Goal: Check status: Check status

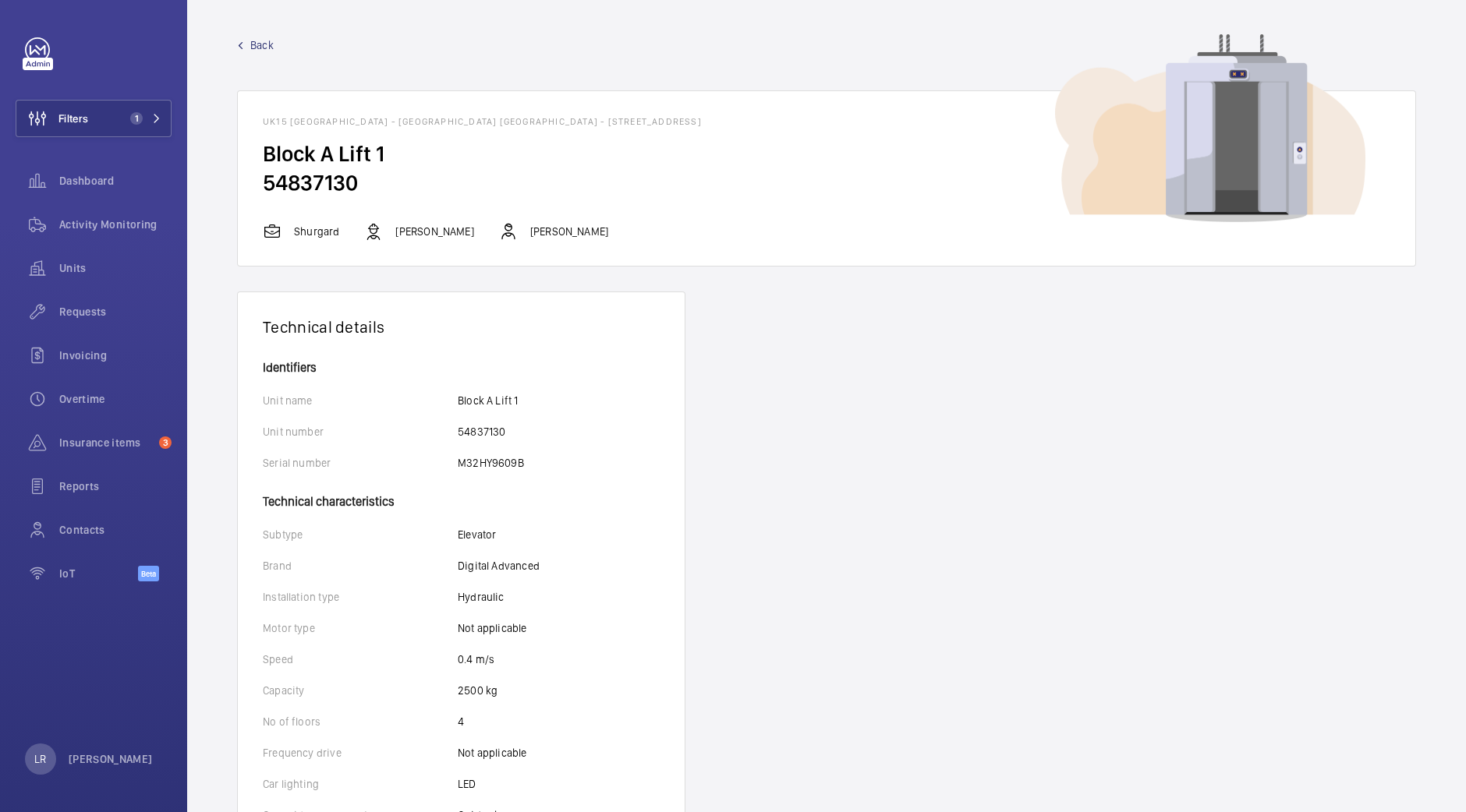
click at [261, 44] on span "Back" at bounding box center [262, 44] width 24 height 15
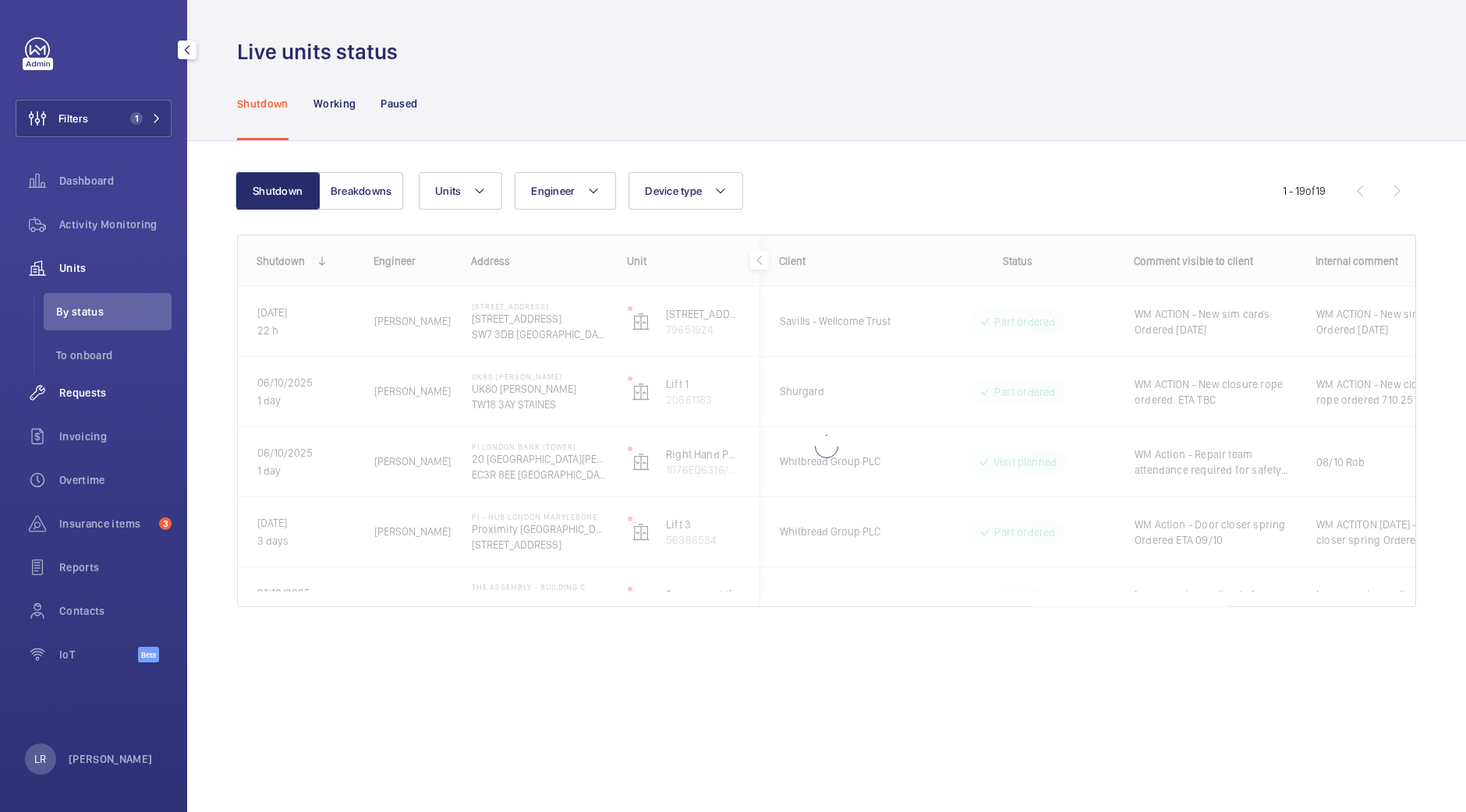
click at [86, 407] on div "Requests" at bounding box center [93, 392] width 156 height 37
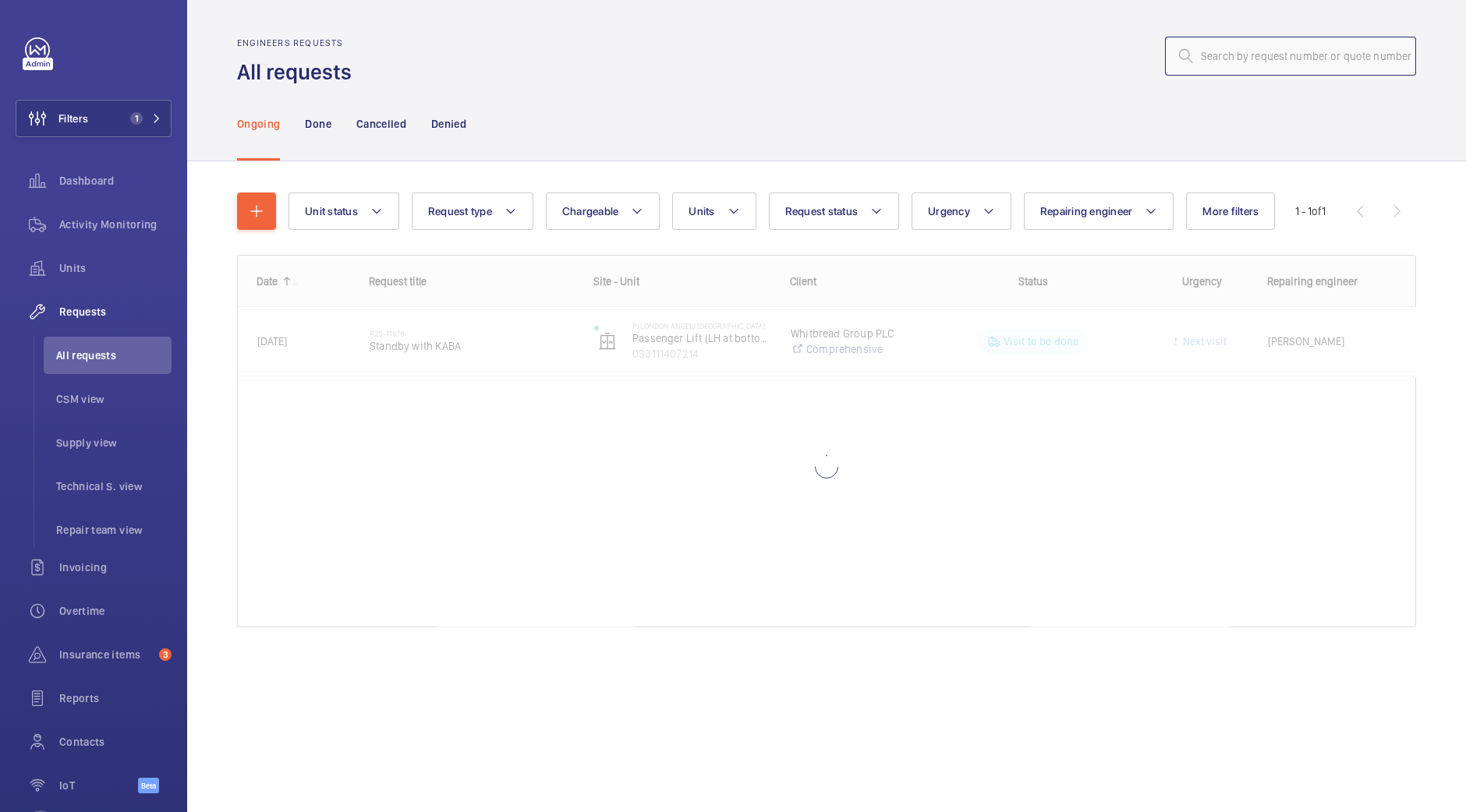
click at [1235, 54] on input "text" at bounding box center [1290, 55] width 251 height 39
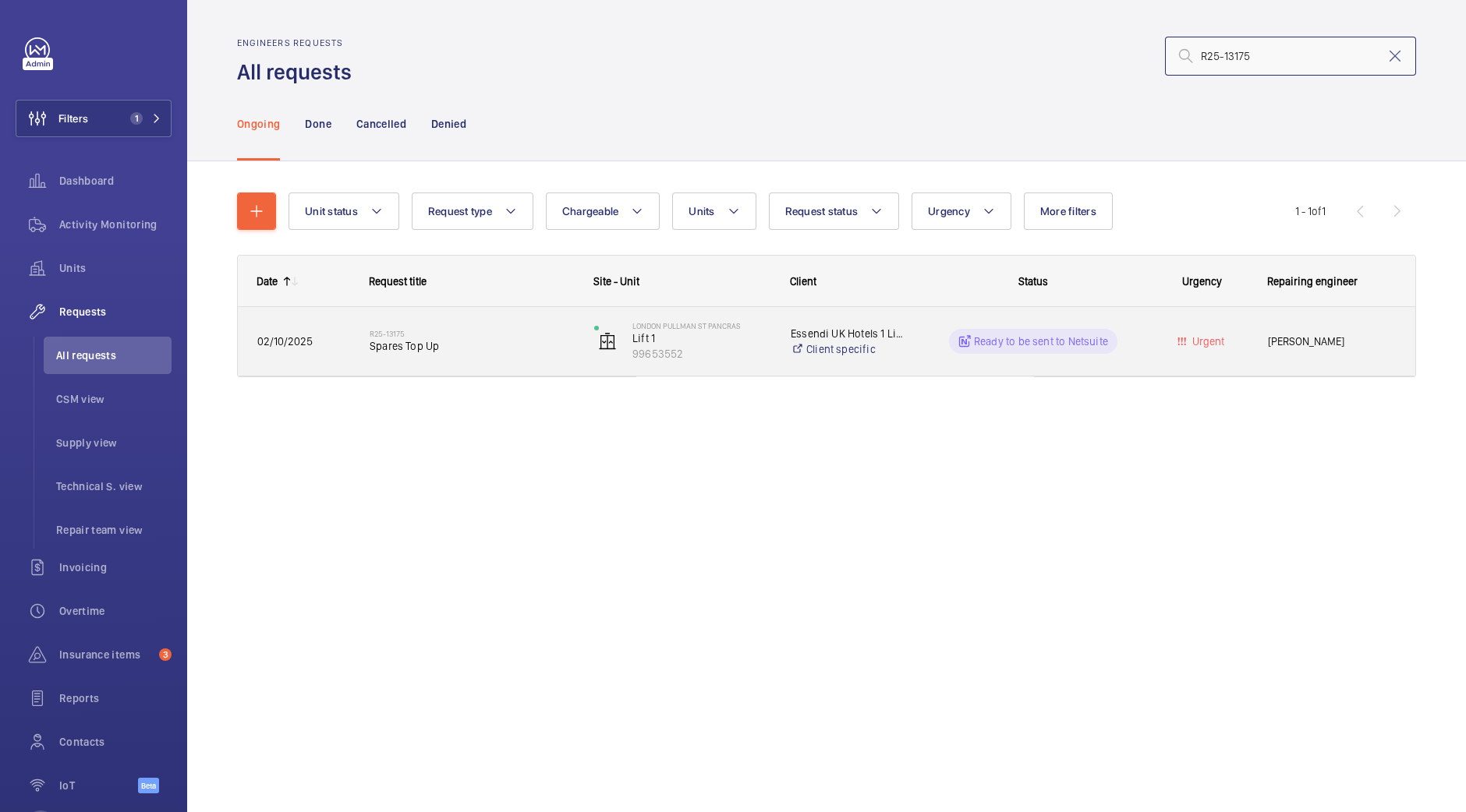
type input "R25-13175"
click at [429, 332] on h2 "R25-13175" at bounding box center [471, 334] width 204 height 9
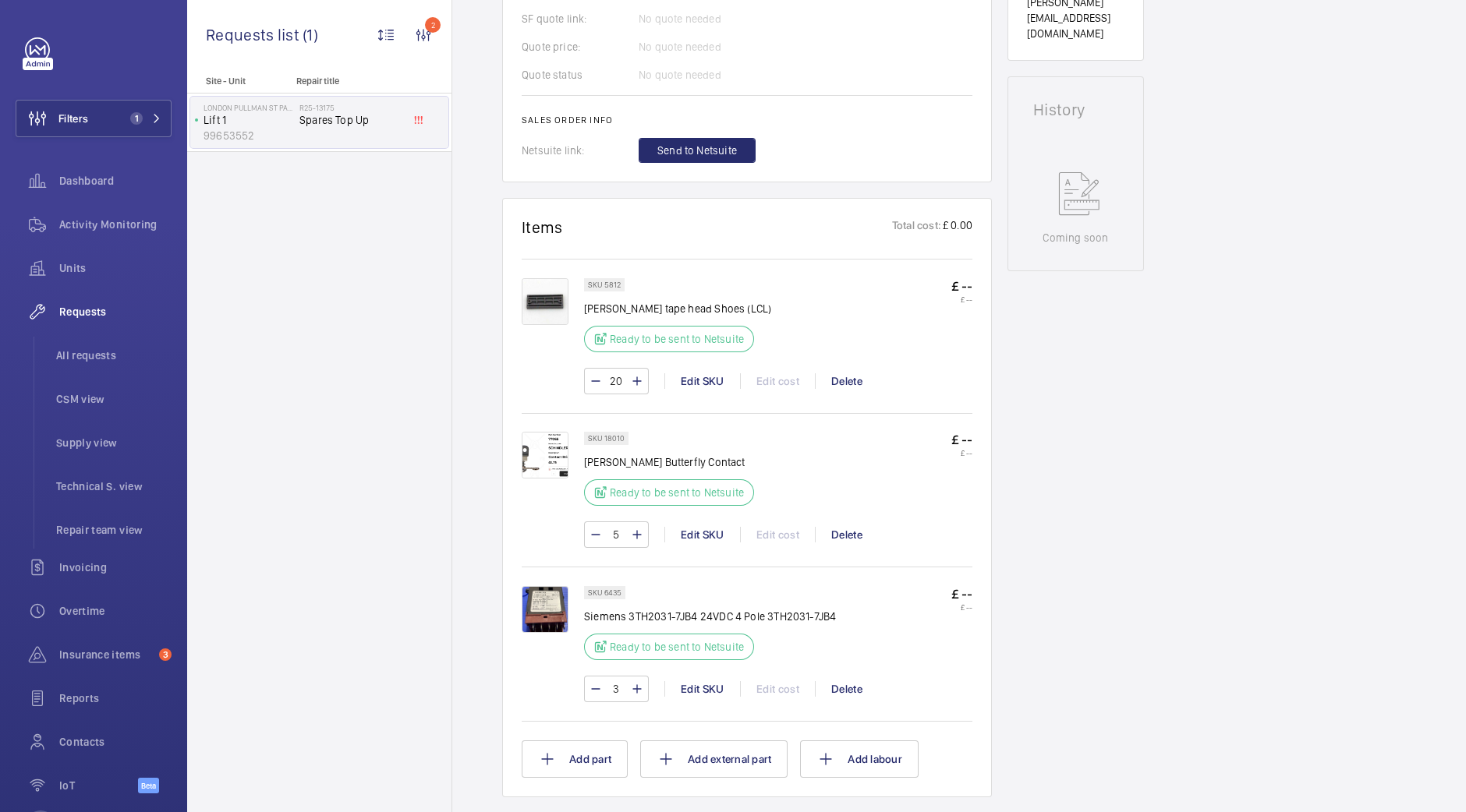
scroll to position [778, 0]
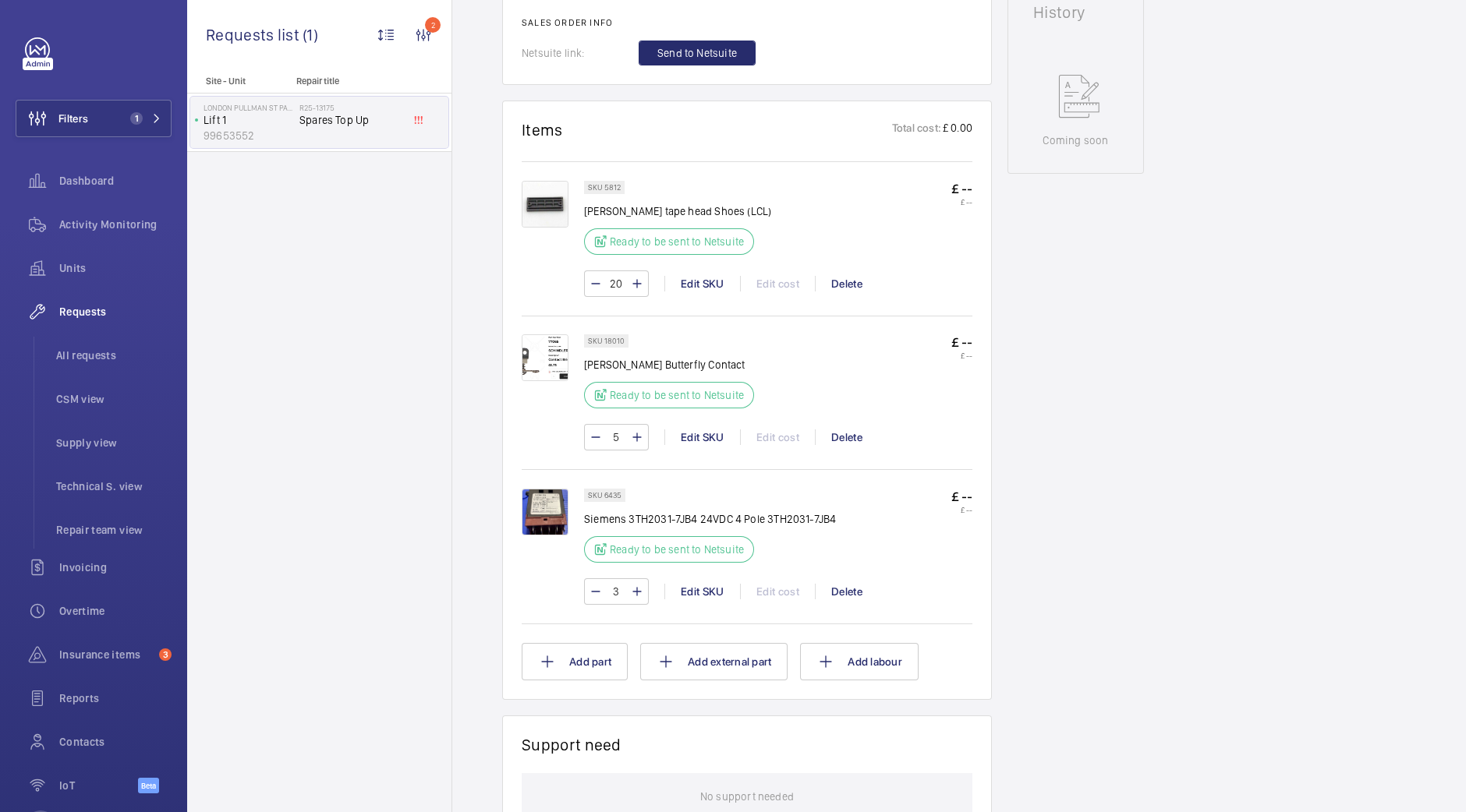
click at [566, 360] on img at bounding box center [546, 358] width 47 height 47
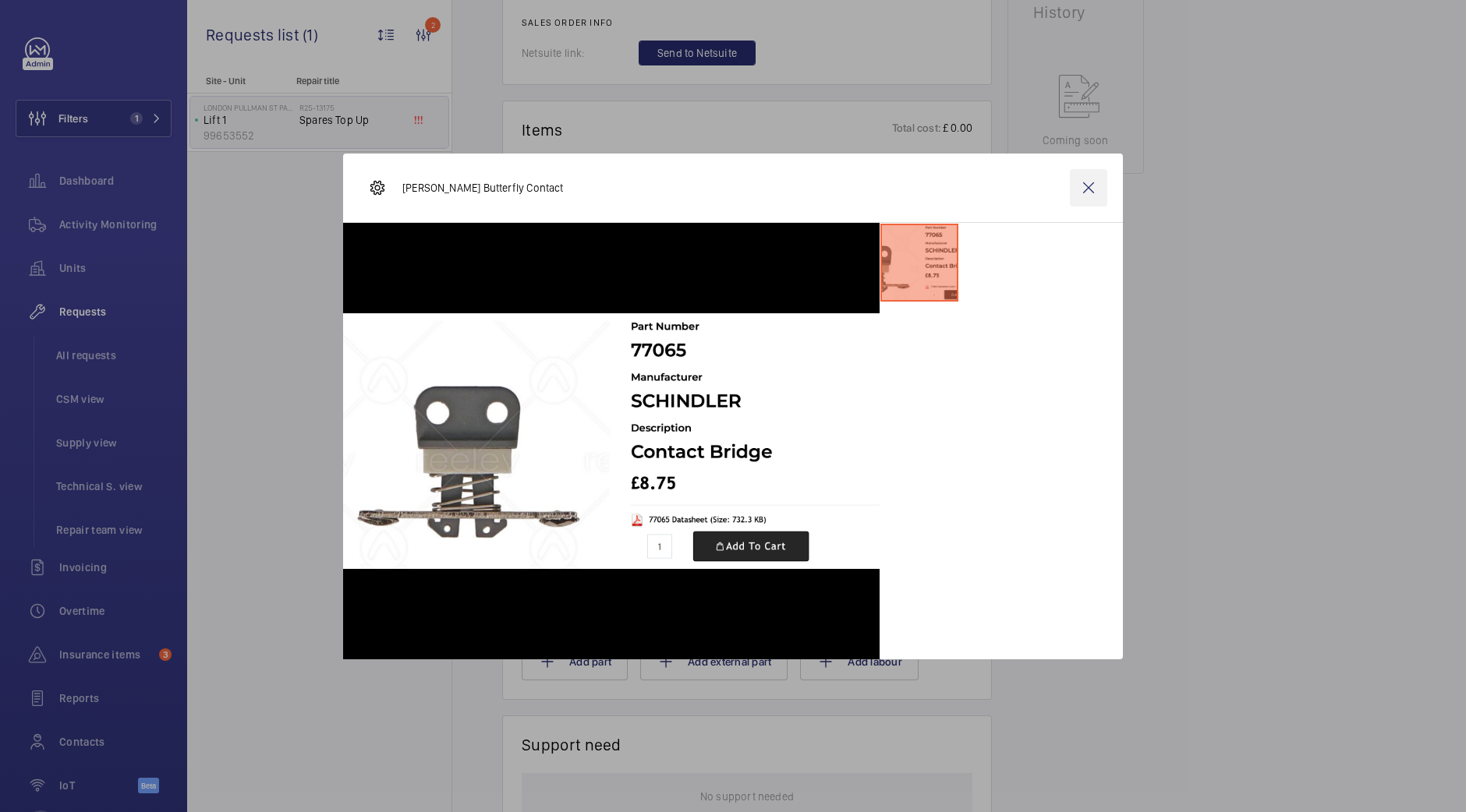
click at [1099, 195] on wm-front-icon-button at bounding box center [1088, 188] width 37 height 37
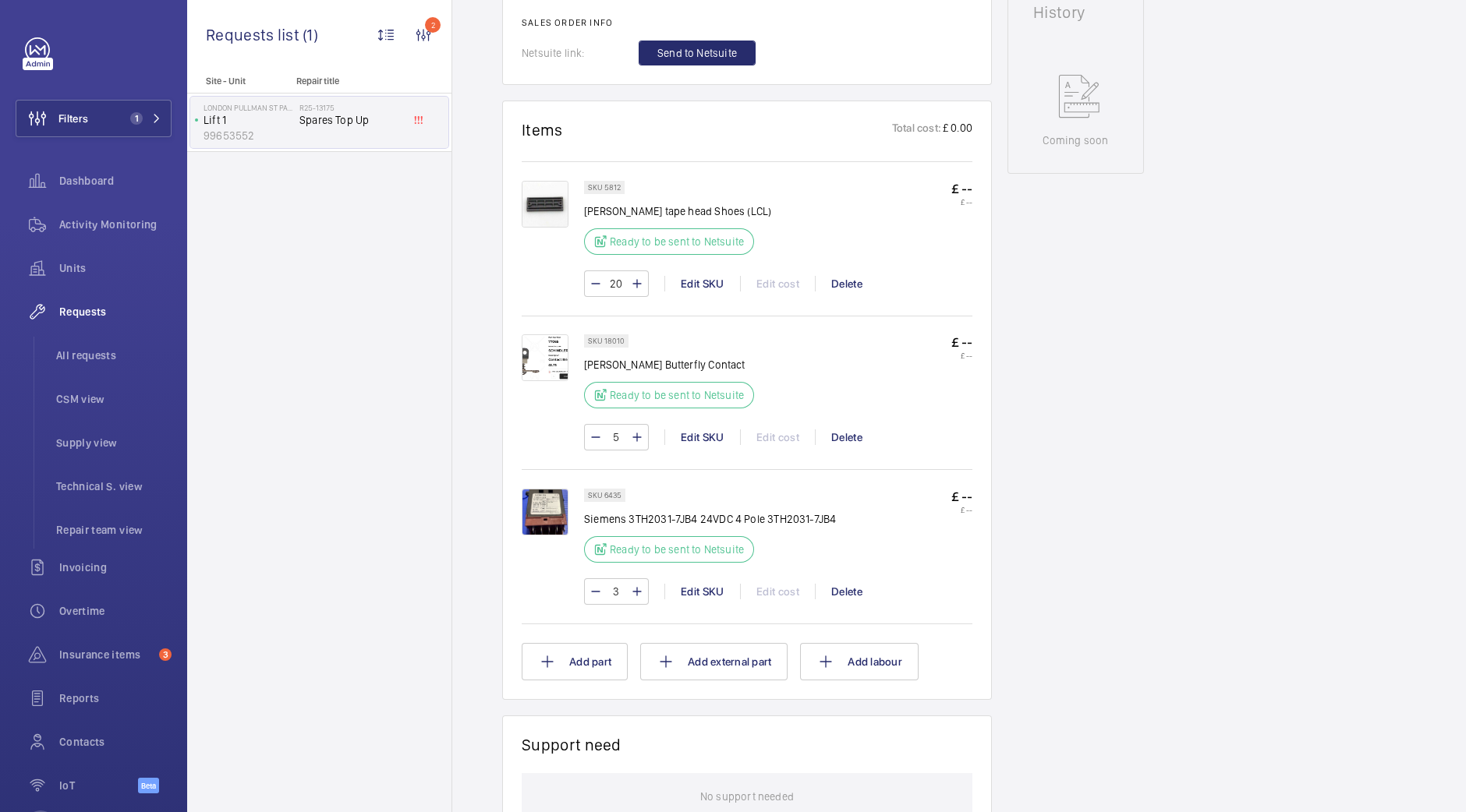
click at [561, 211] on img at bounding box center [546, 205] width 47 height 47
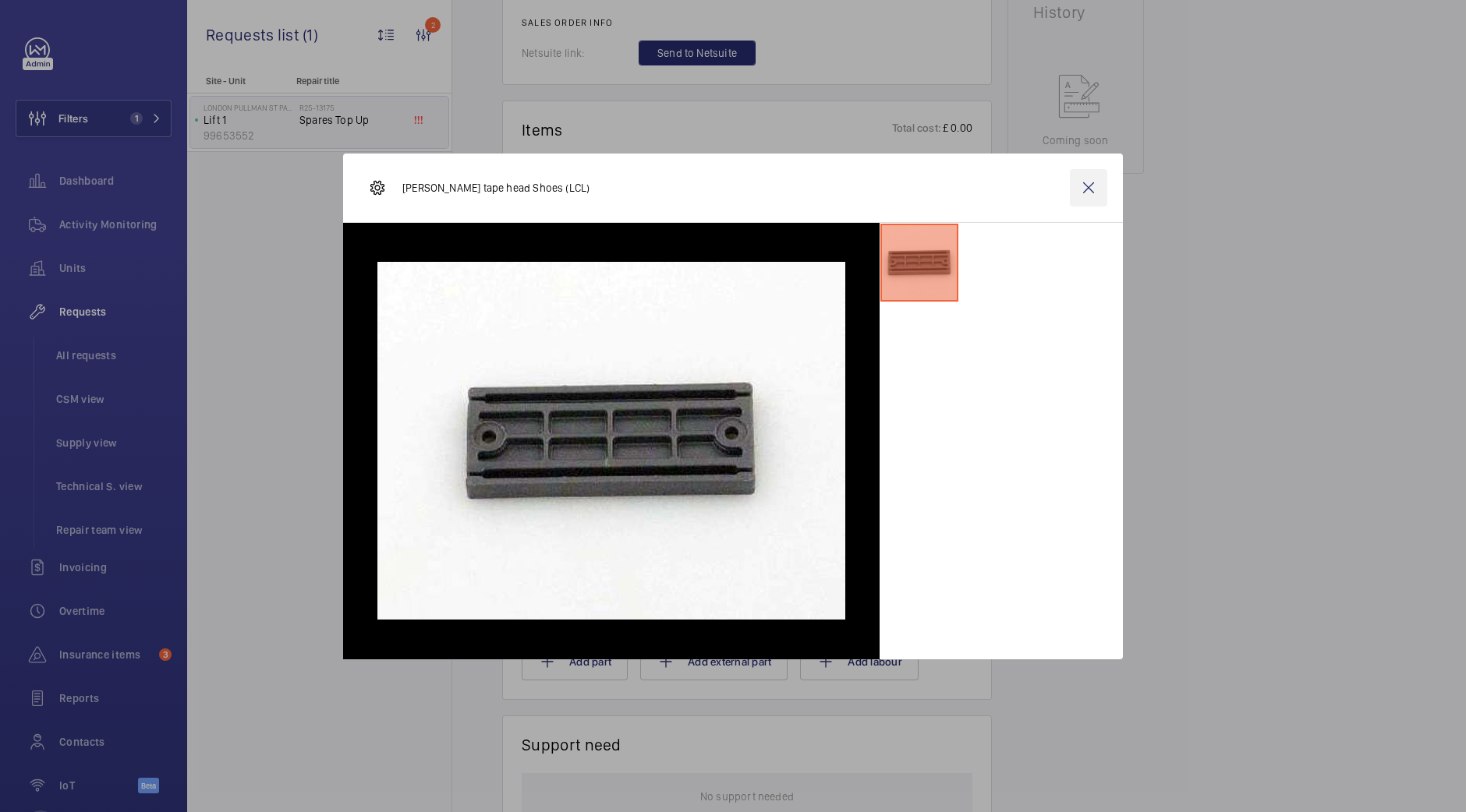
click at [1081, 197] on wm-front-icon-button at bounding box center [1088, 188] width 37 height 37
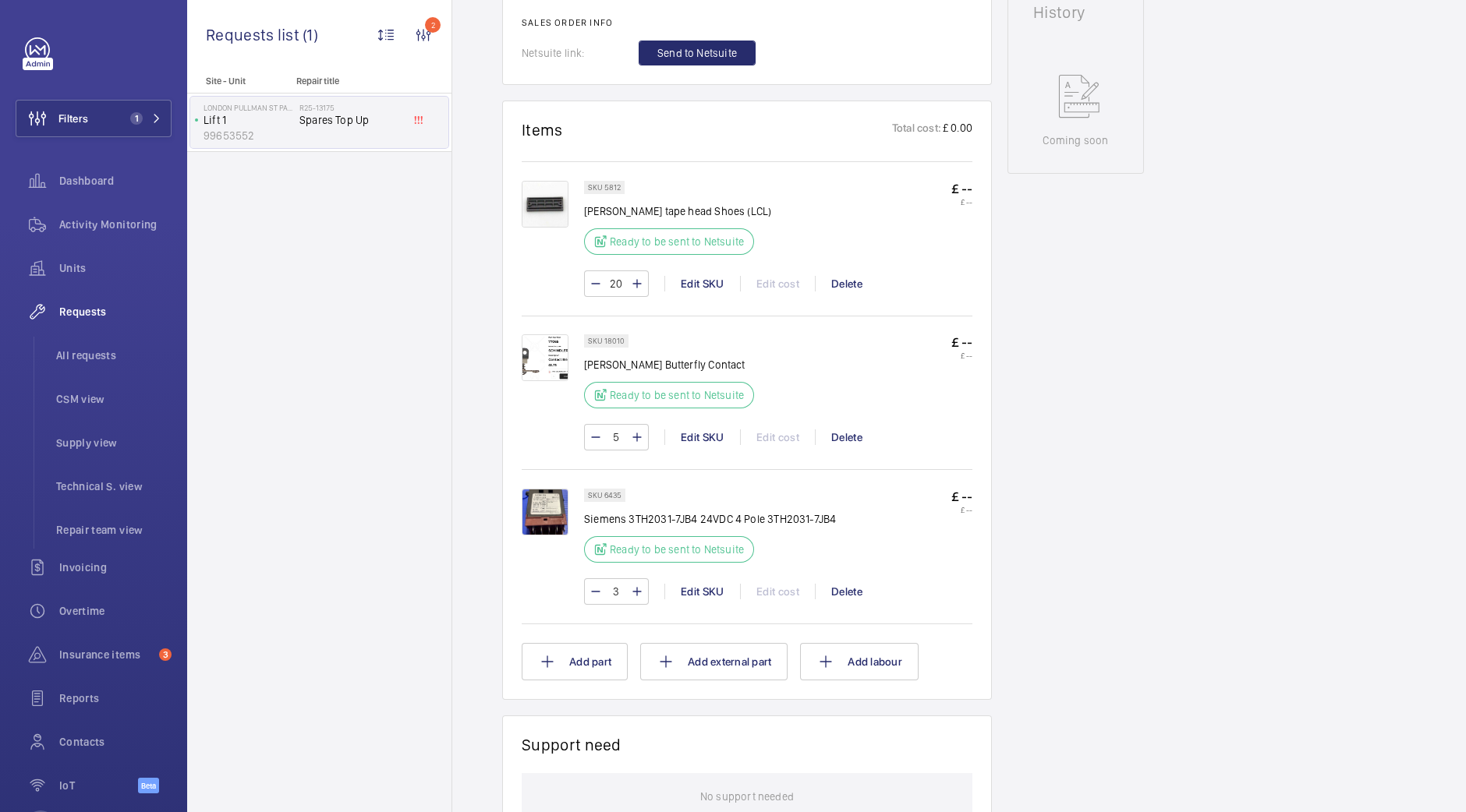
click at [555, 374] on img at bounding box center [546, 358] width 47 height 47
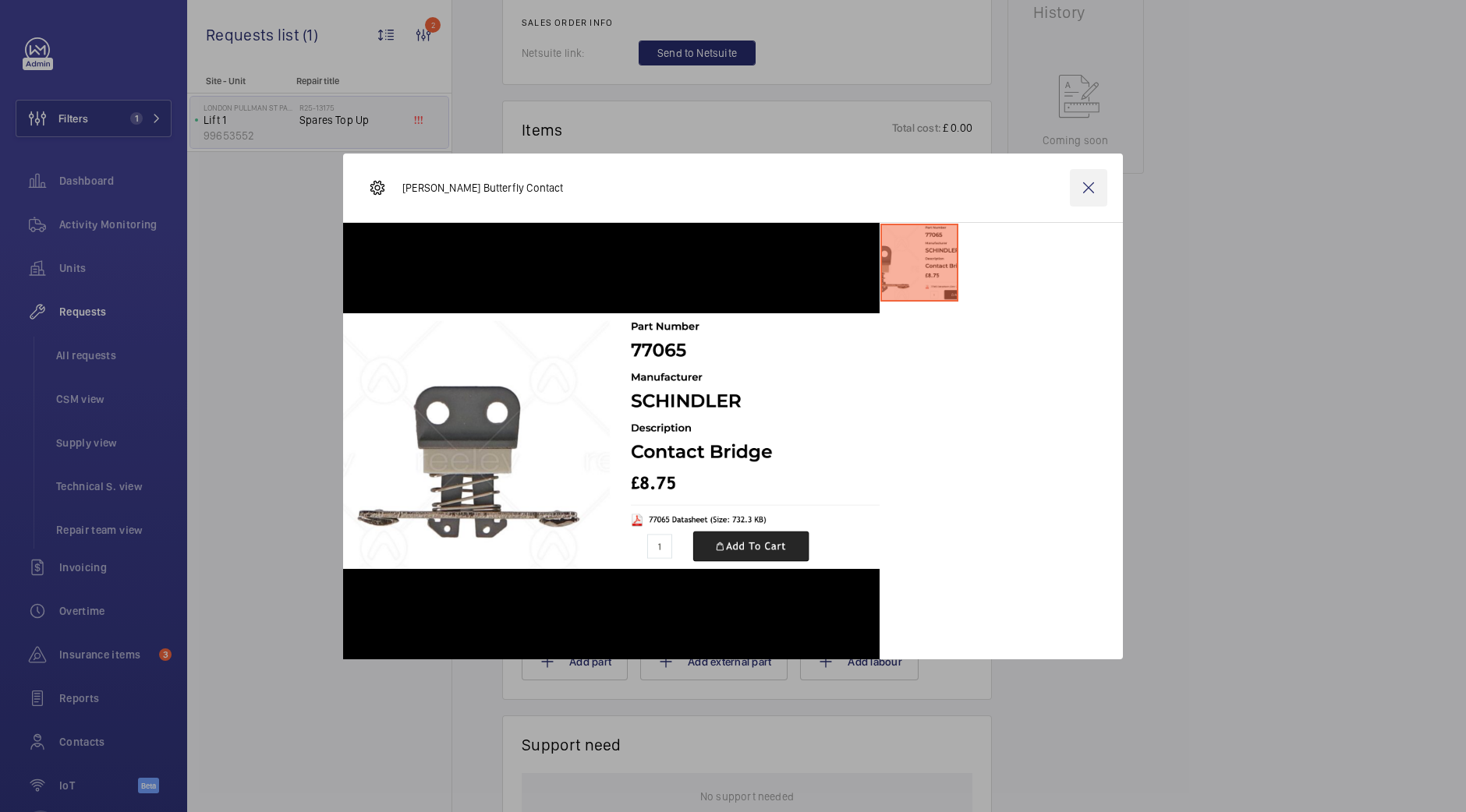
click at [1091, 186] on wm-front-icon-button at bounding box center [1088, 188] width 37 height 37
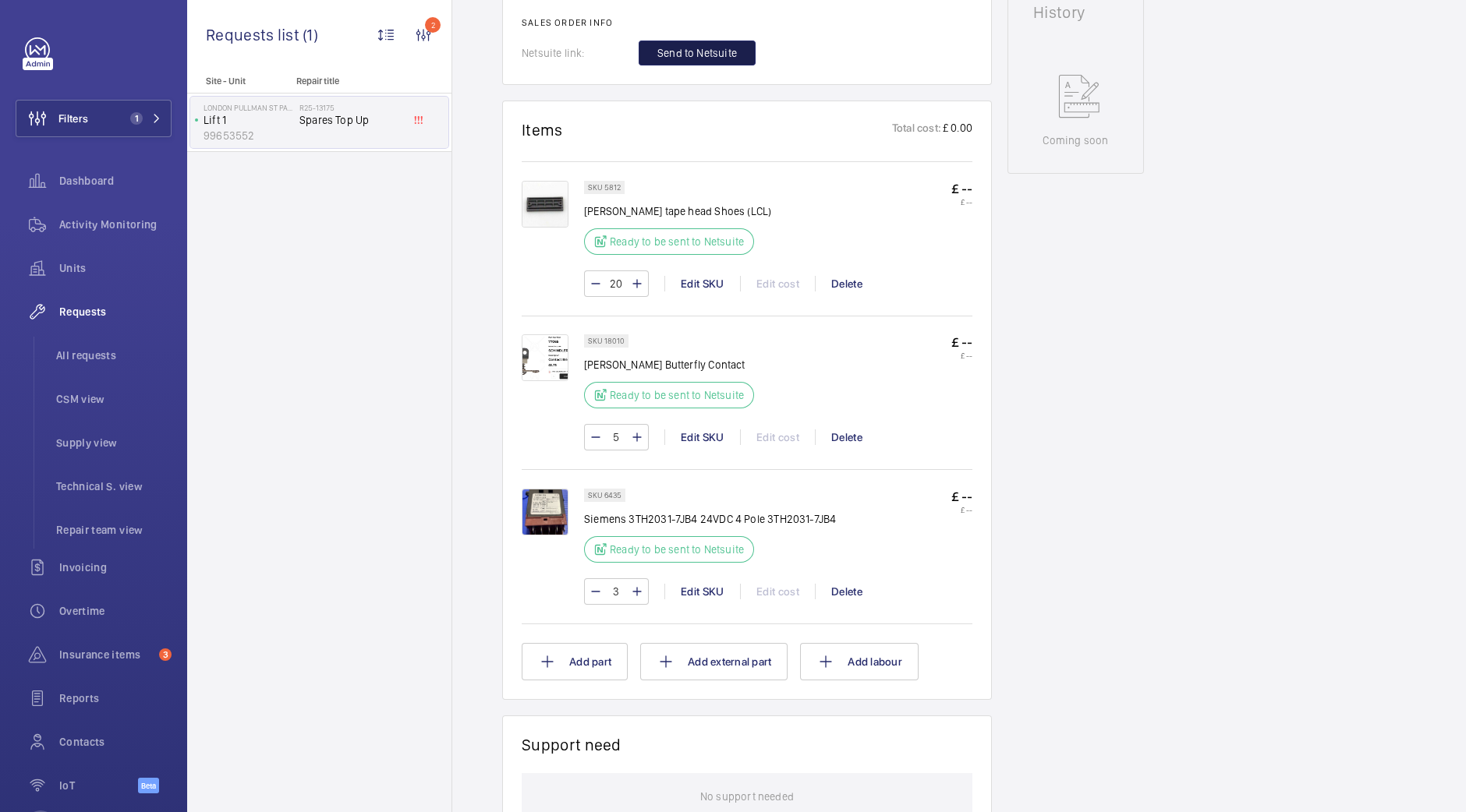
click at [714, 52] on span "Send to Netsuite" at bounding box center [697, 53] width 80 height 15
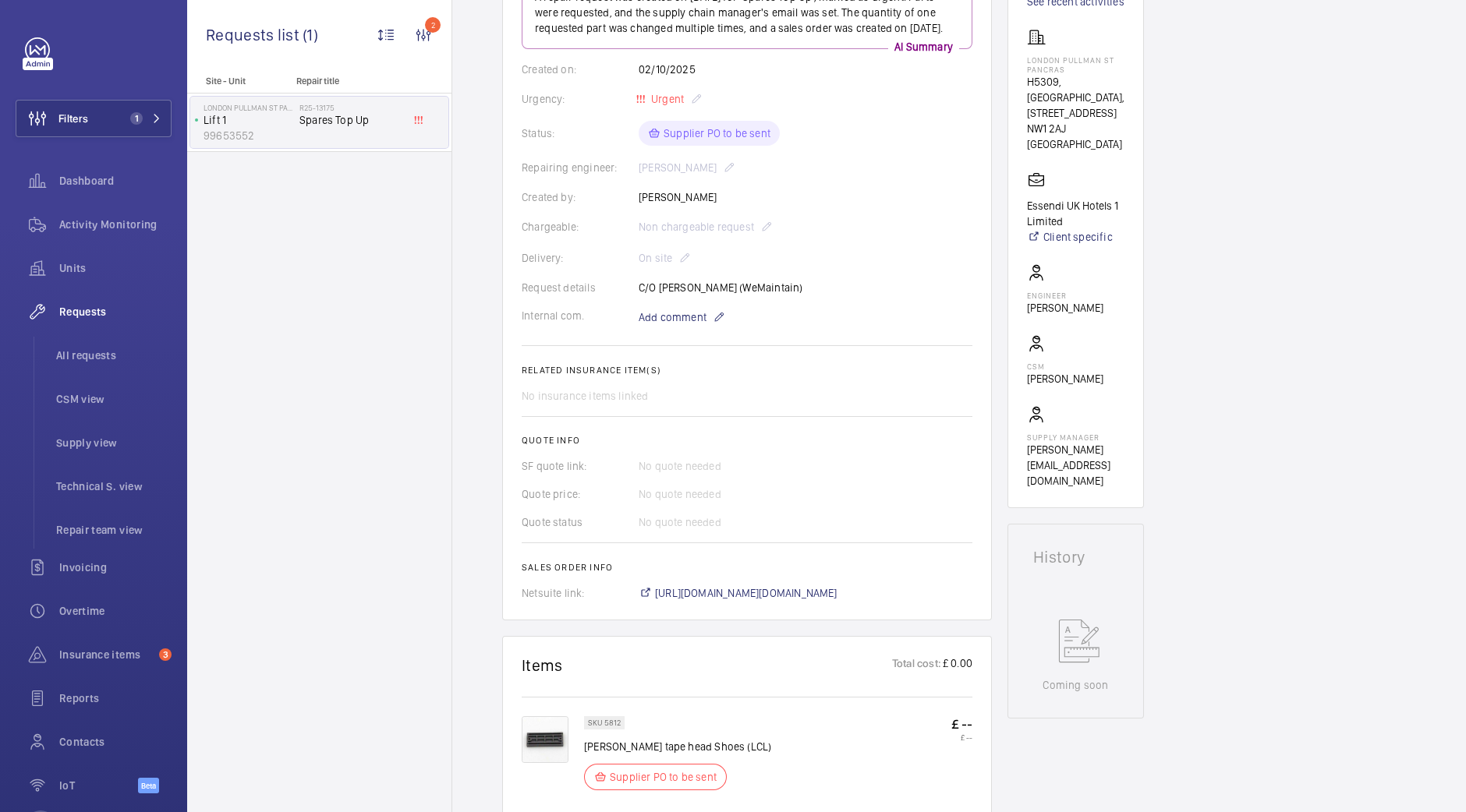
scroll to position [293, 0]
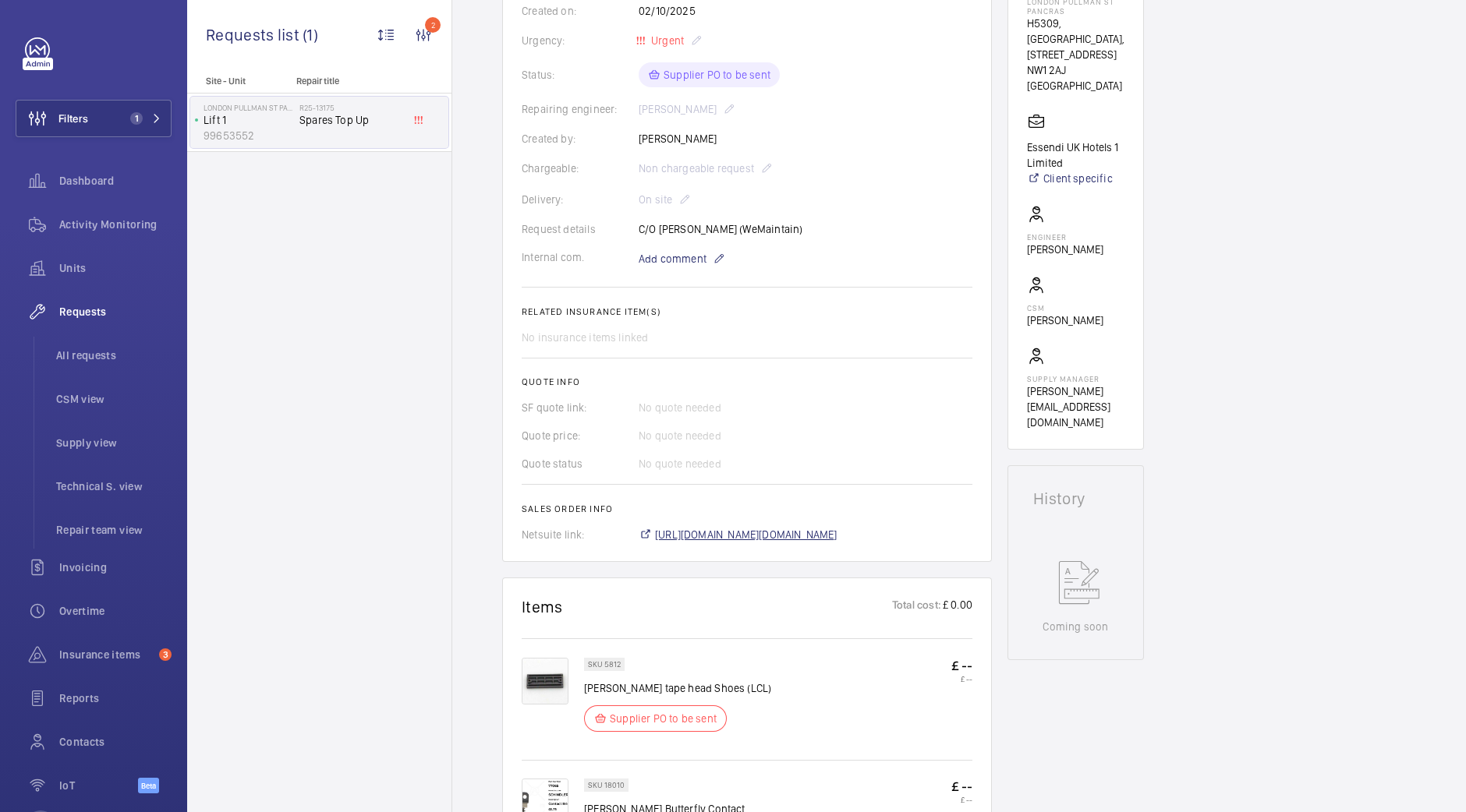
click at [838, 543] on span "https://6461500.app.netsuite.com/app/accounting/transactions/salesord.nl?id=307…" at bounding box center [746, 535] width 182 height 15
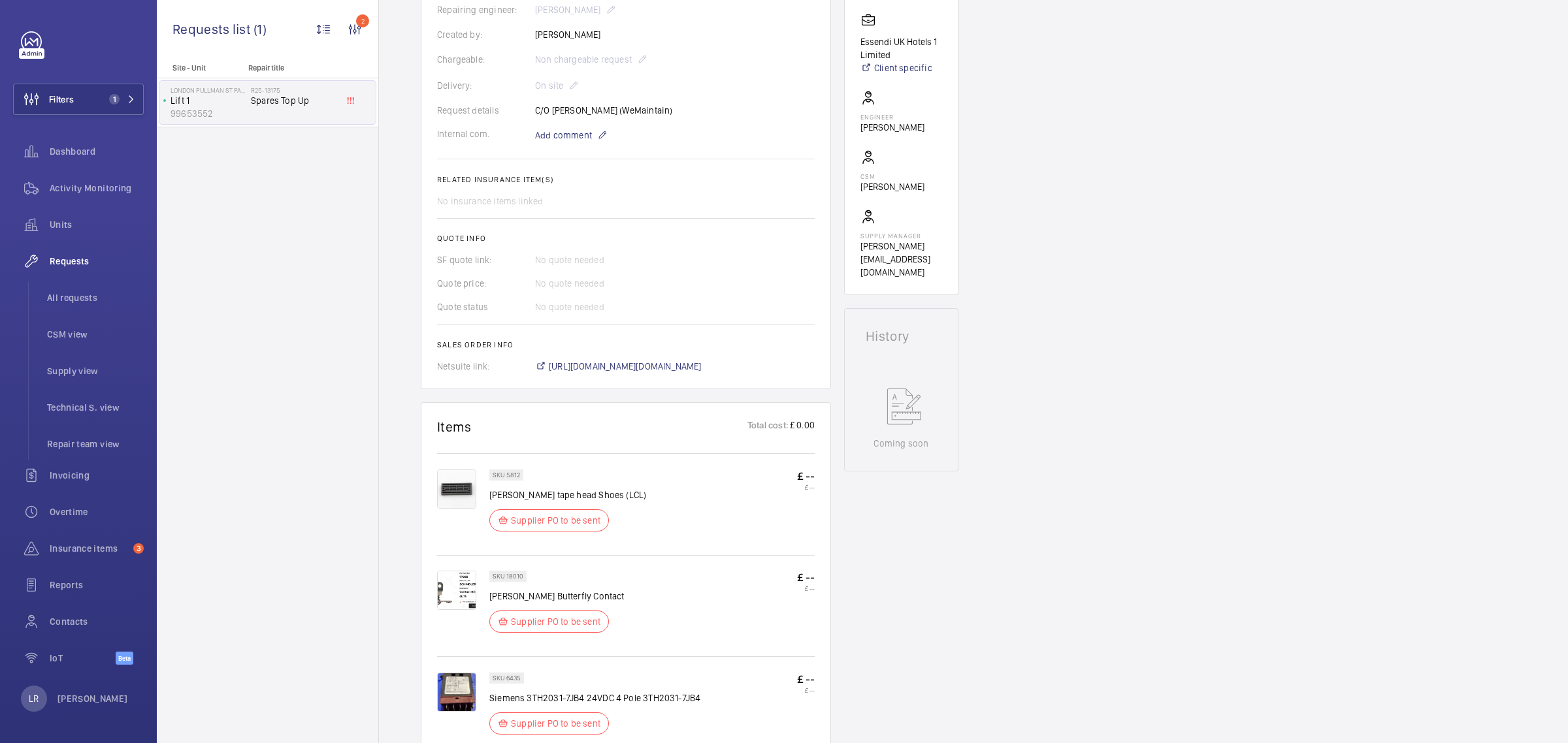
scroll to position [490, 0]
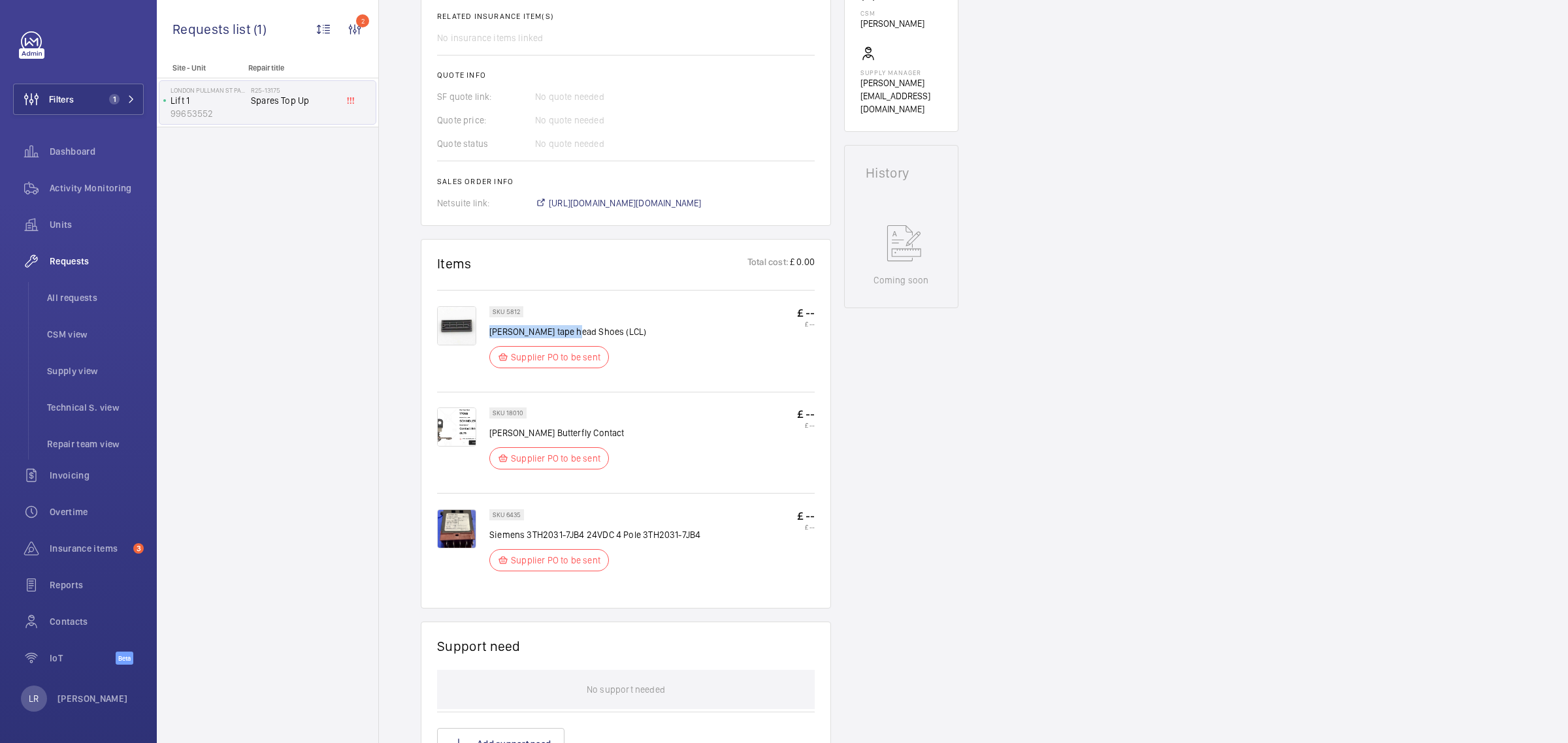
drag, startPoint x: 573, startPoint y: 344, endPoint x: 489, endPoint y: 349, distance: 84.1
click at [489, 338] on p "Otis tape head Shoes (LCL)" at bounding box center [567, 331] width 156 height 13
copy p "Otis tape head Shoes"
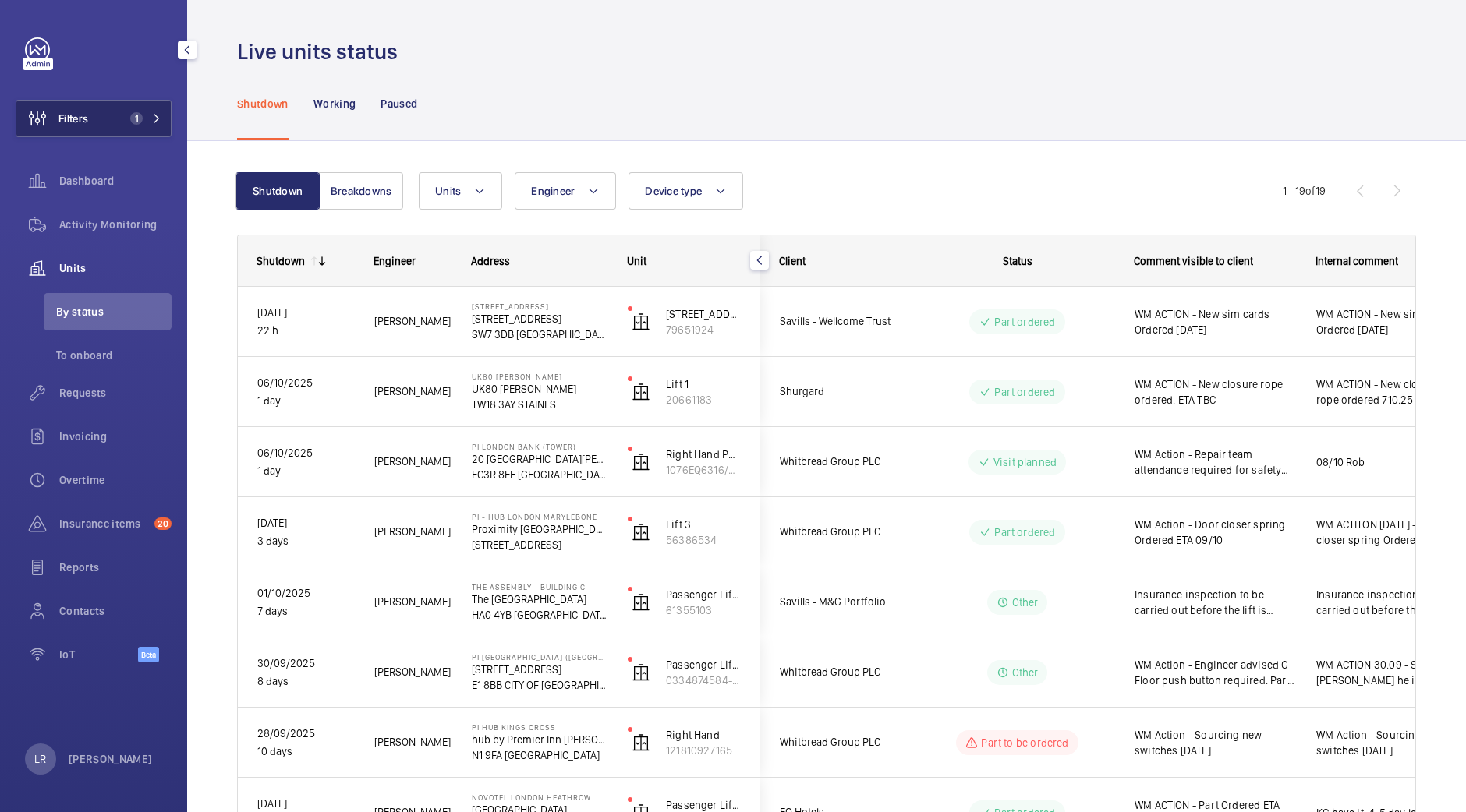
click at [118, 113] on button "Filters 1" at bounding box center [93, 118] width 156 height 37
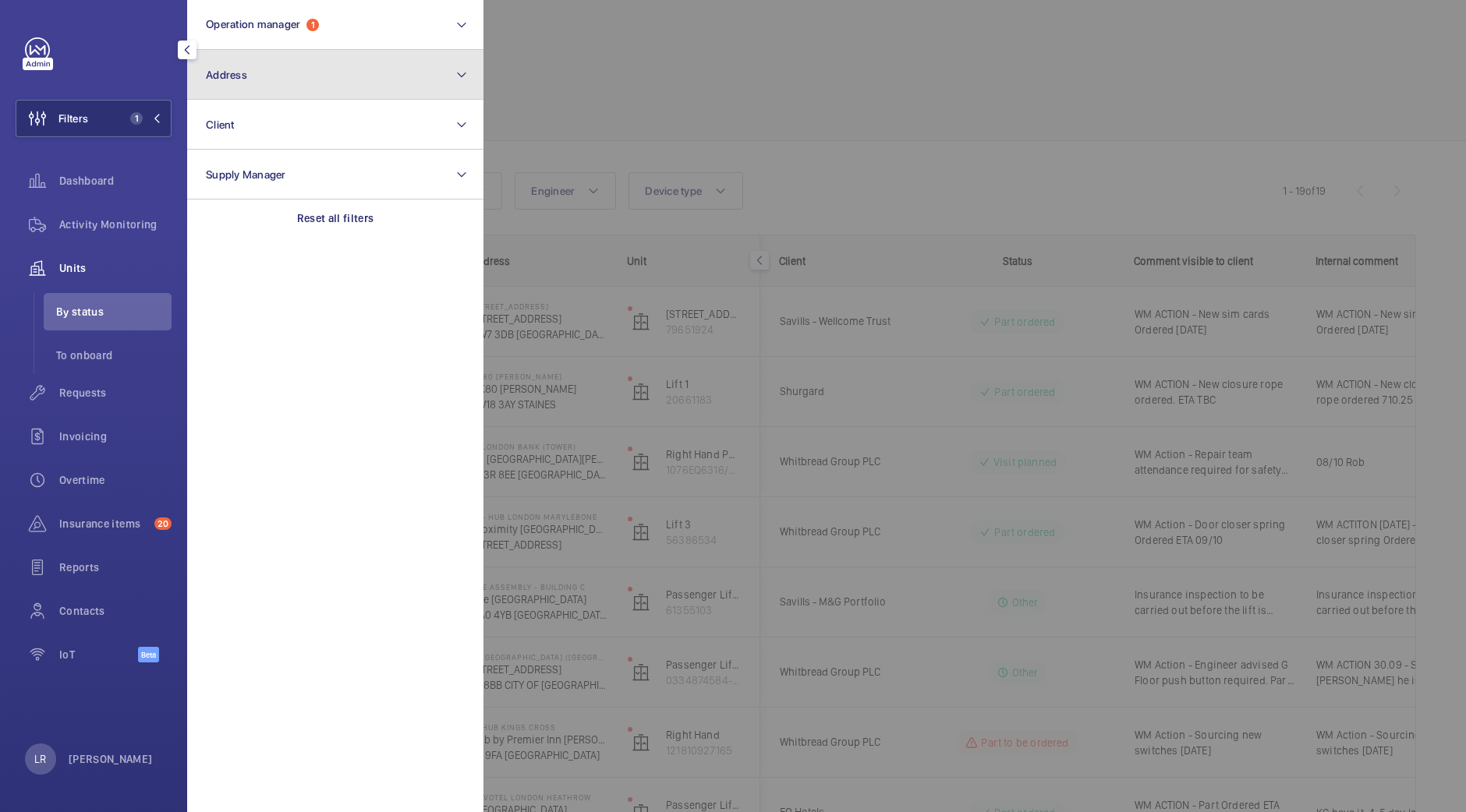
click at [310, 83] on button "Address" at bounding box center [335, 74] width 296 height 50
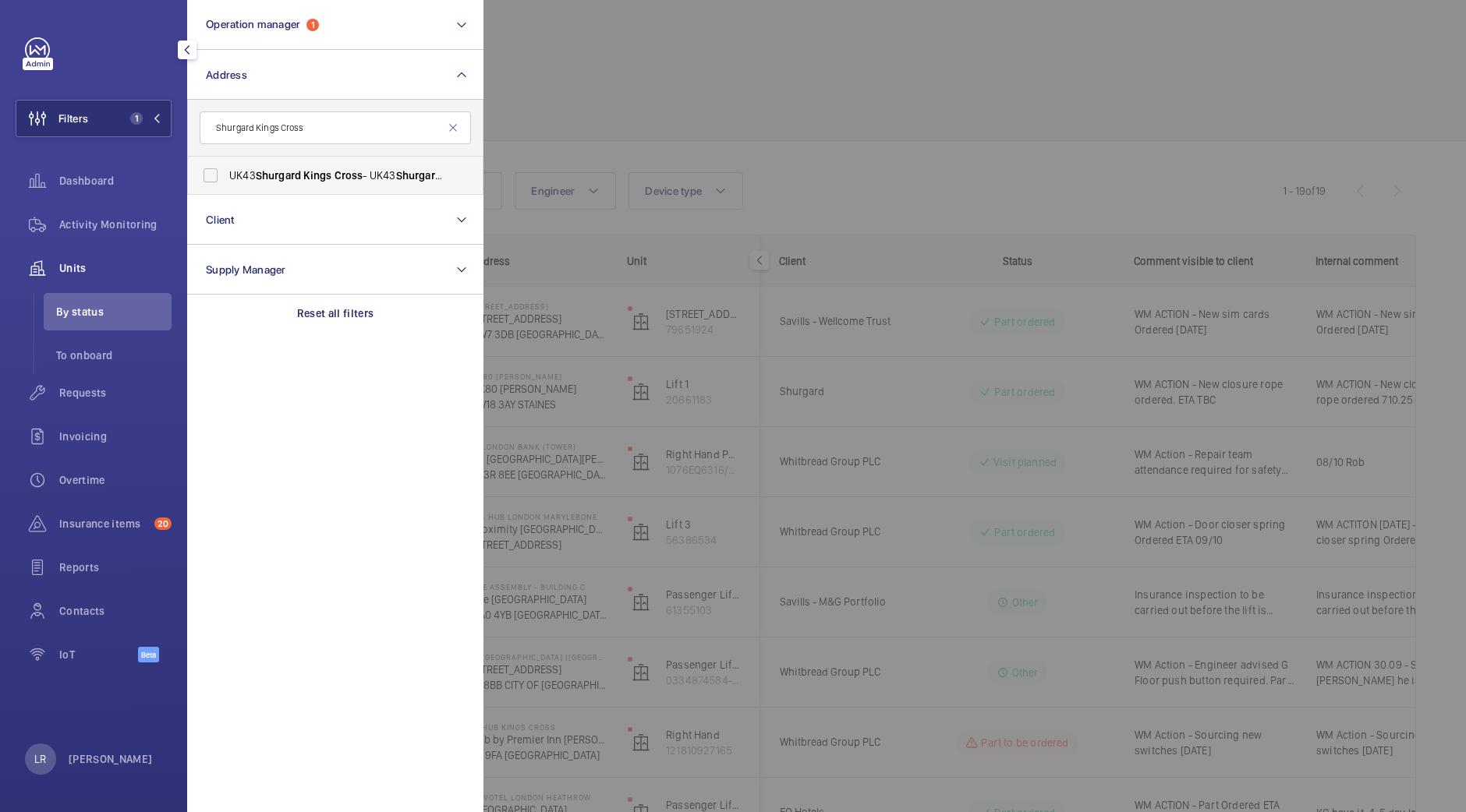
type input "Shurgard Kings Cross"
click at [361, 165] on label "UK43 Shurgard Kings Cross - UK43 Shurgard Kings Cross - Brandon Rd, LONDON N7 9…" at bounding box center [323, 175] width 271 height 37
click at [226, 165] on input "UK43 Shurgard Kings Cross - UK43 Shurgard Kings Cross - Brandon Rd, LONDON N7 9…" at bounding box center [210, 175] width 31 height 31
checkbox input "true"
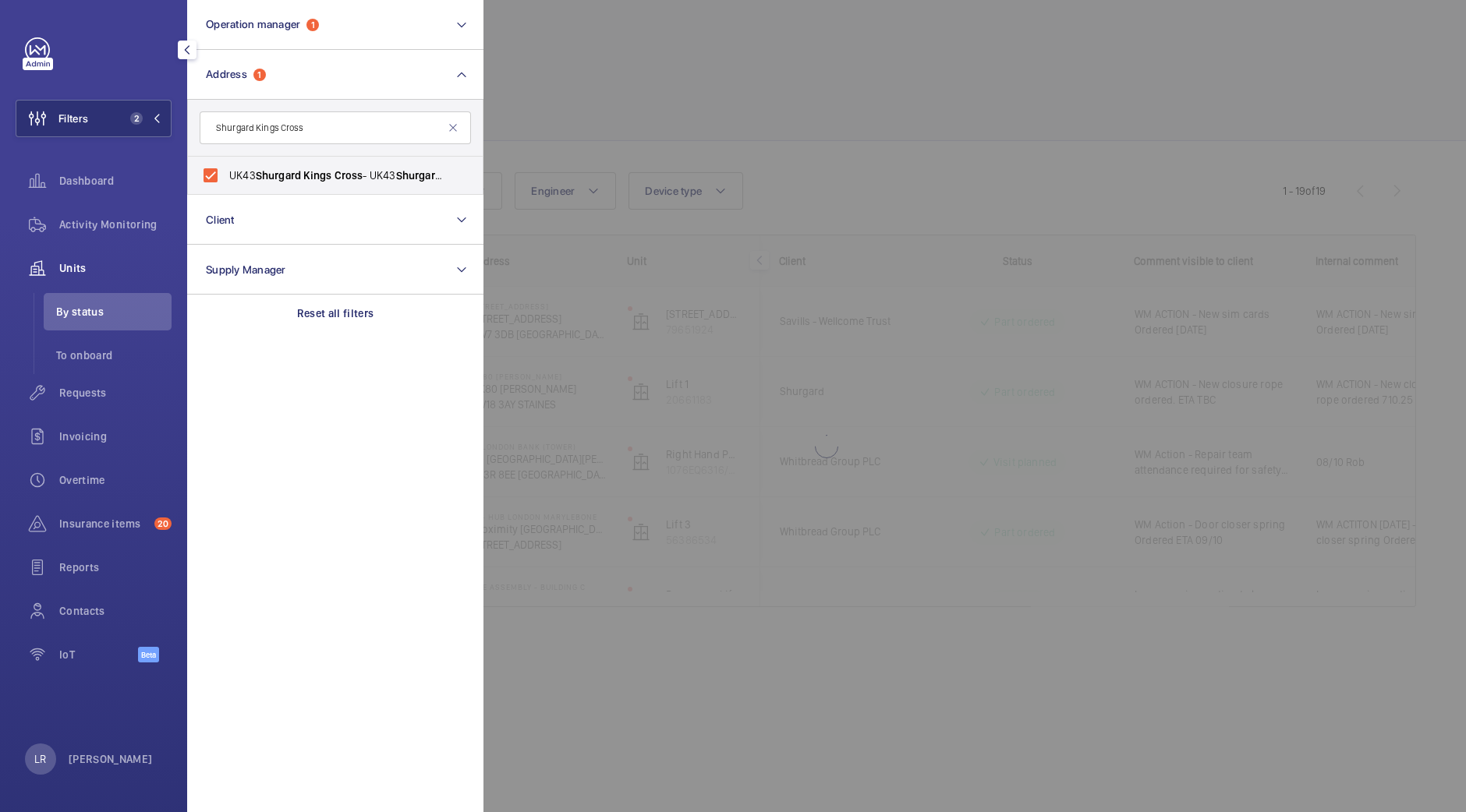
drag, startPoint x: 632, startPoint y: 99, endPoint x: 644, endPoint y: 92, distance: 13.9
click at [639, 94] on div at bounding box center [1216, 406] width 1466 height 812
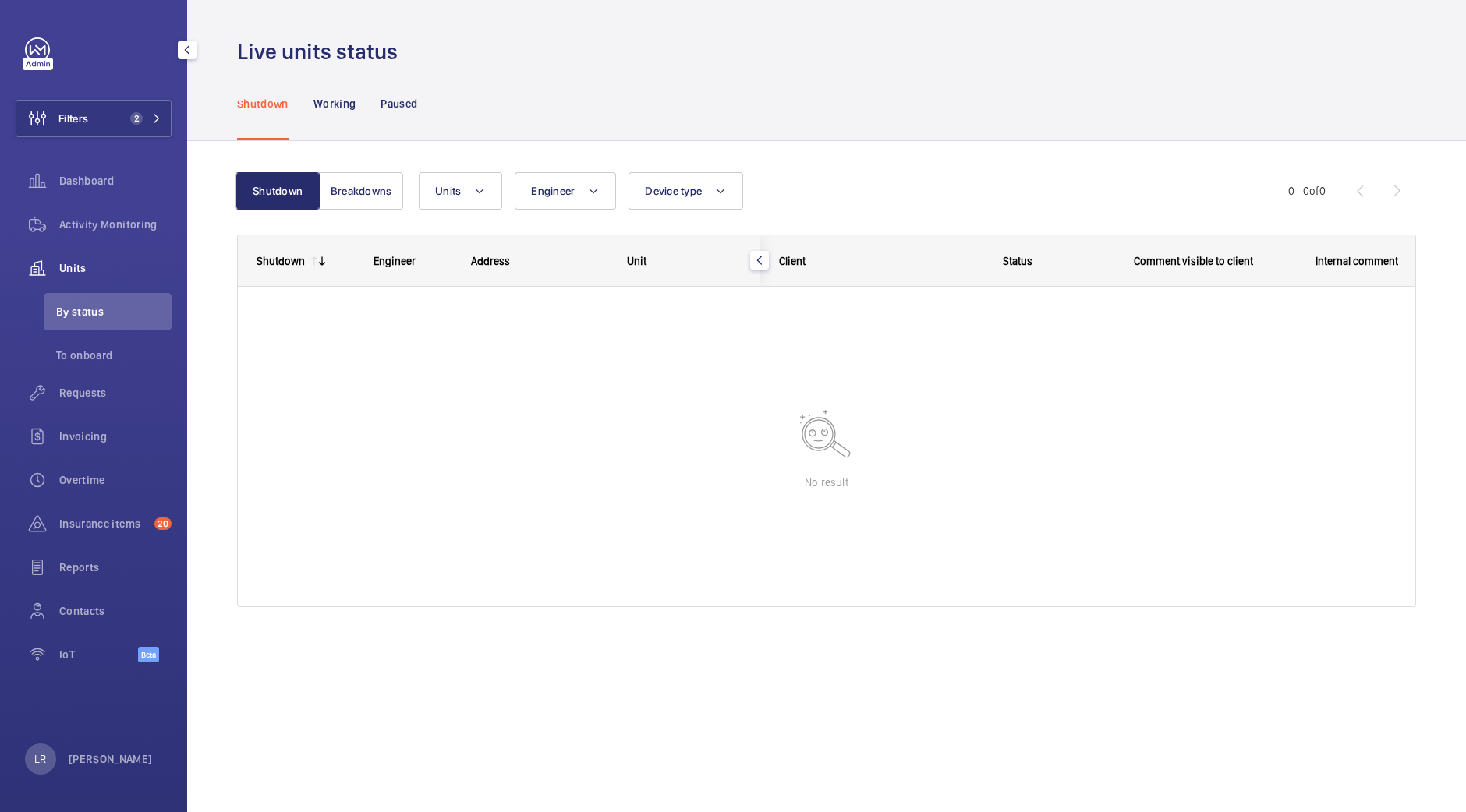
drag, startPoint x: 653, startPoint y: 95, endPoint x: 514, endPoint y: 43, distance: 148.4
click at [641, 95] on div "Shutdown Working Paused" at bounding box center [827, 103] width 1180 height 74
click at [336, 110] on p "Working" at bounding box center [335, 103] width 42 height 15
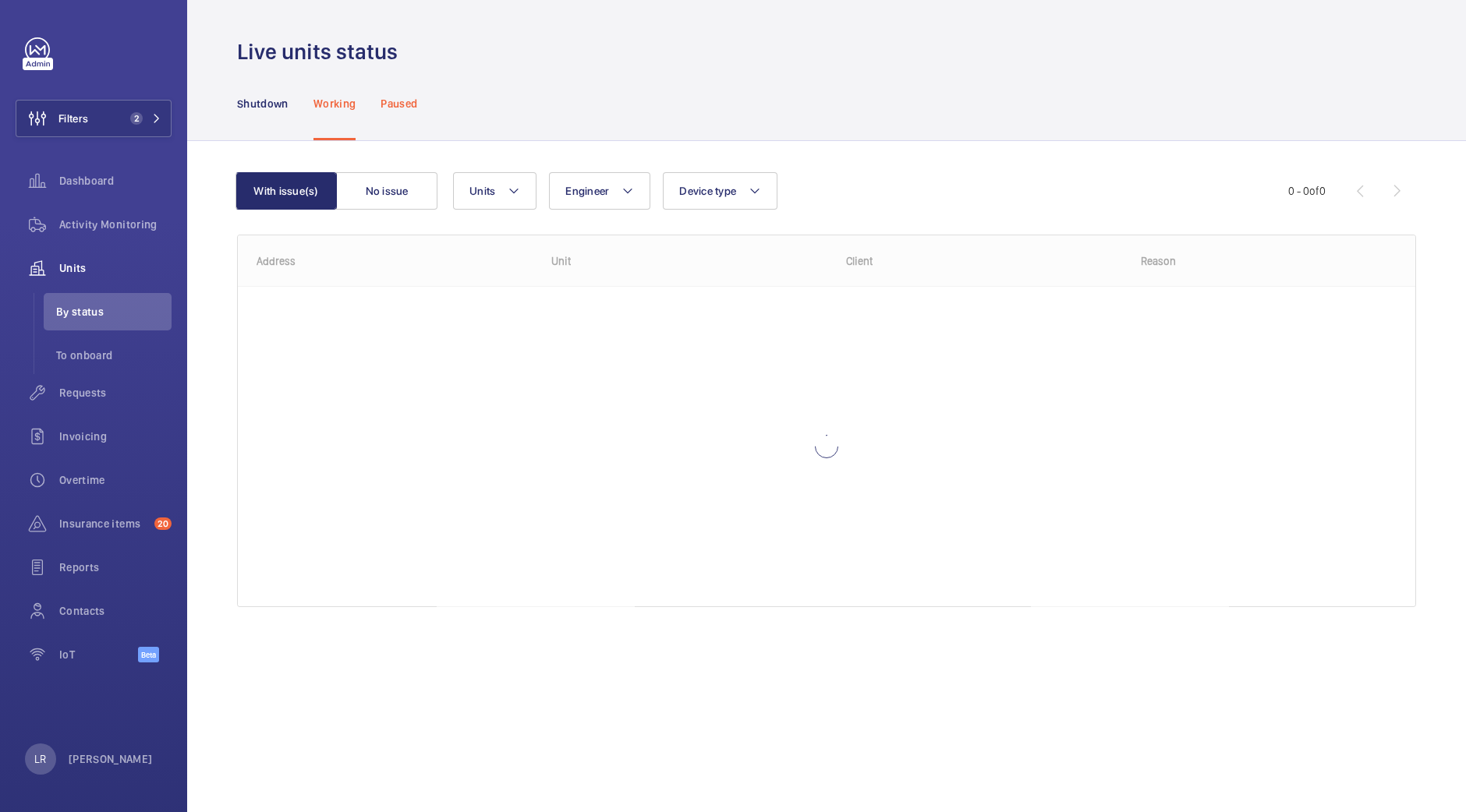
click at [400, 98] on p "Paused" at bounding box center [399, 103] width 36 height 15
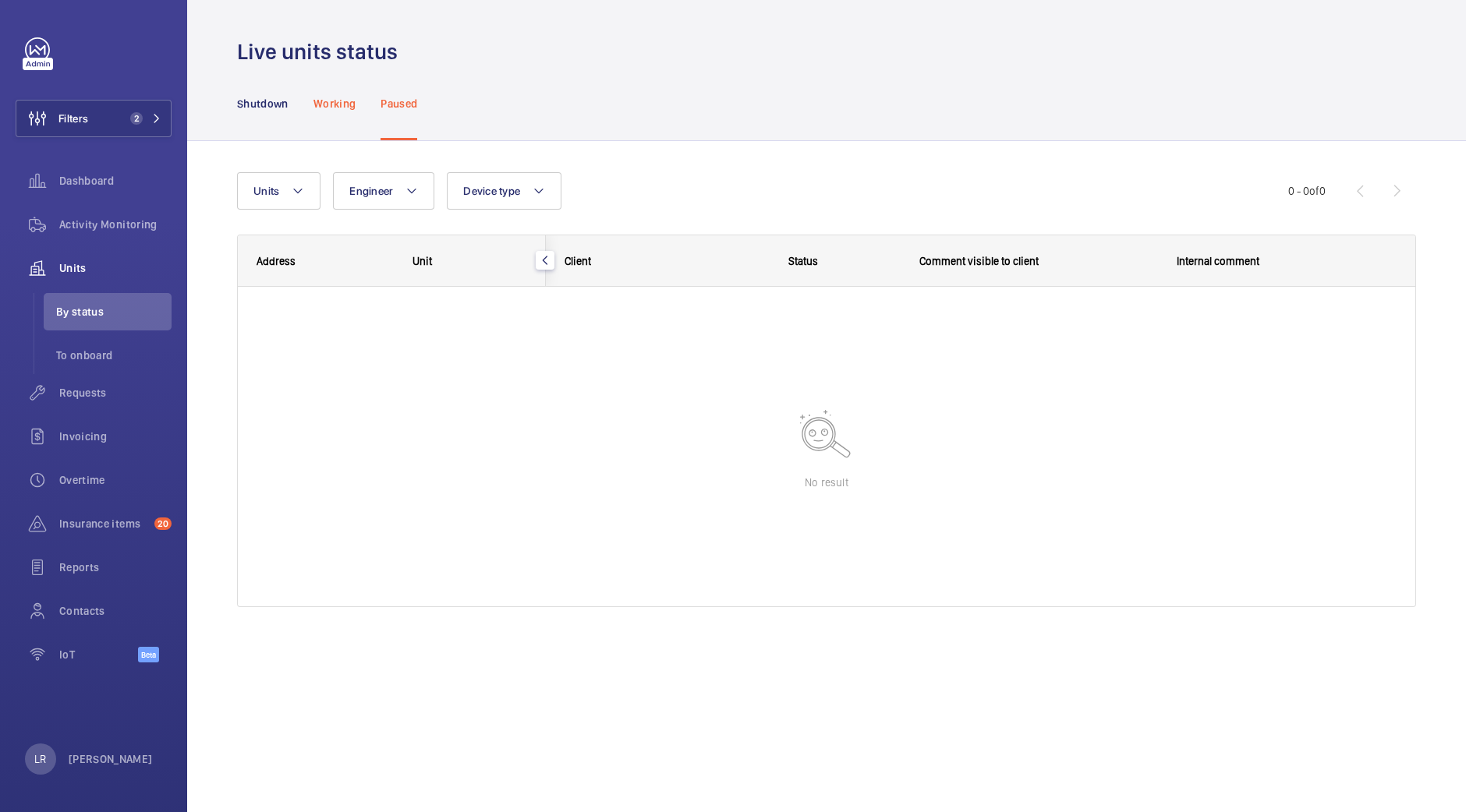
click at [327, 110] on p "Working" at bounding box center [335, 103] width 42 height 15
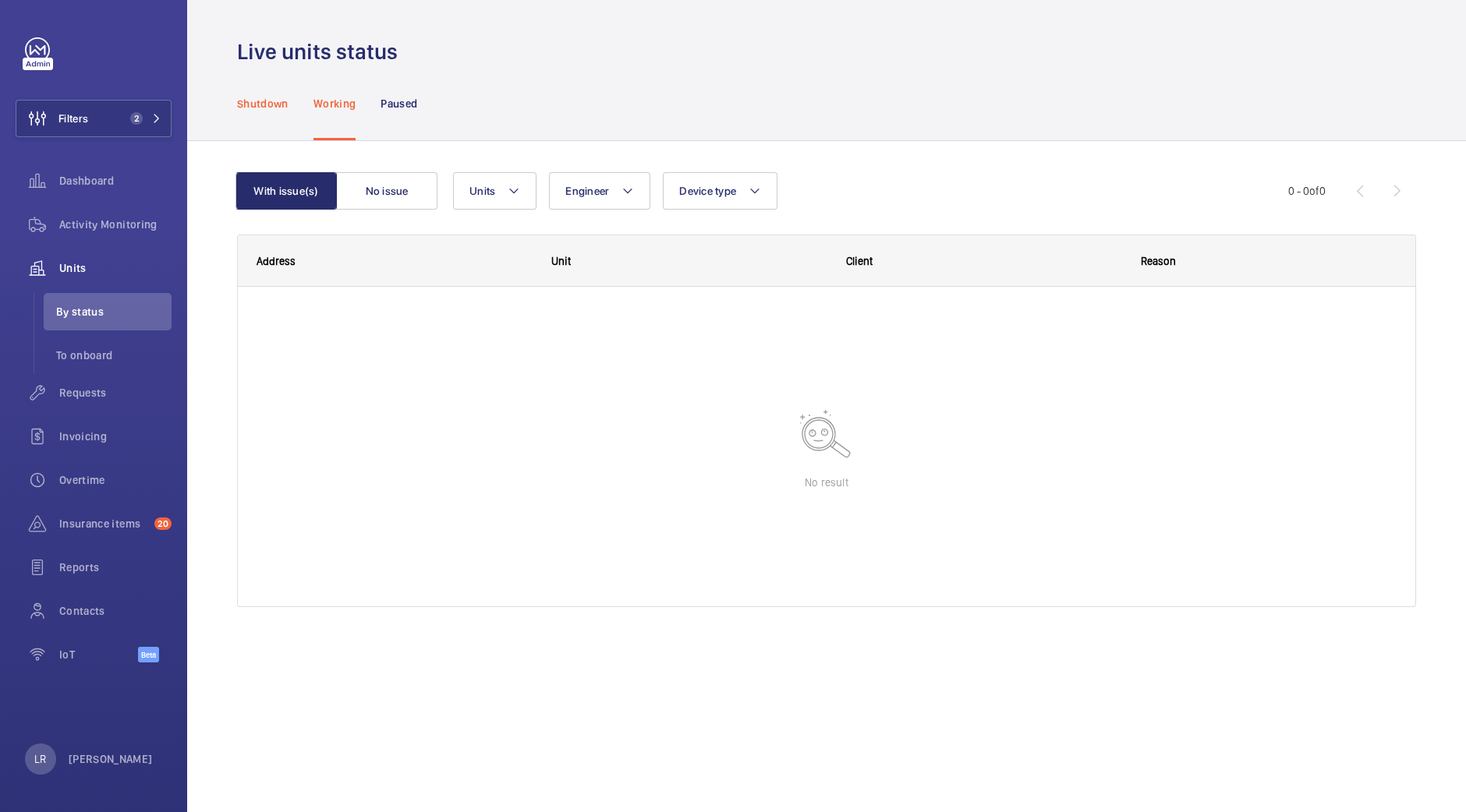
click at [259, 102] on p "Shutdown" at bounding box center [263, 103] width 52 height 15
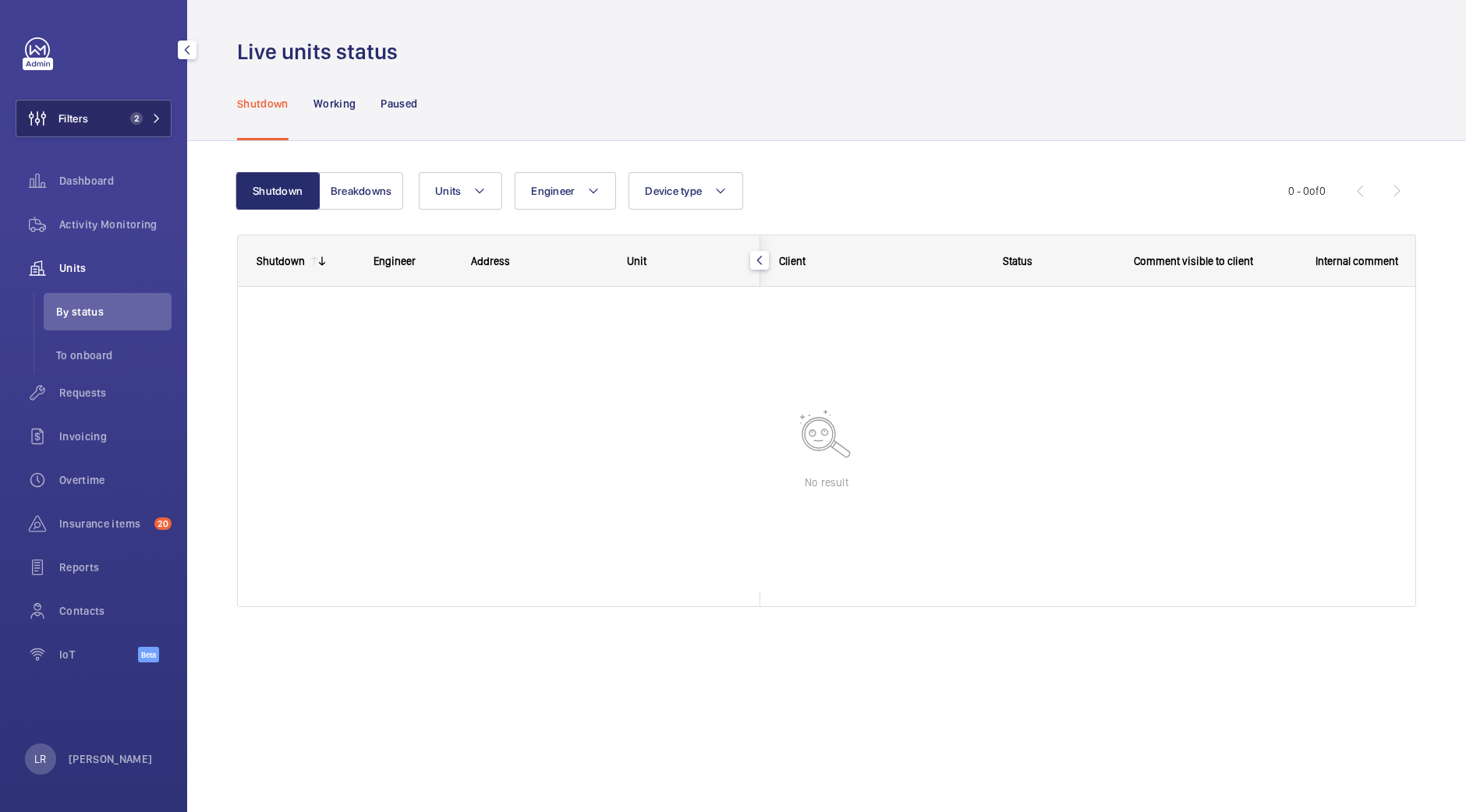
click at [148, 111] on button "Filters 2" at bounding box center [93, 118] width 156 height 37
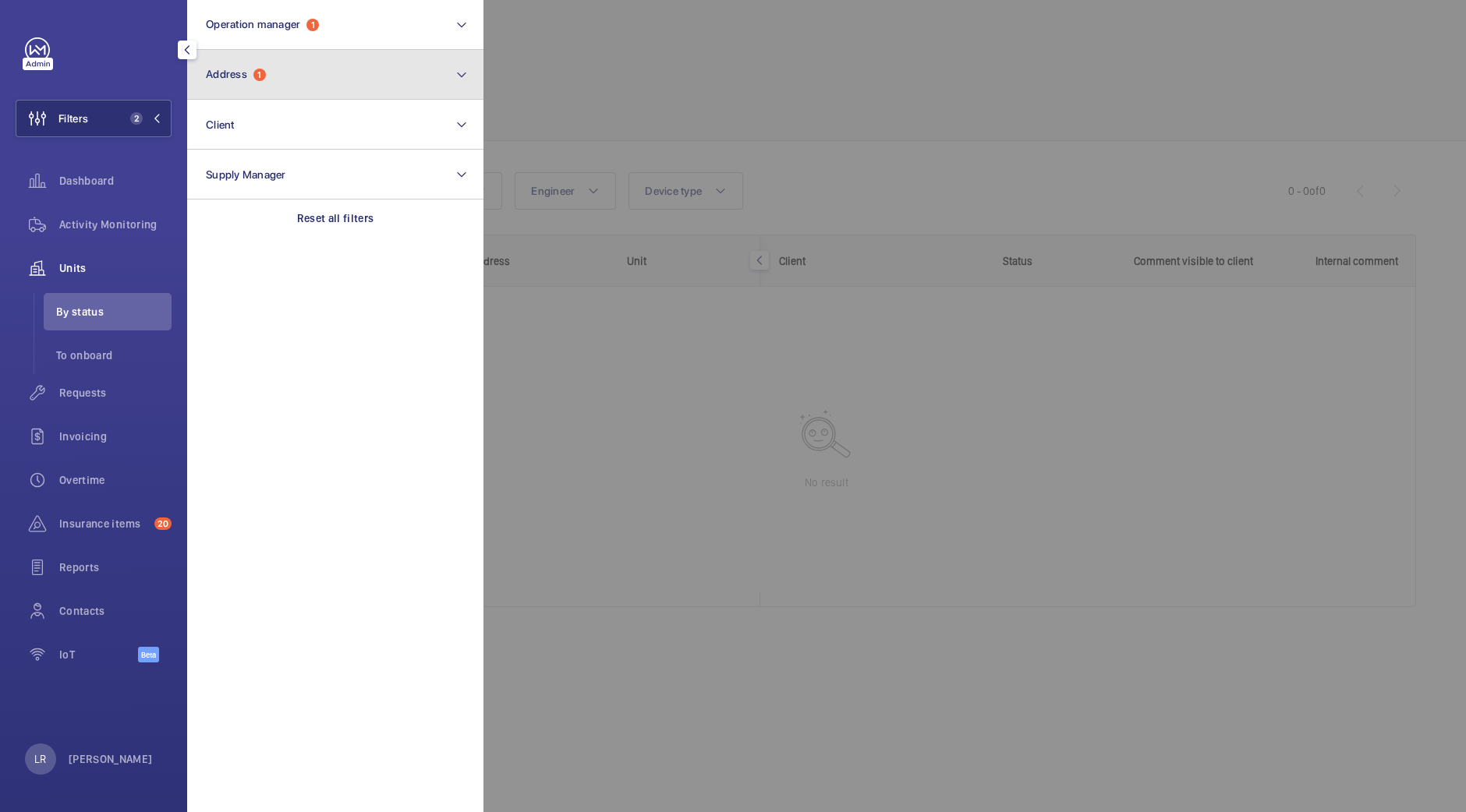
click at [290, 88] on button "Address 1" at bounding box center [335, 74] width 296 height 50
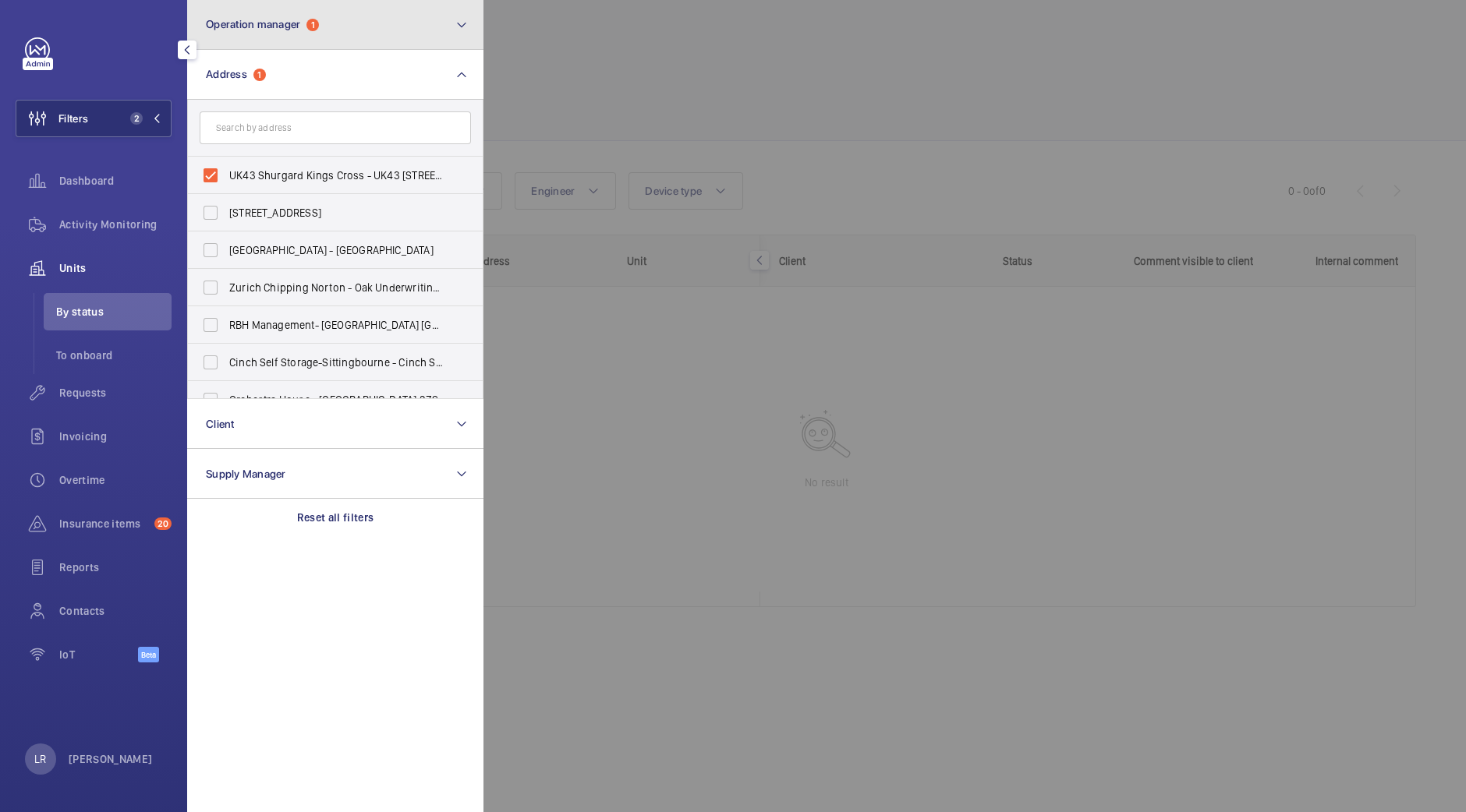
click at [324, 39] on button "Operation manager 1" at bounding box center [335, 24] width 296 height 50
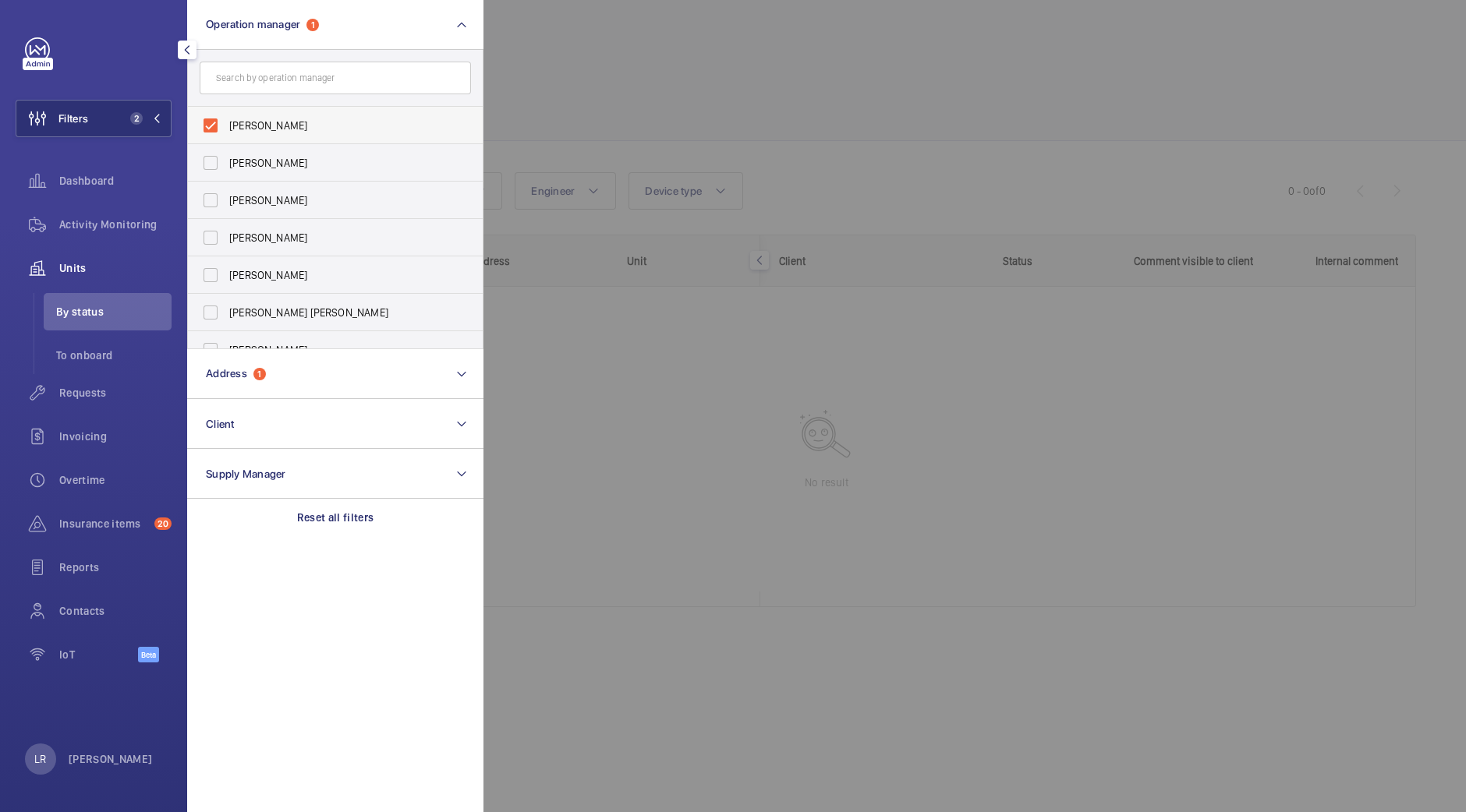
click at [277, 120] on span "Kirsten Kalaher" at bounding box center [336, 125] width 215 height 15
click at [226, 120] on input "Kirsten Kalaher" at bounding box center [210, 125] width 31 height 31
checkbox input "false"
click at [562, 62] on div at bounding box center [1216, 406] width 1466 height 812
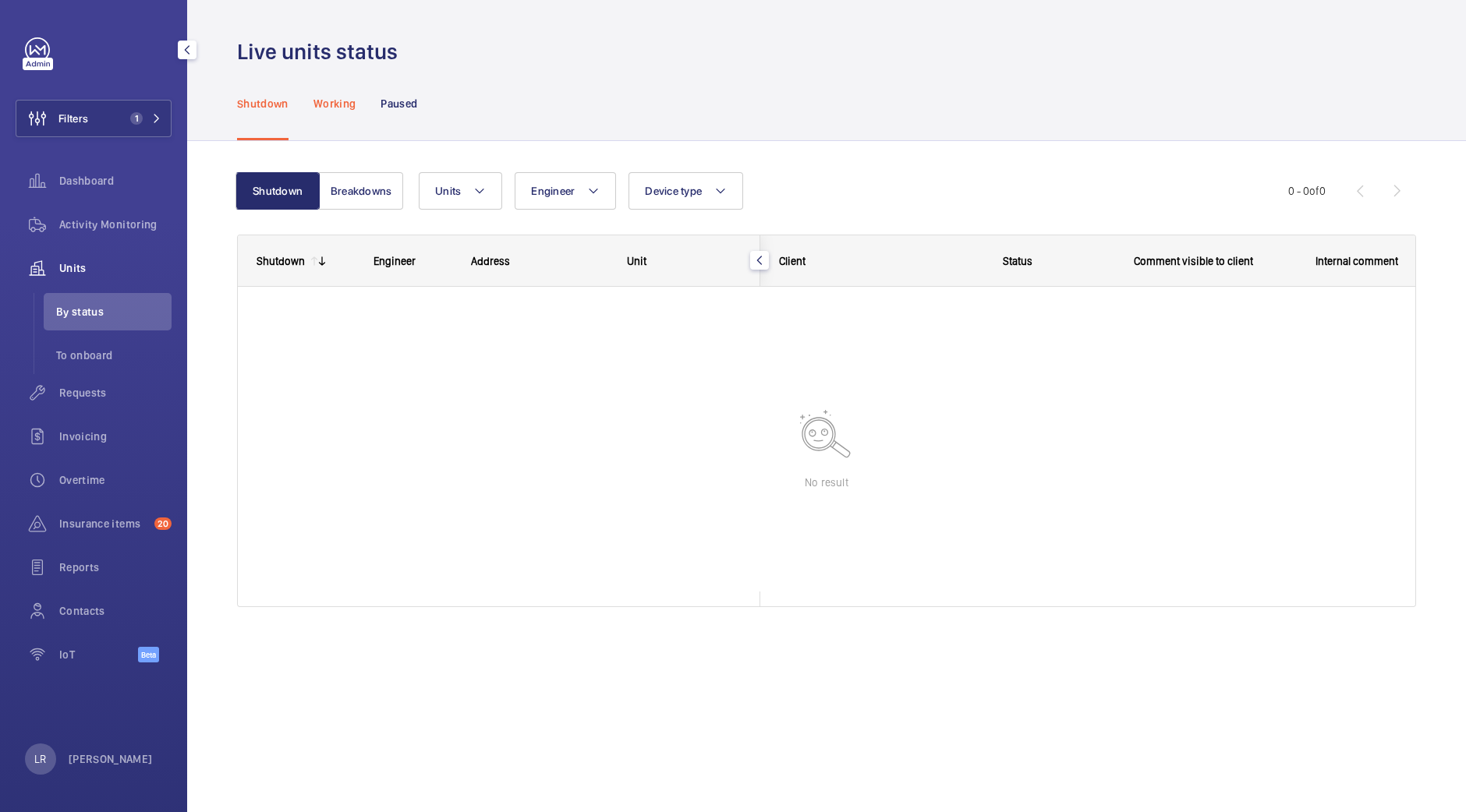
click at [345, 98] on p "Working" at bounding box center [335, 103] width 42 height 15
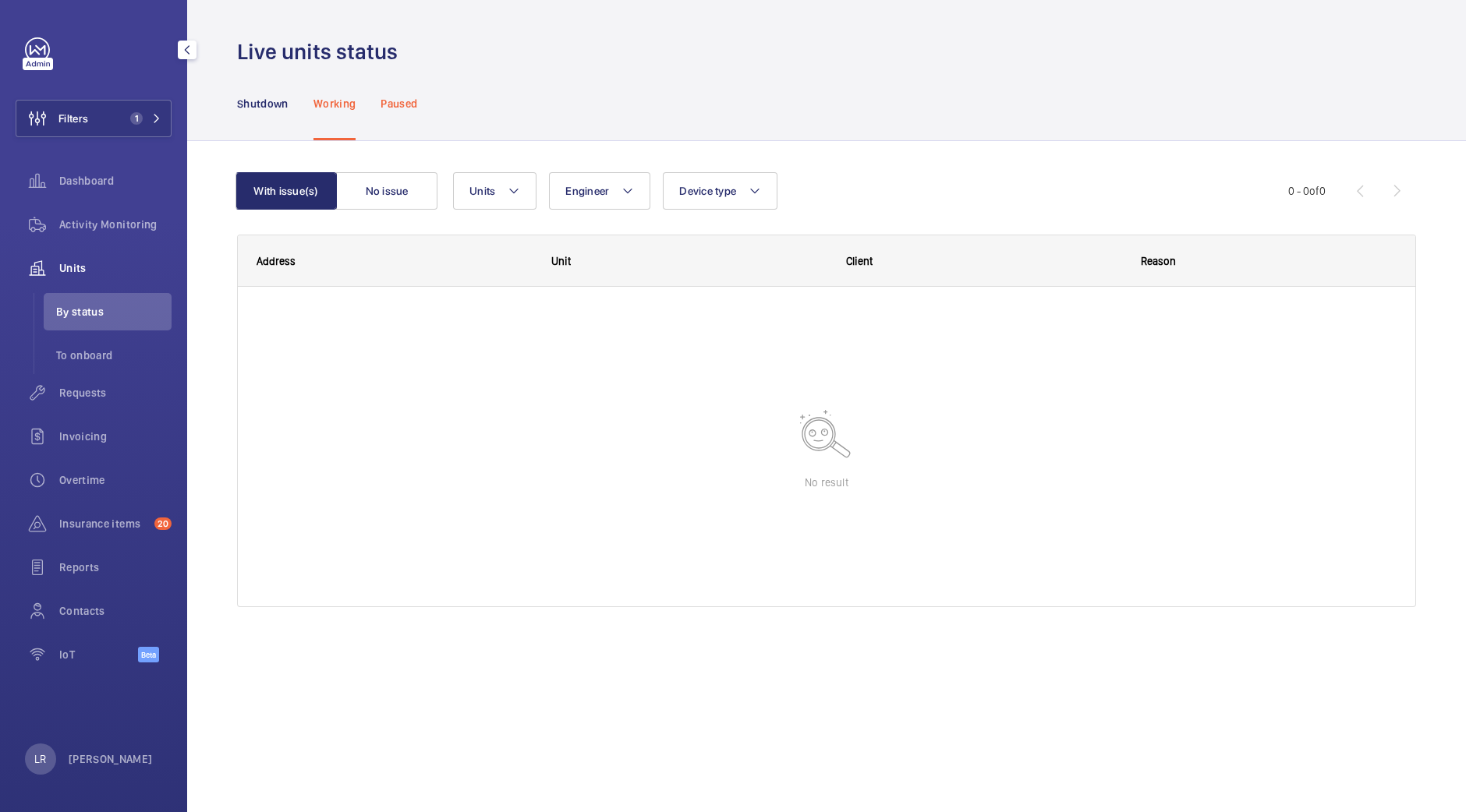
click at [383, 96] on p "Paused" at bounding box center [399, 103] width 36 height 15
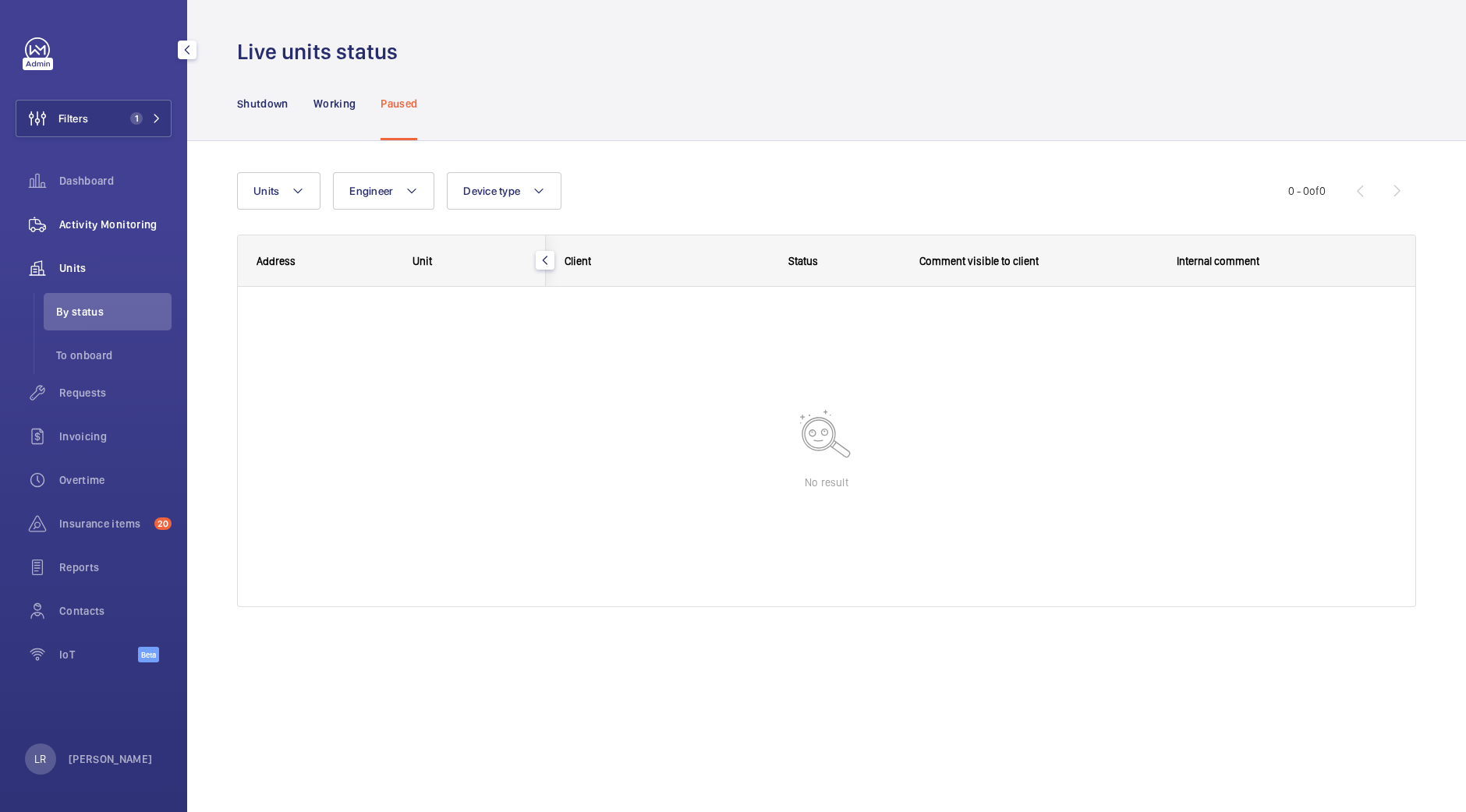
click at [125, 234] on div "Activity Monitoring" at bounding box center [93, 224] width 156 height 37
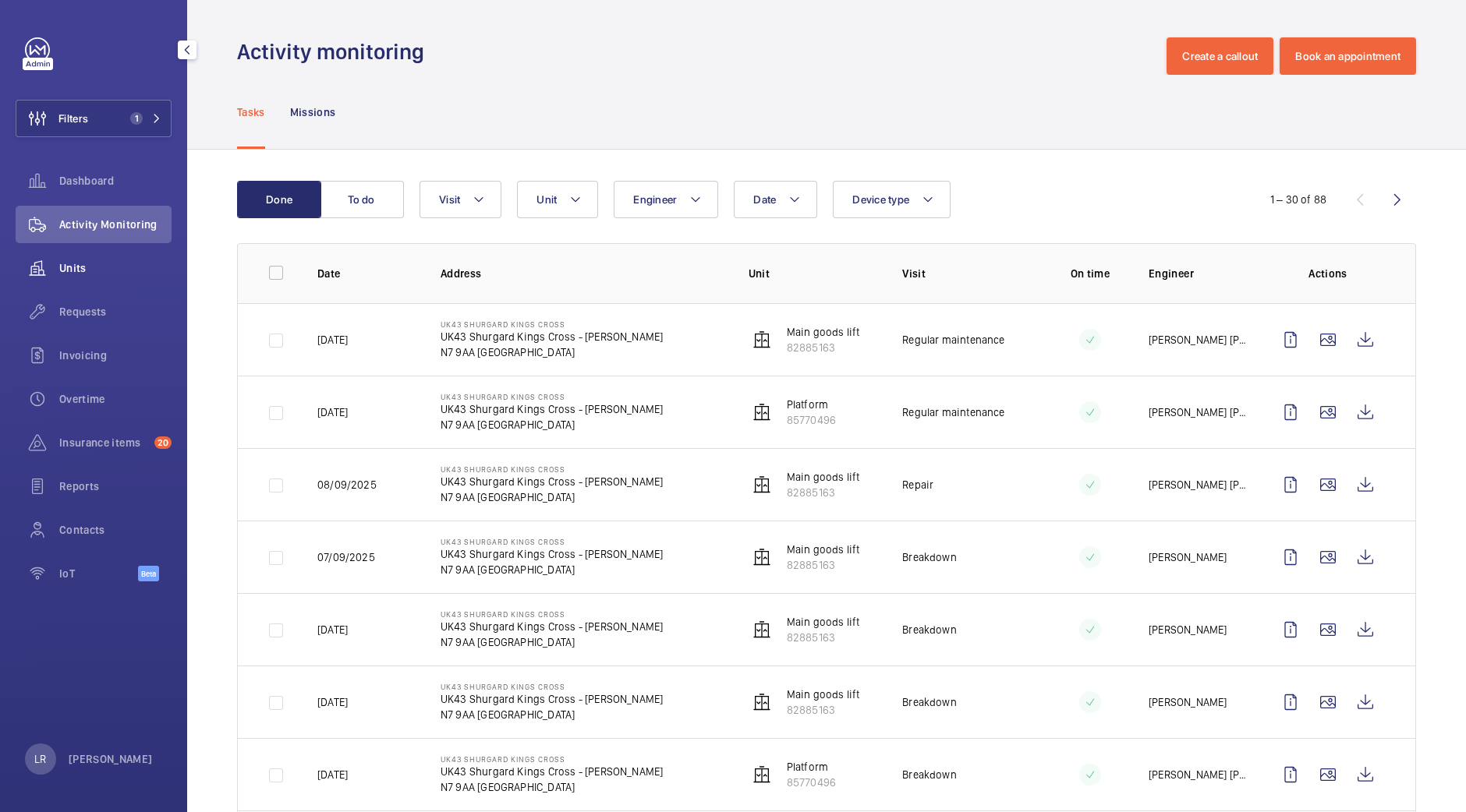
click at [82, 285] on div "Units" at bounding box center [93, 267] width 156 height 37
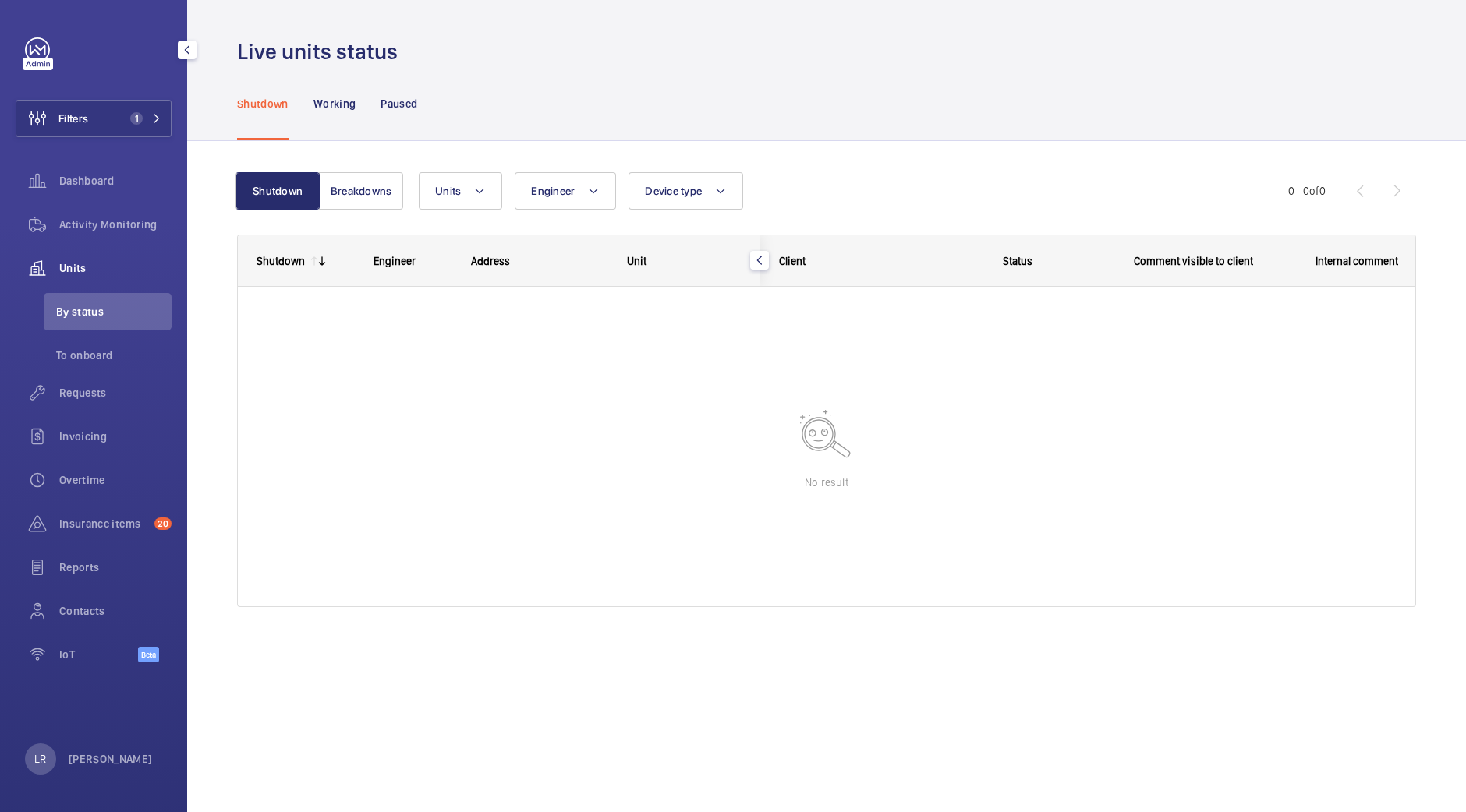
click at [100, 271] on span "Units" at bounding box center [115, 267] width 112 height 15
click at [370, 92] on nav "Shutdown Working Paused" at bounding box center [327, 103] width 180 height 74
click at [342, 100] on p "Working" at bounding box center [335, 103] width 42 height 15
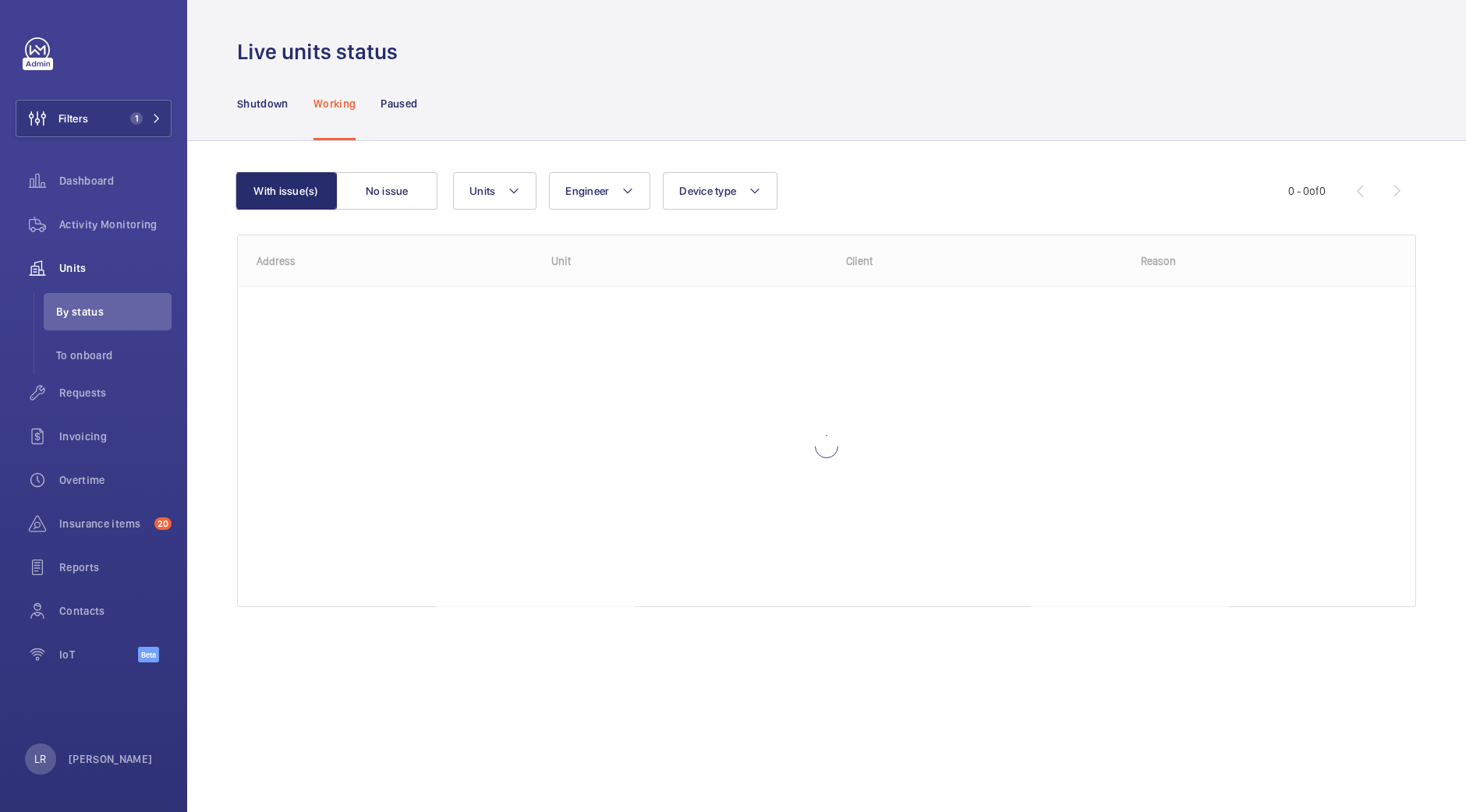
drag, startPoint x: 356, startPoint y: 165, endPoint x: 359, endPoint y: 173, distance: 8.5
click at [356, 167] on div "With issue(s) No issue Units Engineer Device type More filters Reset all filter…" at bounding box center [827, 396] width 1180 height 498
click at [361, 177] on button "No issue" at bounding box center [387, 190] width 102 height 37
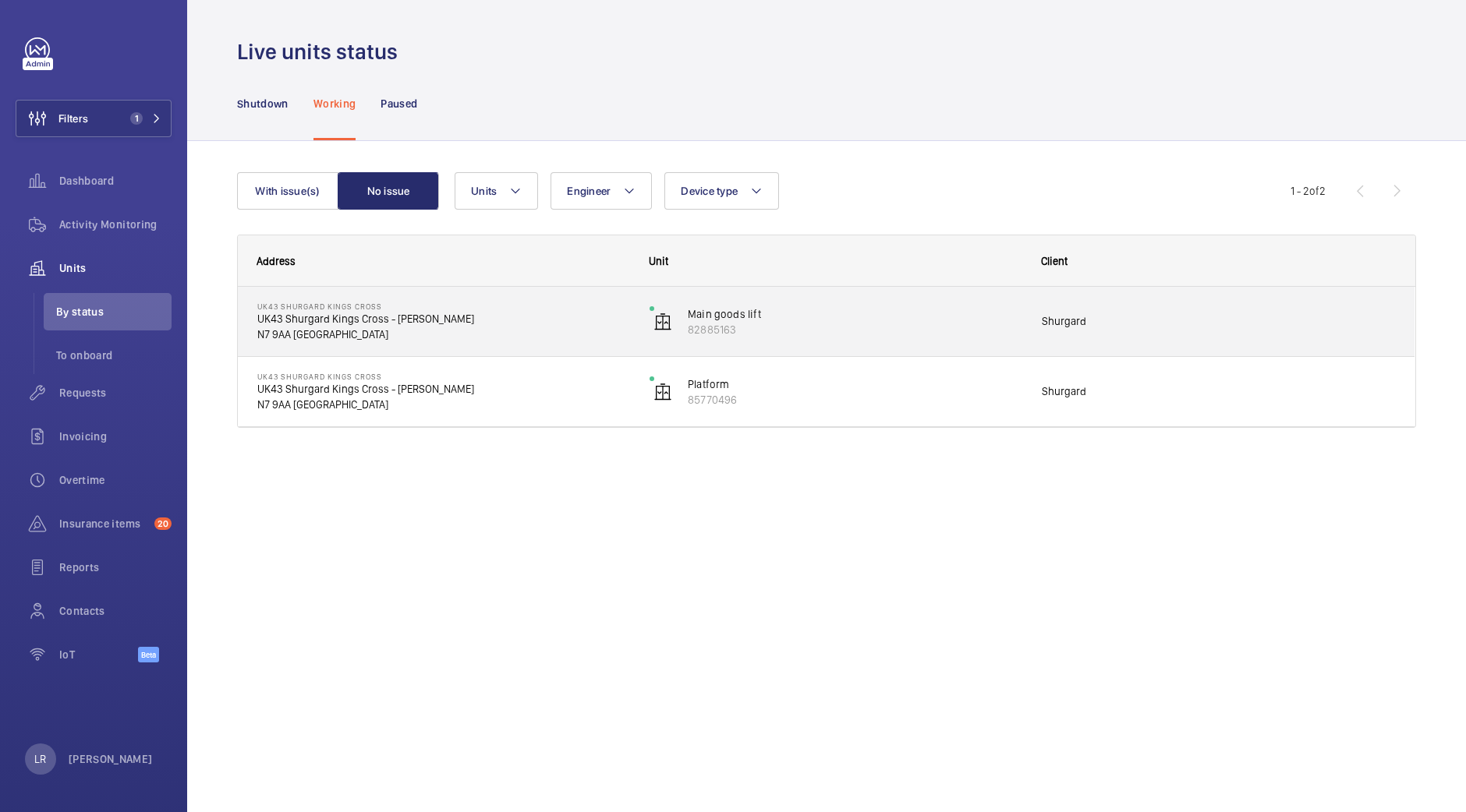
click at [557, 317] on p "UK43 Shurgard Kings Cross - Brandon Rd" at bounding box center [443, 318] width 372 height 15
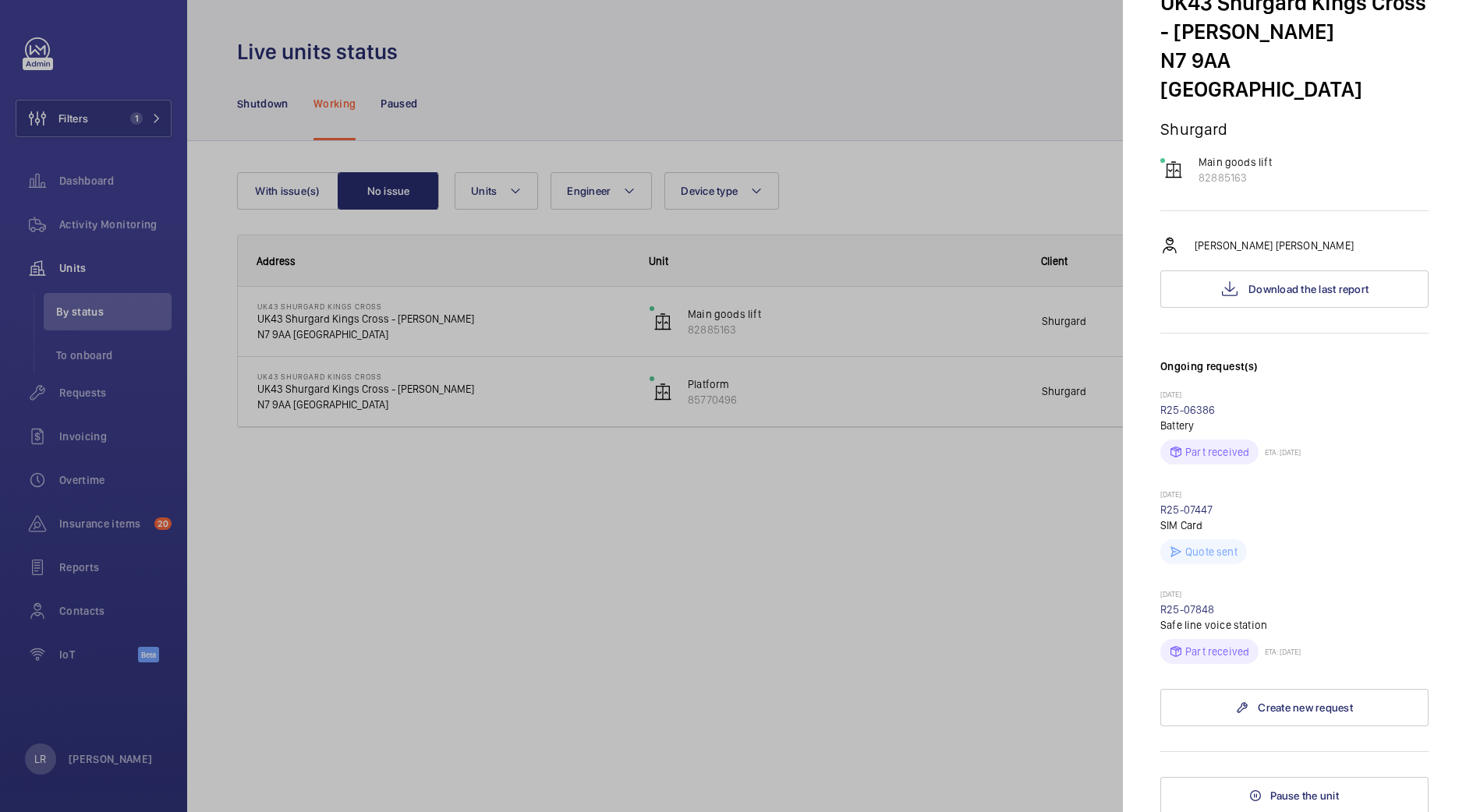
scroll to position [102, 0]
click at [967, 436] on div at bounding box center [733, 406] width 1466 height 812
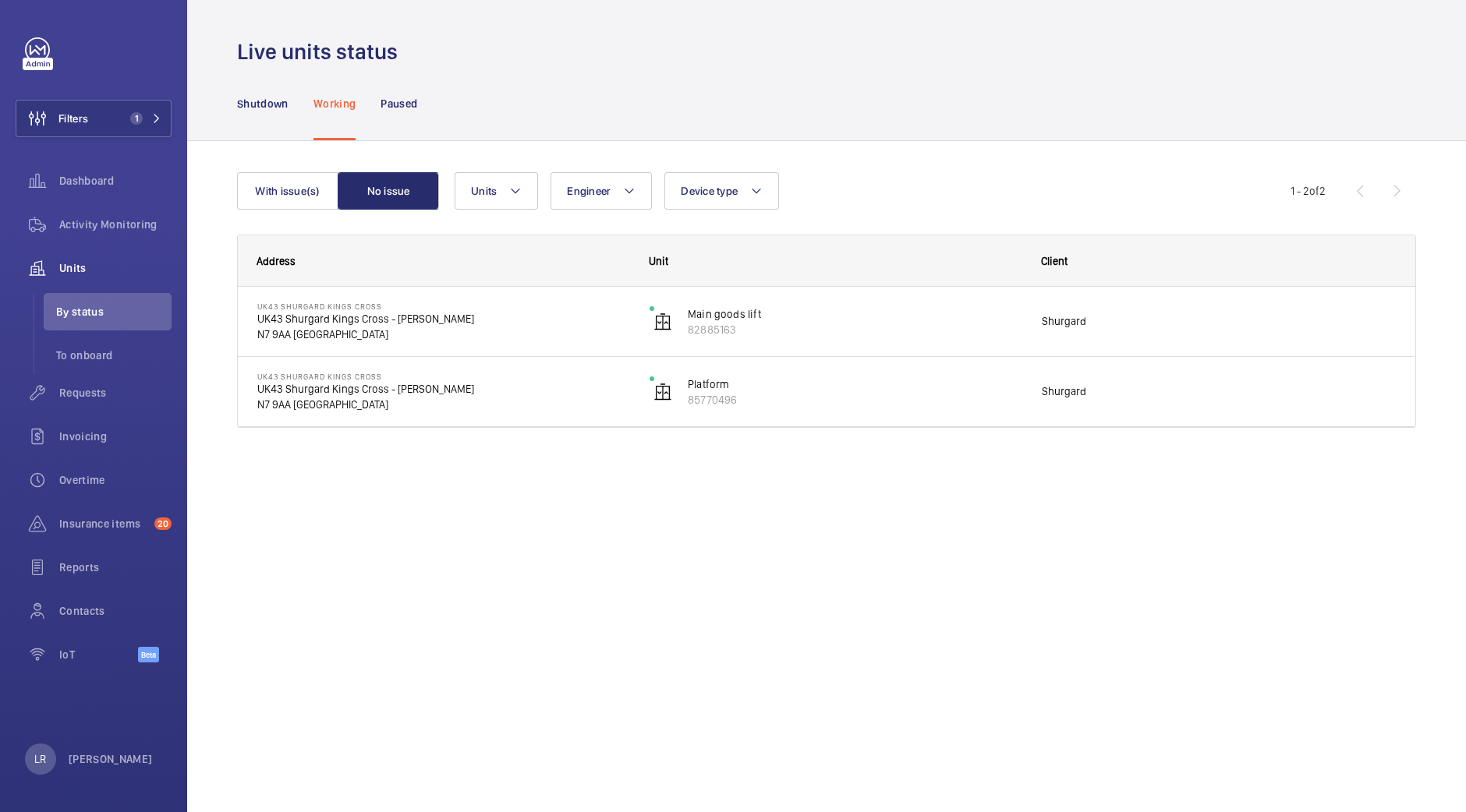
scroll to position [0, 0]
click at [968, 399] on p "85770496" at bounding box center [855, 400] width 334 height 15
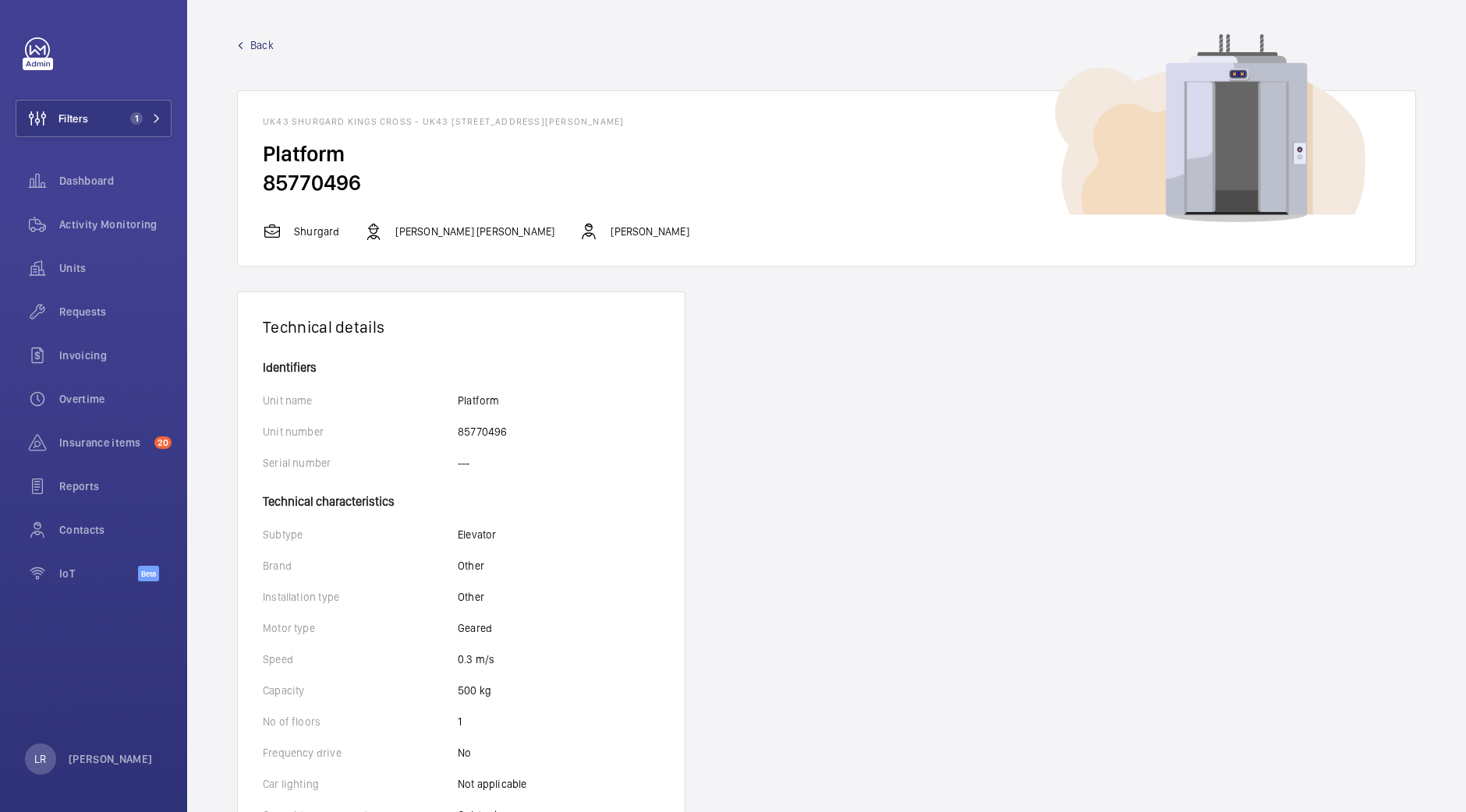
click at [266, 44] on span "Back" at bounding box center [262, 44] width 24 height 15
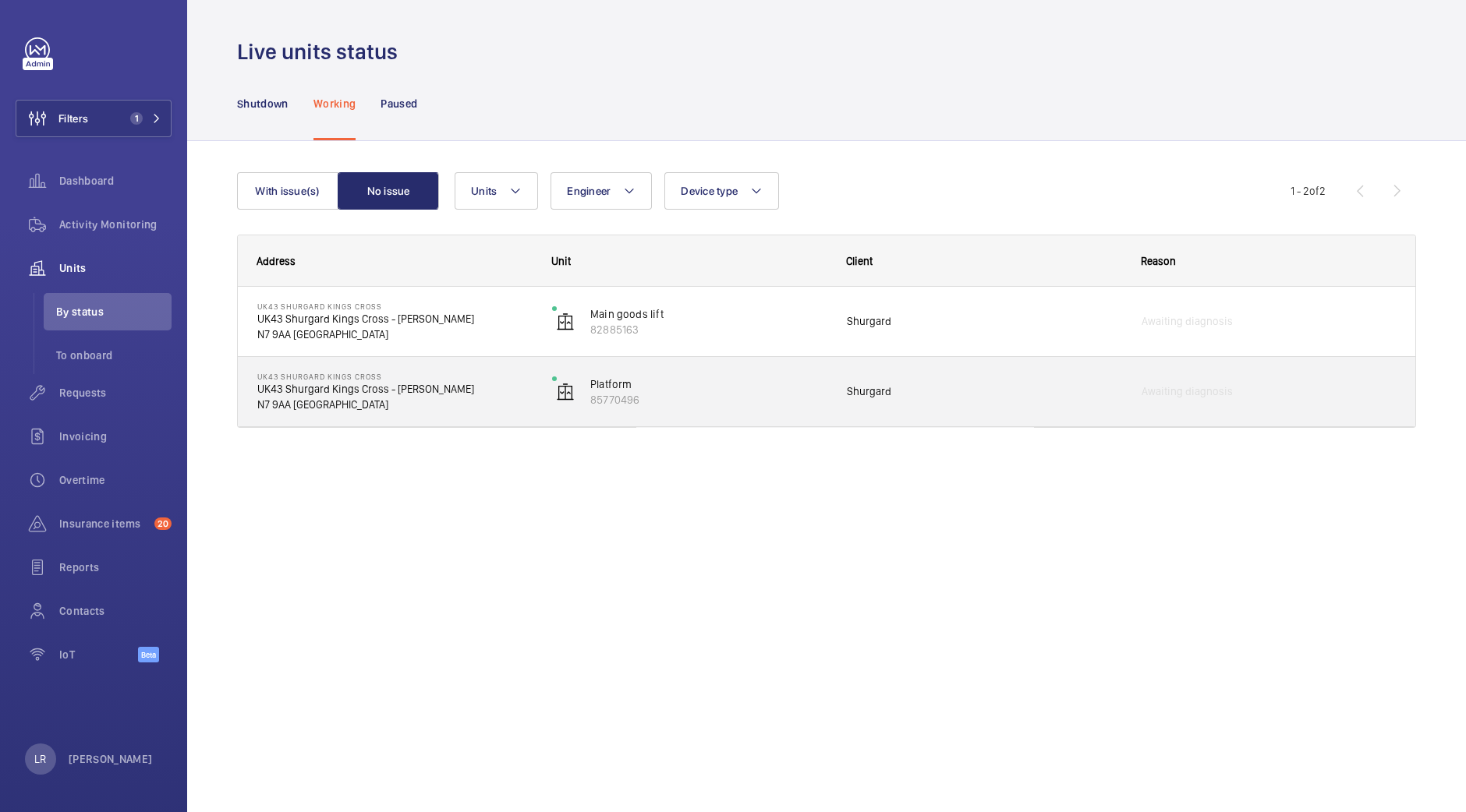
click at [529, 399] on p "N7 9AA LONDON" at bounding box center [394, 404] width 275 height 15
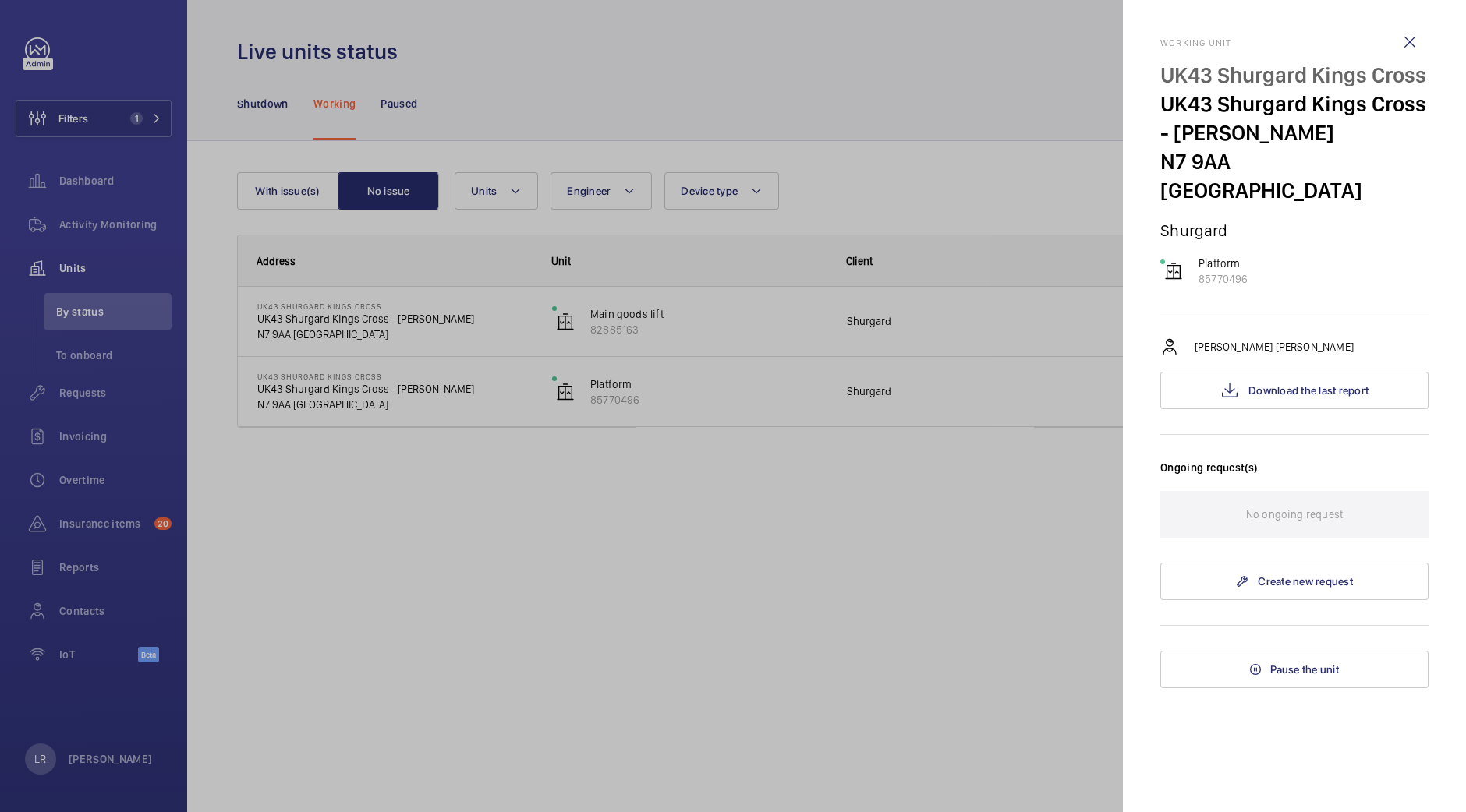
click at [299, 415] on div at bounding box center [733, 406] width 1466 height 812
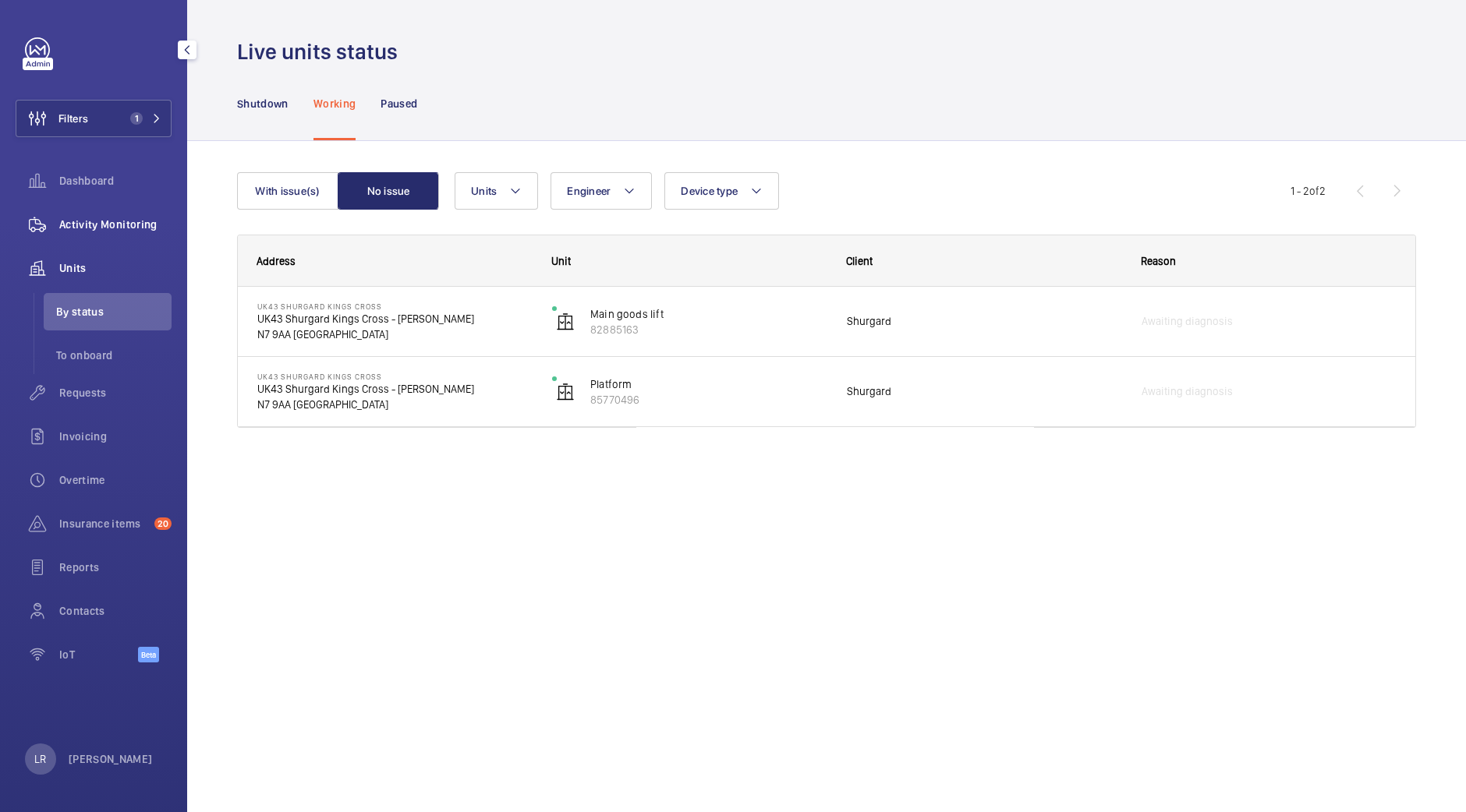
click at [112, 233] on div "Activity Monitoring" at bounding box center [93, 224] width 156 height 37
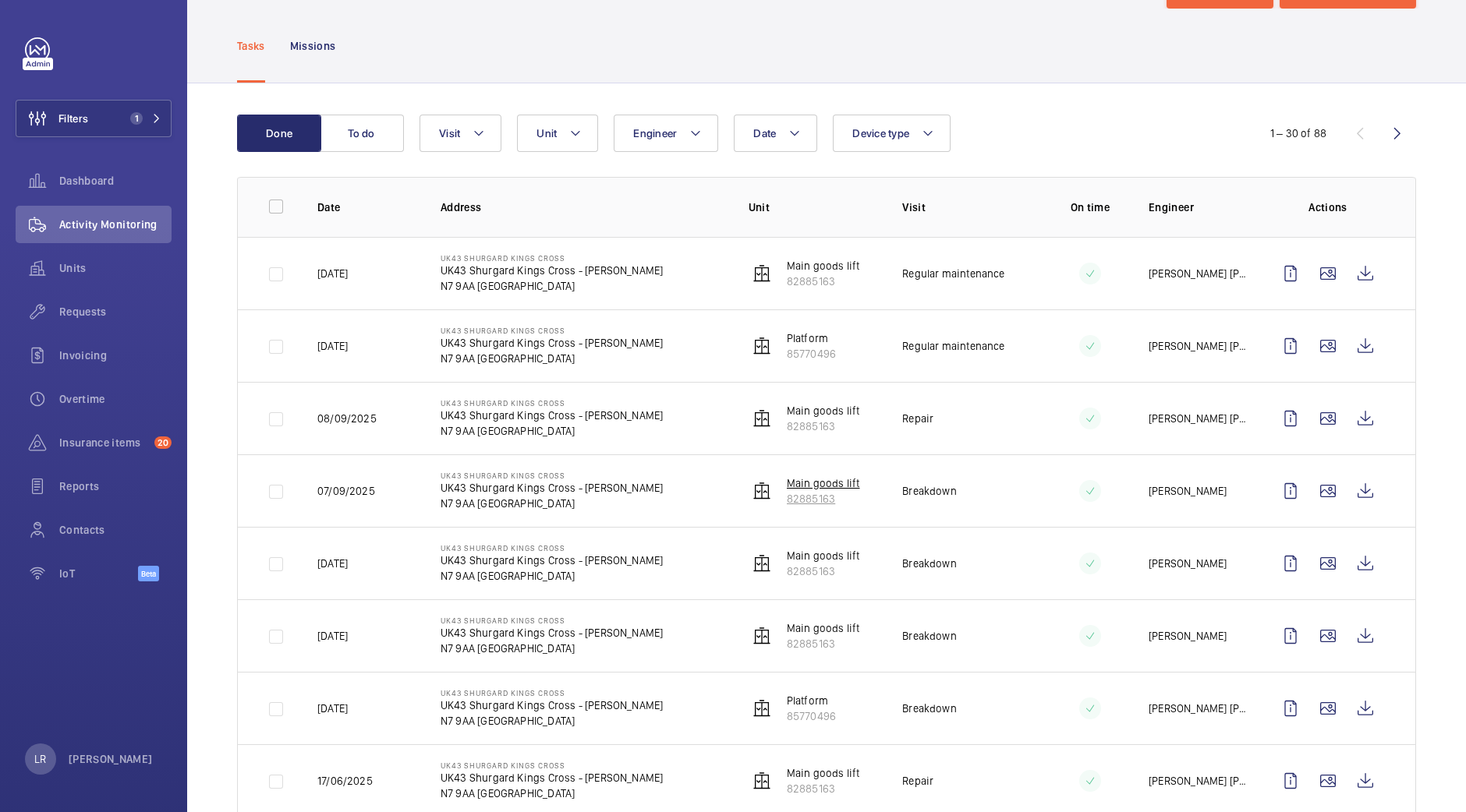
scroll to position [97, 0]
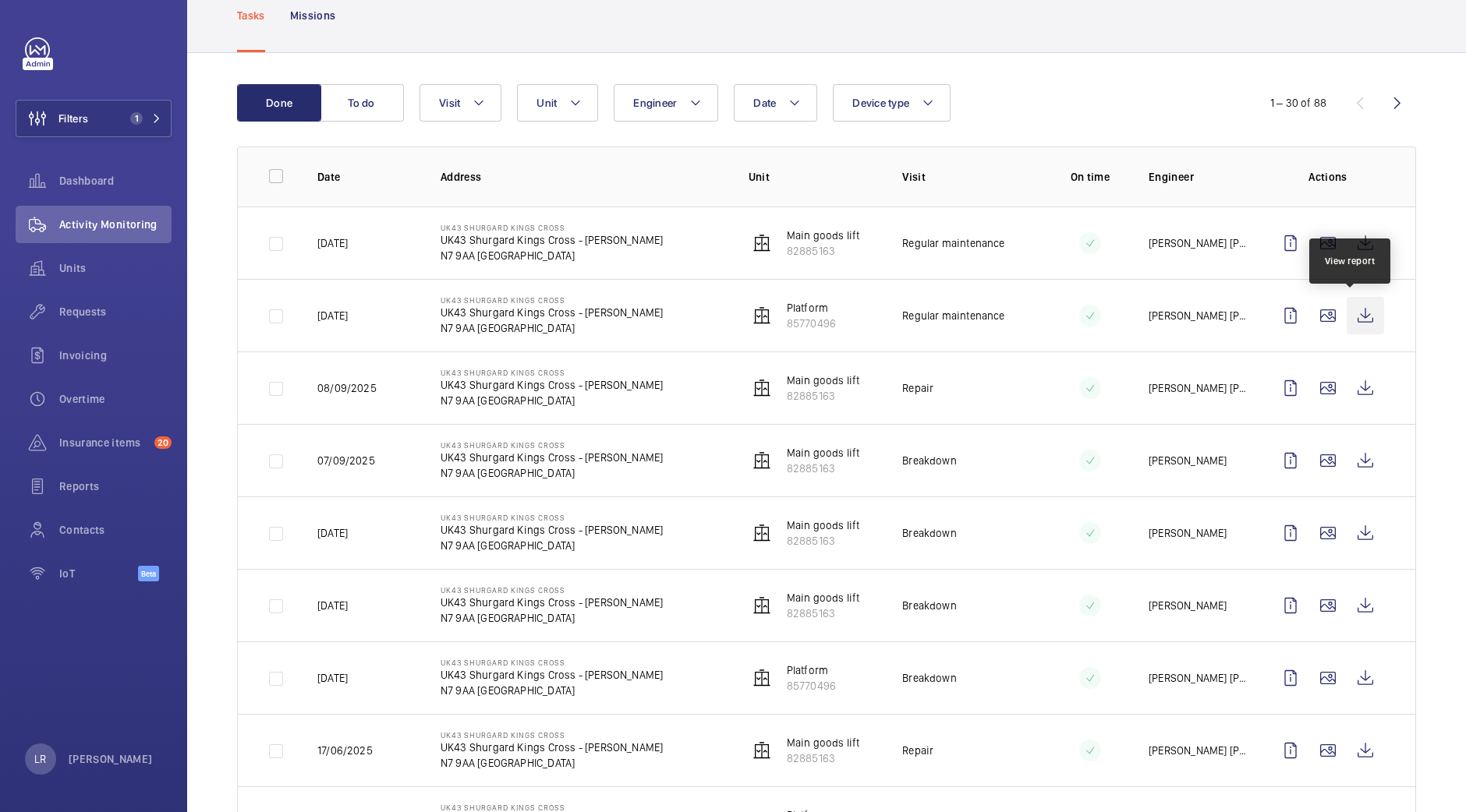
click at [1349, 315] on wm-front-icon-button at bounding box center [1365, 315] width 37 height 37
click at [1347, 317] on wm-front-icon-button at bounding box center [1365, 315] width 37 height 37
click at [1358, 384] on wm-front-icon-button at bounding box center [1365, 388] width 37 height 37
click at [1353, 245] on wm-front-icon-button at bounding box center [1365, 243] width 37 height 37
click at [678, 255] on td "UK43 Shurgard Kings Cross UK43 Shurgard Kings Cross - Brandon Rd N7 9AA LONDON" at bounding box center [570, 243] width 308 height 72
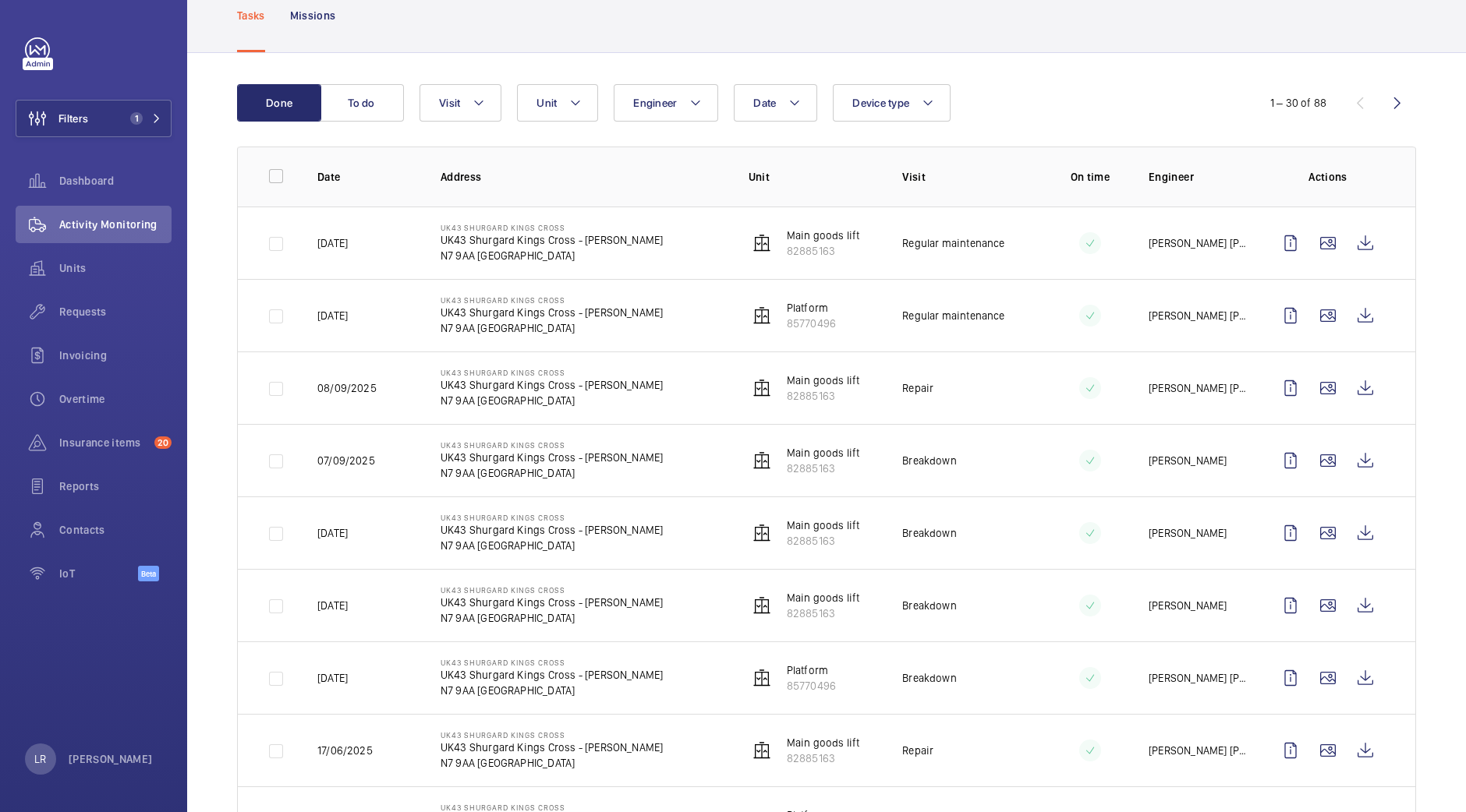
click at [359, 250] on td "24/09/2025" at bounding box center [354, 243] width 123 height 72
click at [97, 106] on button "Filters 1" at bounding box center [93, 118] width 156 height 37
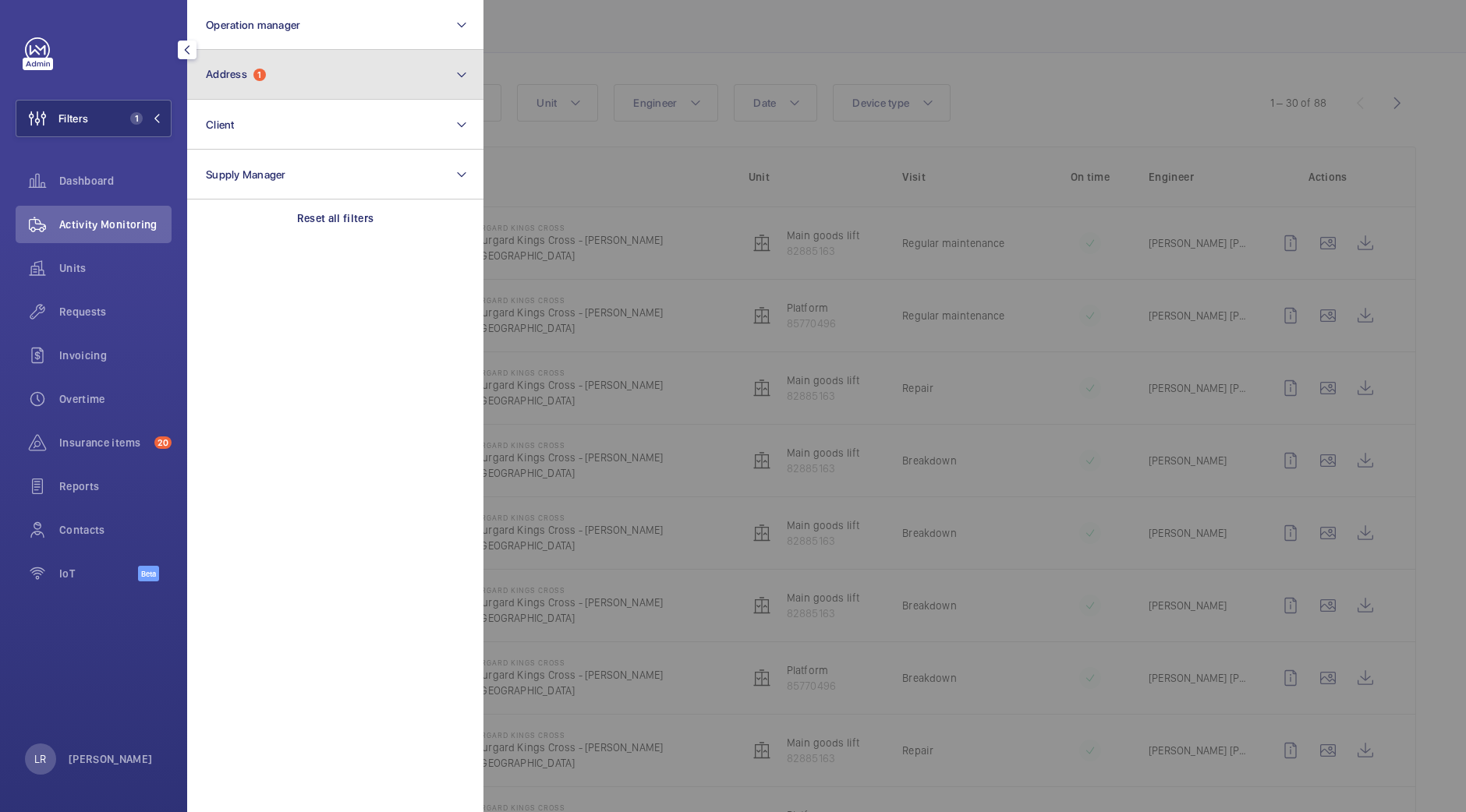
click at [277, 80] on button "Address 1" at bounding box center [335, 74] width 296 height 50
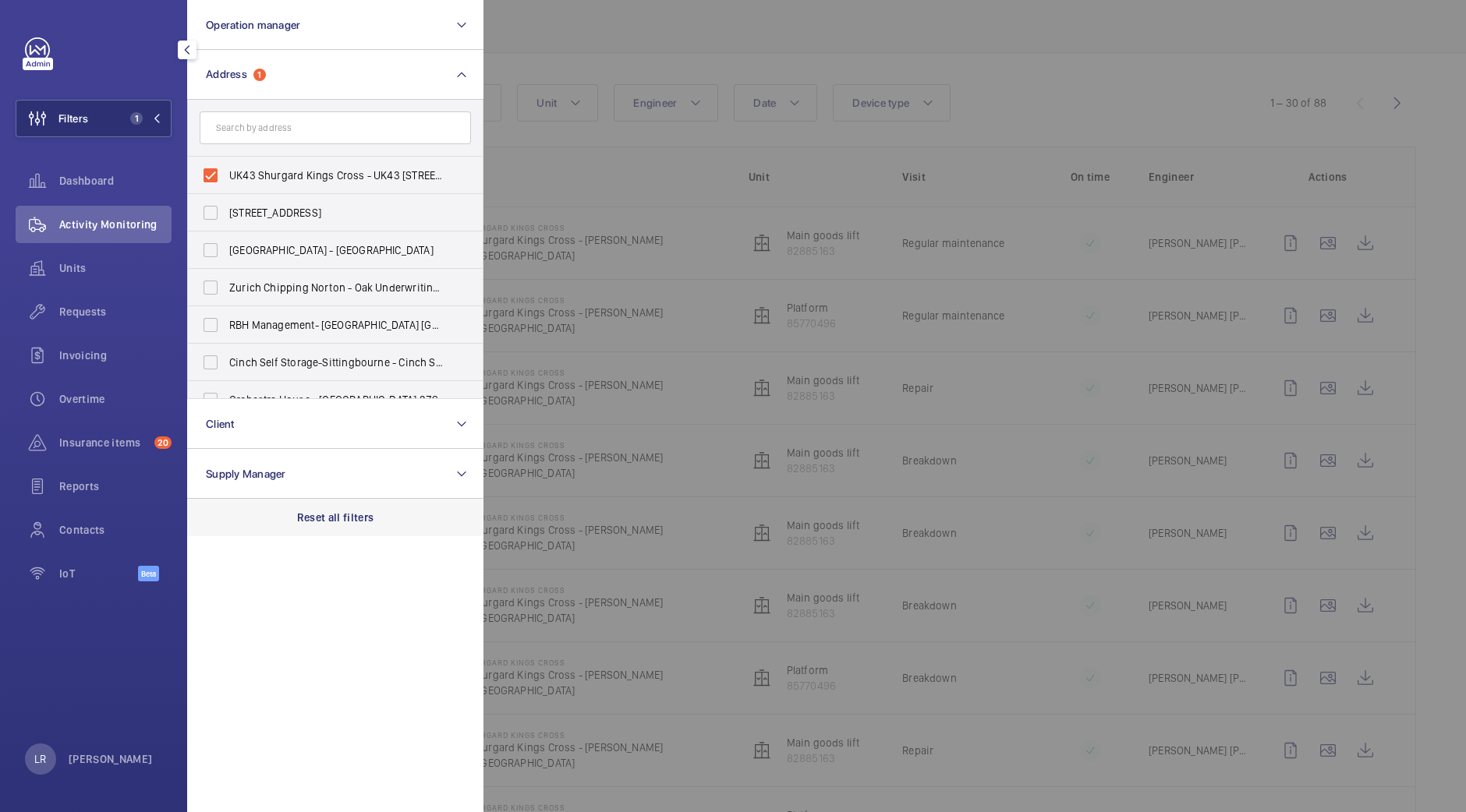
click at [336, 511] on p "Reset all filters" at bounding box center [335, 517] width 77 height 15
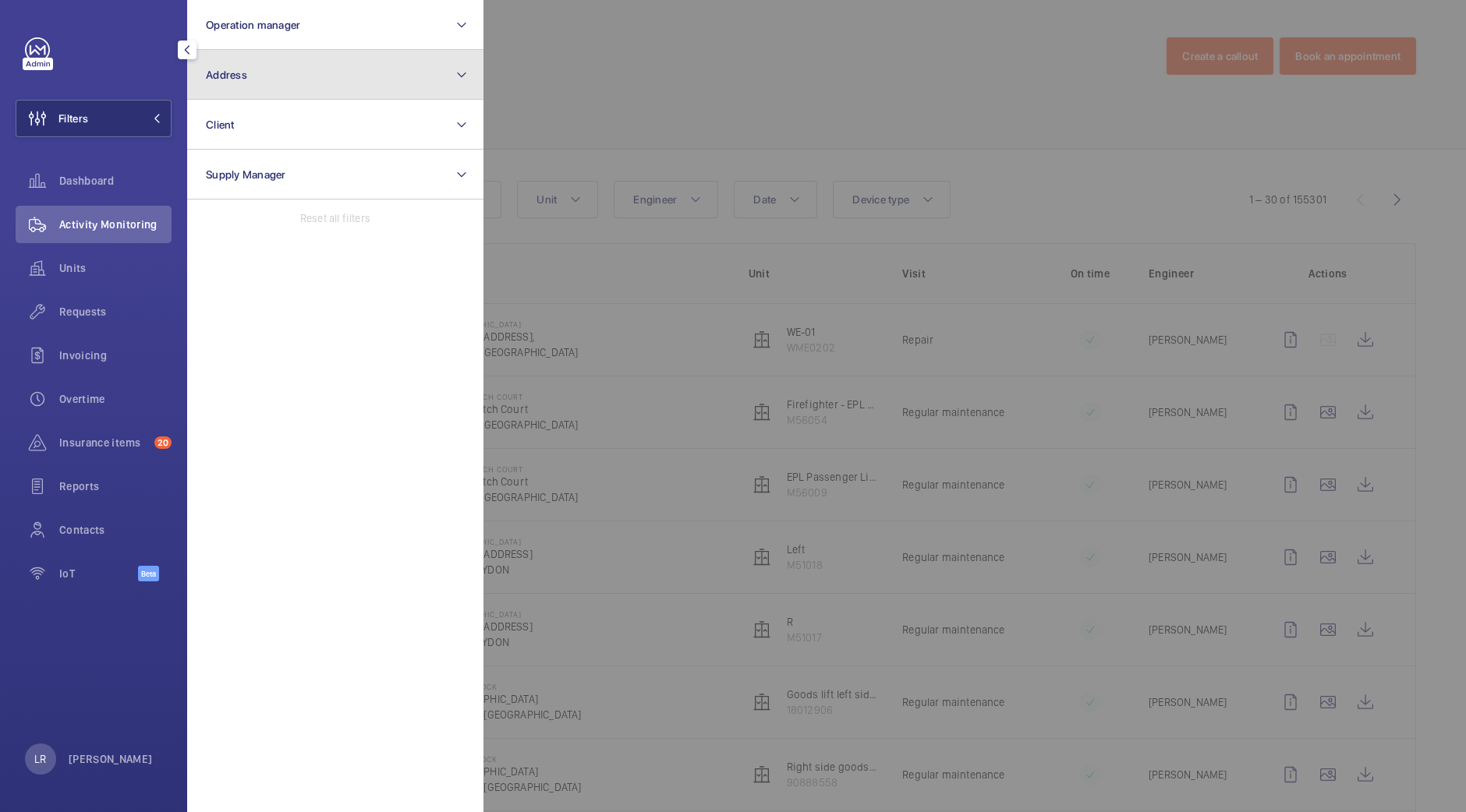
click at [305, 87] on button "Address" at bounding box center [335, 74] width 296 height 50
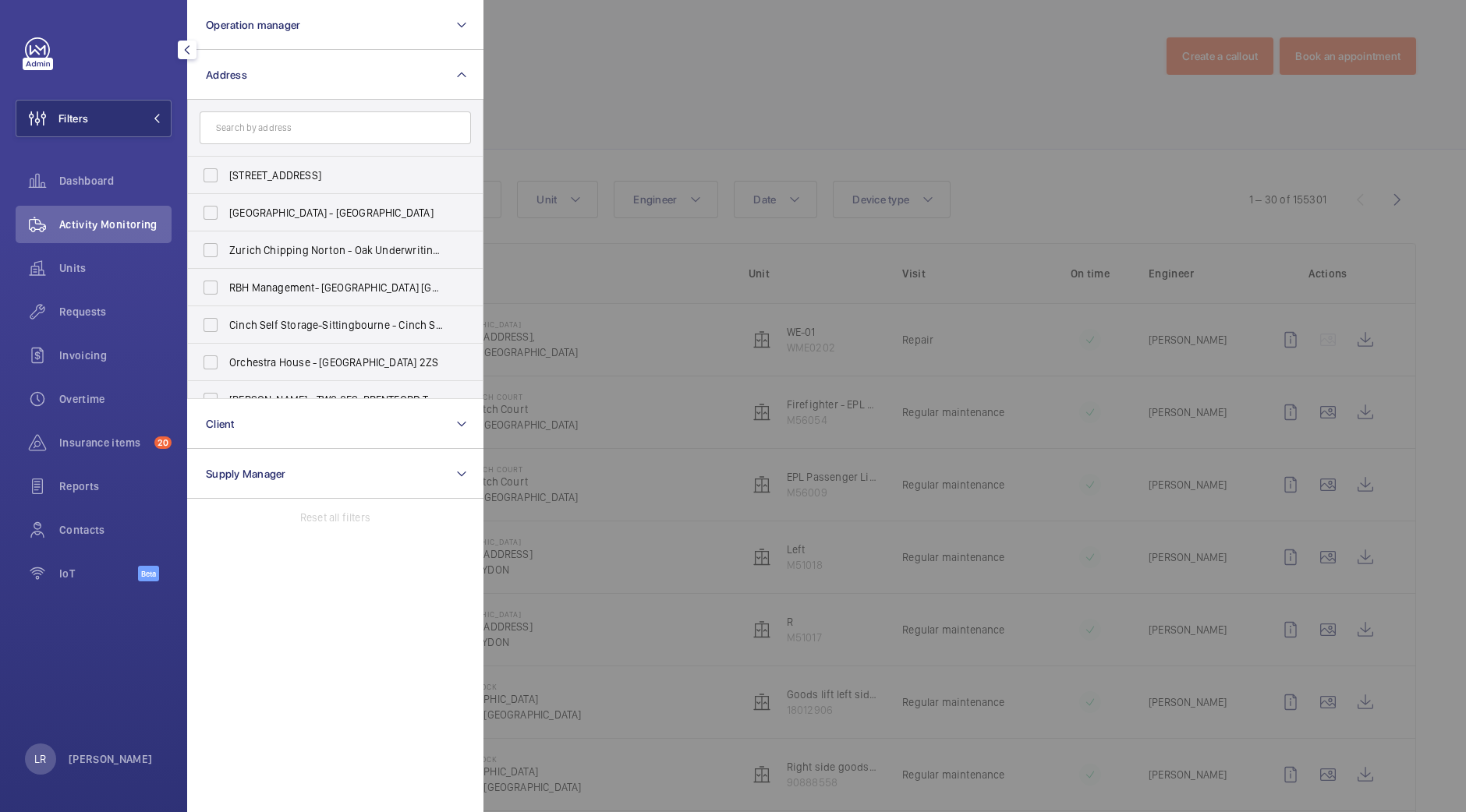
click at [312, 130] on input "text" at bounding box center [335, 128] width 271 height 33
click at [293, 126] on input "text" at bounding box center [335, 128] width 271 height 33
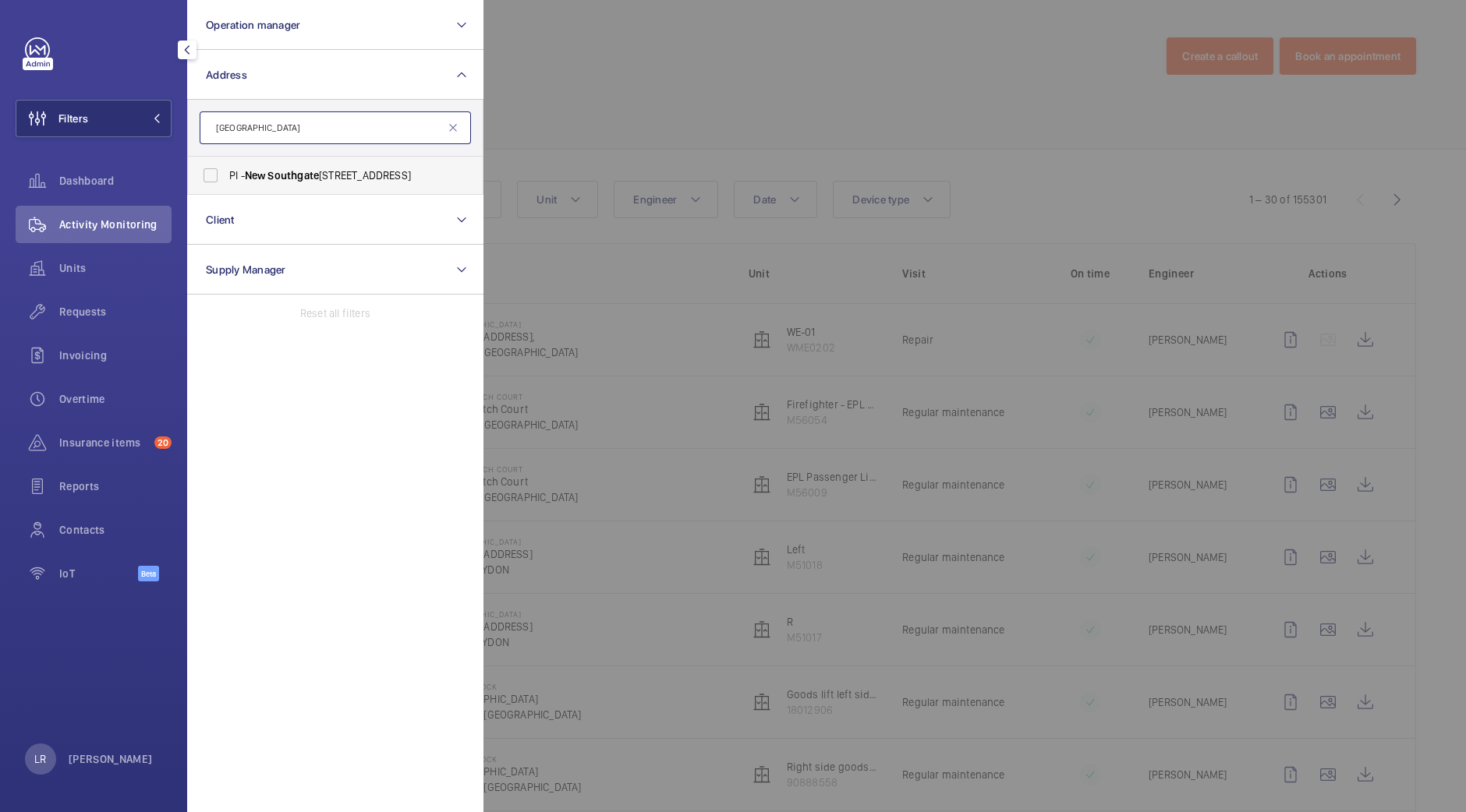
type input "New southgate"
click at [327, 185] on label "PI - New Southgate - Ladderswood Way, Arnos Grove, LONDON N11 1FH" at bounding box center [323, 175] width 271 height 37
click at [226, 185] on input "PI - New Southgate - Ladderswood Way, Arnos Grove, LONDON N11 1FH" at bounding box center [210, 175] width 31 height 31
checkbox input "true"
click at [634, 122] on div at bounding box center [1216, 406] width 1466 height 812
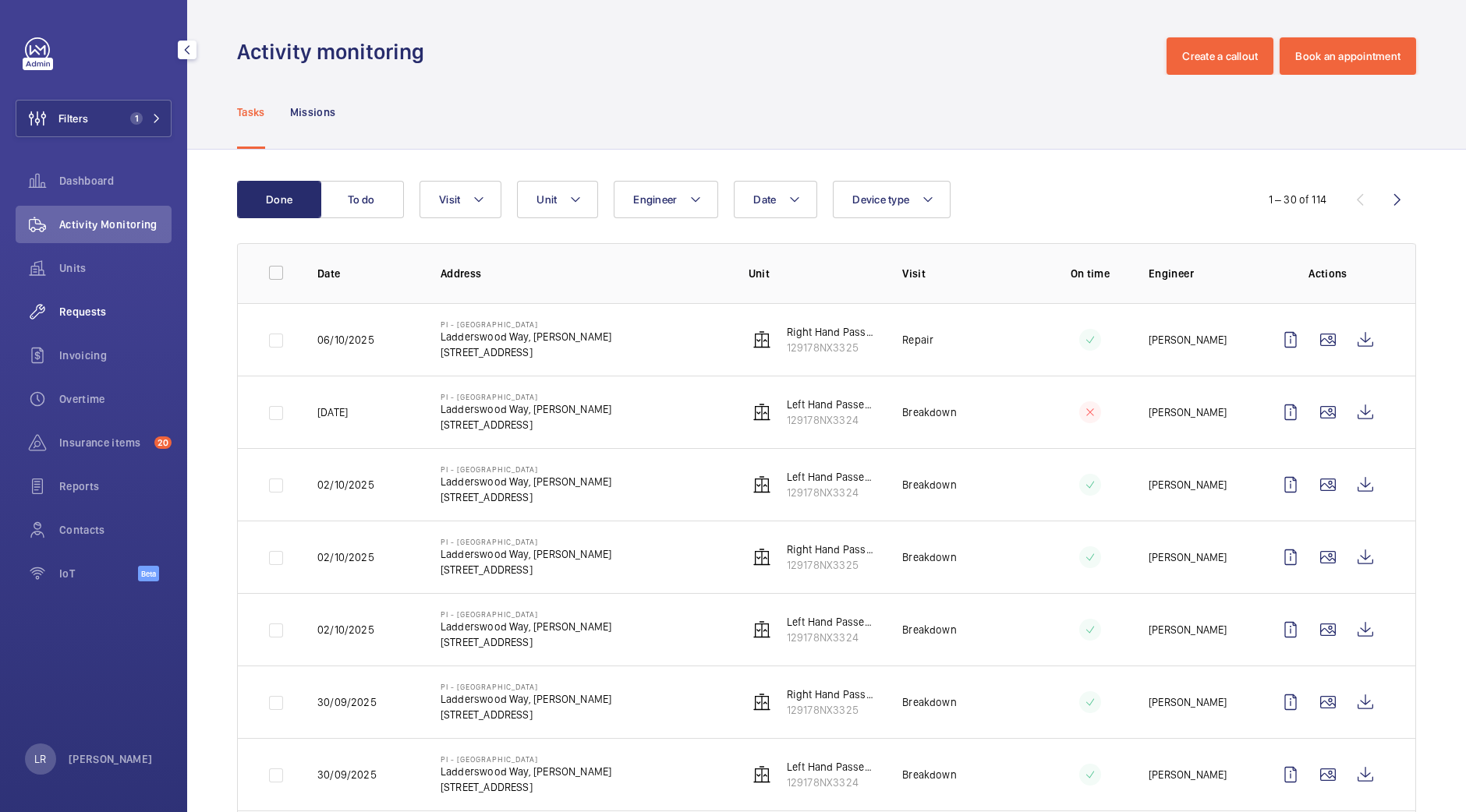
click at [134, 317] on span "Requests" at bounding box center [115, 312] width 112 height 15
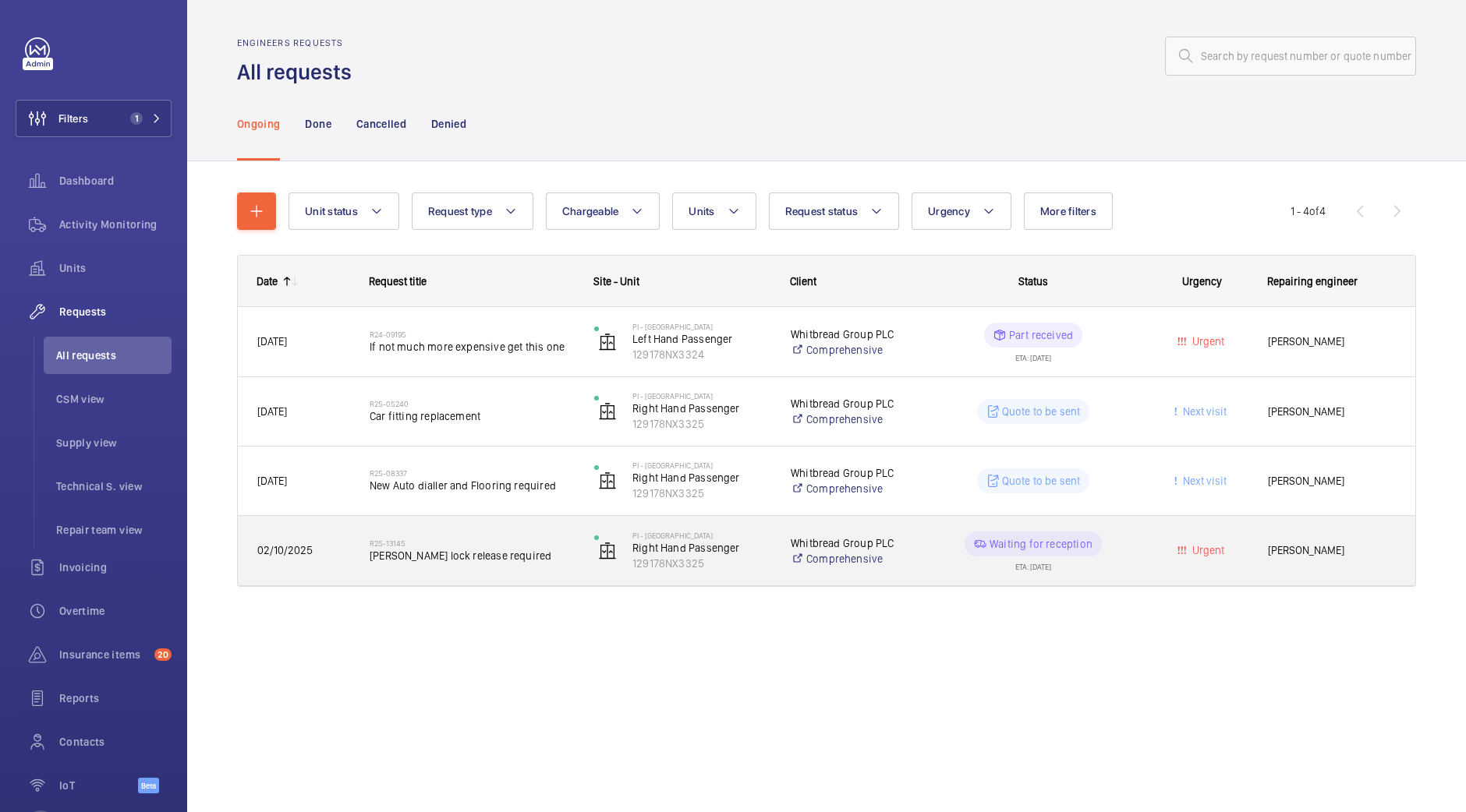
click at [519, 554] on span "Otis lock release required" at bounding box center [471, 556] width 204 height 15
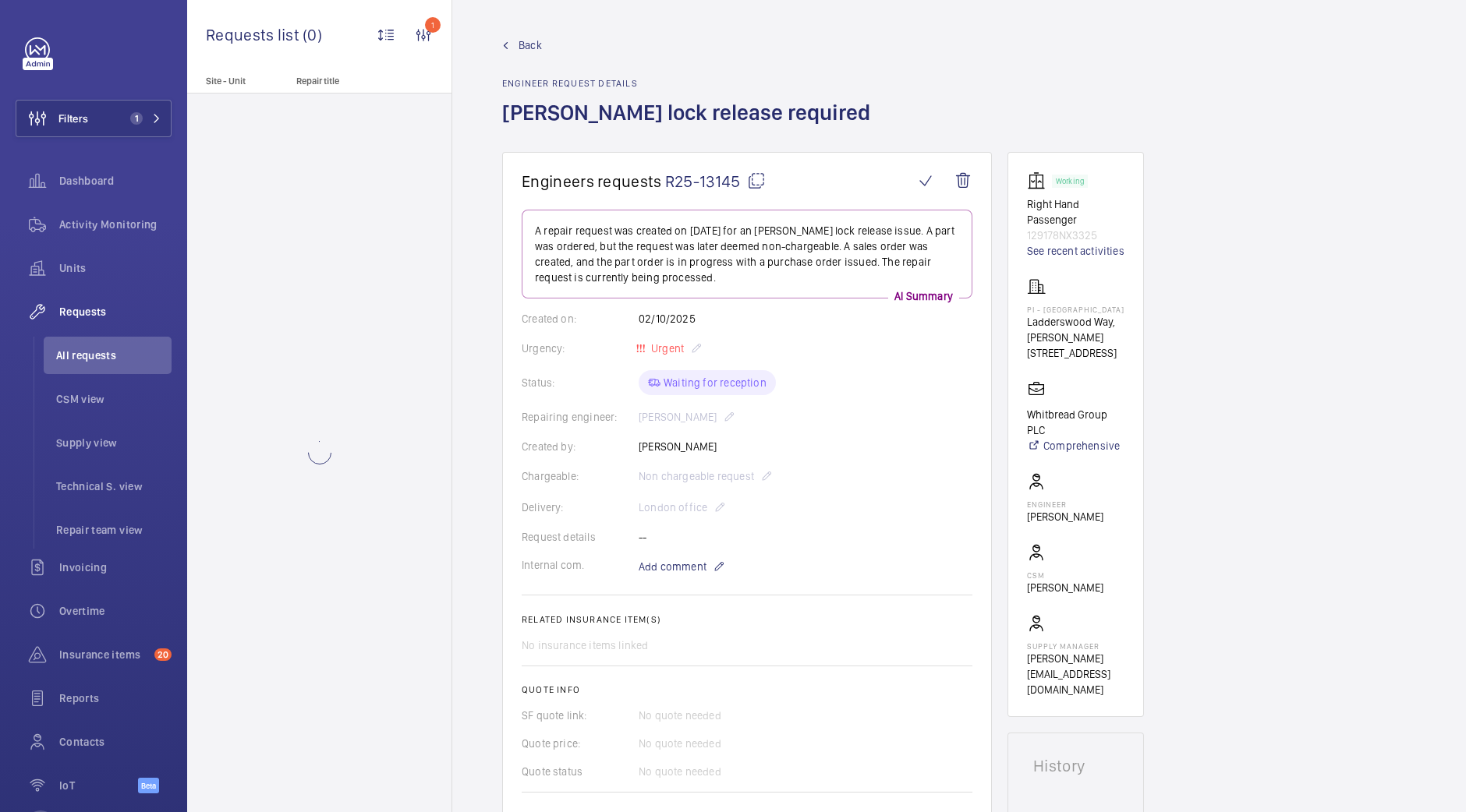
scroll to position [97, 0]
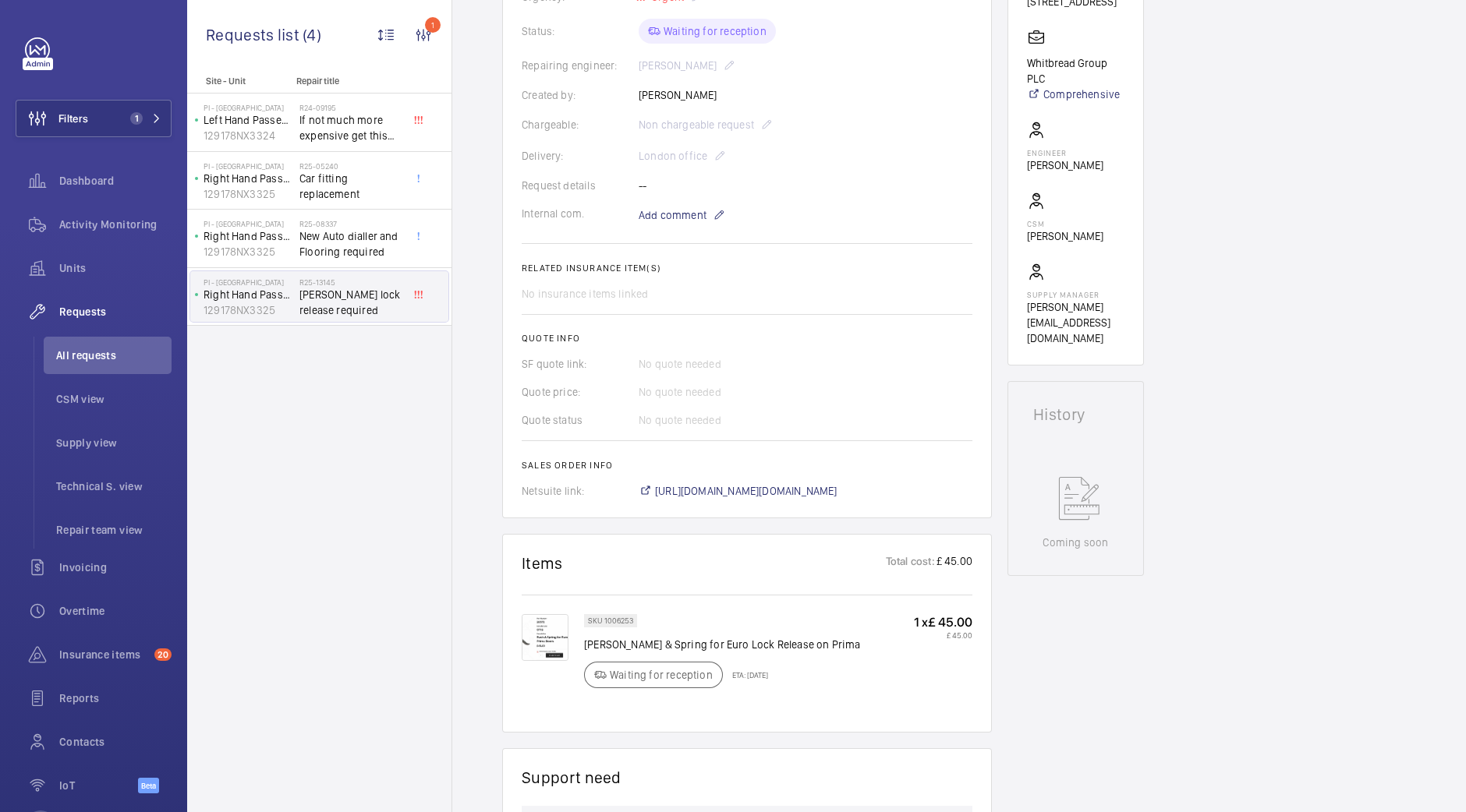
scroll to position [389, 0]
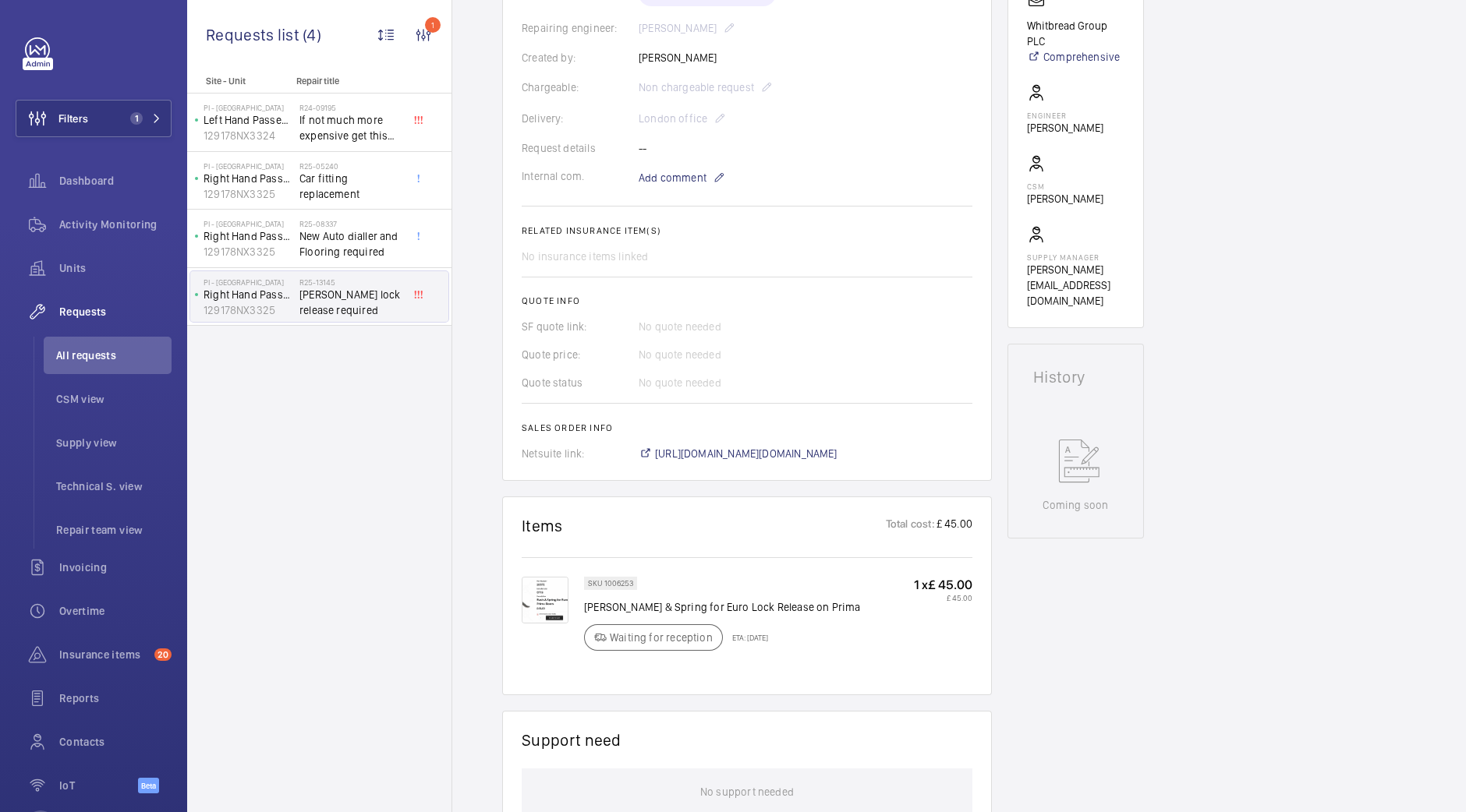
click at [534, 594] on img at bounding box center [546, 601] width 47 height 47
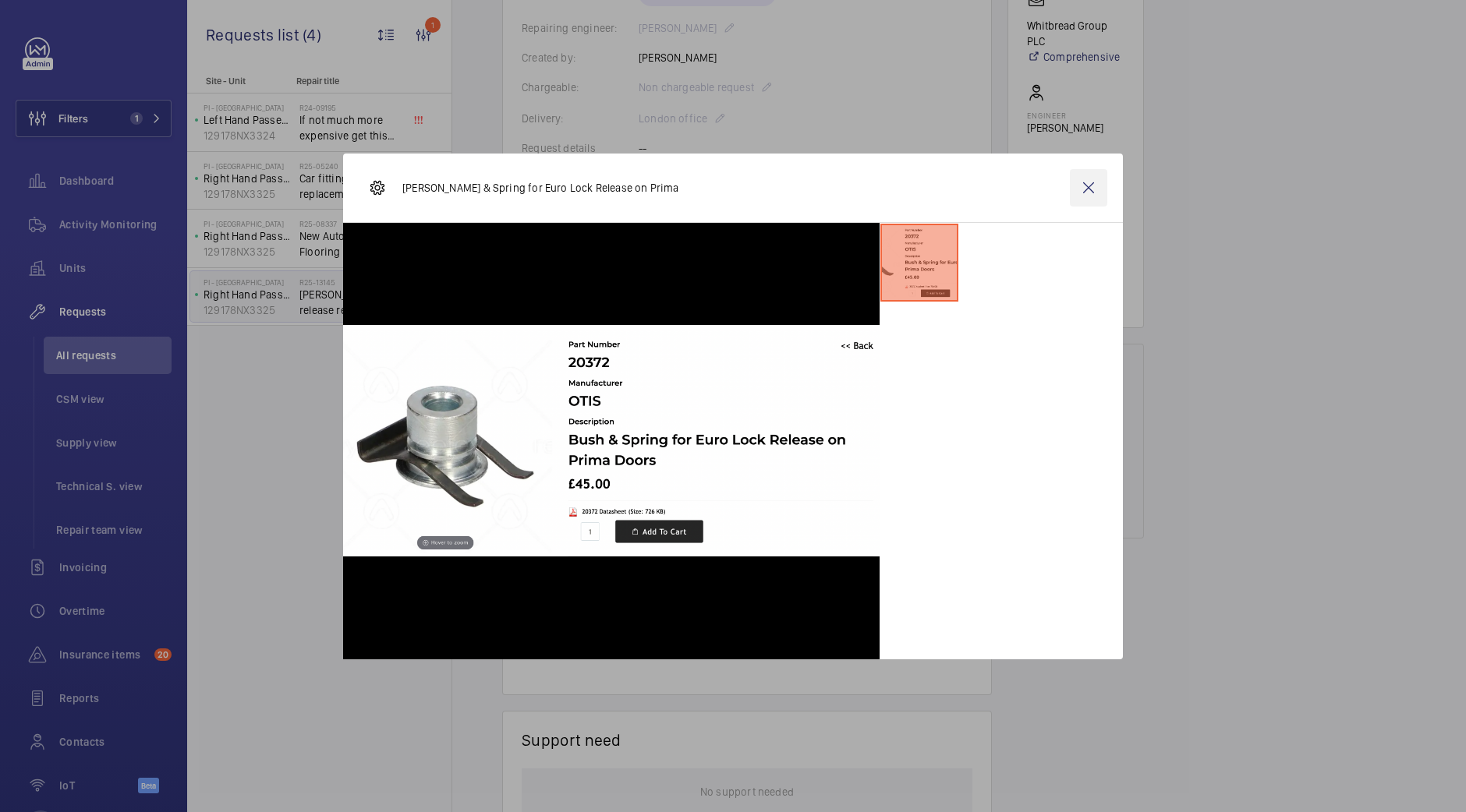
click at [1075, 198] on wm-front-icon-button at bounding box center [1088, 188] width 37 height 37
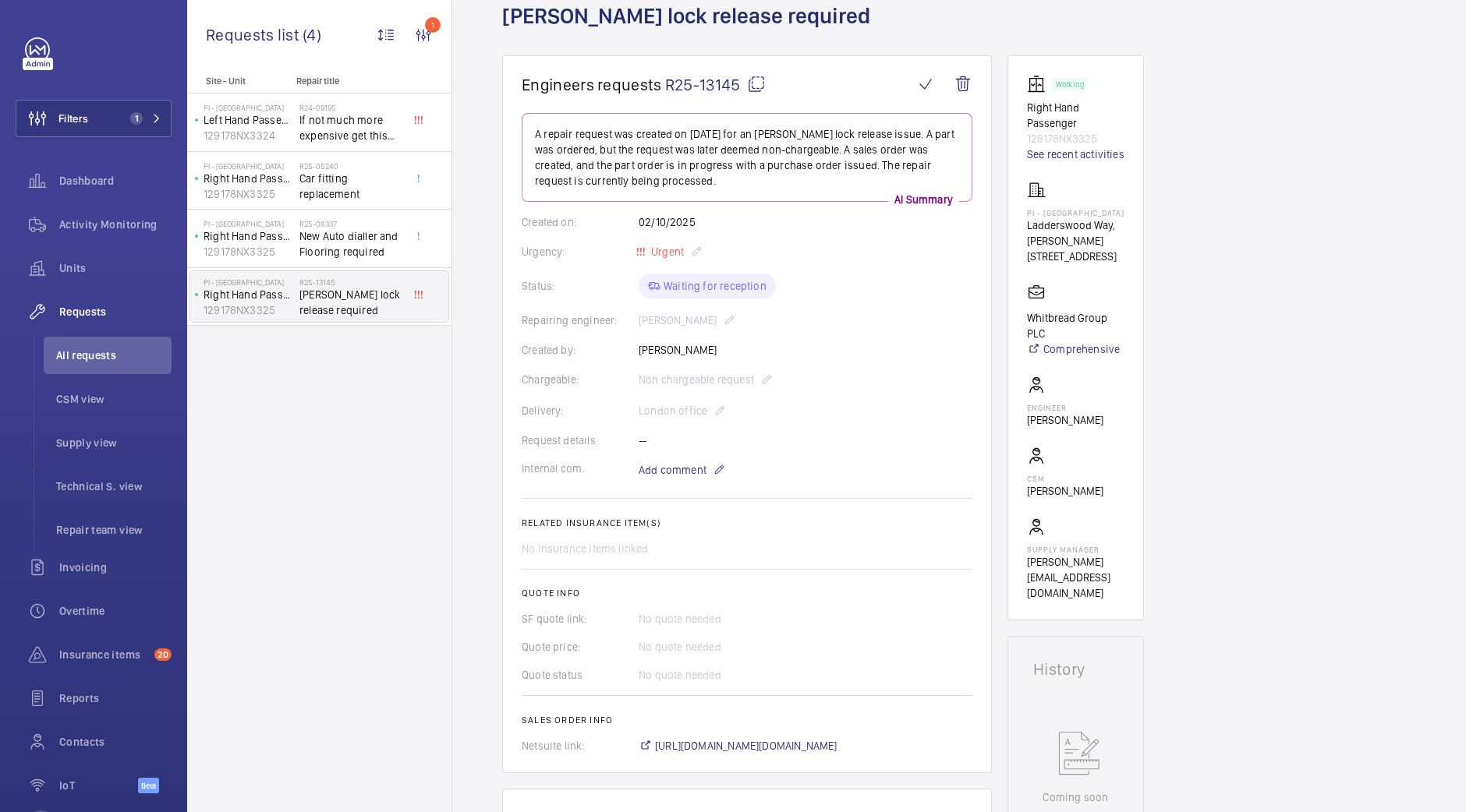
scroll to position [0, 0]
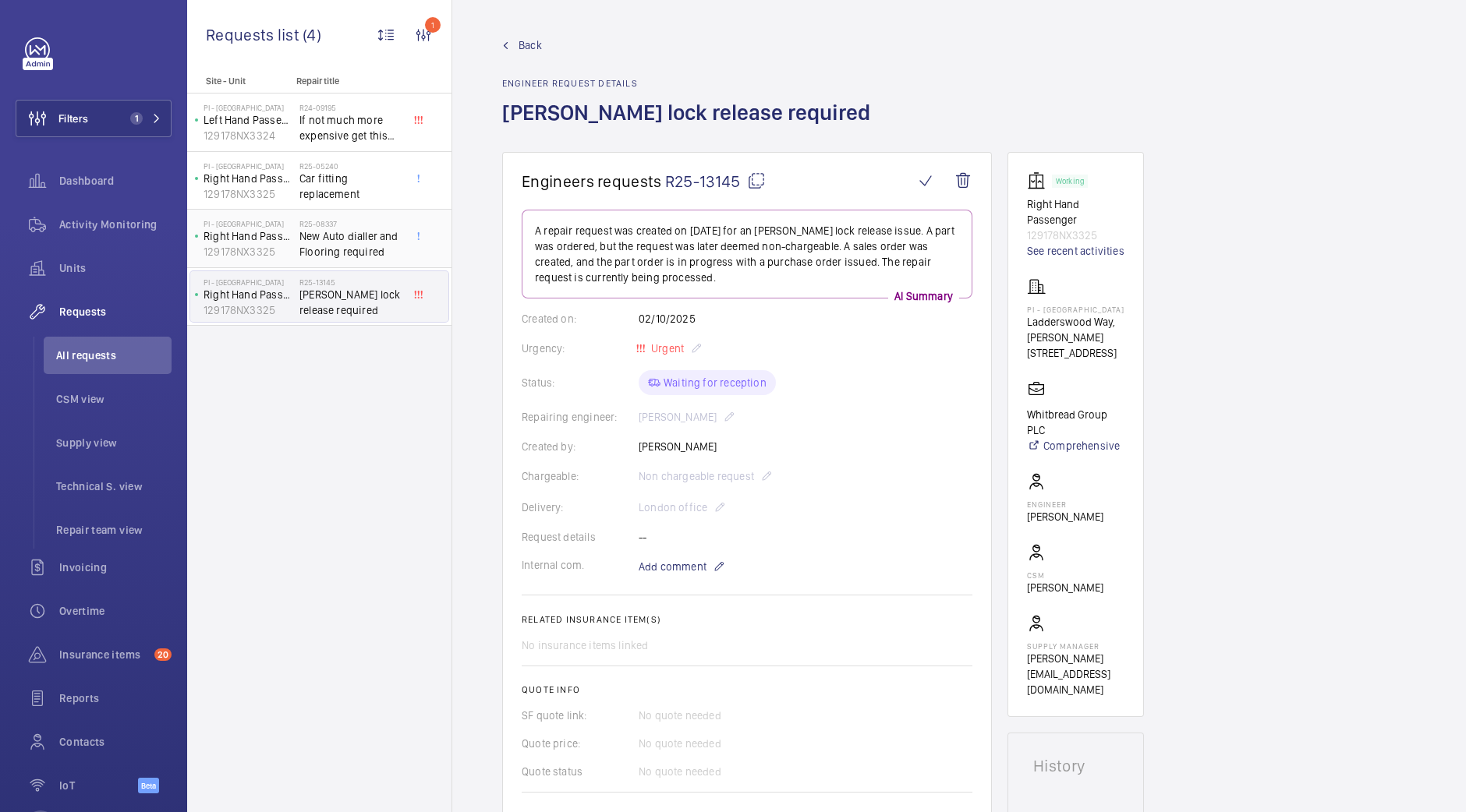
click at [388, 222] on h2 "R25-08337" at bounding box center [351, 224] width 103 height 9
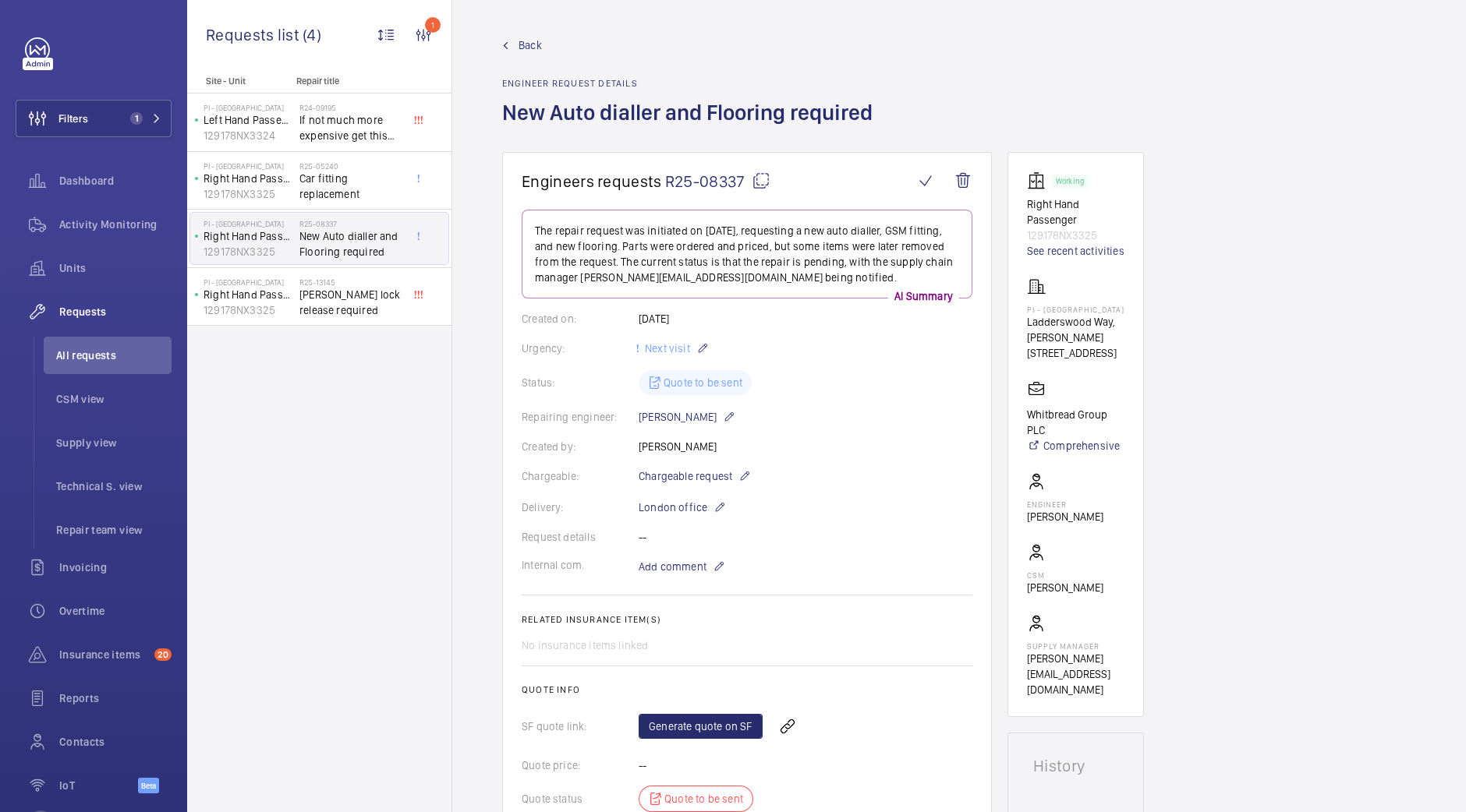
click at [319, 328] on div "Site - Unit Repair title PI - New Southgate Left Hand Passenger 129178NX3324 R2…" at bounding box center [319, 443] width 265 height 737
click at [354, 309] on span "Otis lock release required" at bounding box center [351, 303] width 103 height 31
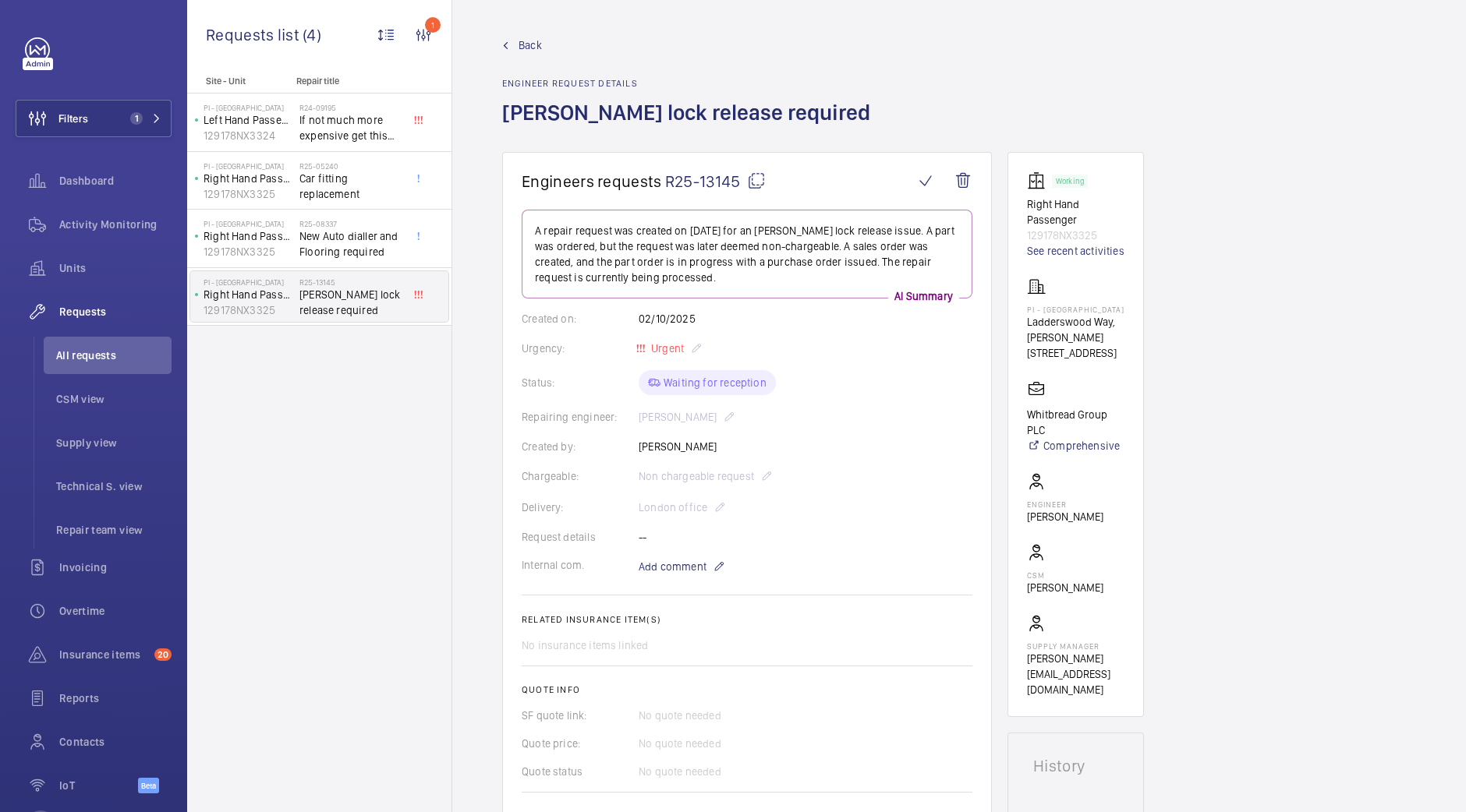
click at [515, 47] on link "Back" at bounding box center [691, 44] width 377 height 15
click at [522, 38] on span "Back" at bounding box center [530, 44] width 24 height 15
click at [539, 49] on span "Back" at bounding box center [530, 44] width 24 height 15
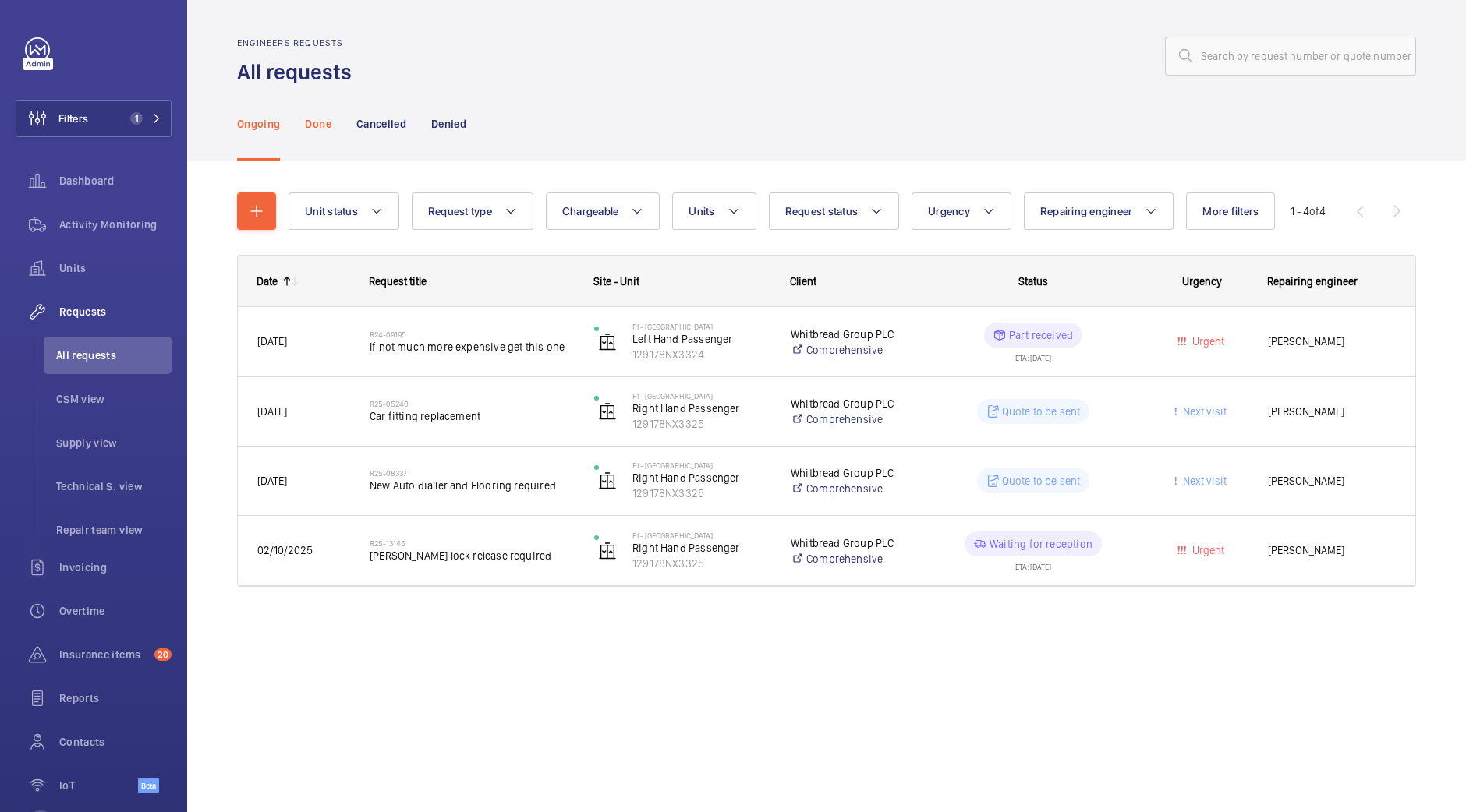
click at [331, 133] on div "Done" at bounding box center [317, 123] width 25 height 74
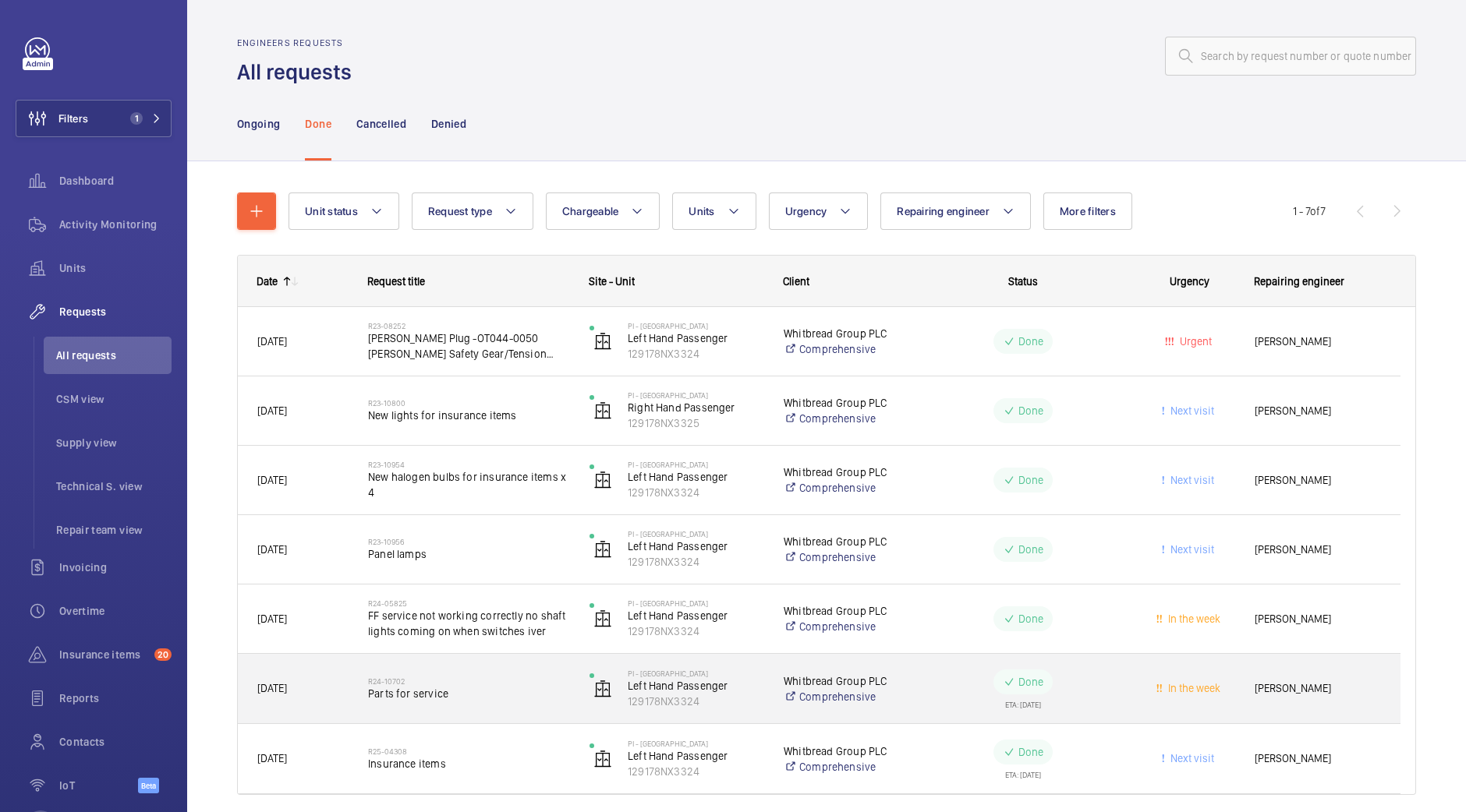
scroll to position [57, 0]
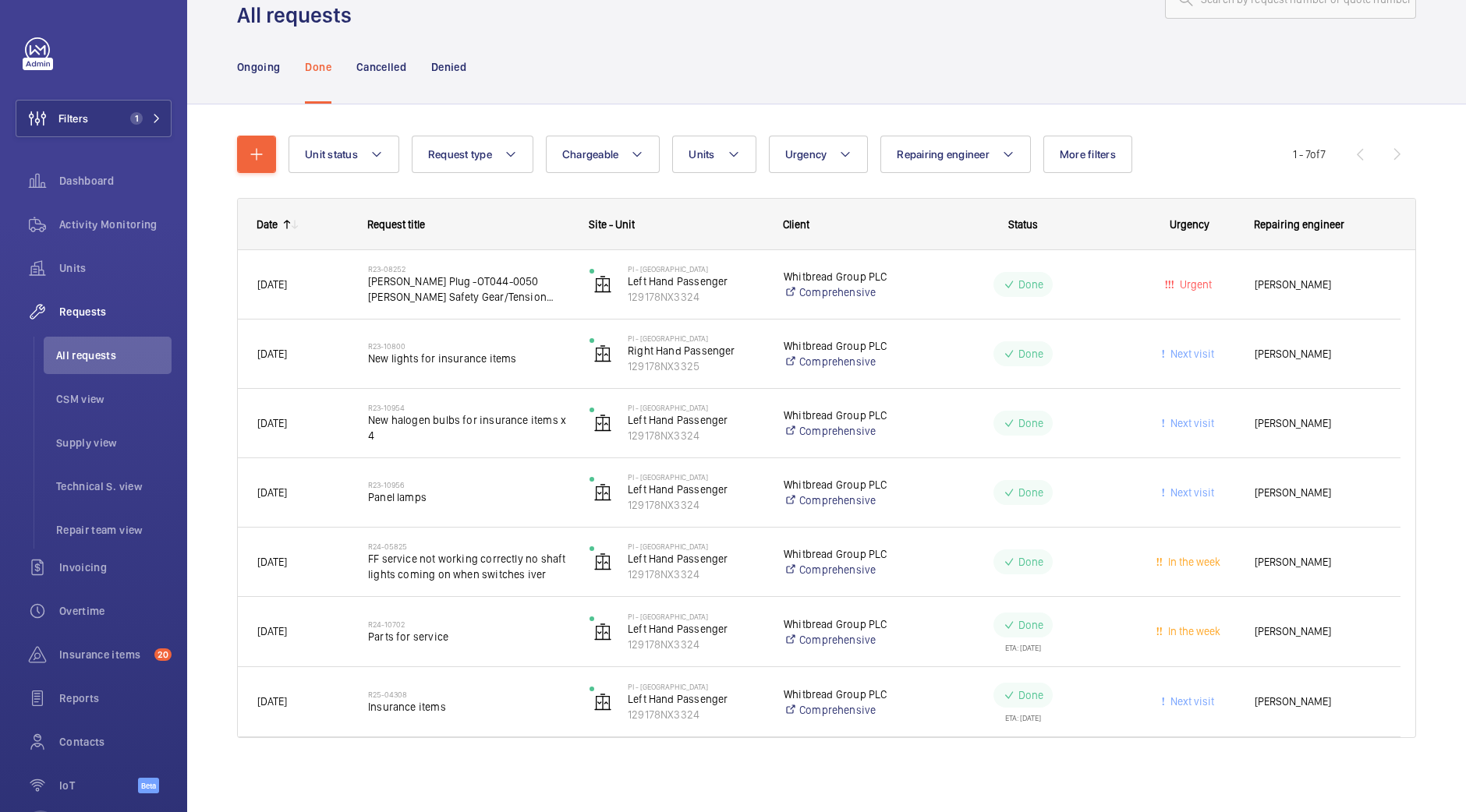
drag, startPoint x: 402, startPoint y: 69, endPoint x: 393, endPoint y: 65, distance: 9.8
click at [400, 70] on p "Cancelled" at bounding box center [381, 66] width 50 height 15
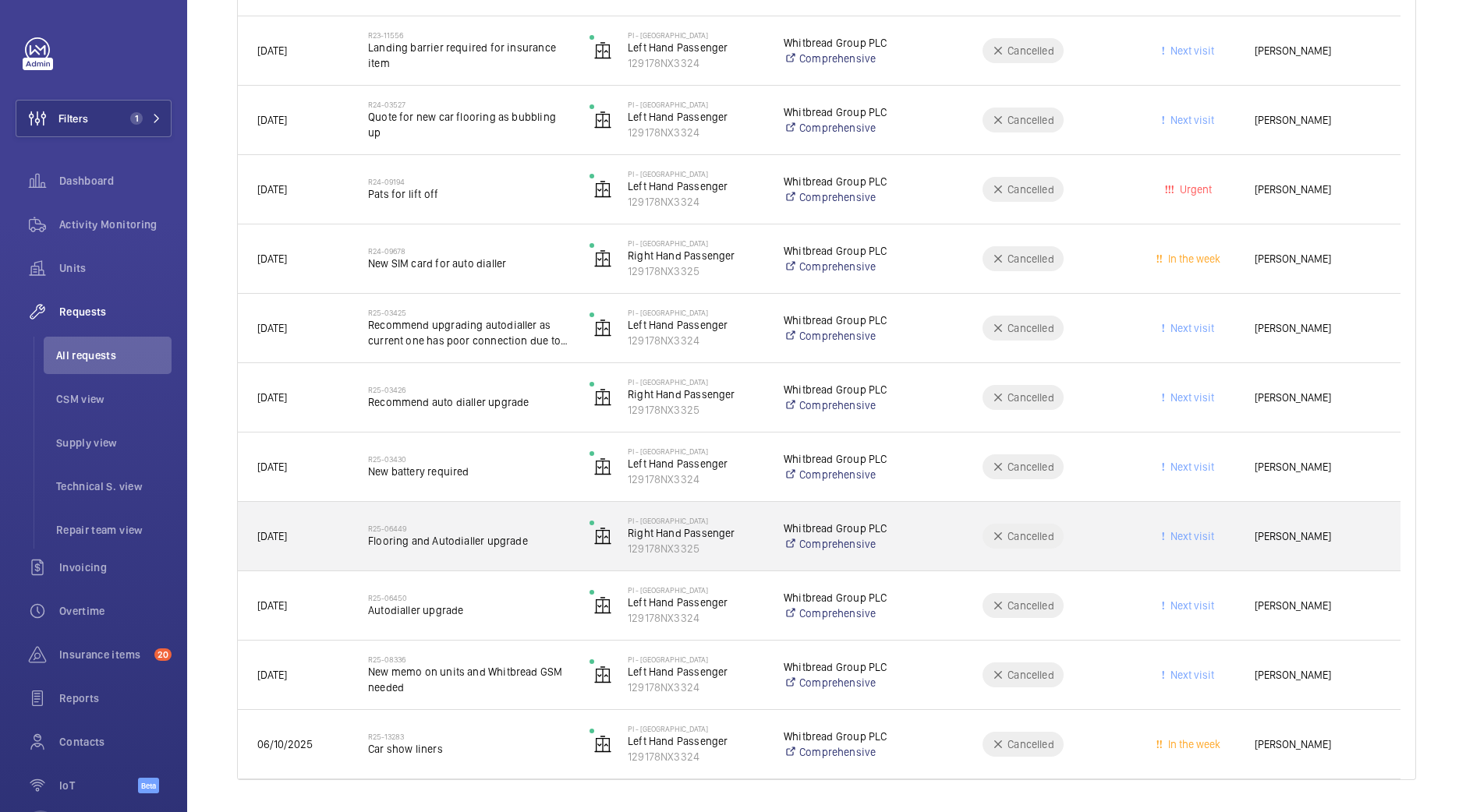
scroll to position [402, 0]
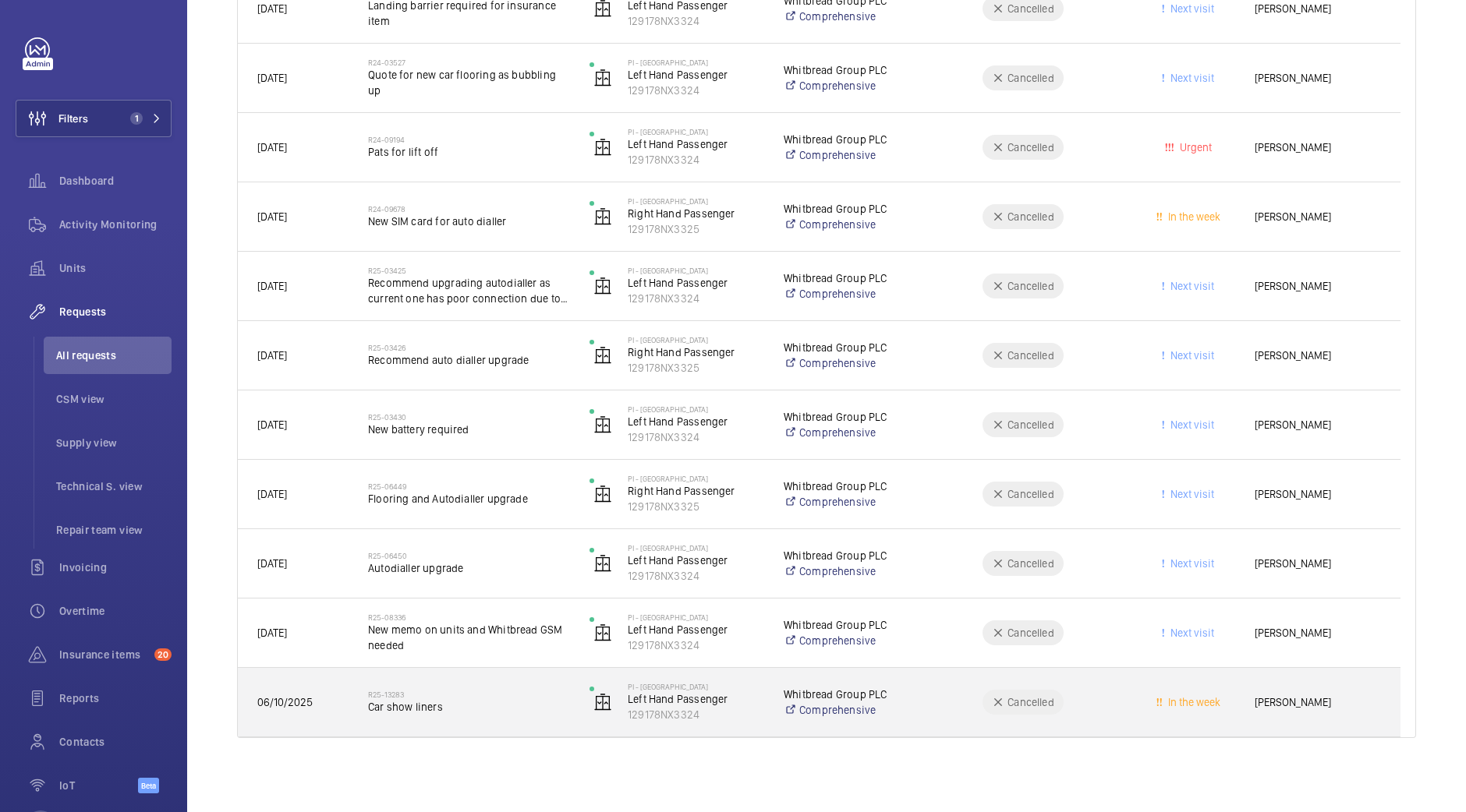
click at [519, 700] on span "Car show liners" at bounding box center [469, 707] width 201 height 15
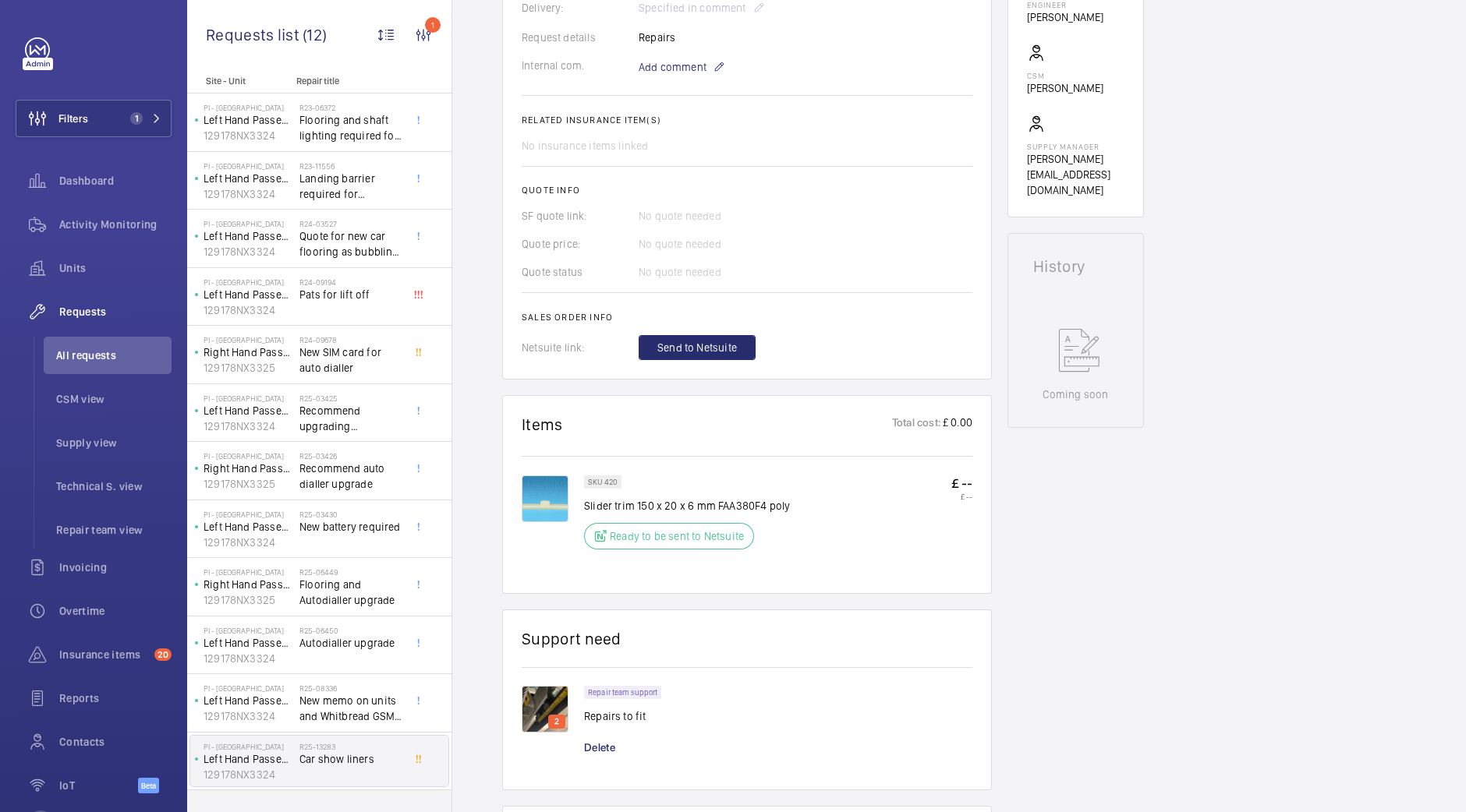
scroll to position [585, 0]
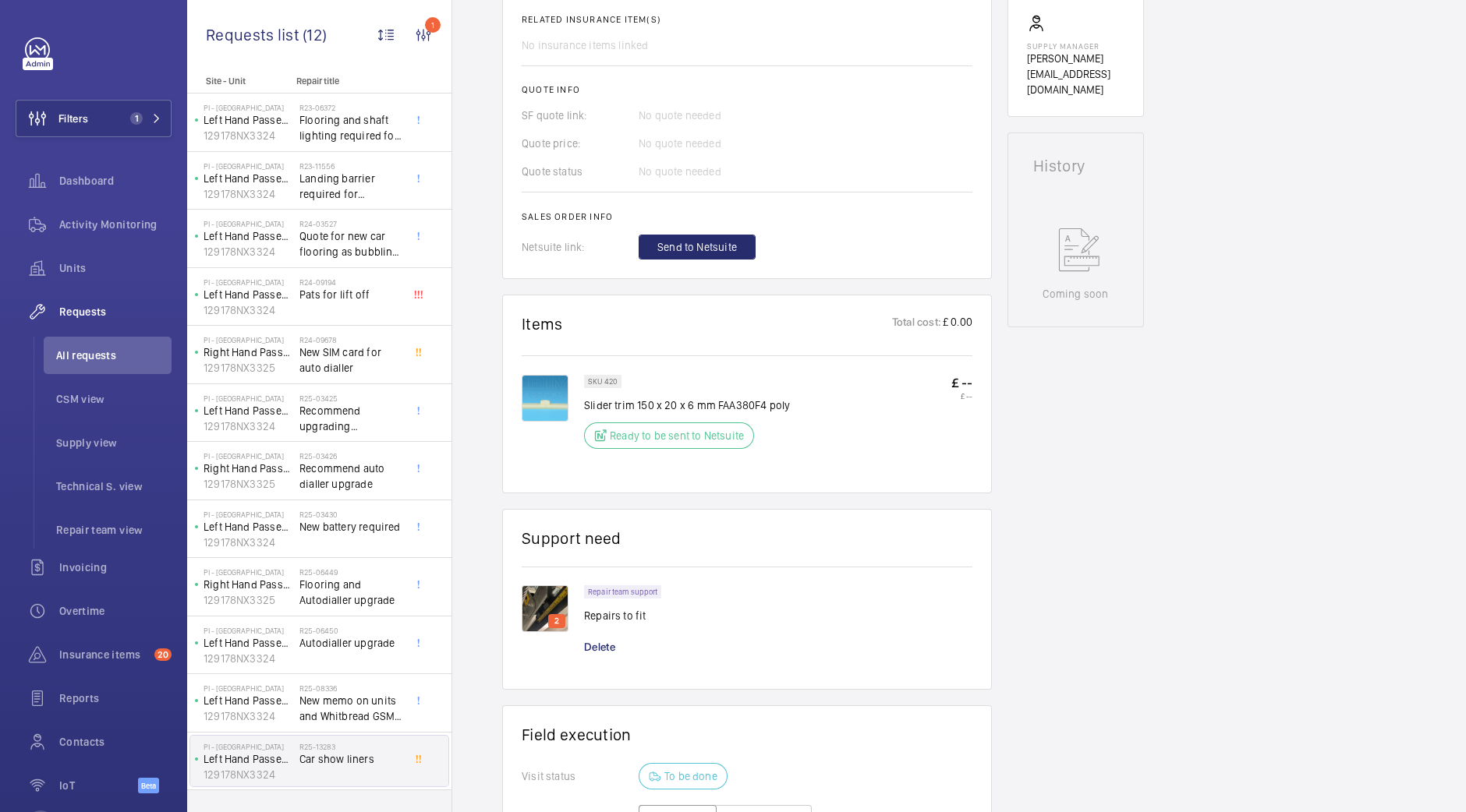
click at [545, 610] on img at bounding box center [546, 609] width 47 height 47
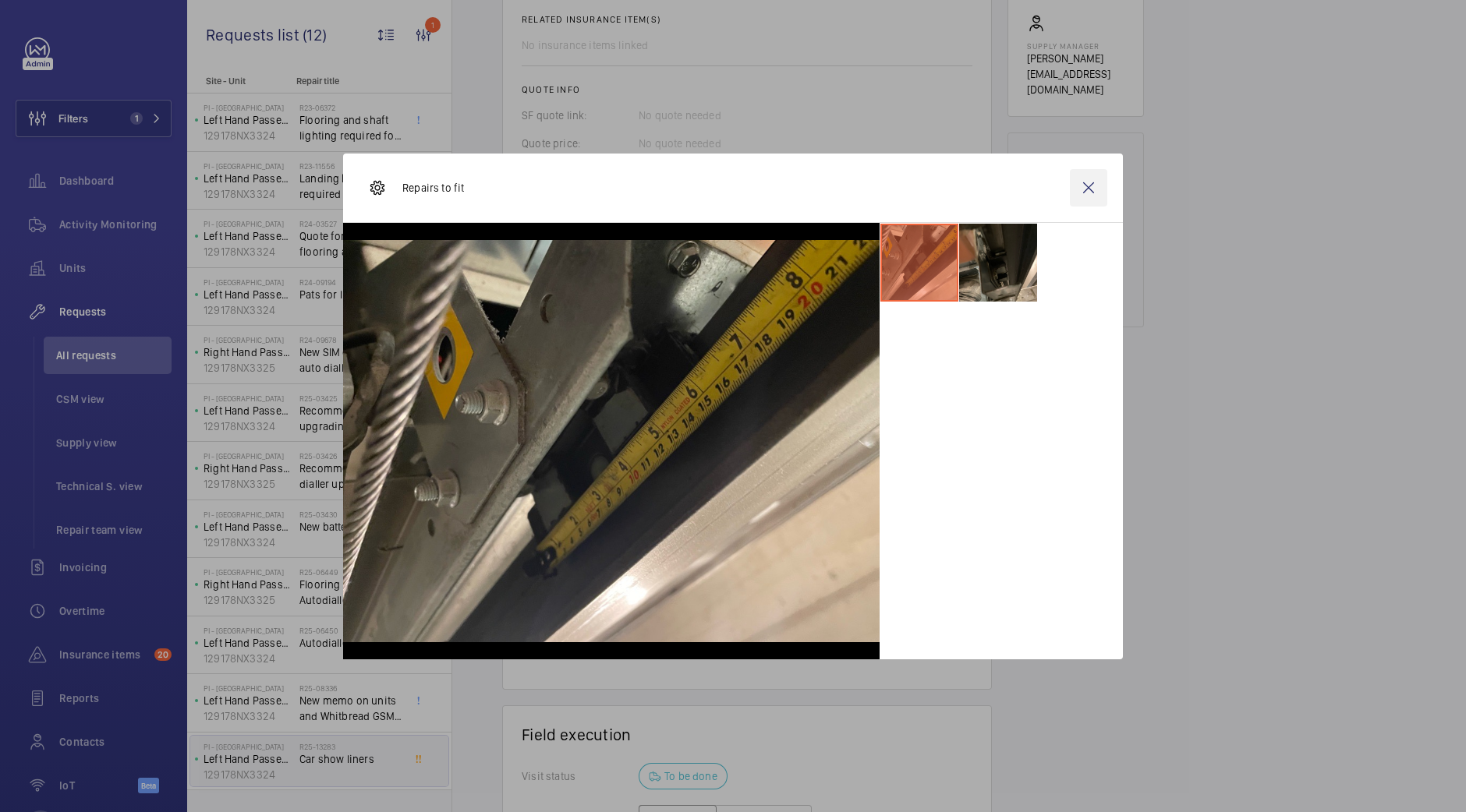
click at [1091, 176] on wm-front-icon-button at bounding box center [1088, 188] width 37 height 37
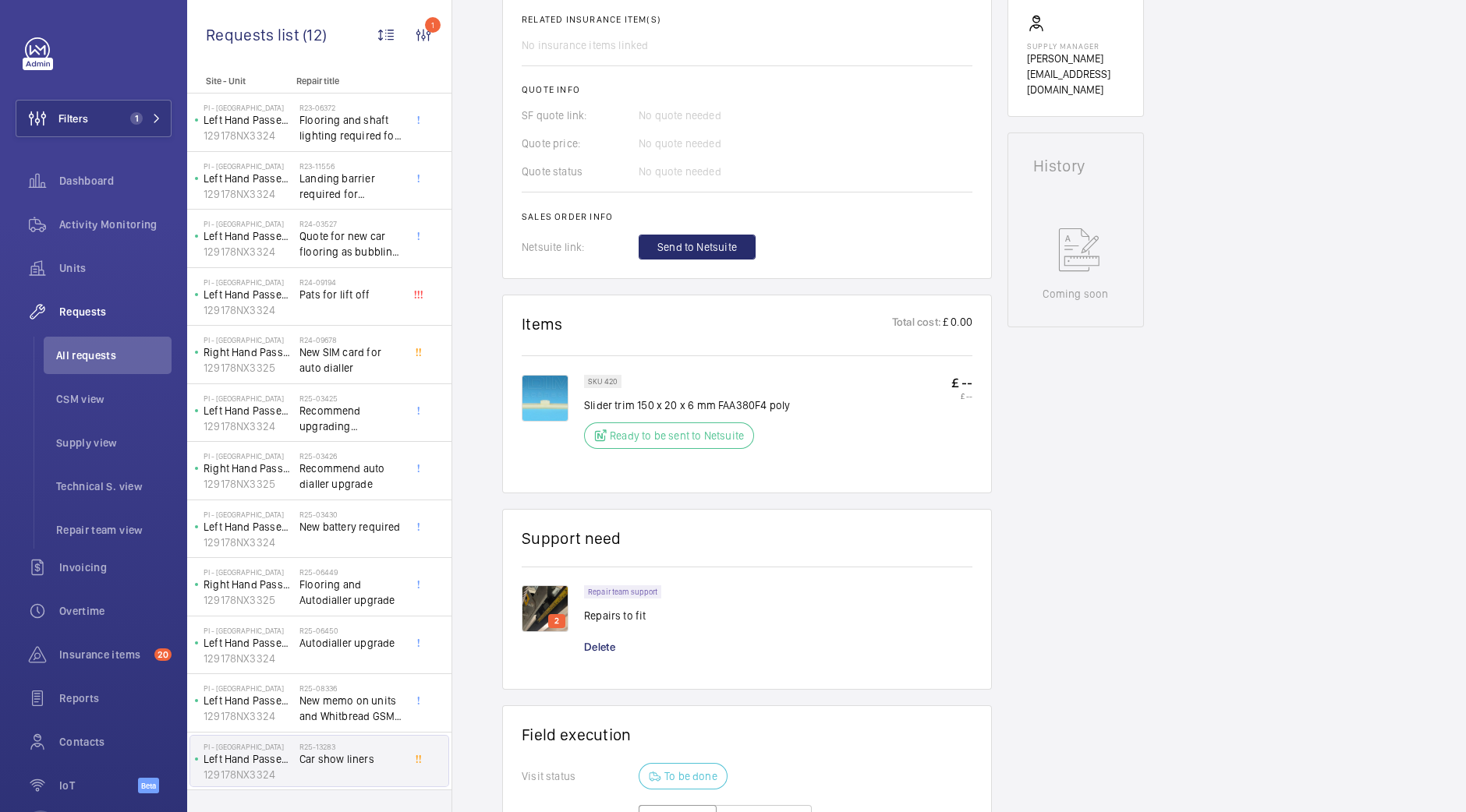
scroll to position [389, 0]
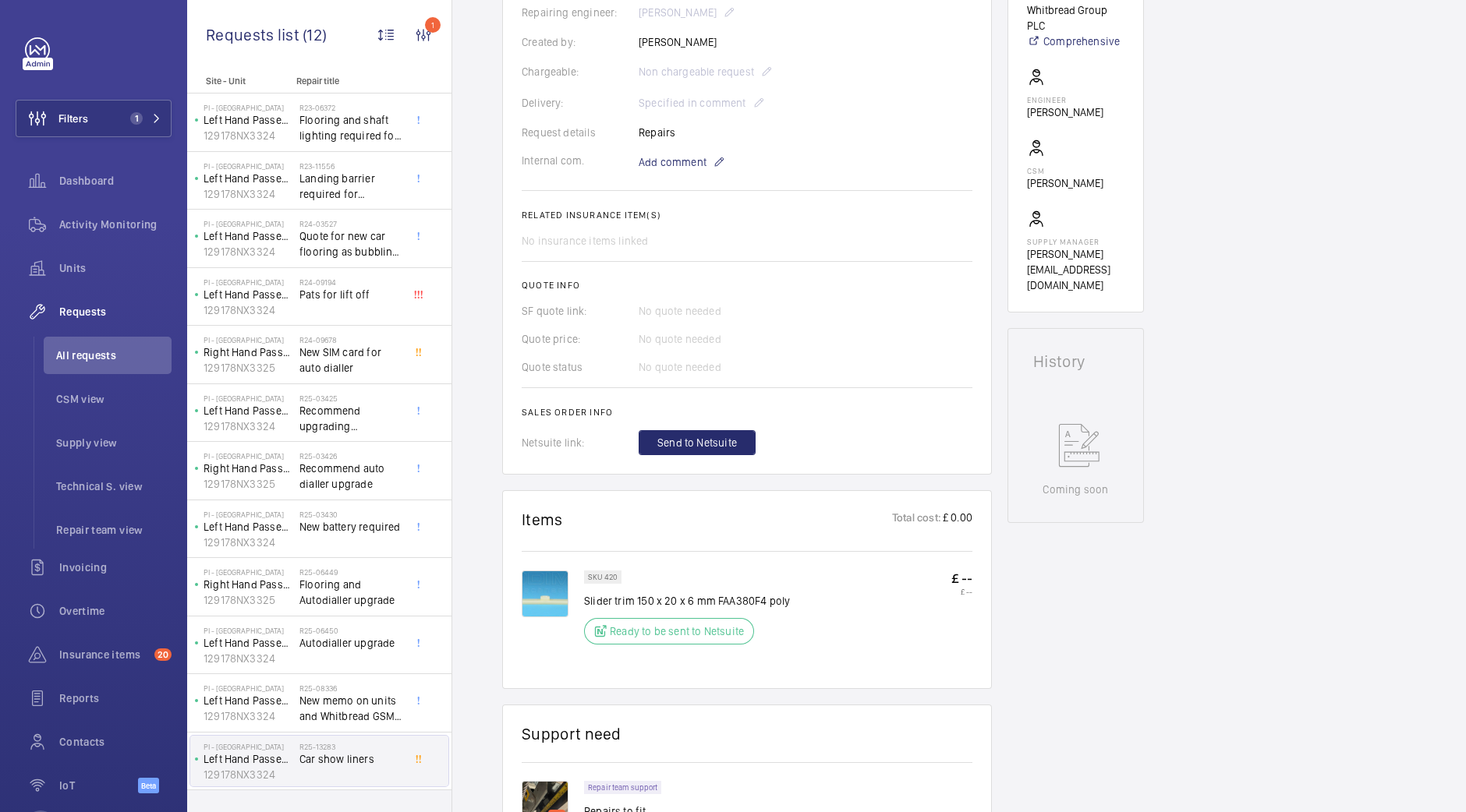
click at [563, 600] on img at bounding box center [546, 594] width 47 height 47
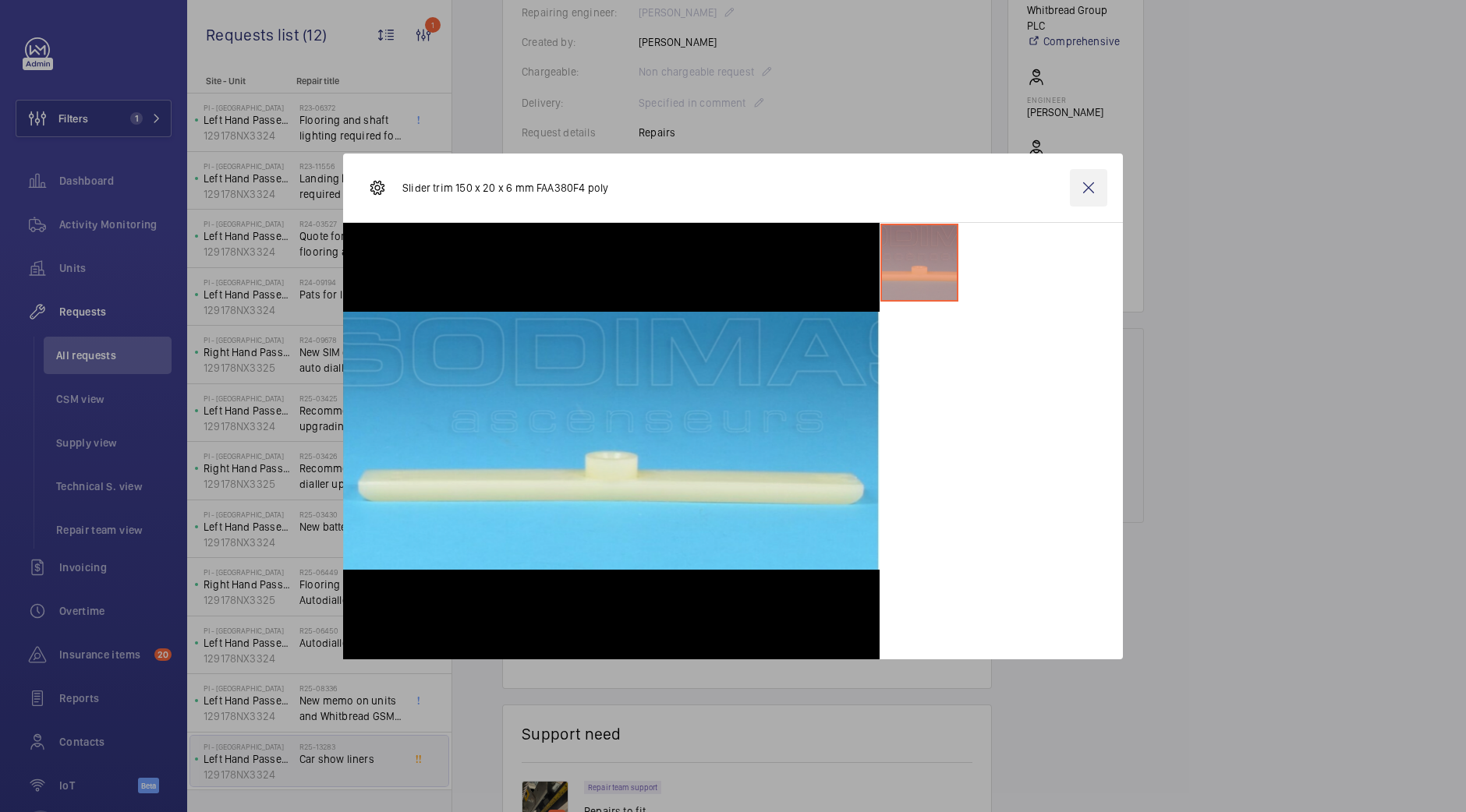
click at [1092, 194] on wm-front-icon-button at bounding box center [1088, 188] width 37 height 37
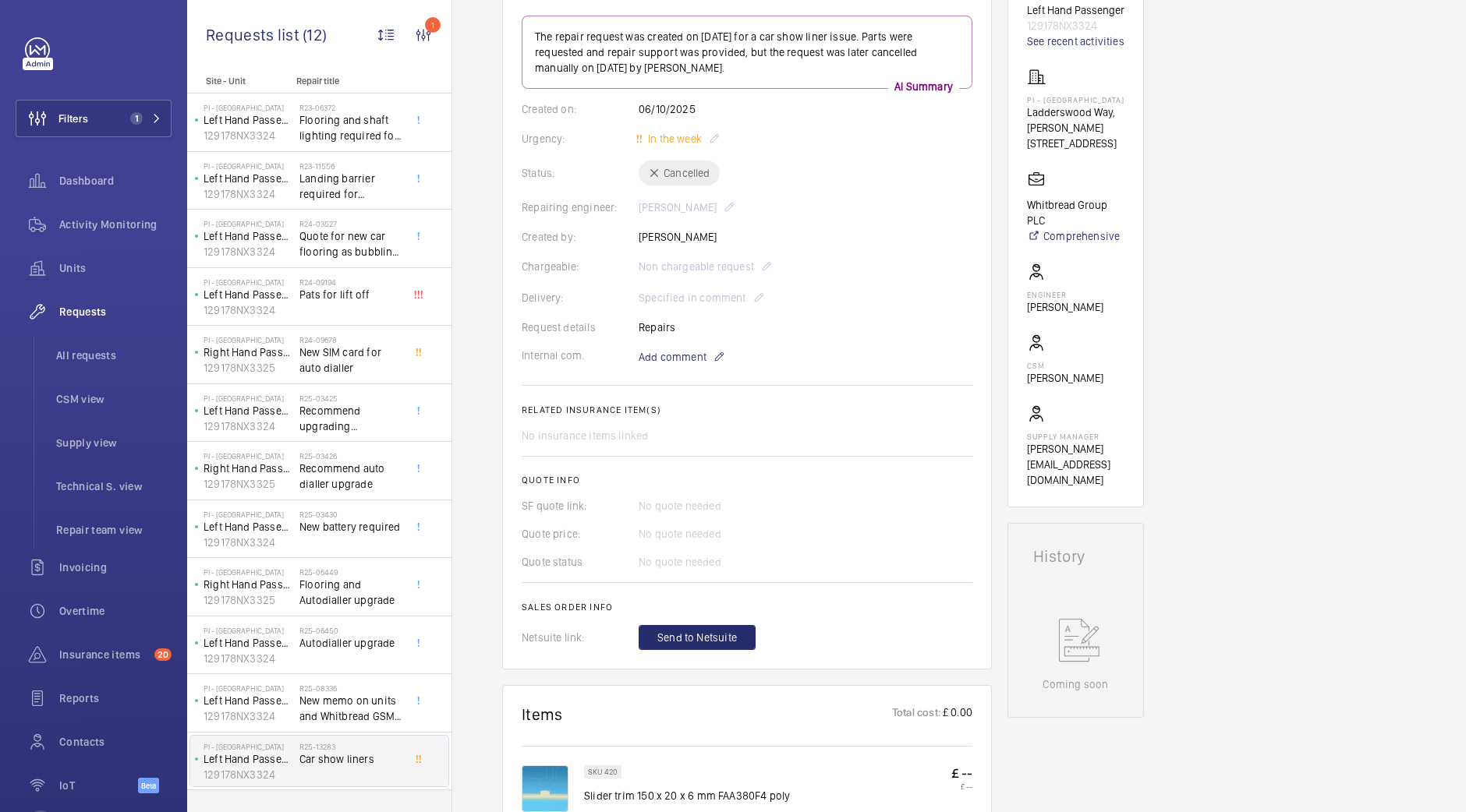
scroll to position [0, 0]
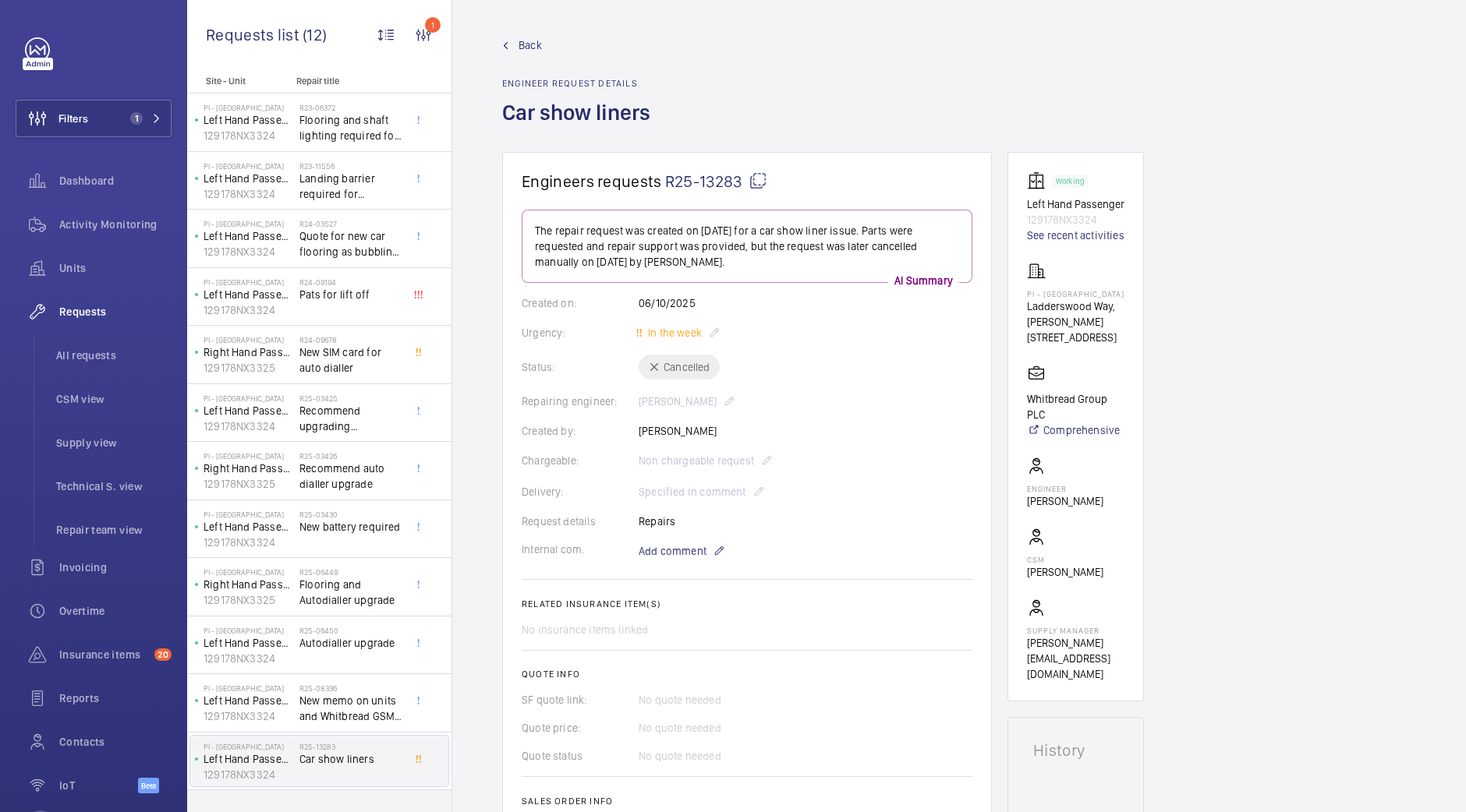
click at [749, 187] on mat-icon at bounding box center [758, 180] width 19 height 19
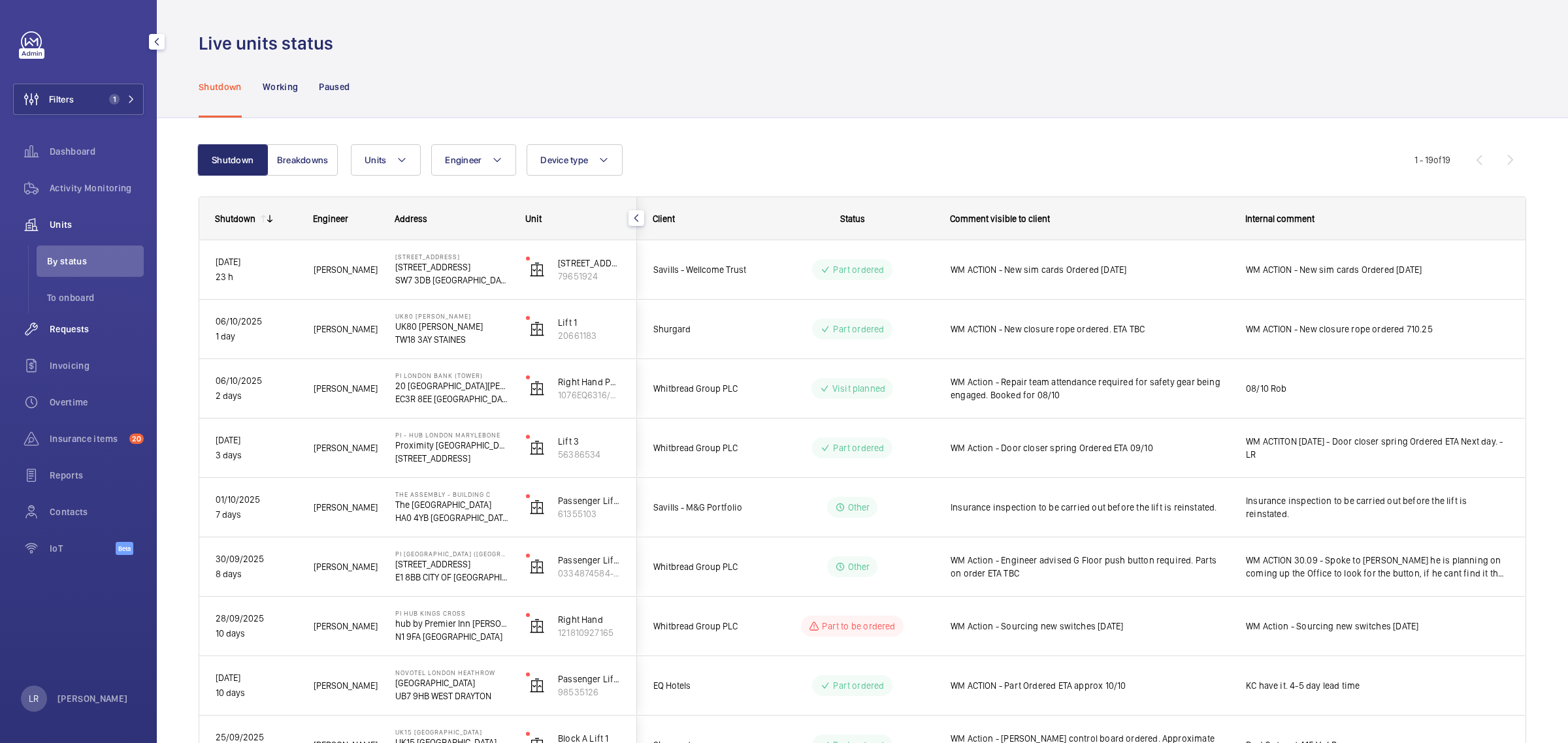
click at [72, 325] on span "Requests" at bounding box center [96, 329] width 94 height 13
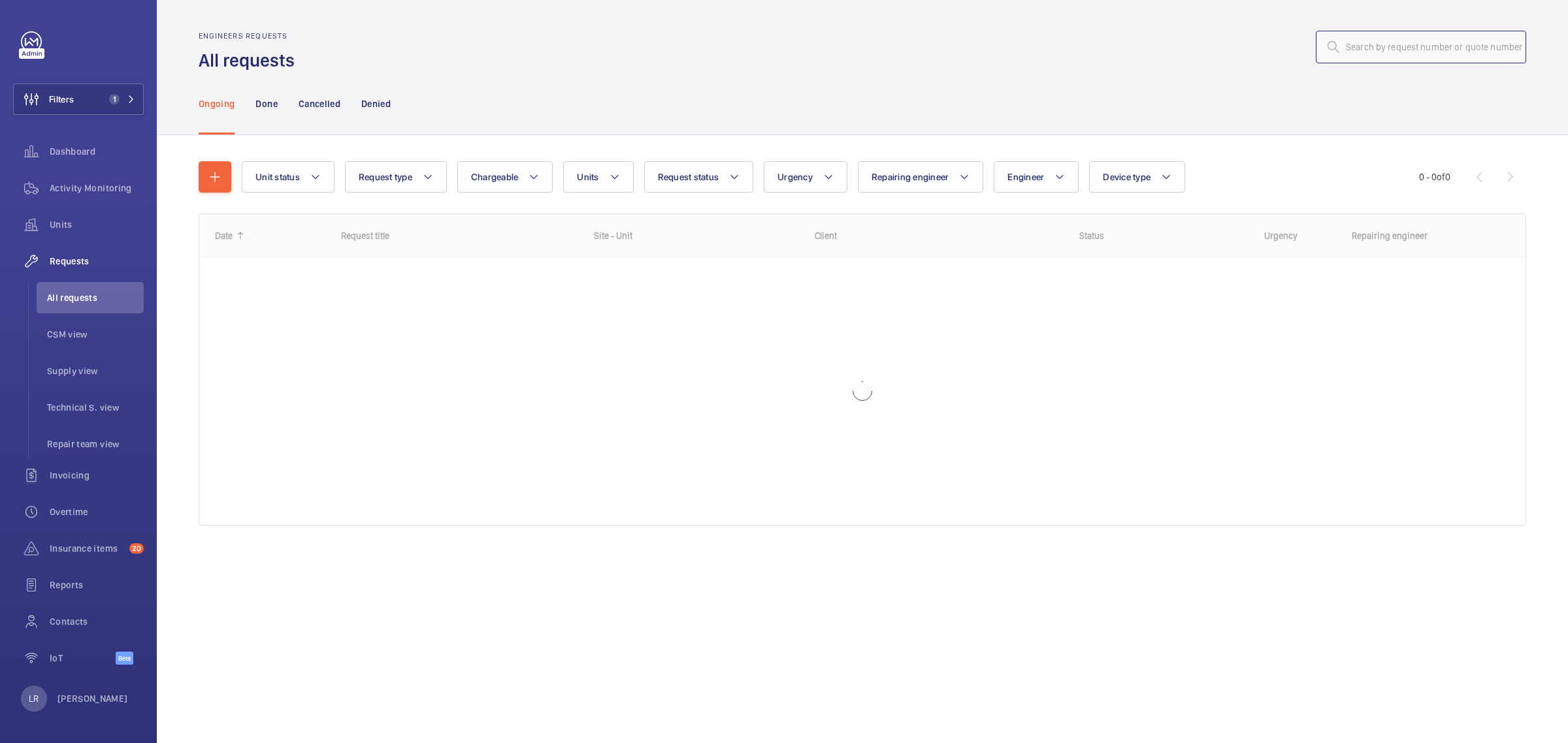
click at [1378, 49] on input "text" at bounding box center [1421, 46] width 210 height 33
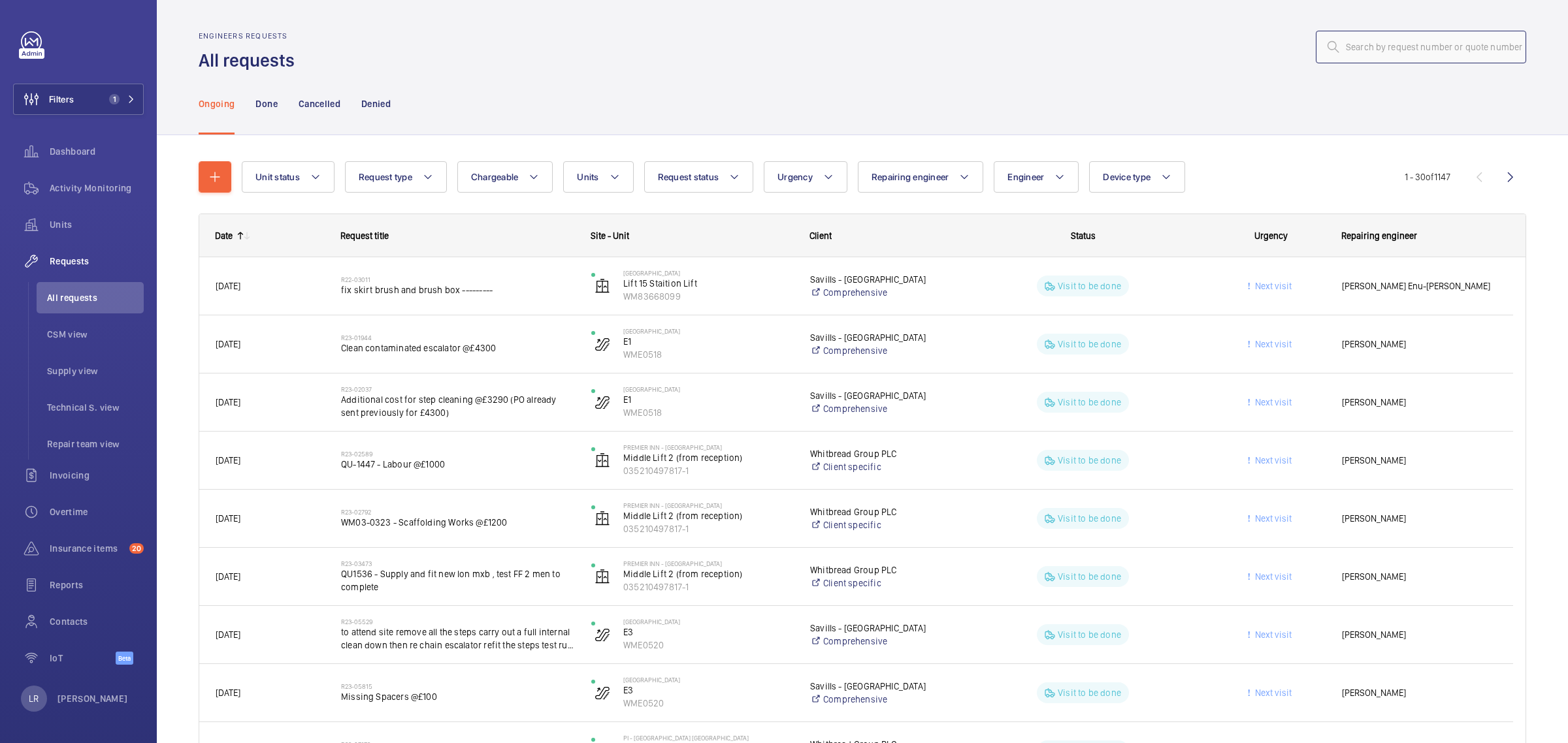
paste input "R25-13175"
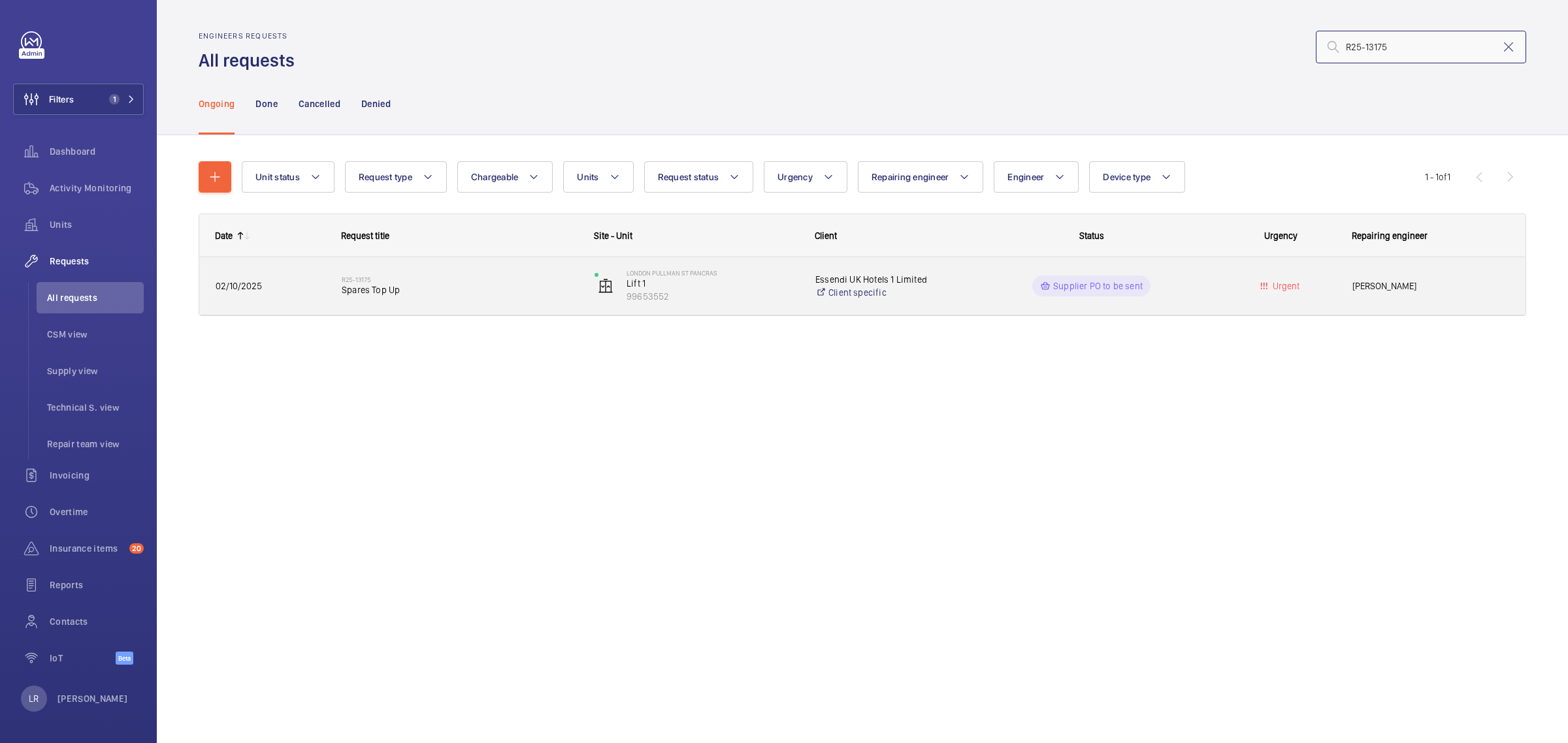
type input "R25-13175"
click at [478, 304] on div "R25-13175 Spares Top Up" at bounding box center [459, 286] width 236 height 38
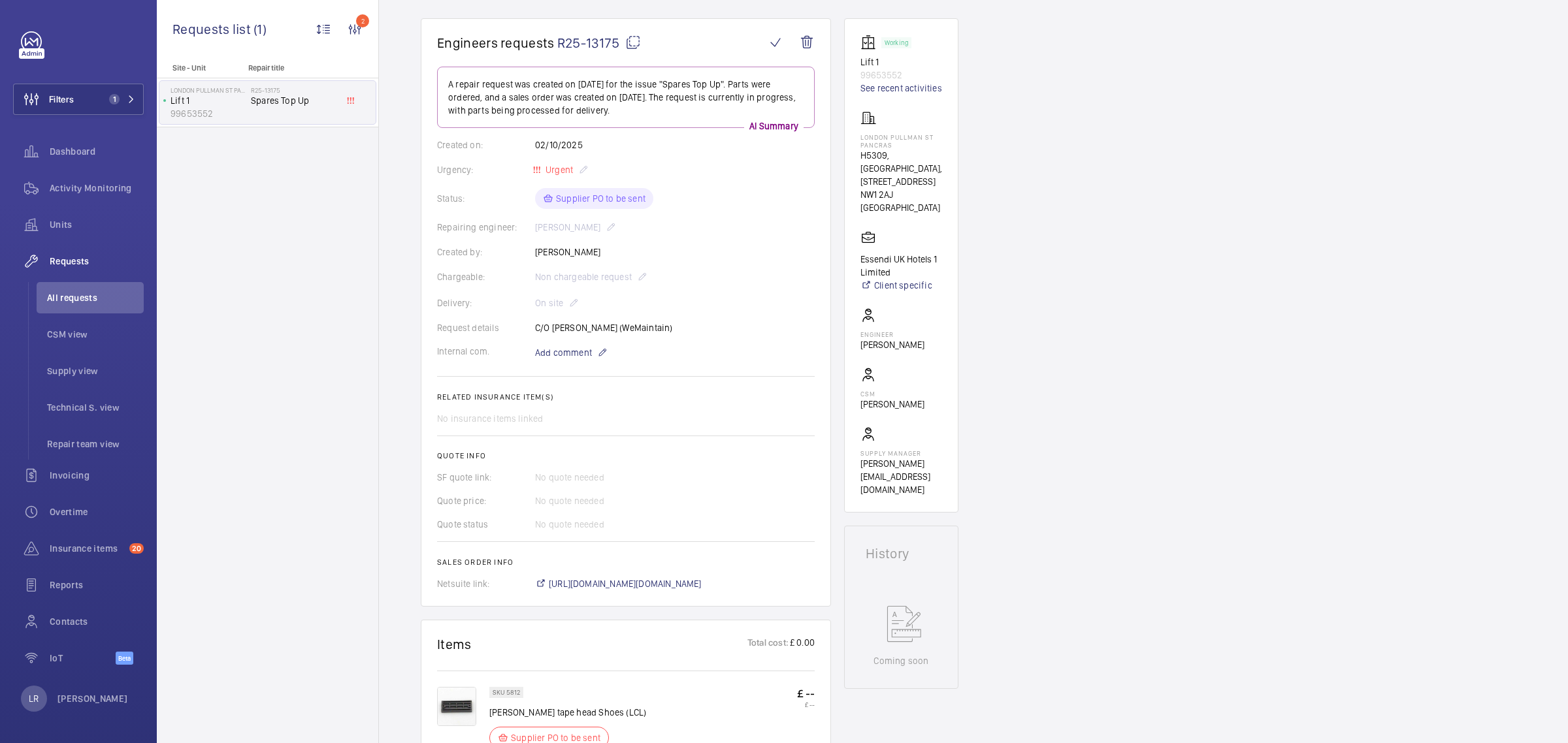
scroll to position [82, 0]
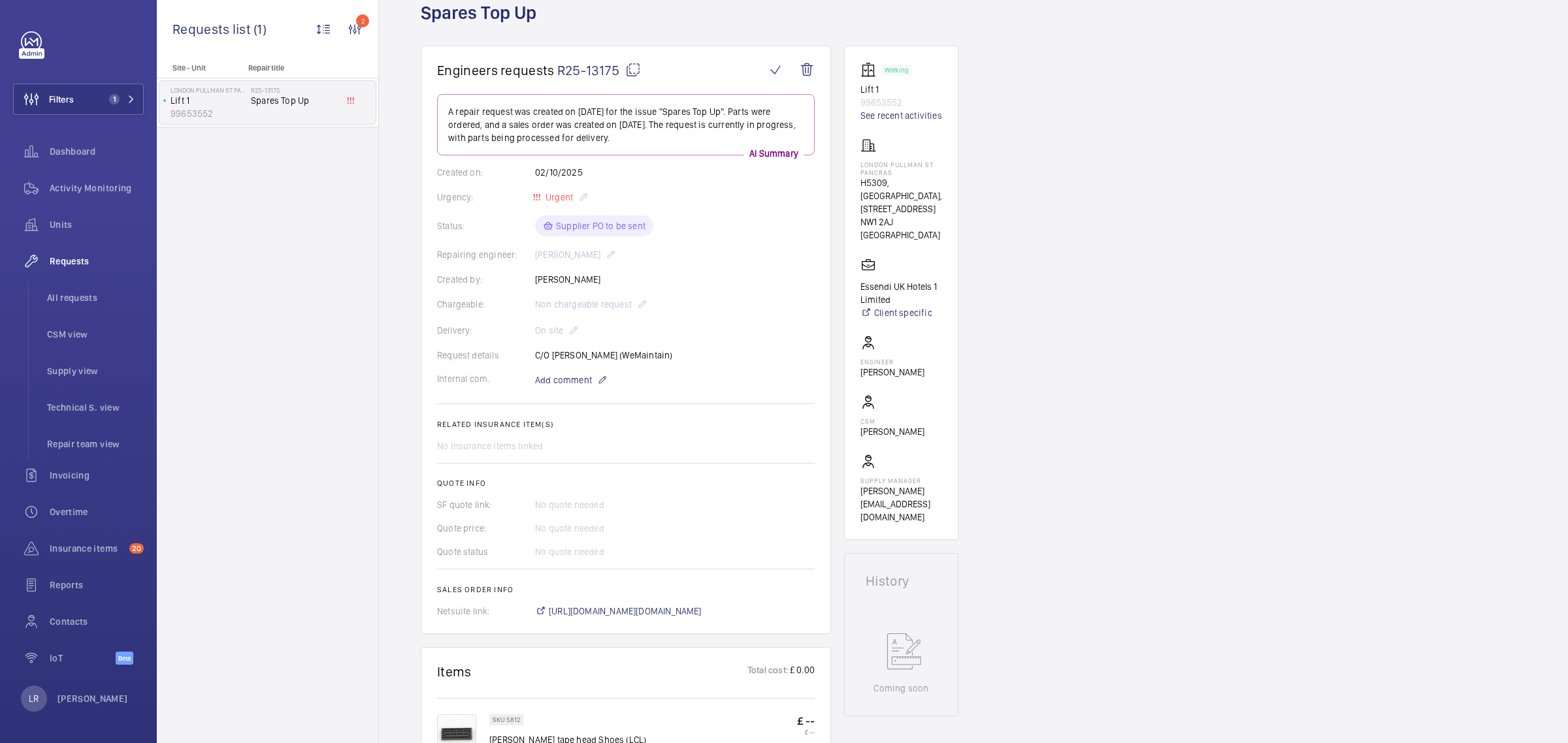
click at [897, 194] on p "H5309, [GEOGRAPHIC_DATA], [STREET_ADDRESS]" at bounding box center [901, 196] width 82 height 39
drag, startPoint x: 899, startPoint y: 172, endPoint x: 849, endPoint y: 152, distance: 53.9
click at [849, 152] on wm-front-card "Working Lift 1 99653552 See recent activities LONDON PULLMAN ST PANCRAS H5309, …" at bounding box center [901, 292] width 115 height 494
drag, startPoint x: 869, startPoint y: 160, endPoint x: 858, endPoint y: 232, distance: 72.8
click at [858, 232] on wm-front-card "Working Lift 1 99653552 See recent activities LONDON PULLMAN ST PANCRAS H5309, …" at bounding box center [901, 292] width 115 height 494
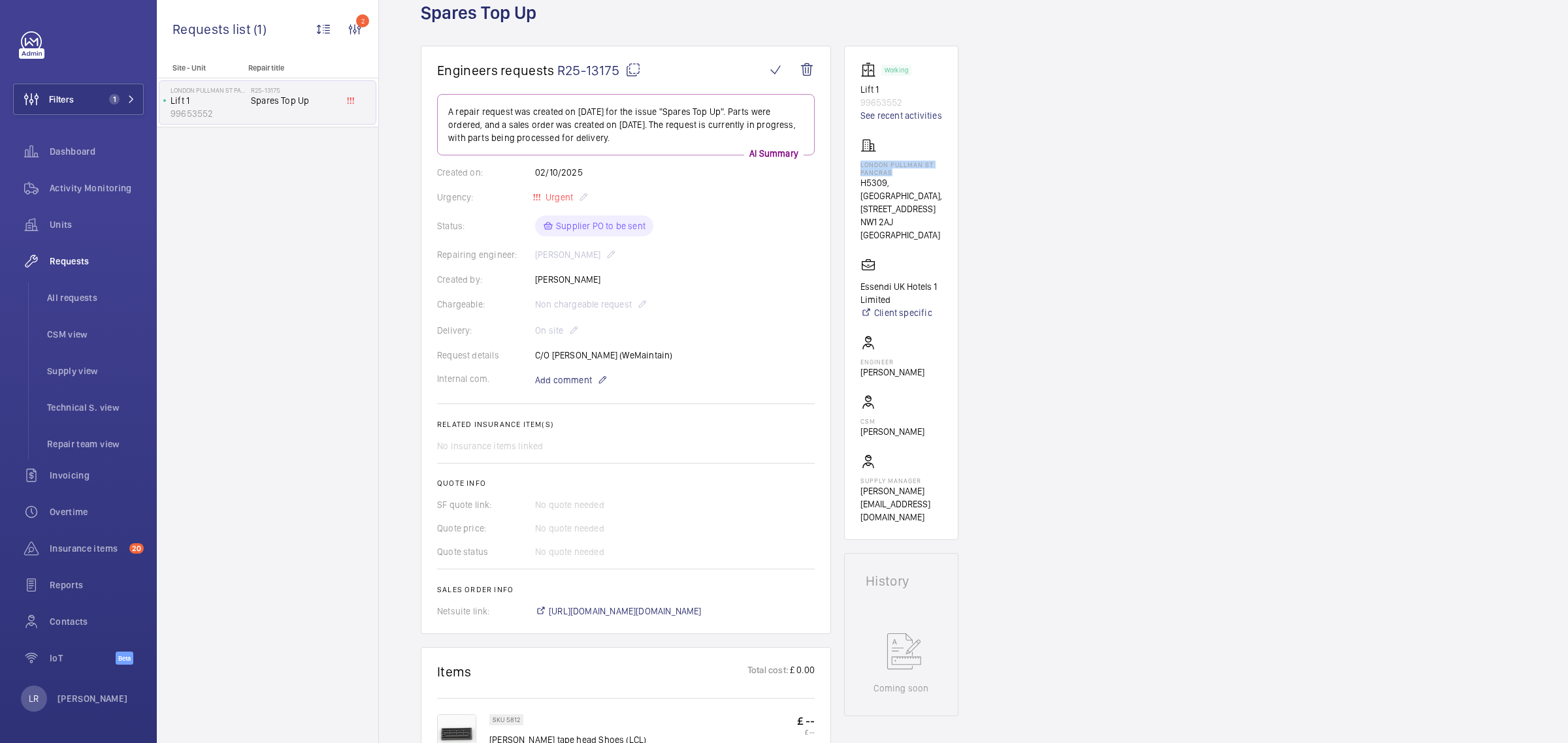
drag, startPoint x: 910, startPoint y: 170, endPoint x: 860, endPoint y: 162, distance: 50.6
click at [860, 162] on p "LONDON PULLMAN ST PANCRAS" at bounding box center [901, 168] width 82 height 16
copy p "LONDON PULLMAN ST PANCRAS"
drag, startPoint x: 903, startPoint y: 225, endPoint x: 898, endPoint y: 213, distance: 13.0
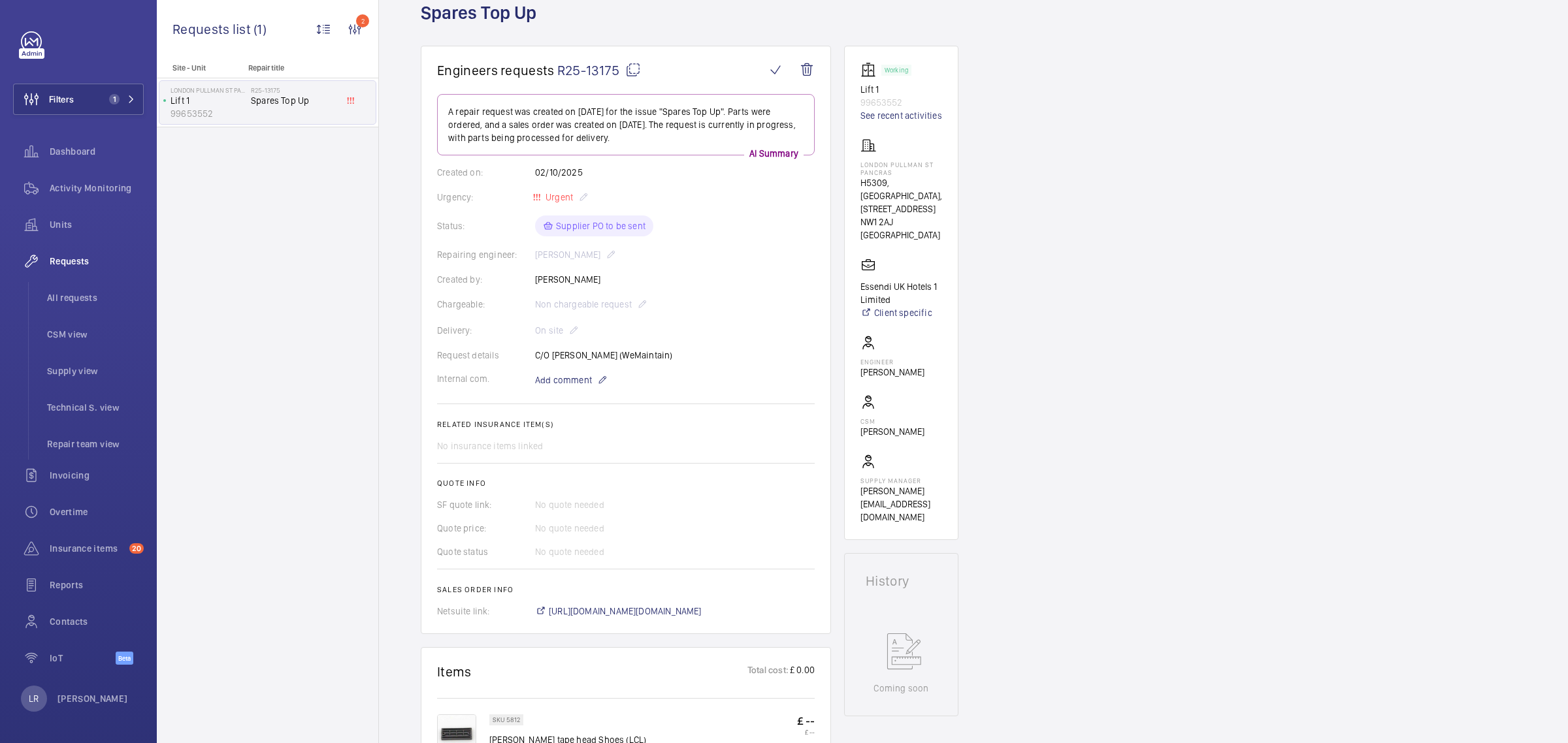
click at [898, 213] on p "H5309, [GEOGRAPHIC_DATA], [STREET_ADDRESS]" at bounding box center [901, 196] width 82 height 39
copy p ", 100 - 110 Euston Rd"
click at [942, 252] on wm-front-card "Working Lift 1 99653552 See recent activities LONDON PULLMAN ST PANCRAS H5309, …" at bounding box center [901, 292] width 115 height 494
drag, startPoint x: 893, startPoint y: 236, endPoint x: 860, endPoint y: 238, distance: 33.1
click at [860, 238] on p "NW1 2AJ [GEOGRAPHIC_DATA]" at bounding box center [901, 228] width 82 height 26
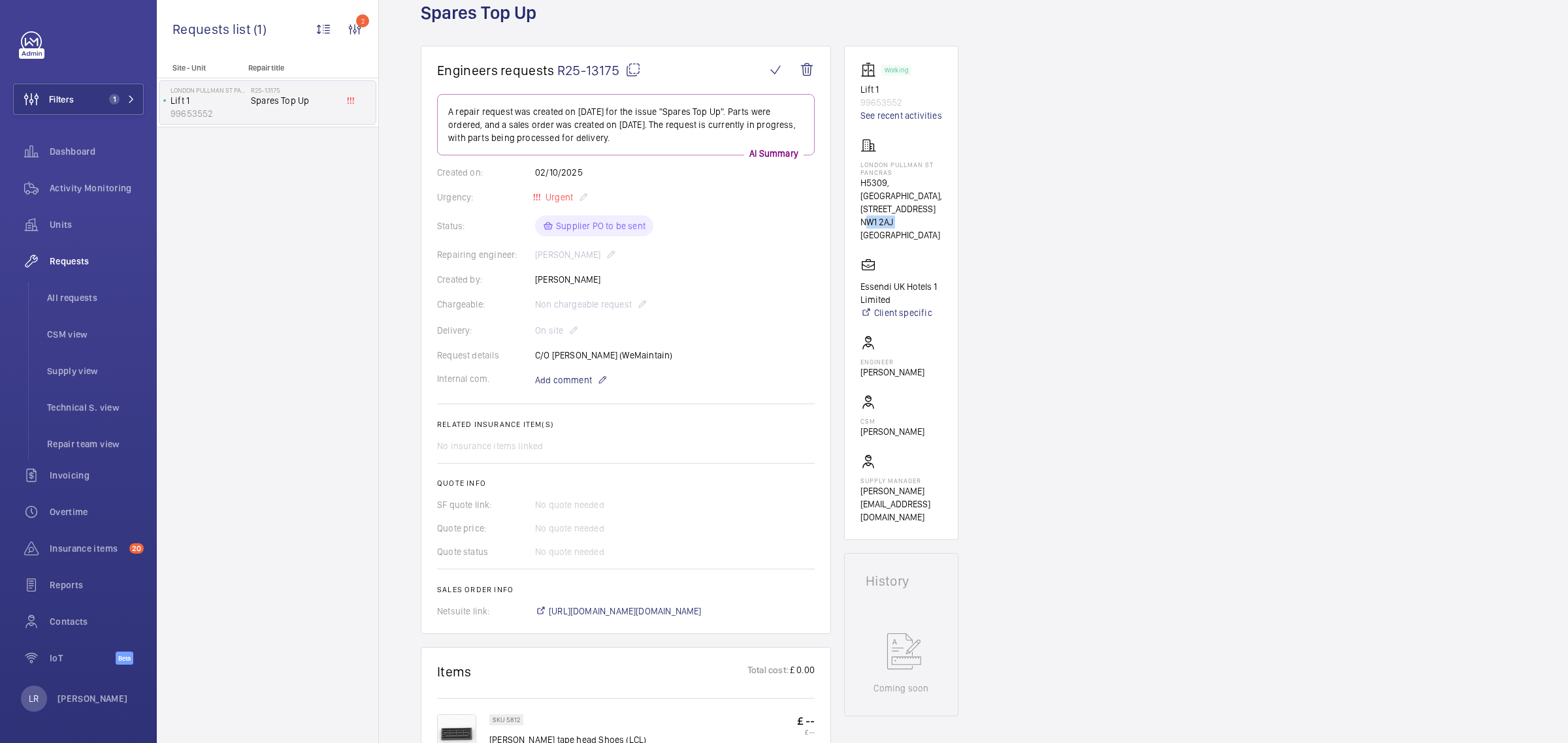
copy p "NW1 2AJ"
click at [926, 243] on wm-front-card-body "Working Lift 1 99653552 See recent activities LONDON PULLMAN ST PANCRAS H5309, …" at bounding box center [901, 293] width 82 height 461
drag, startPoint x: 936, startPoint y: 238, endPoint x: 895, endPoint y: 240, distance: 41.0
click at [895, 240] on p "NW1 2AJ [GEOGRAPHIC_DATA]" at bounding box center [901, 228] width 82 height 26
copy p "LONDON"
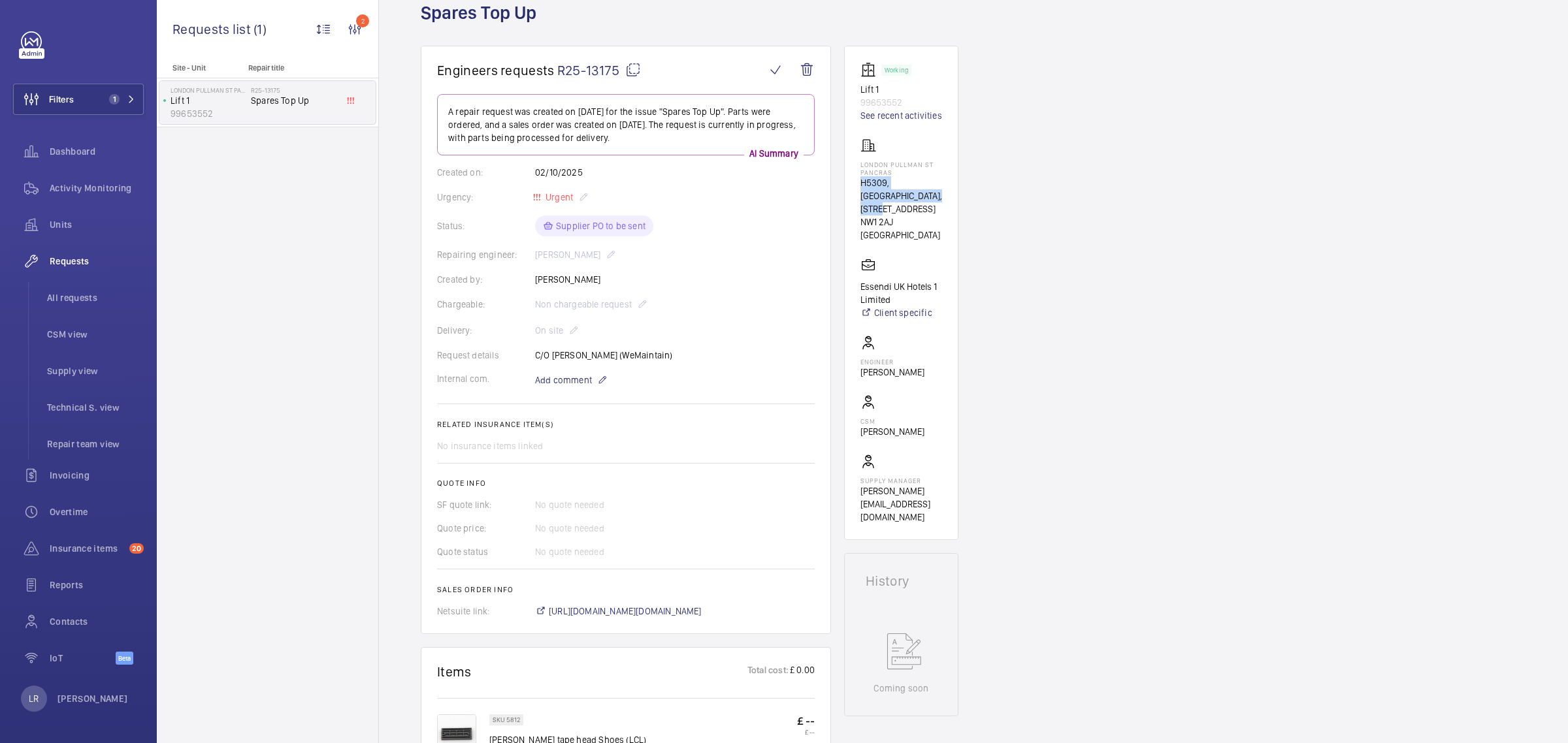
drag, startPoint x: 895, startPoint y: 209, endPoint x: 863, endPoint y: 190, distance: 37.2
click at [863, 190] on p "H5309, [GEOGRAPHIC_DATA], [STREET_ADDRESS]" at bounding box center [901, 196] width 82 height 39
drag, startPoint x: 879, startPoint y: 194, endPoint x: 1074, endPoint y: 143, distance: 201.6
drag, startPoint x: 895, startPoint y: 208, endPoint x: 860, endPoint y: 183, distance: 43.0
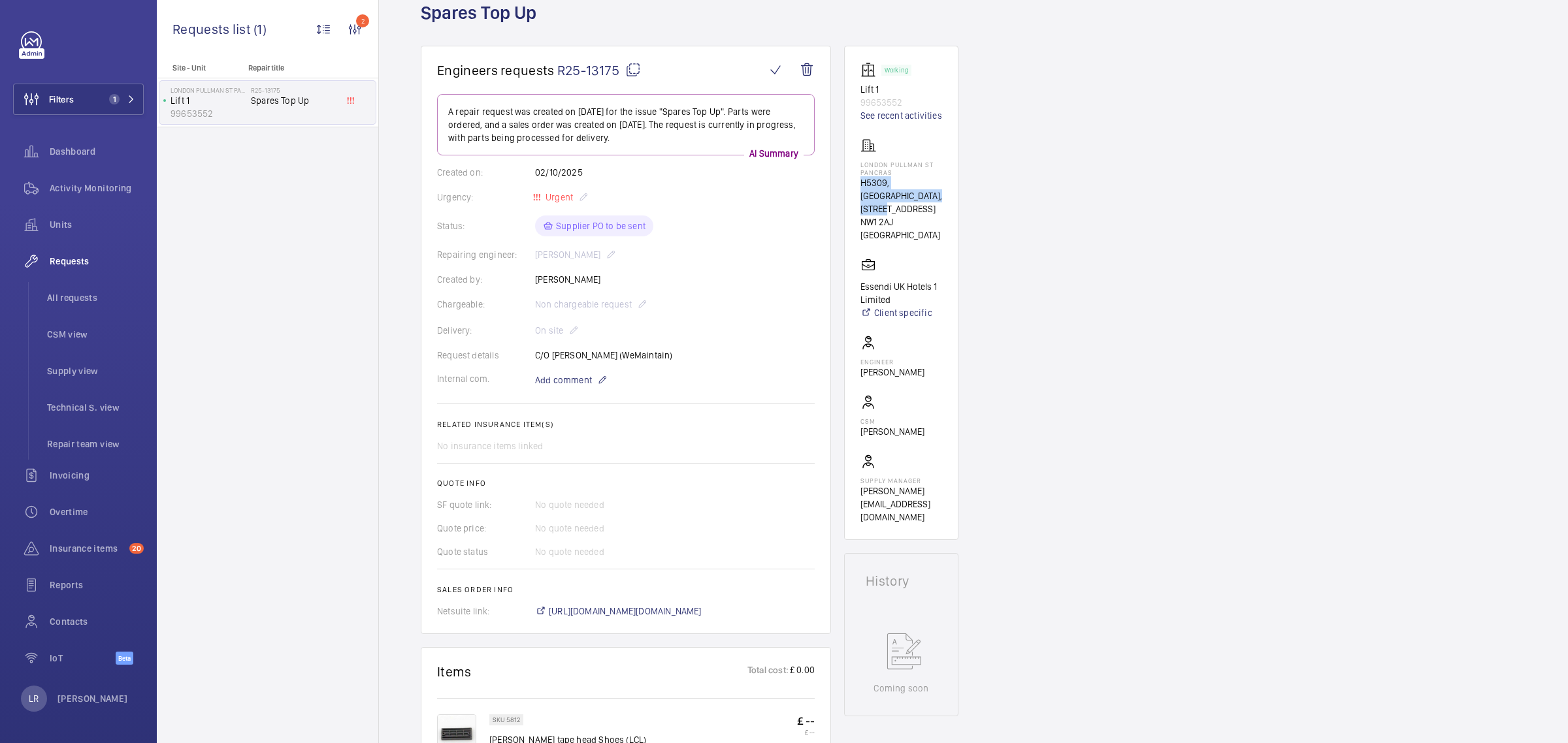
click at [860, 183] on p "H5309, [GEOGRAPHIC_DATA], [STREET_ADDRESS]" at bounding box center [901, 196] width 82 height 39
copy p "H5309, LONDON PULLMAN ST PANCRAS"
click at [910, 216] on p "H5309, [GEOGRAPHIC_DATA], [STREET_ADDRESS]" at bounding box center [901, 196] width 82 height 39
drag, startPoint x: 904, startPoint y: 221, endPoint x: 901, endPoint y: 214, distance: 7.6
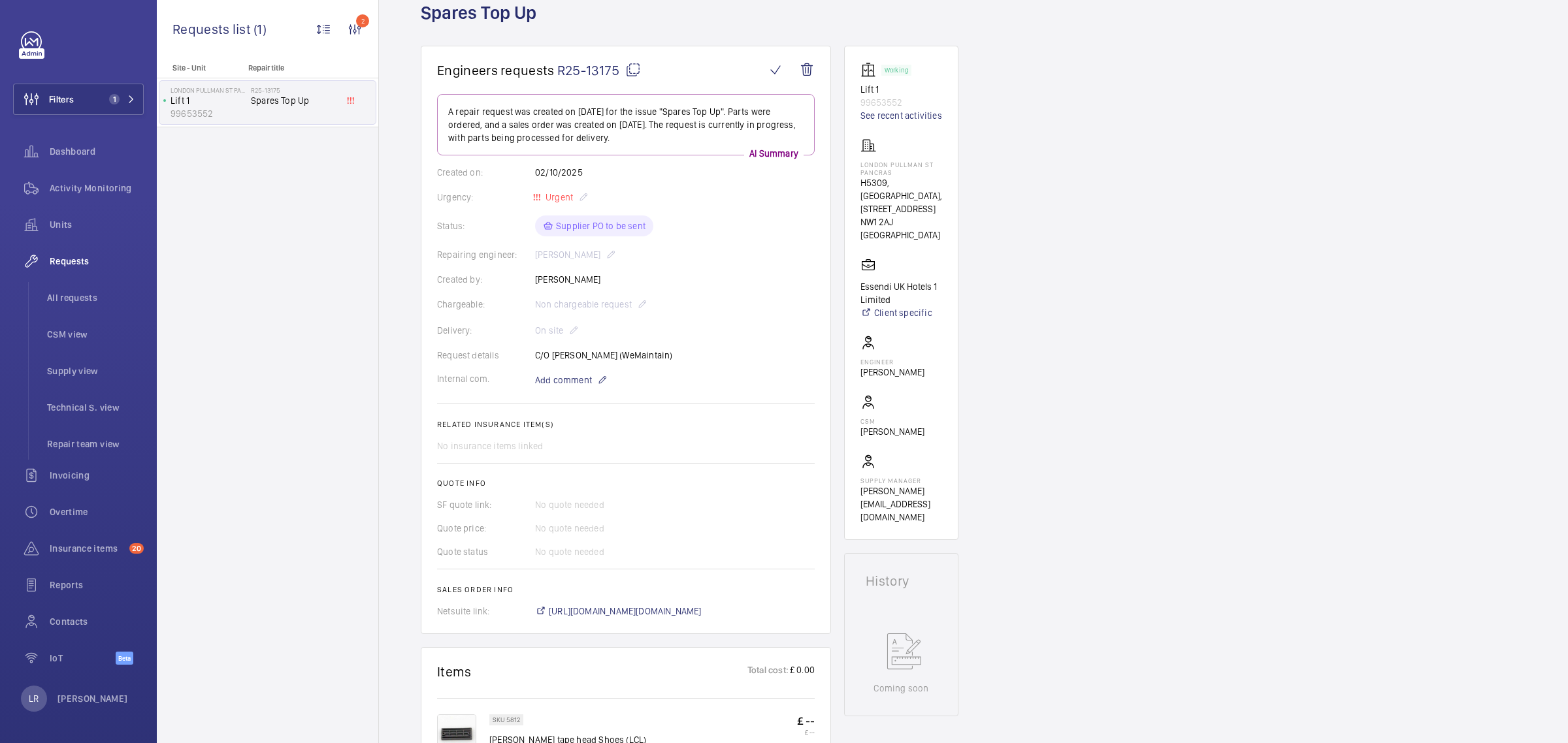
click at [901, 214] on p "H5309, [GEOGRAPHIC_DATA], [STREET_ADDRESS]" at bounding box center [901, 196] width 82 height 39
copy p "100 - 110 Euston Rd"
drag, startPoint x: 899, startPoint y: 298, endPoint x: 853, endPoint y: 291, distance: 46.5
click at [853, 291] on wm-front-card "Working Lift 1 99653552 See recent activities LONDON PULLMAN ST PANCRAS H5309, …" at bounding box center [901, 292] width 115 height 494
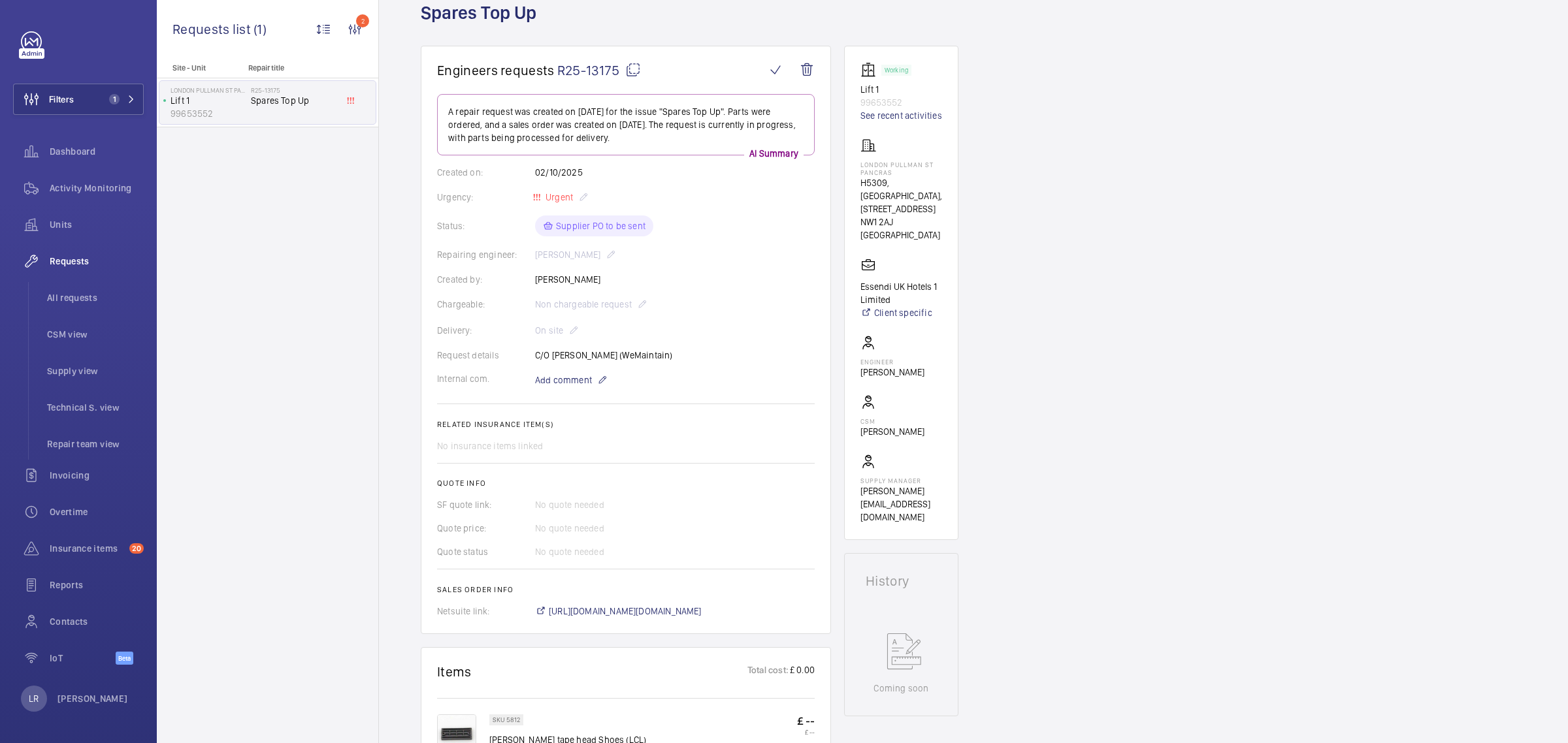
copy p "Essendi UK Hotels 1 Limited"
drag, startPoint x: 974, startPoint y: 273, endPoint x: 951, endPoint y: 276, distance: 23.2
drag, startPoint x: 673, startPoint y: 354, endPoint x: 554, endPoint y: 354, distance: 119.0
click at [554, 354] on div "Request details C/O Dan Fingleton (WeMaintain)" at bounding box center [626, 354] width 377 height 13
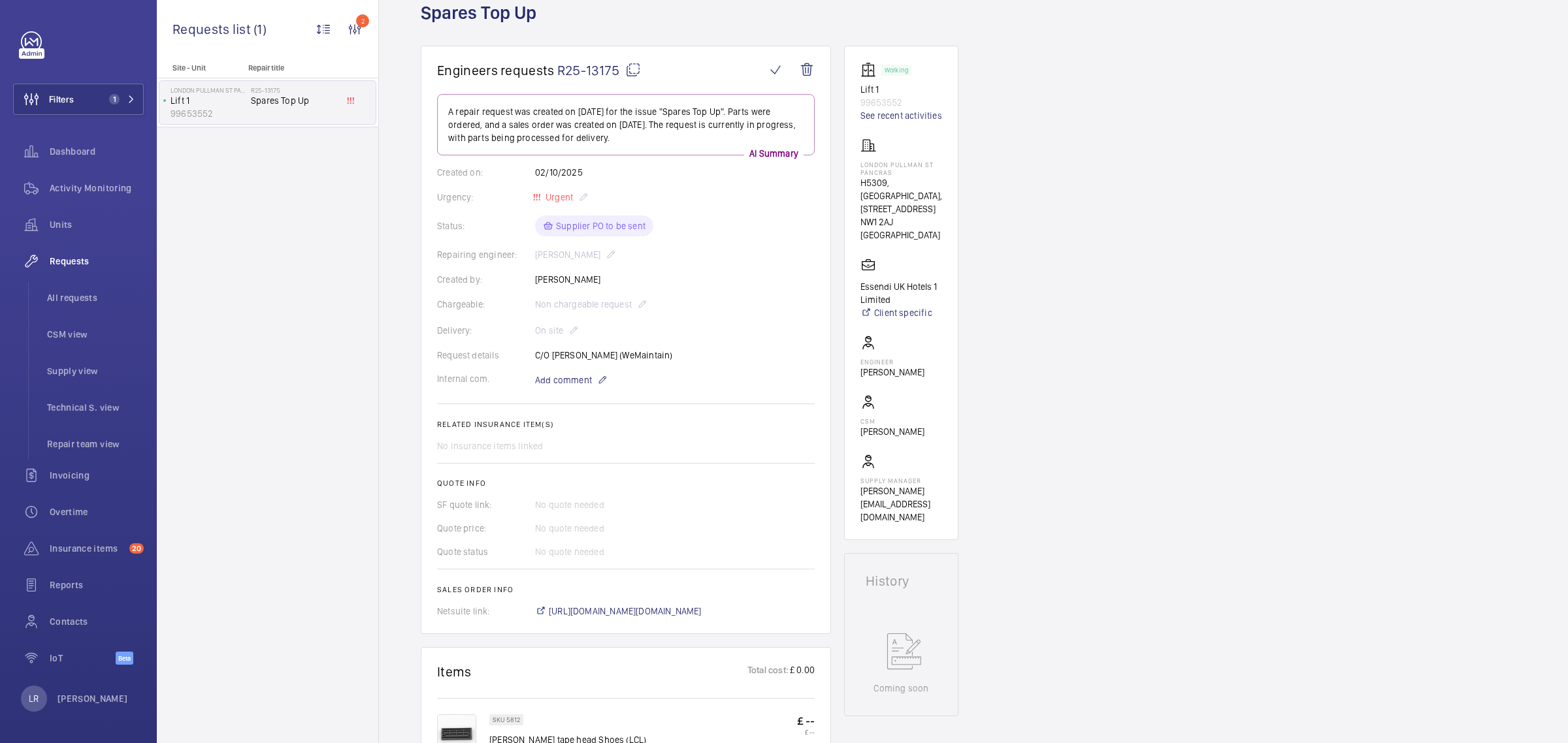
copy p "Dan Fingleton (WeMaintain)"
click at [778, 389] on wm-front-card-body "A repair request was created on 2025-10-02 for the issue "Spares Top Up". Parts…" at bounding box center [626, 356] width 377 height 524
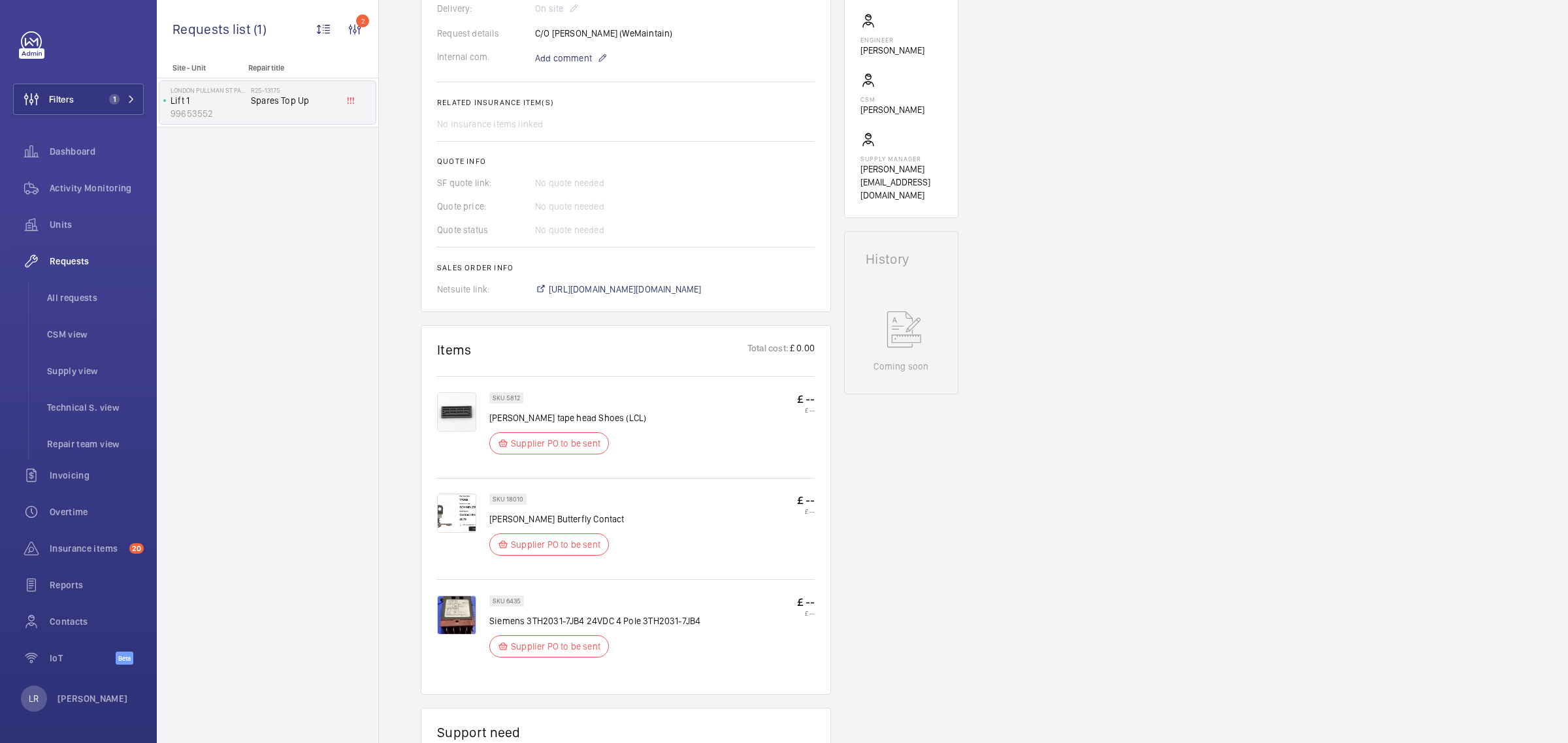
scroll to position [490, 0]
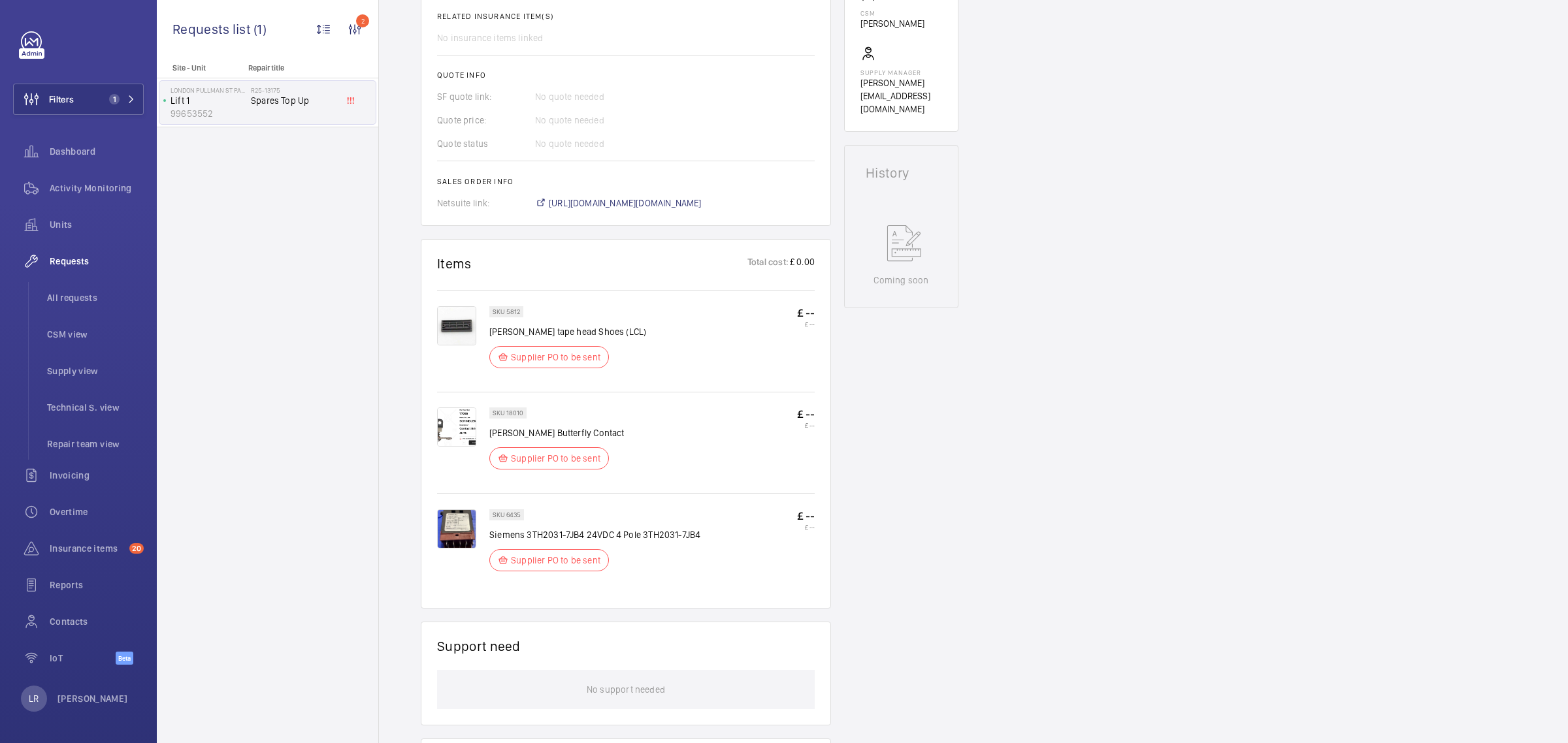
click at [462, 431] on img at bounding box center [457, 427] width 39 height 39
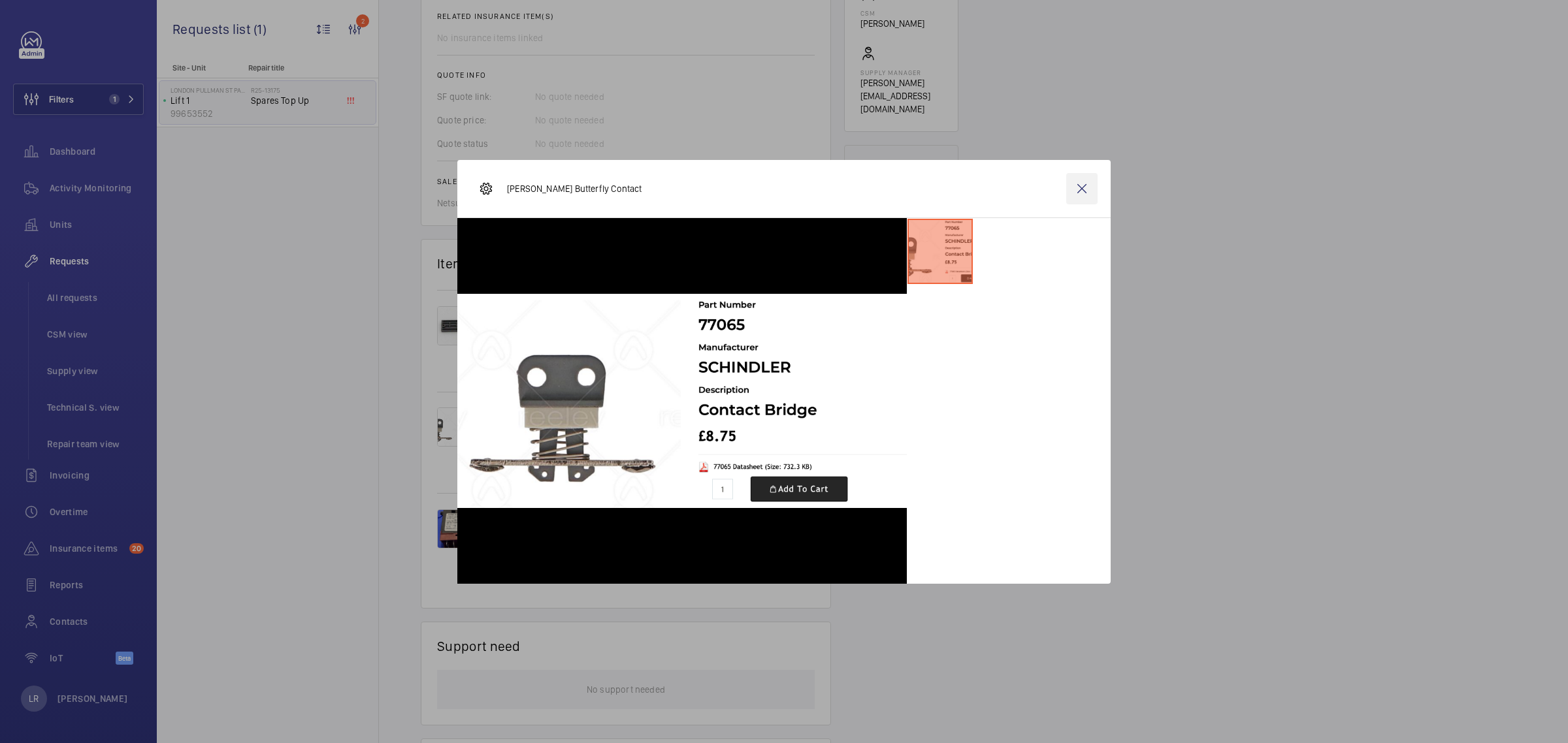
click at [1078, 193] on wm-front-icon-button at bounding box center [1081, 188] width 31 height 31
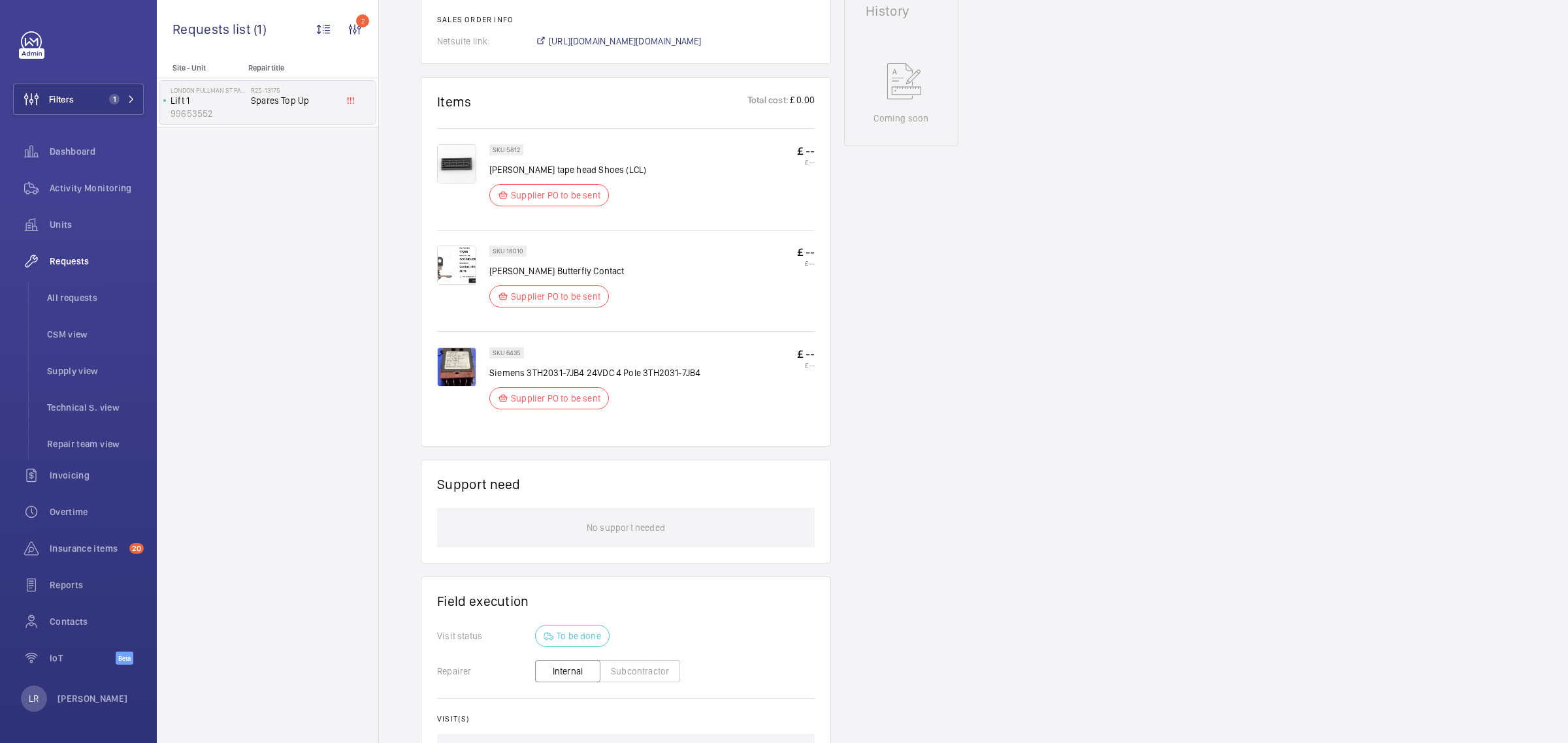
scroll to position [735, 0]
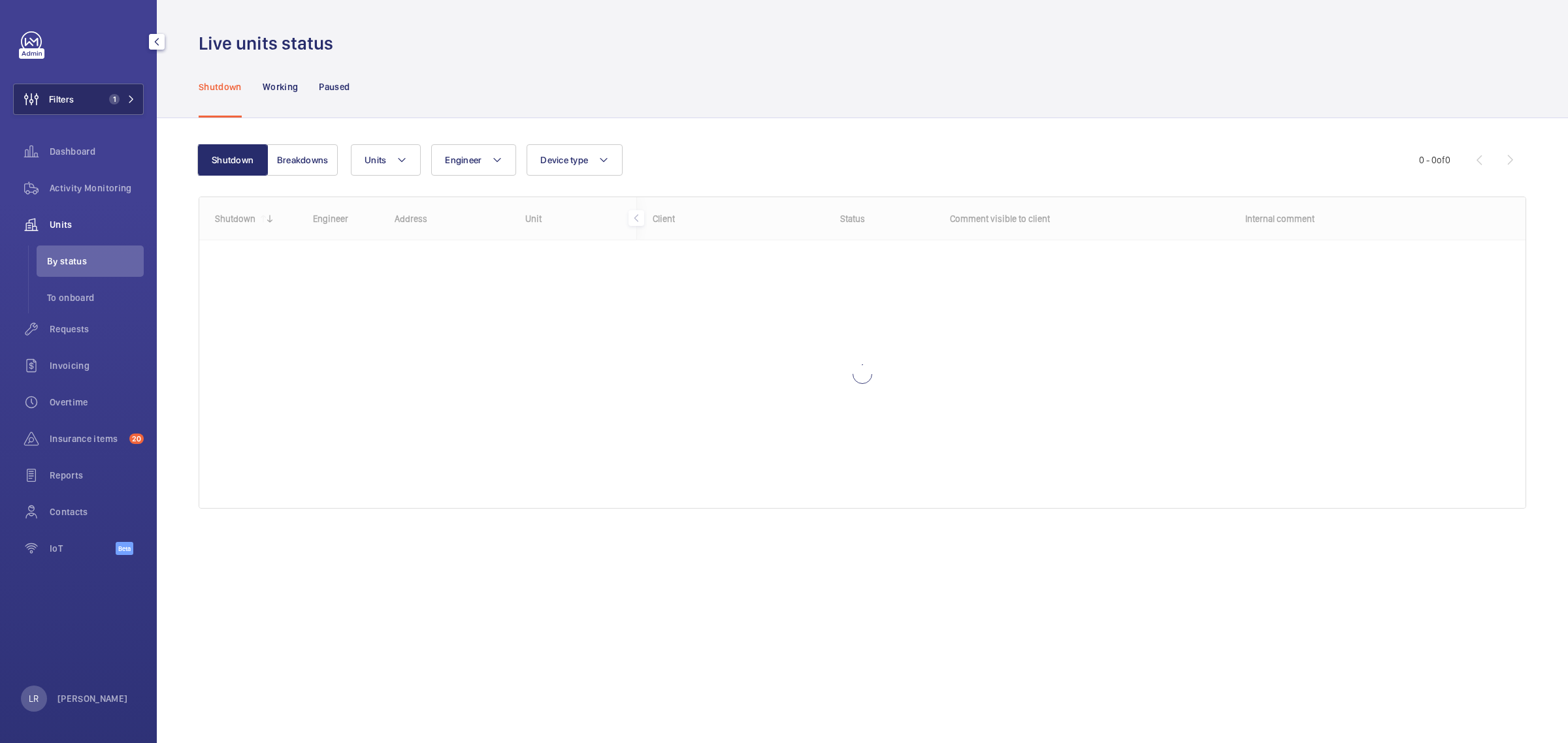
click at [103, 96] on button "Filters 1" at bounding box center [78, 99] width 131 height 31
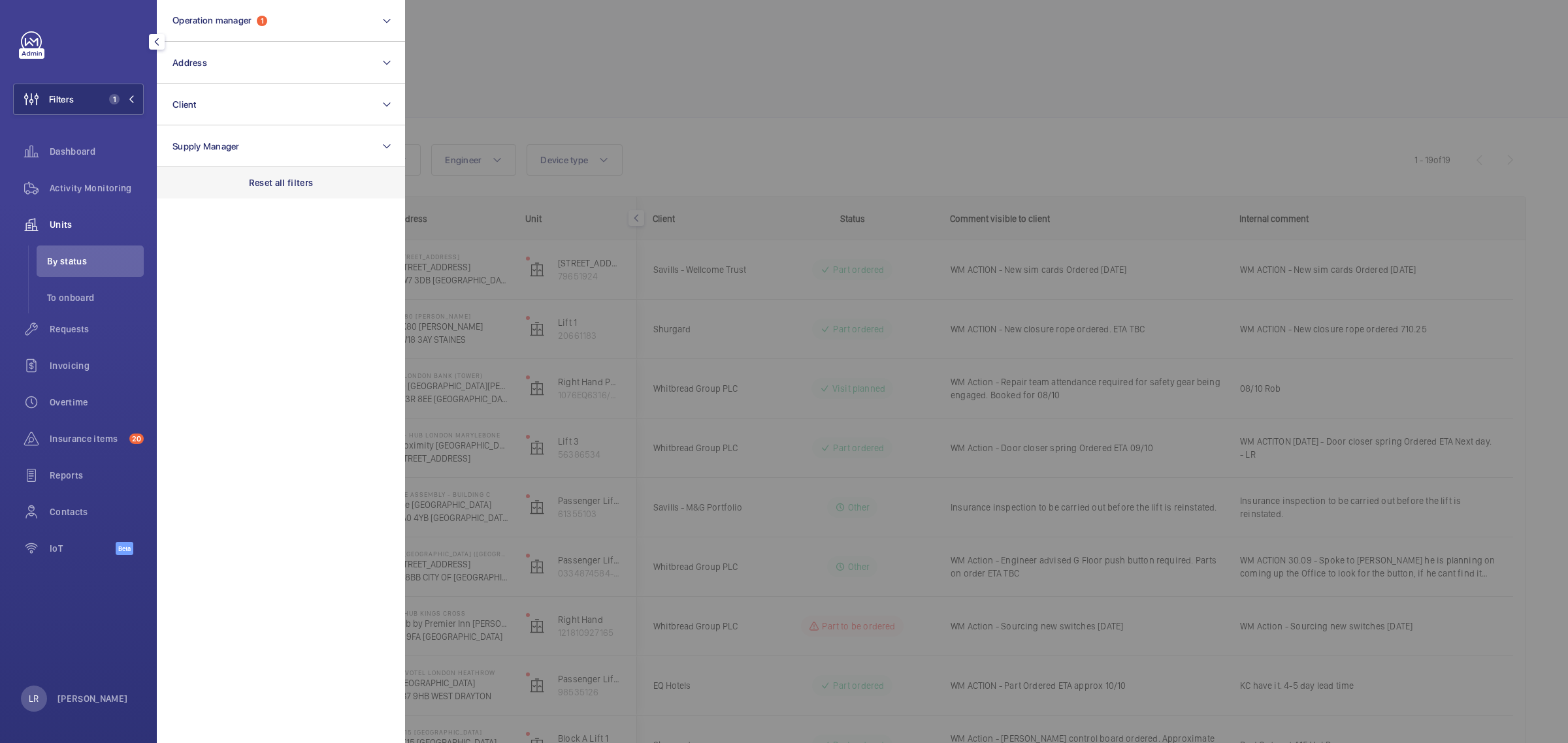
click at [207, 183] on div "Reset all filters" at bounding box center [280, 182] width 248 height 31
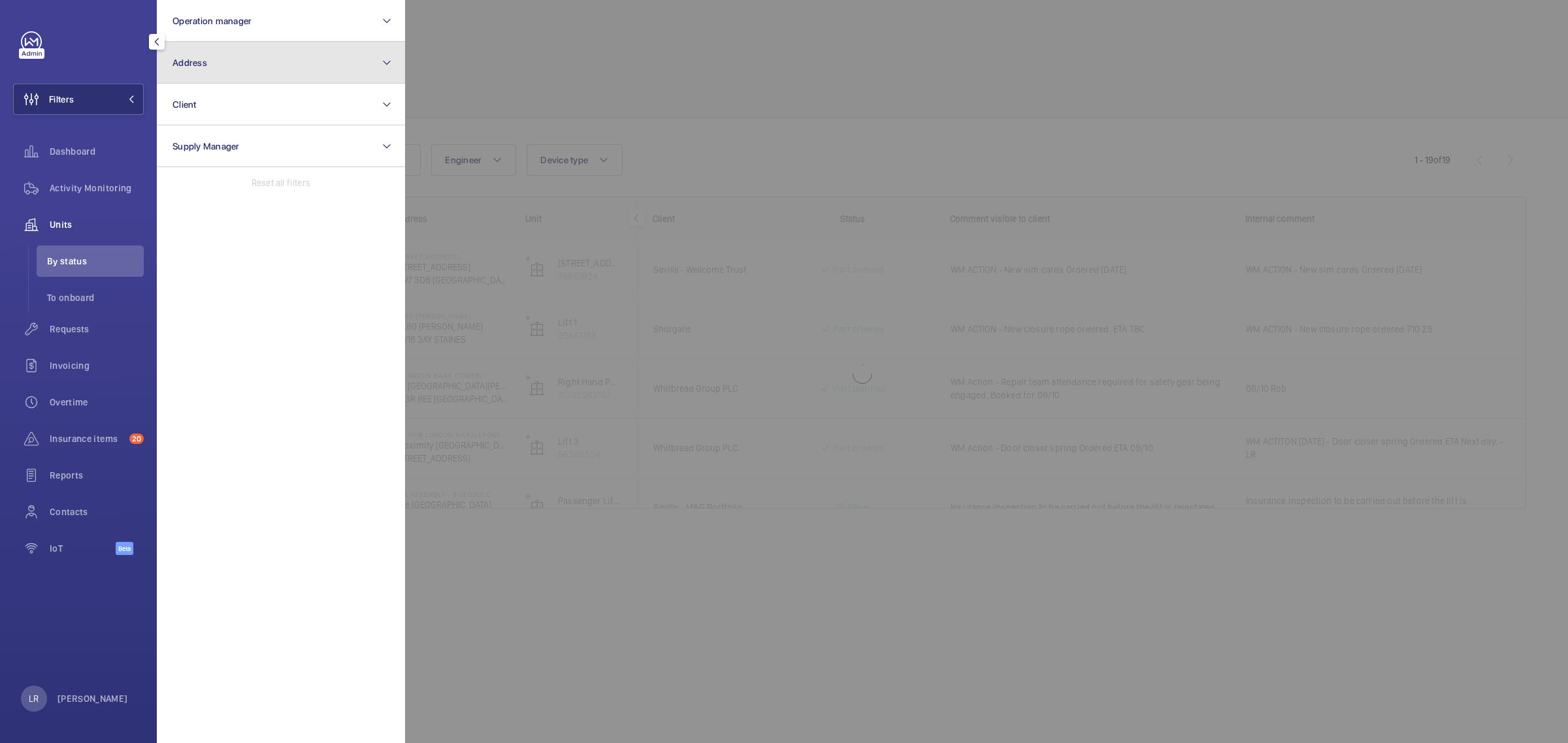
click at [294, 61] on button "Address" at bounding box center [280, 62] width 248 height 42
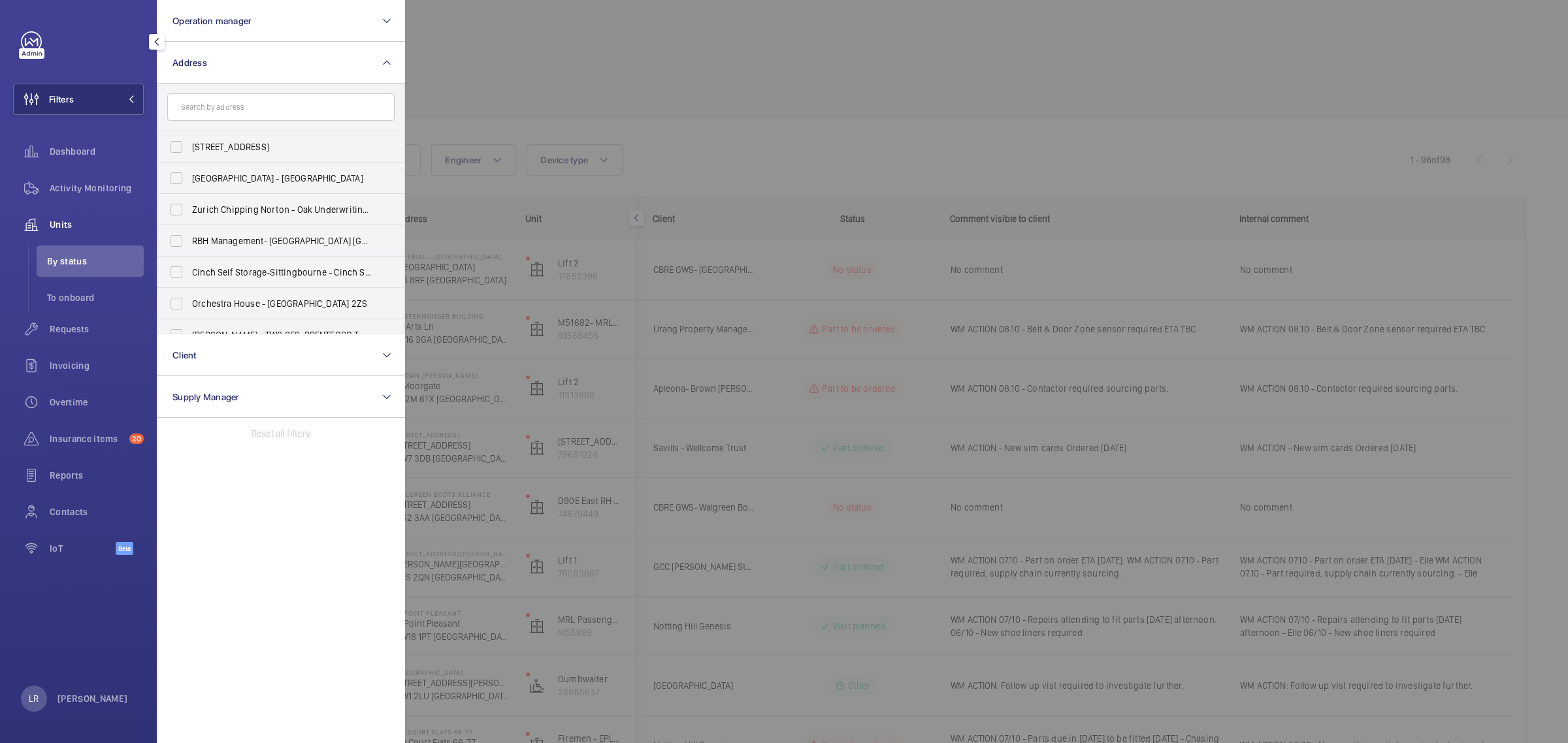
click at [308, 115] on input "text" at bounding box center [280, 107] width 227 height 27
type input "tw8"
click at [296, 140] on span "[GEOGRAPHIC_DATA], [STREET_ADDRESS]" at bounding box center [282, 146] width 180 height 13
click at [189, 140] on input "[GEOGRAPHIC_DATA], [STREET_ADDRESS]" at bounding box center [176, 146] width 26 height 26
checkbox input "true"
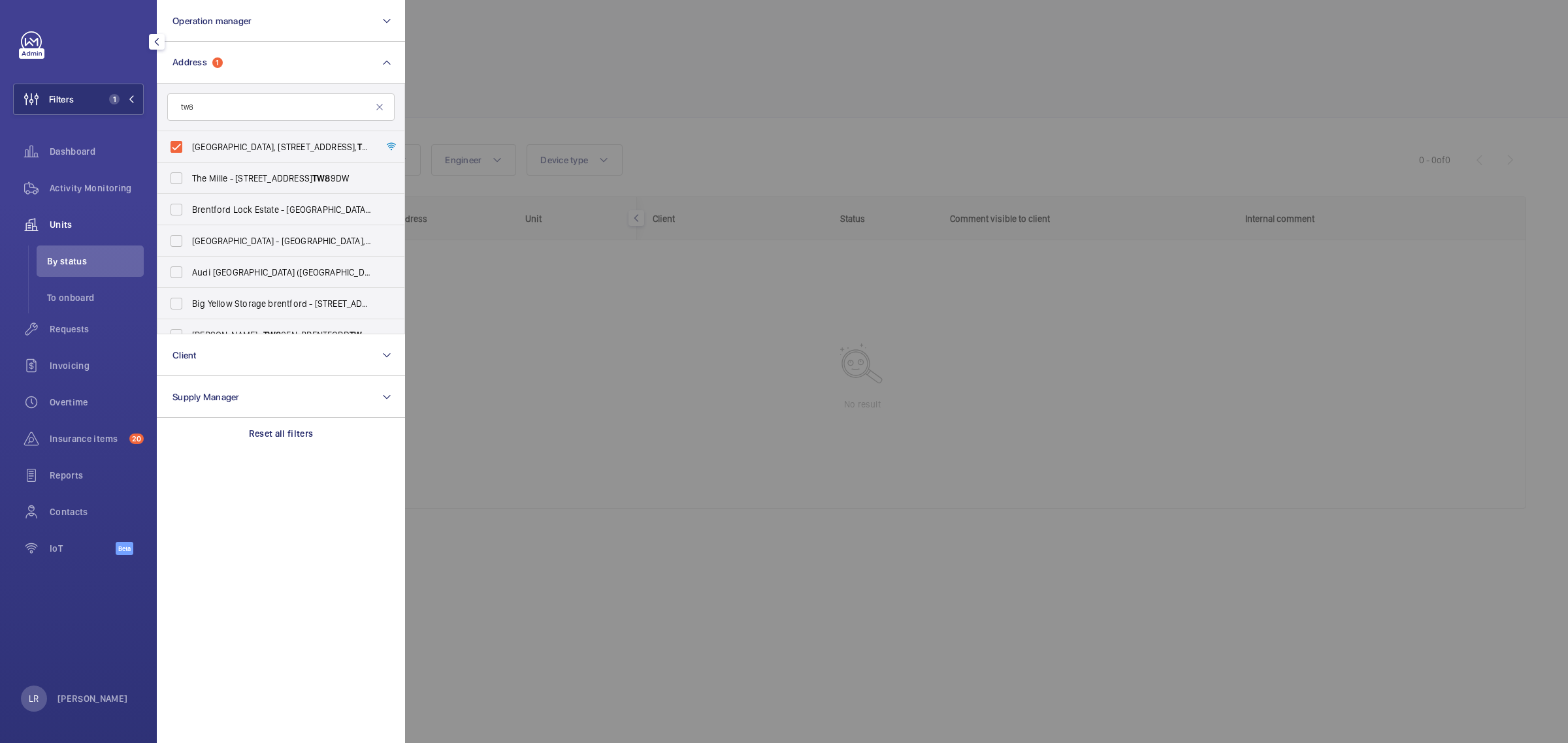
click at [510, 93] on div at bounding box center [1188, 371] width 1568 height 743
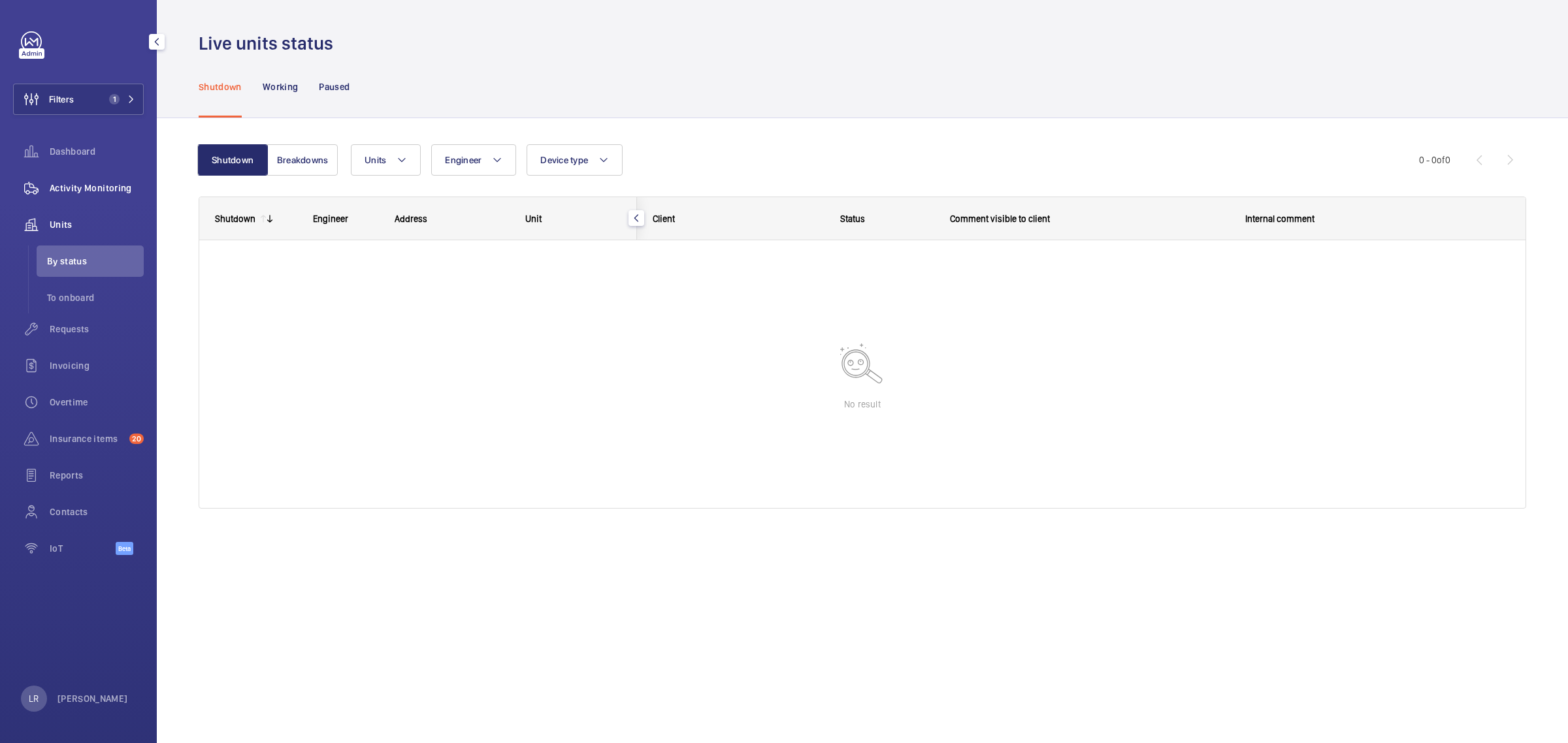
click at [103, 190] on span "Activity Monitoring" at bounding box center [96, 187] width 94 height 13
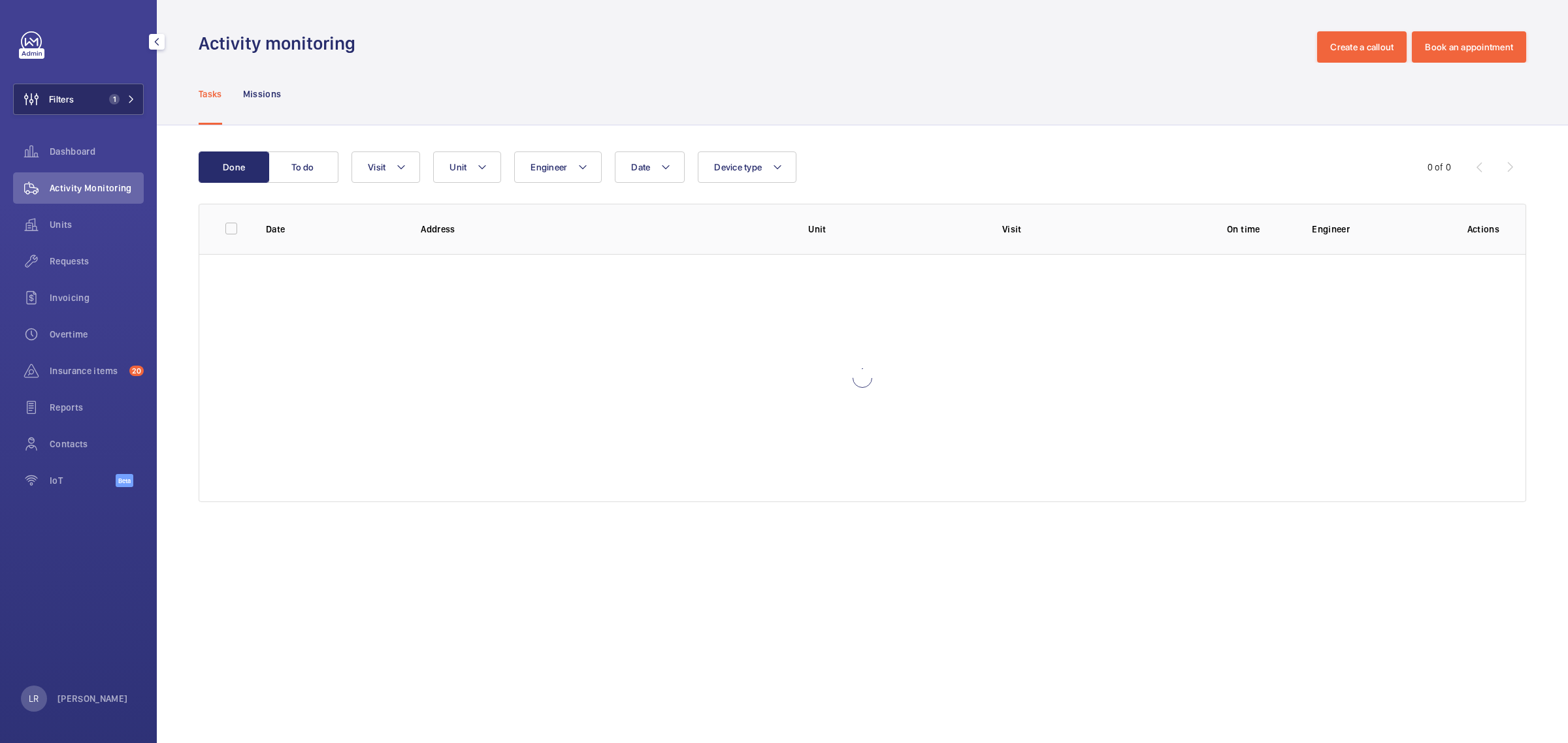
click at [128, 91] on button "Filters 1" at bounding box center [78, 99] width 131 height 31
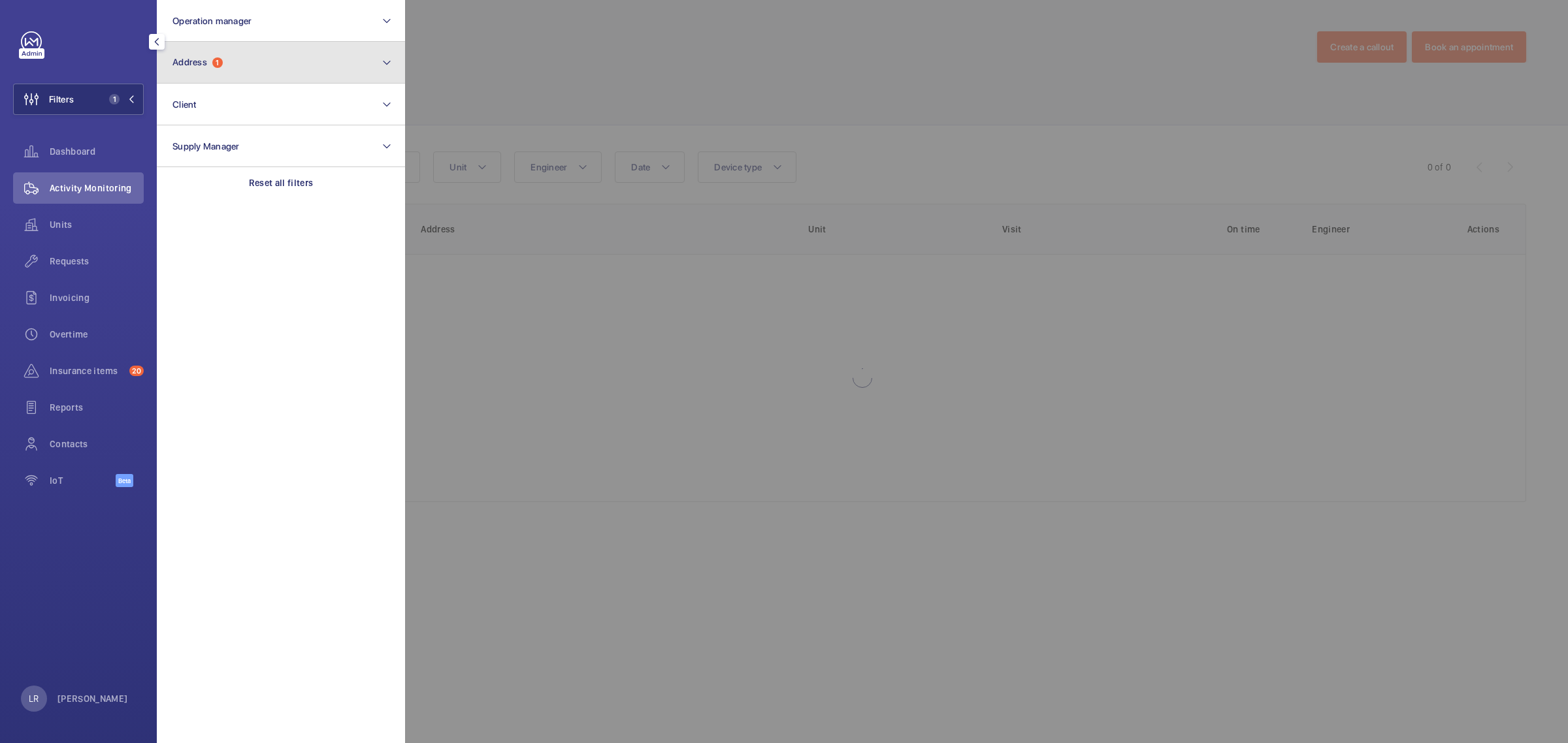
click at [222, 59] on span "1" at bounding box center [218, 63] width 11 height 11
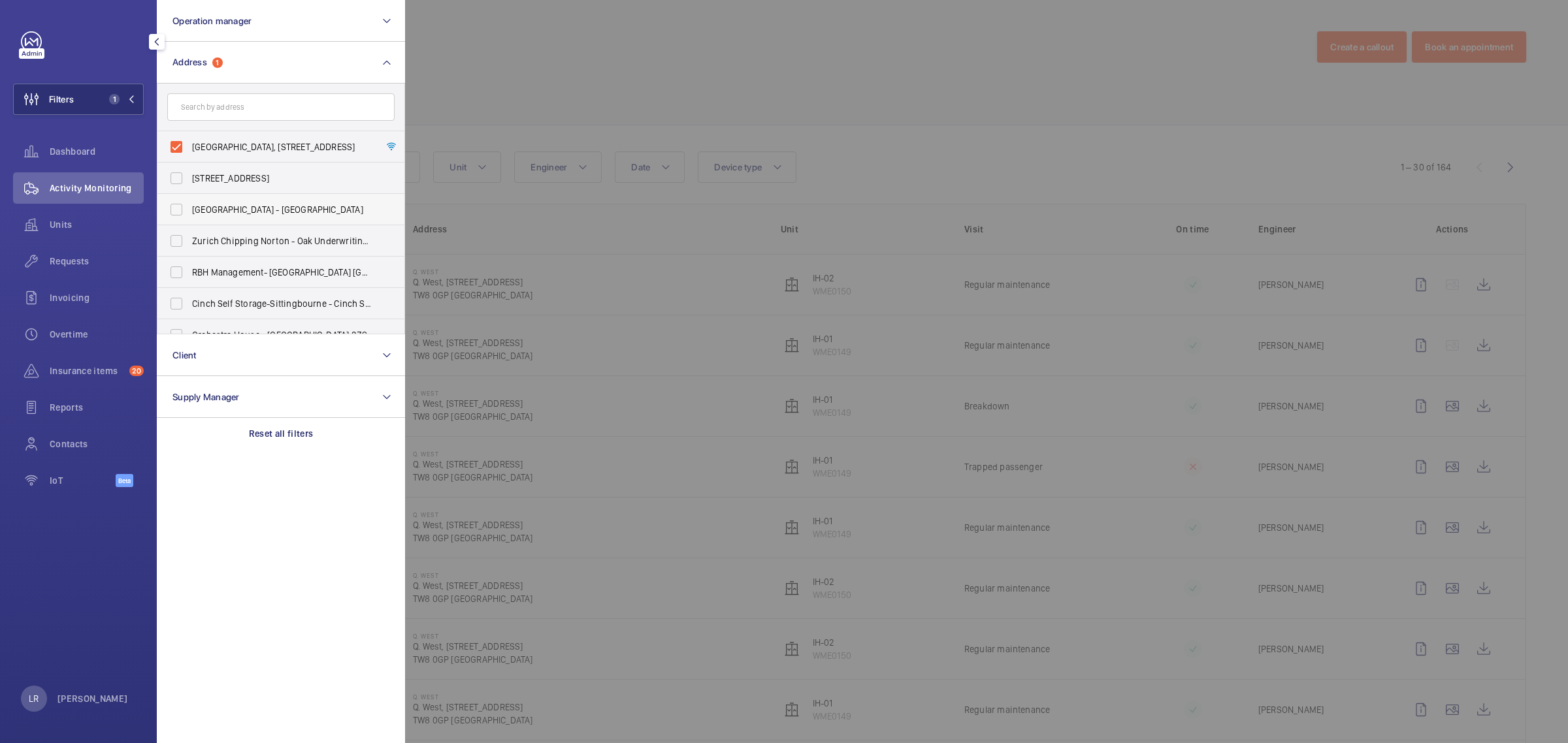
scroll to position [82, 0]
click at [600, 65] on div at bounding box center [1188, 371] width 1568 height 743
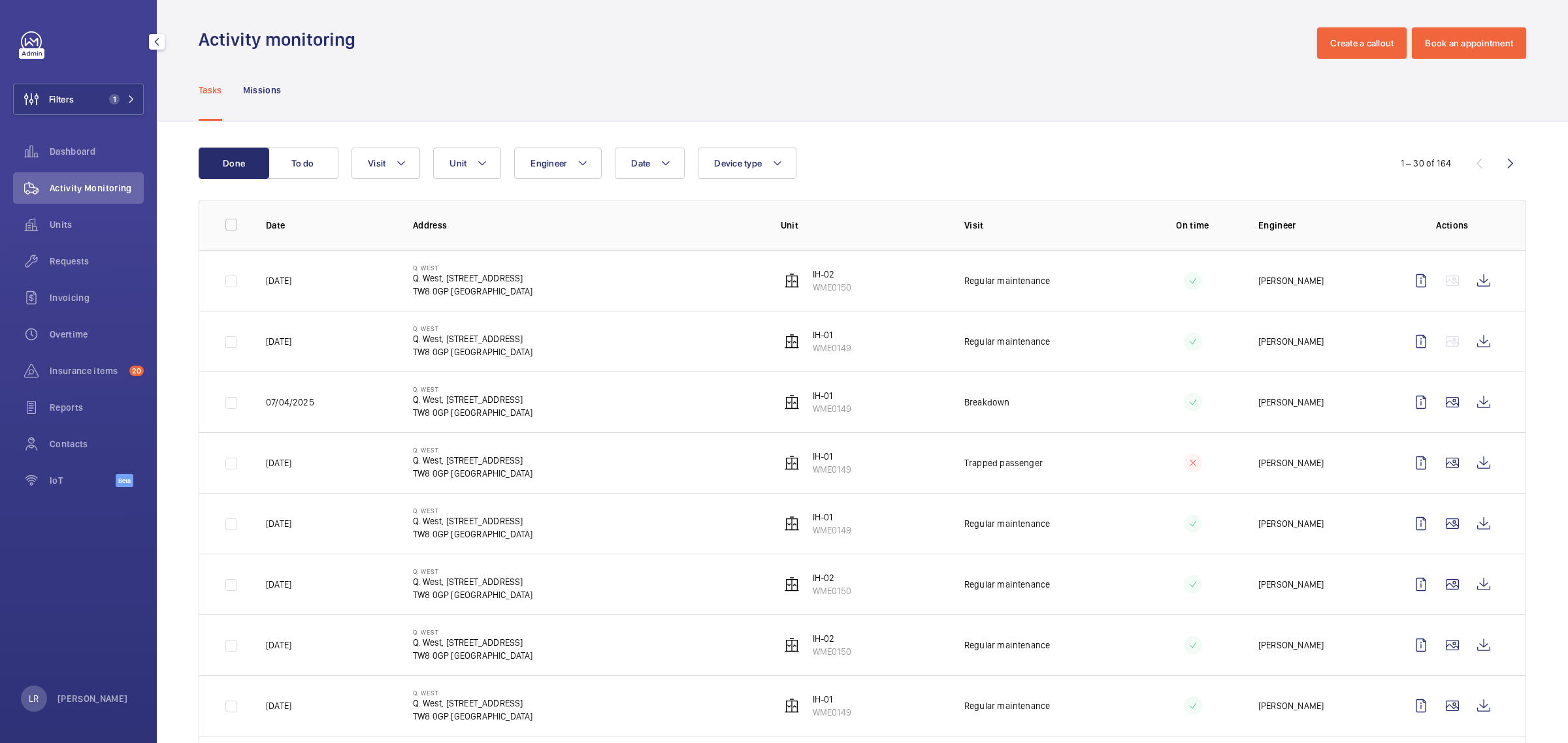
scroll to position [0, 0]
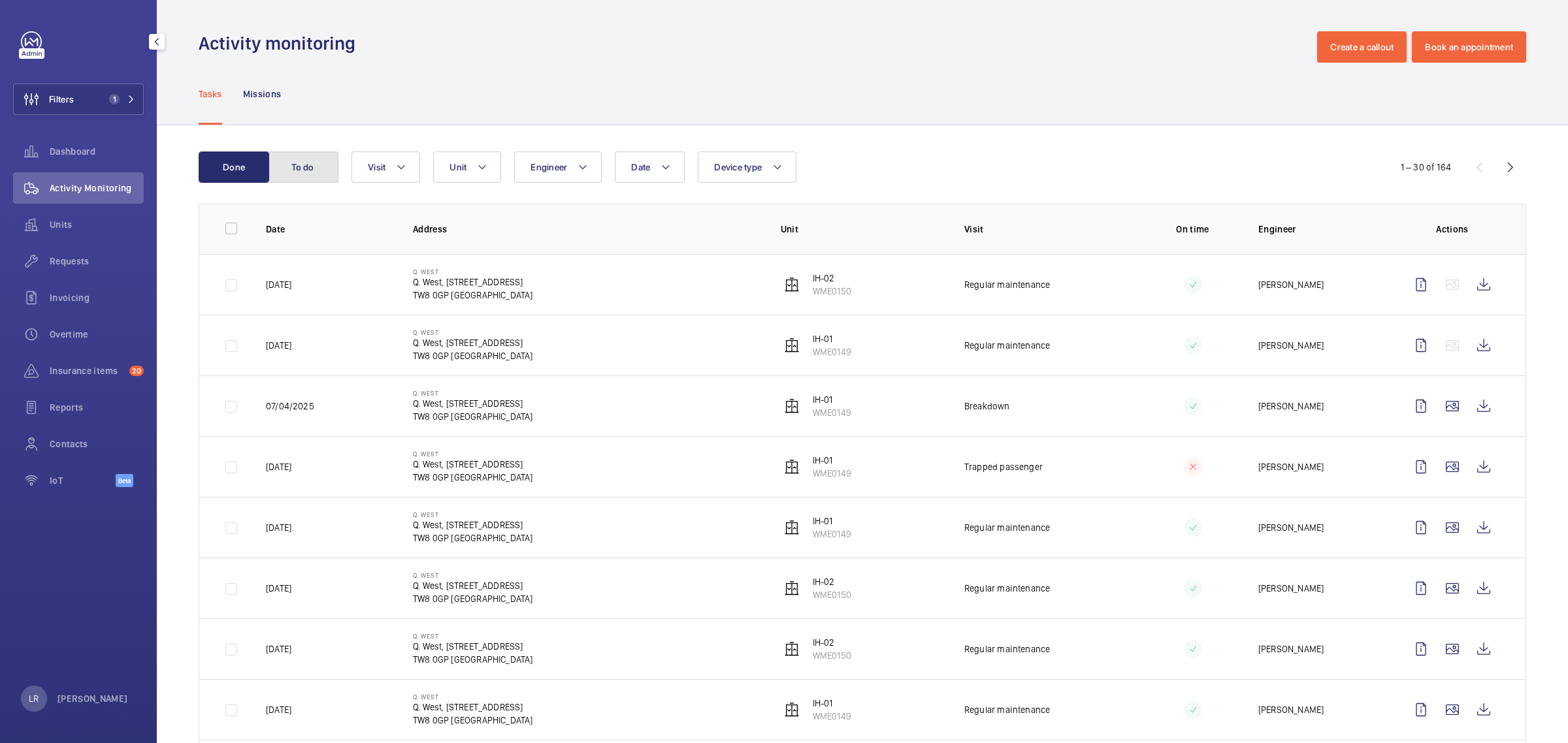
click at [305, 159] on button "To do" at bounding box center [303, 167] width 71 height 31
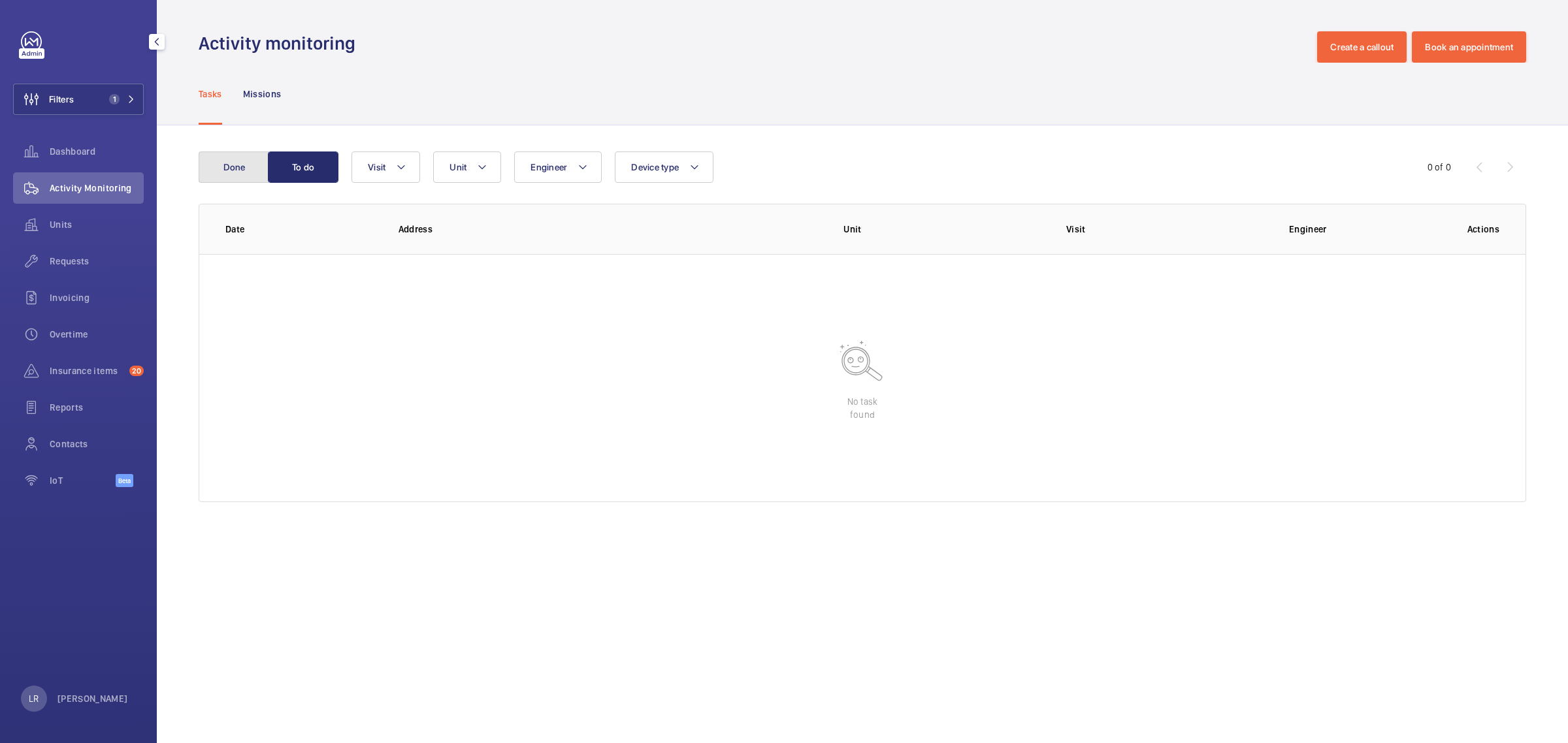
click at [240, 180] on button "Done" at bounding box center [234, 167] width 71 height 31
click at [278, 175] on button "To do" at bounding box center [303, 167] width 71 height 31
click at [260, 173] on button "Done" at bounding box center [234, 167] width 71 height 31
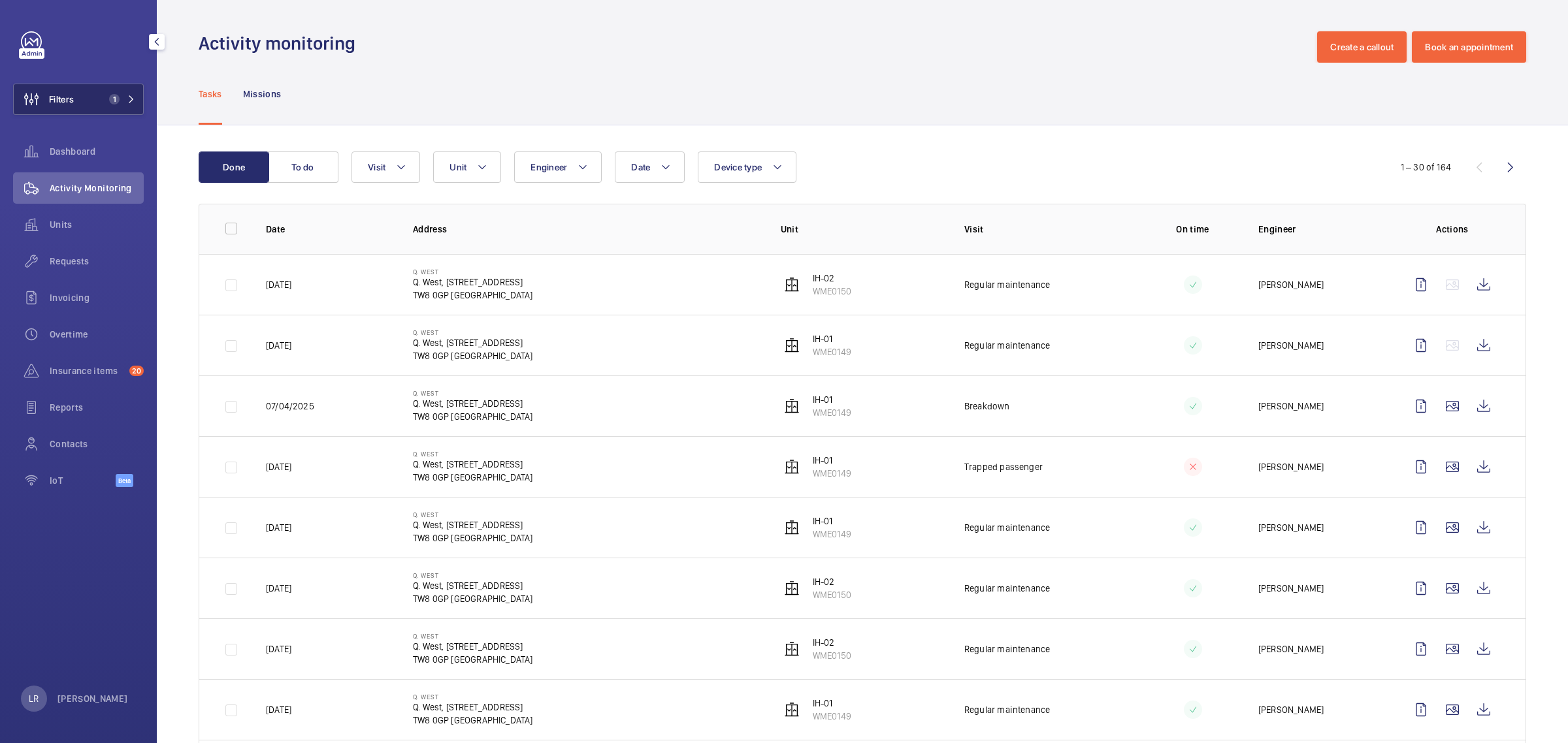
click at [124, 99] on span "1" at bounding box center [119, 99] width 31 height 11
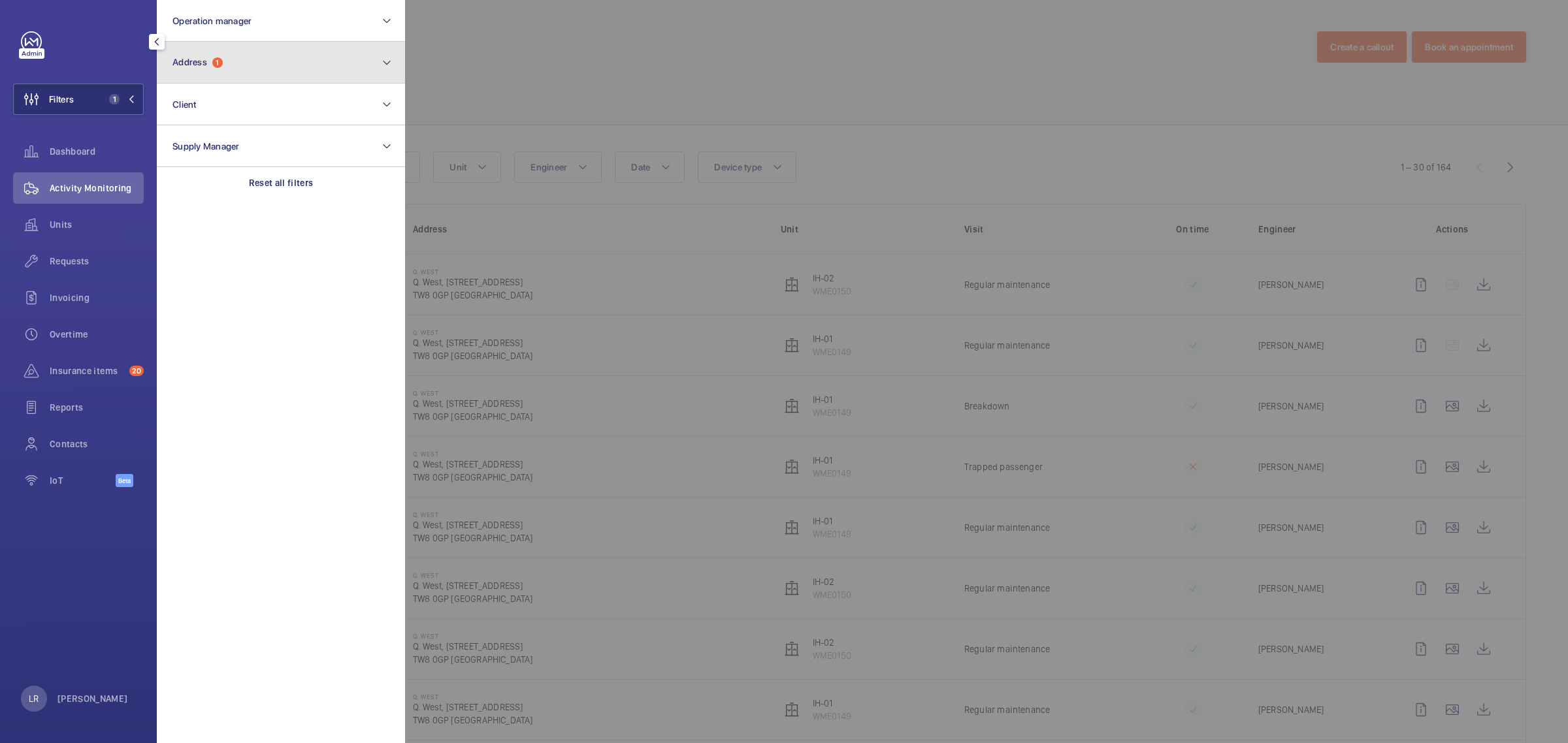
click at [217, 64] on span "1" at bounding box center [218, 63] width 11 height 11
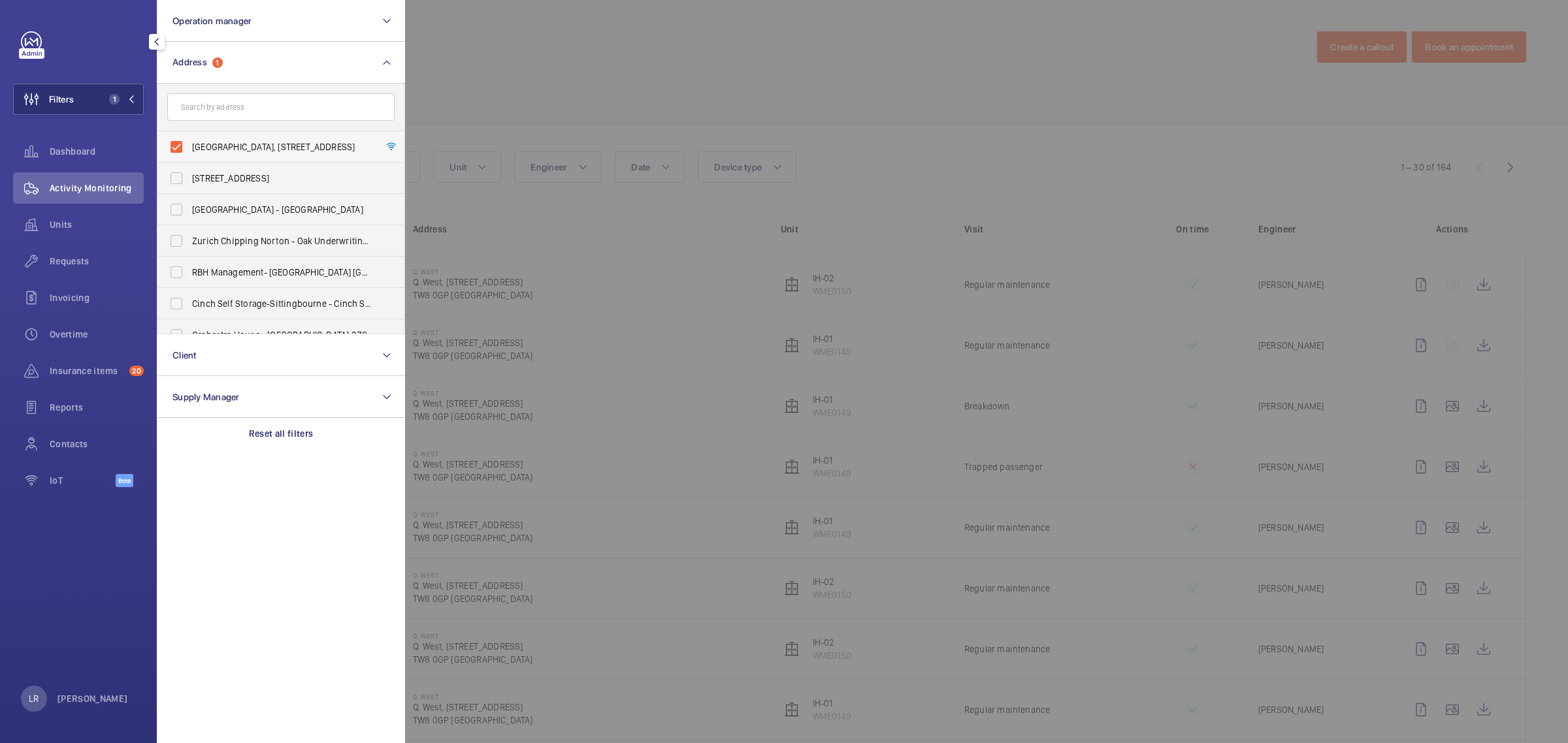
click at [269, 140] on span "Q. West - Q. West, 1110 Great West Rd, Brentford, TW8 0GP LONDON, LONDON TW8 0GP" at bounding box center [282, 146] width 180 height 13
click at [189, 140] on input "Q. West - Q. West, 1110 Great West Rd, Brentford, TW8 0GP LONDON, LONDON TW8 0GP" at bounding box center [176, 146] width 26 height 26
checkbox input "false"
click at [289, 99] on input "text" at bounding box center [280, 107] width 227 height 27
type input "i"
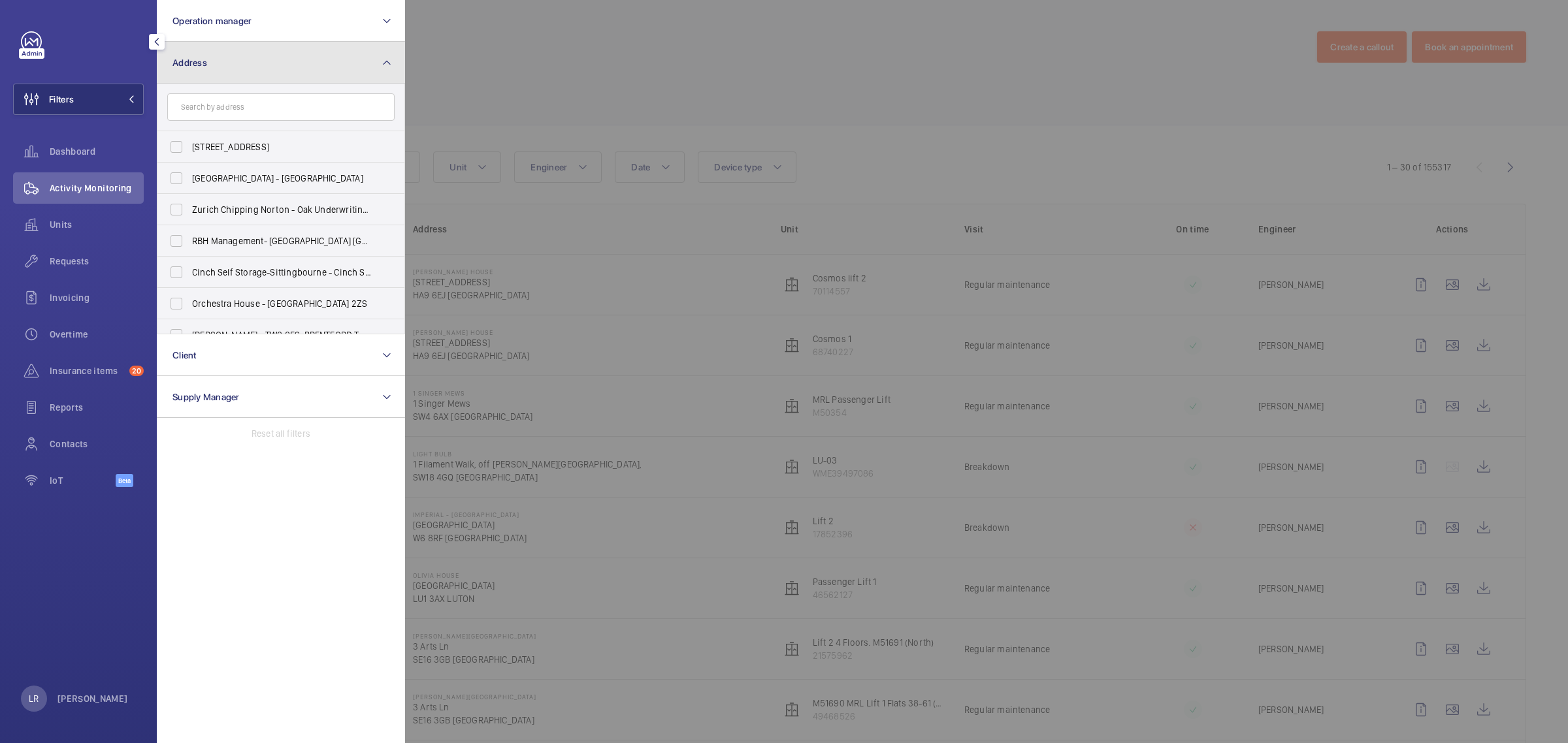
click at [377, 63] on button "Address" at bounding box center [280, 62] width 248 height 42
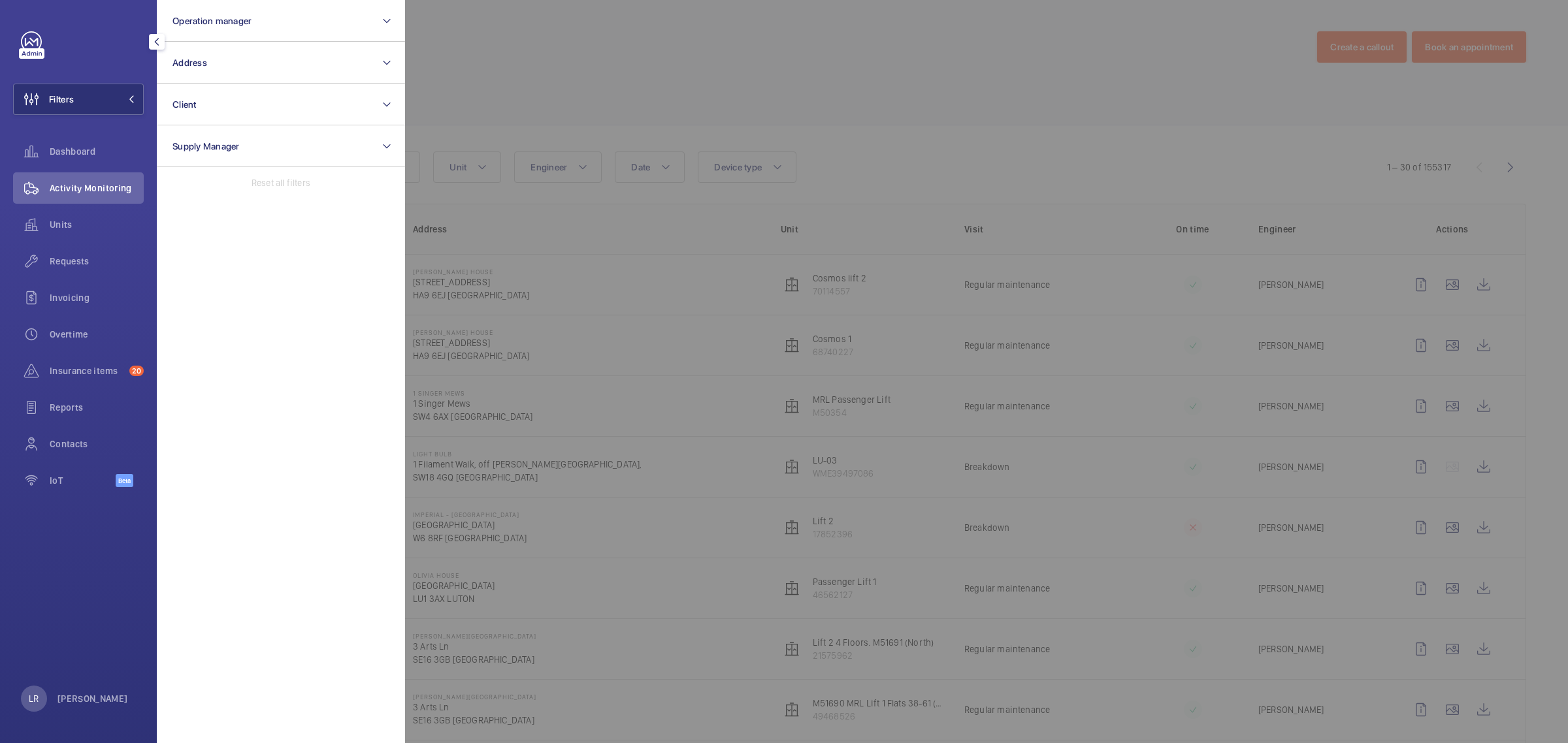
click at [163, 40] on mat-icon "button" at bounding box center [156, 42] width 16 height 11
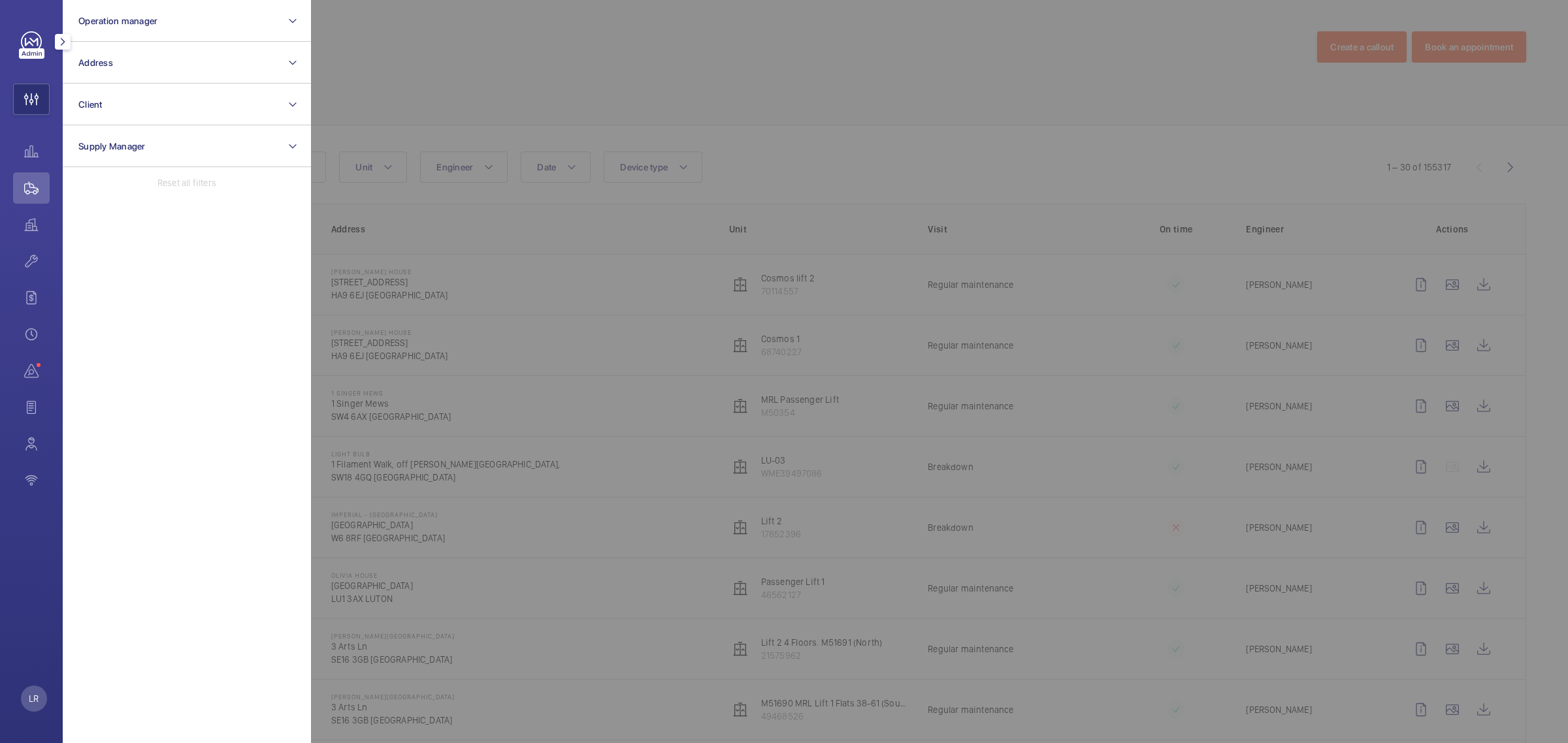
click at [68, 31] on div at bounding box center [62, 42] width 26 height 26
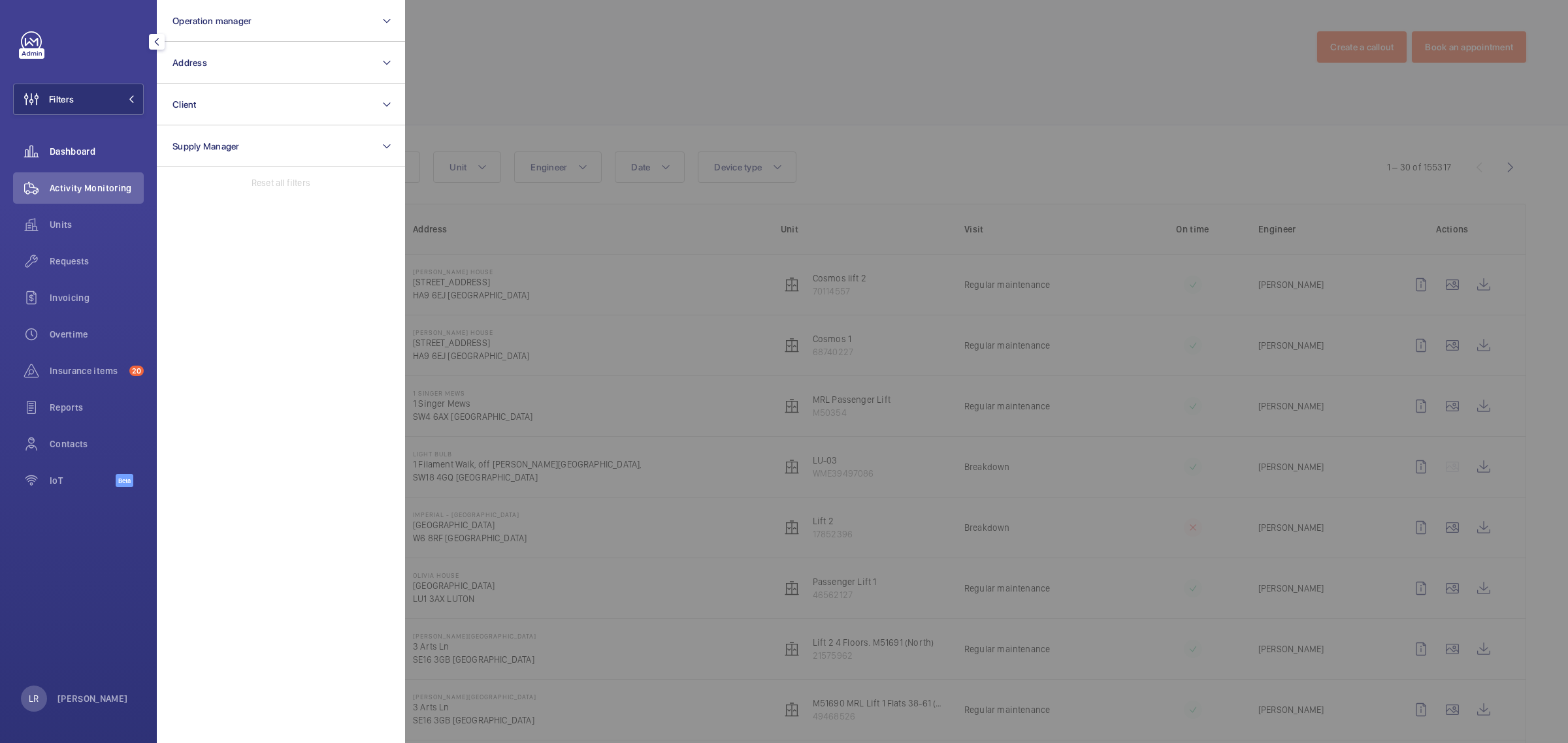
click at [72, 144] on div "Dashboard" at bounding box center [78, 151] width 131 height 31
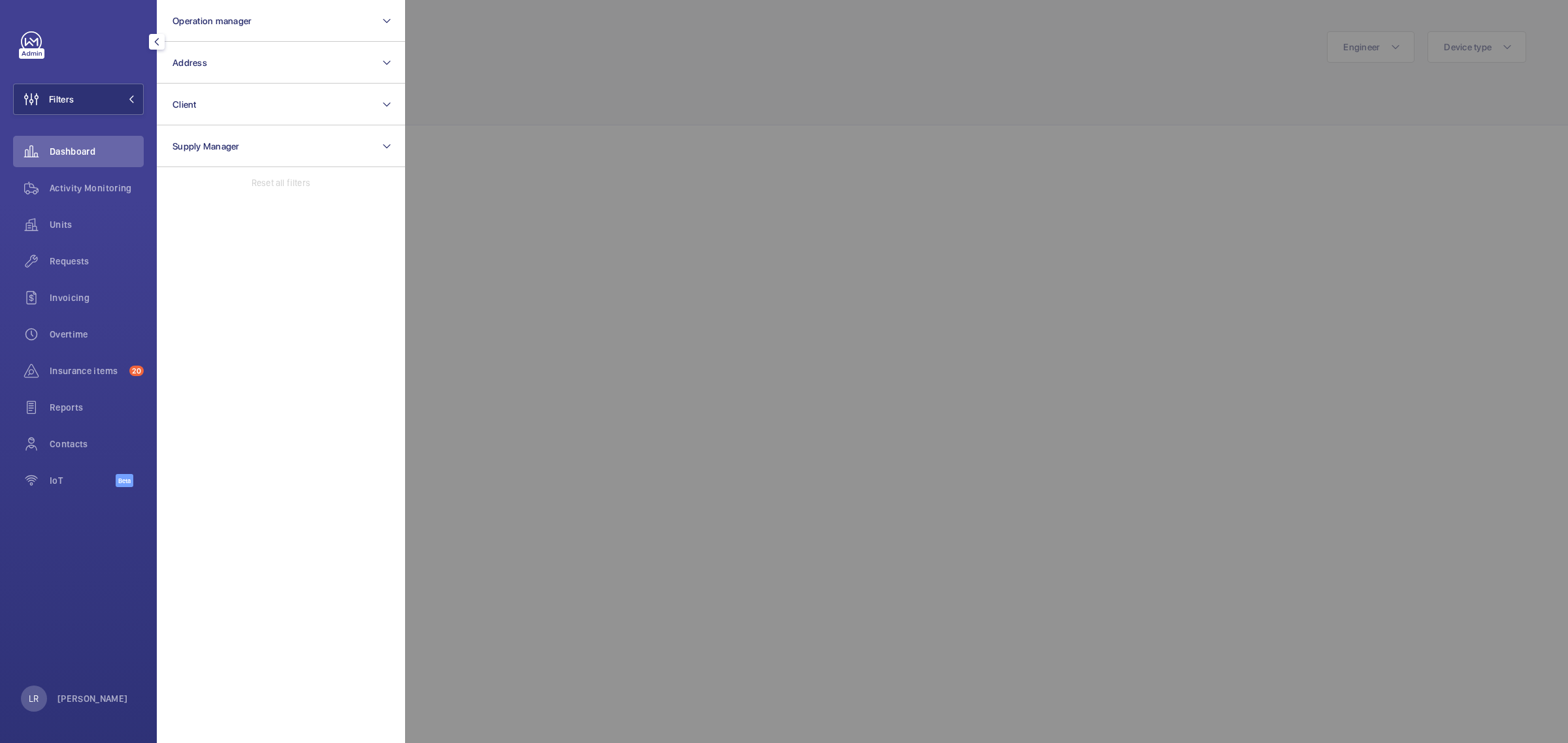
click at [428, 83] on div at bounding box center [1188, 371] width 1568 height 743
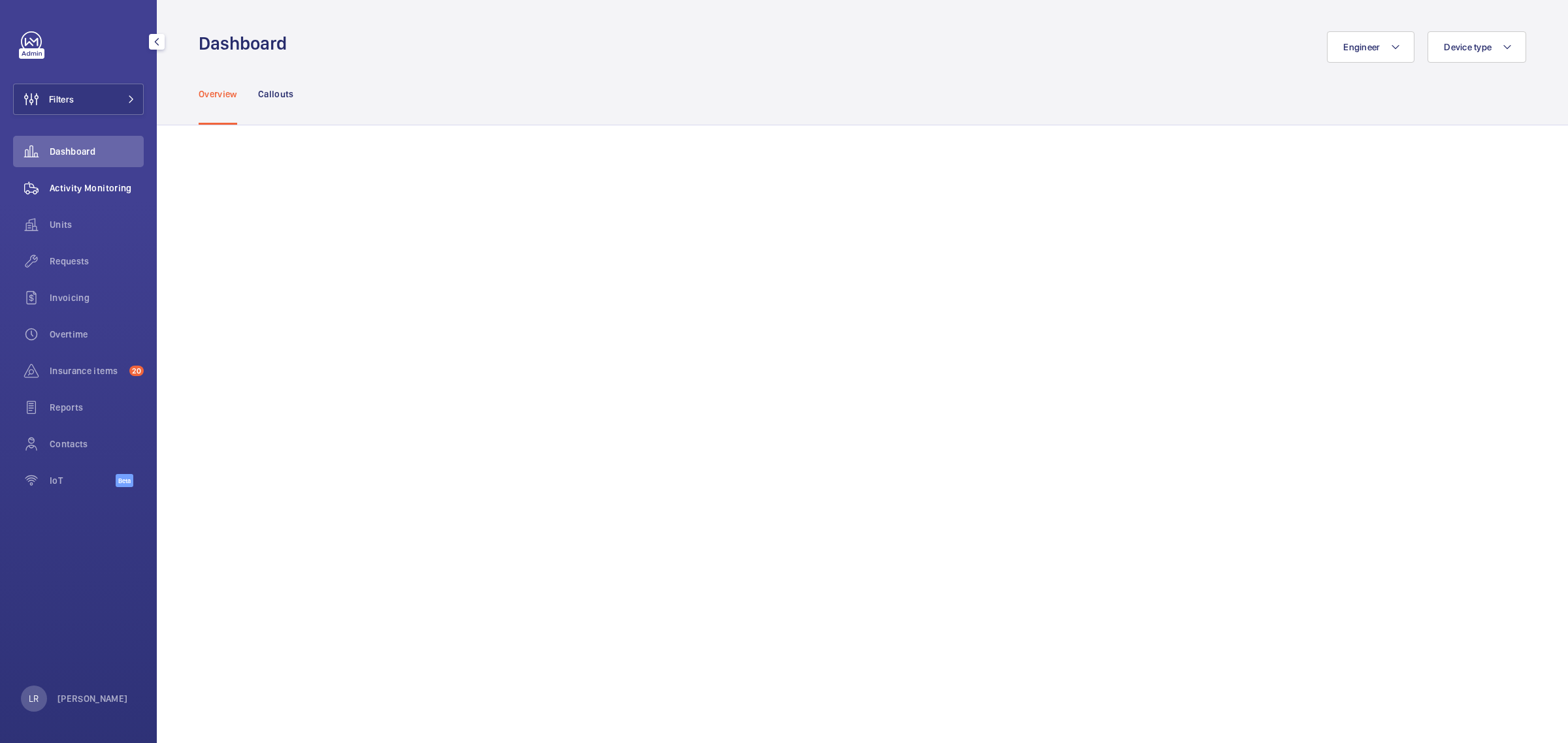
click at [110, 193] on span "Activity Monitoring" at bounding box center [96, 187] width 94 height 13
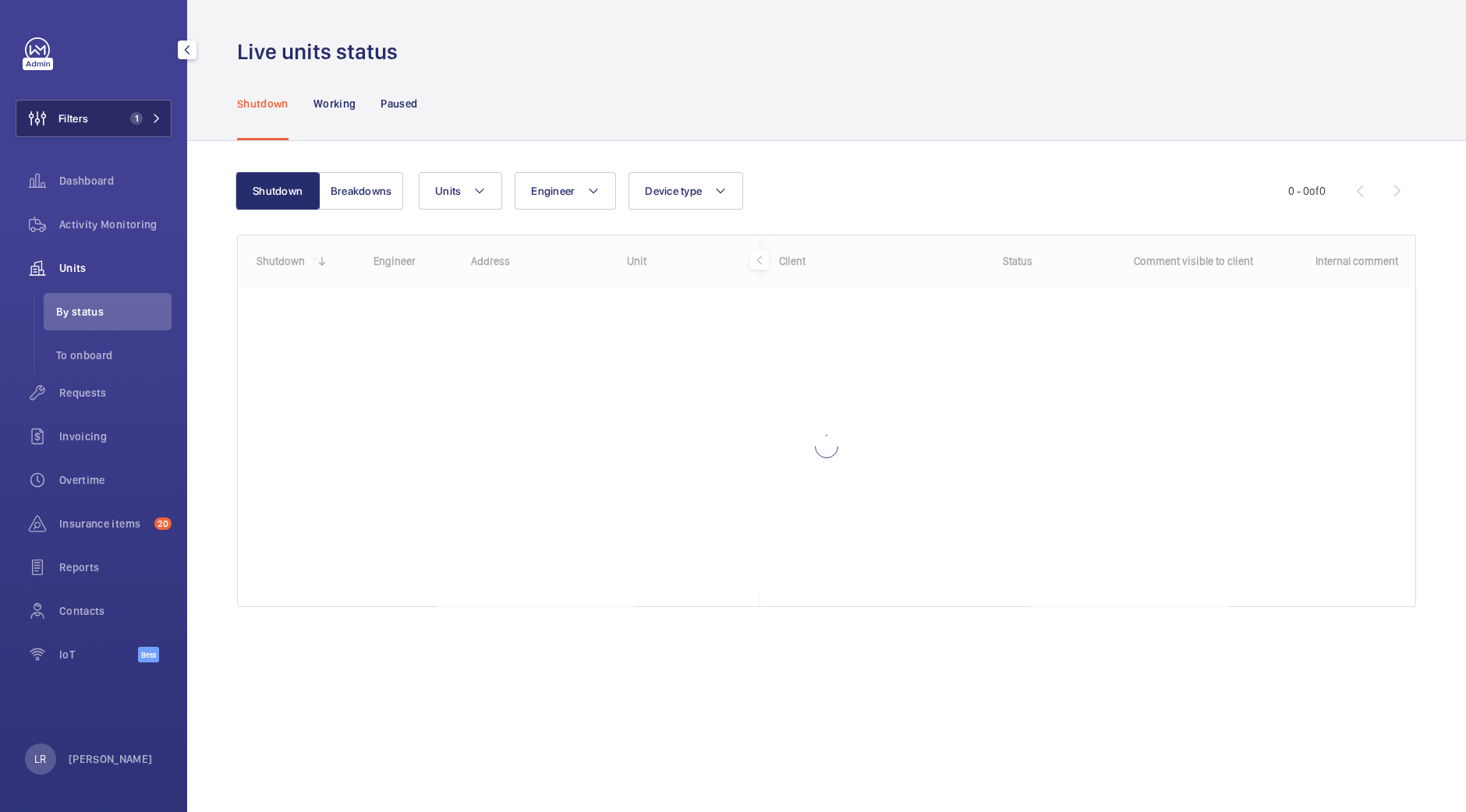
click at [127, 120] on span "1" at bounding box center [133, 119] width 19 height 13
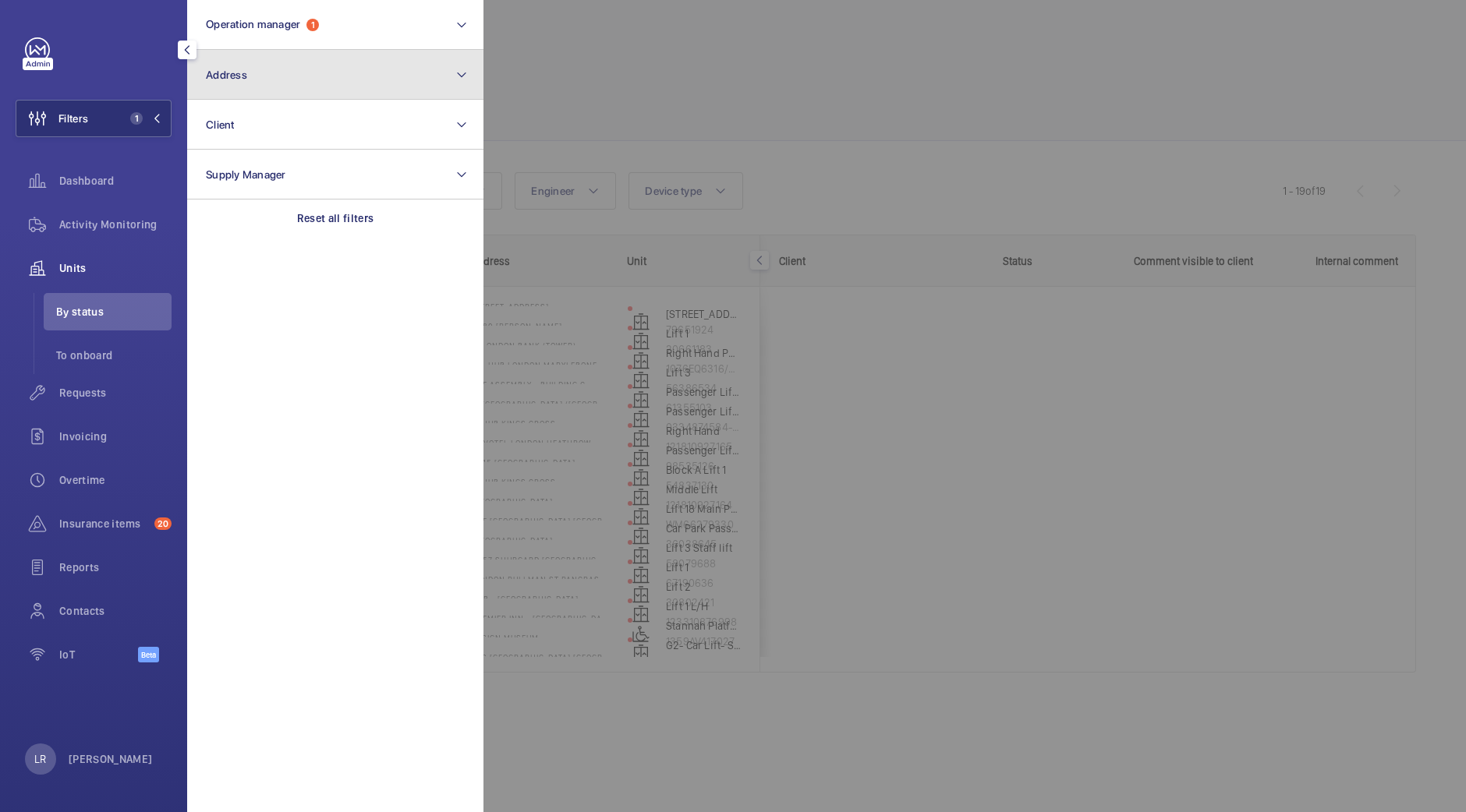
click at [292, 81] on button "Address" at bounding box center [335, 74] width 296 height 50
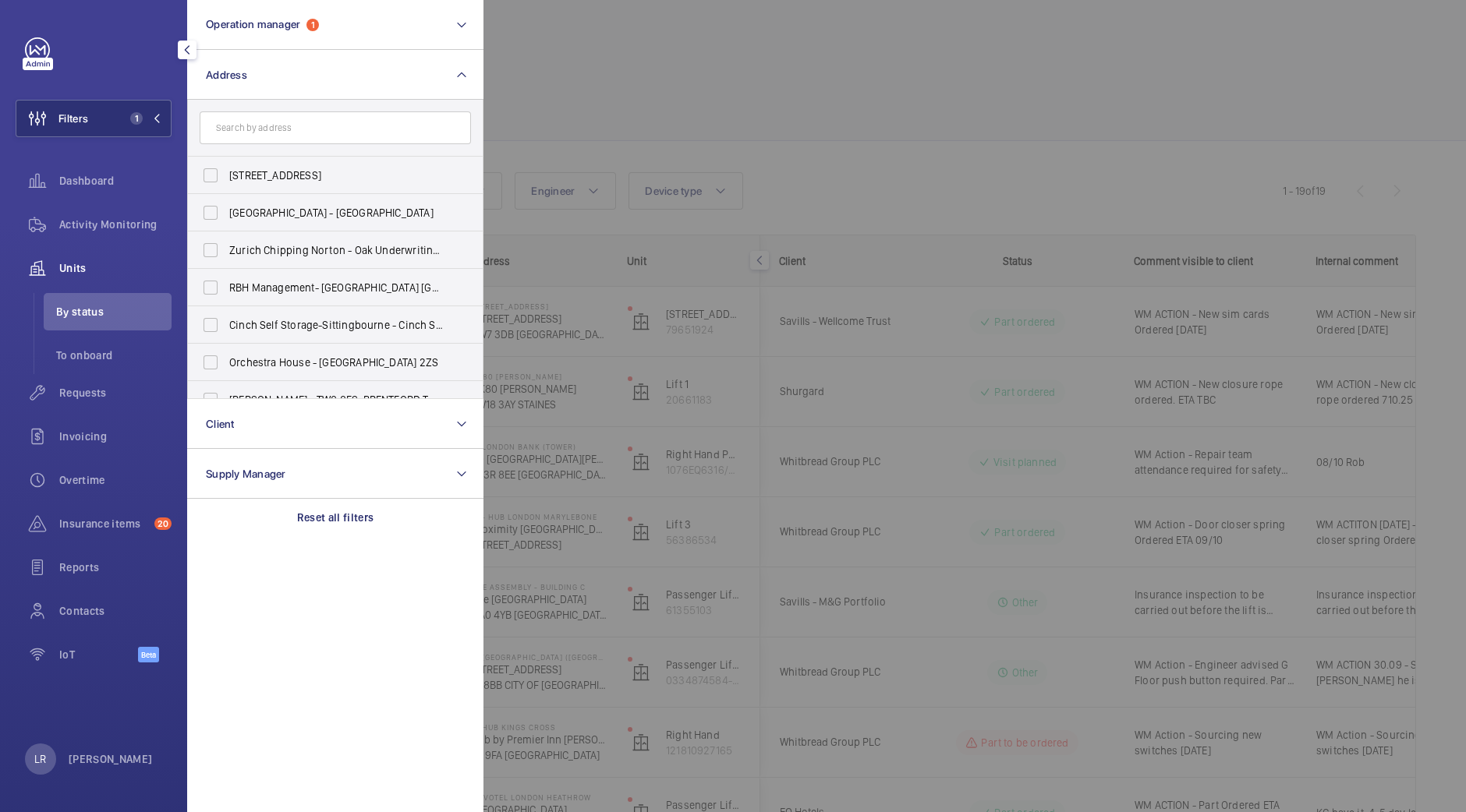
click at [327, 126] on input "text" at bounding box center [335, 128] width 271 height 33
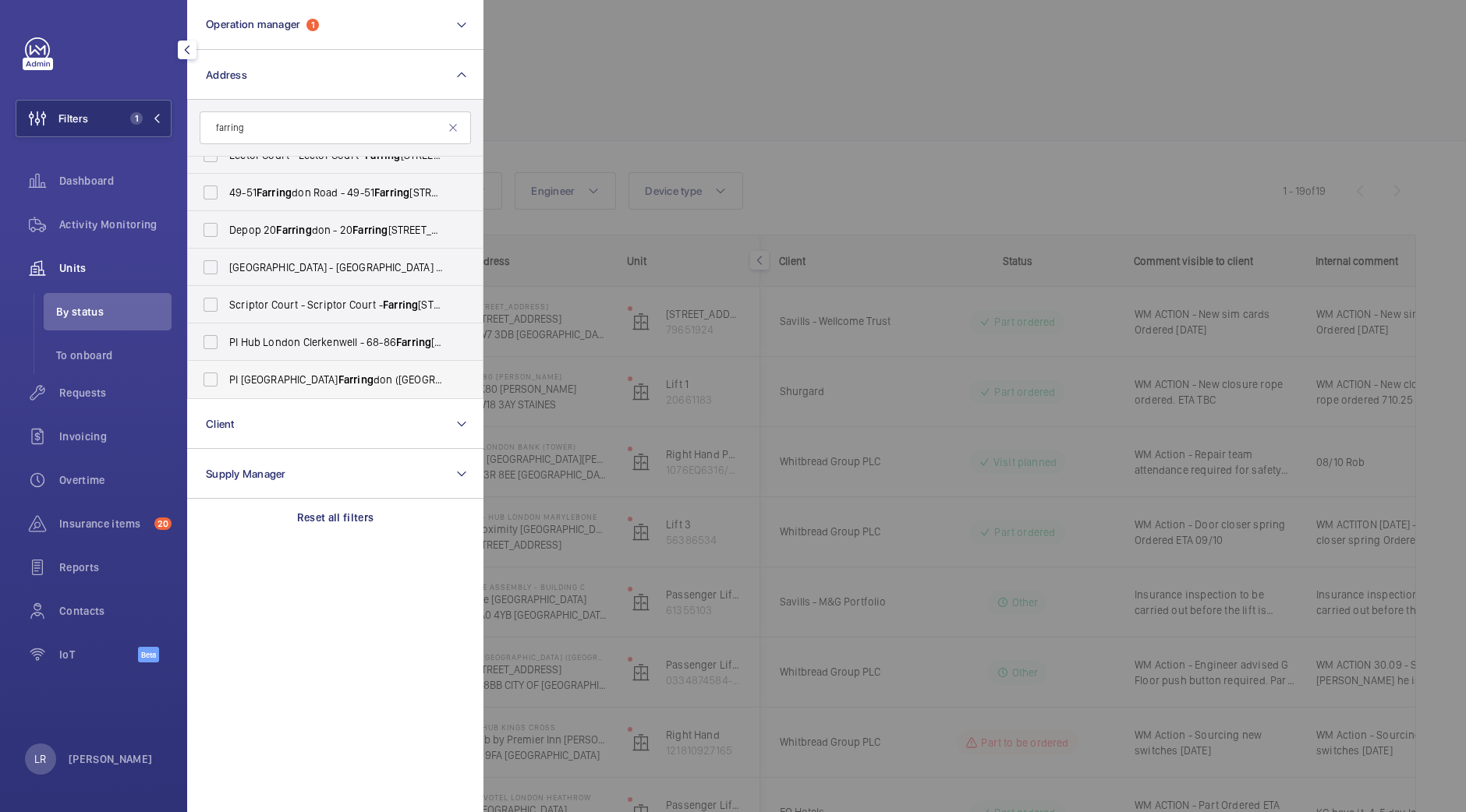
type input "farring"
click at [384, 382] on span "PI London [PERSON_NAME] ([GEOGRAPHIC_DATA]) - [STREET_ADDRESS]" at bounding box center [336, 379] width 215 height 15
click at [226, 382] on input "PI London [PERSON_NAME] ([GEOGRAPHIC_DATA]) - [STREET_ADDRESS]" at bounding box center [210, 380] width 31 height 31
checkbox input "true"
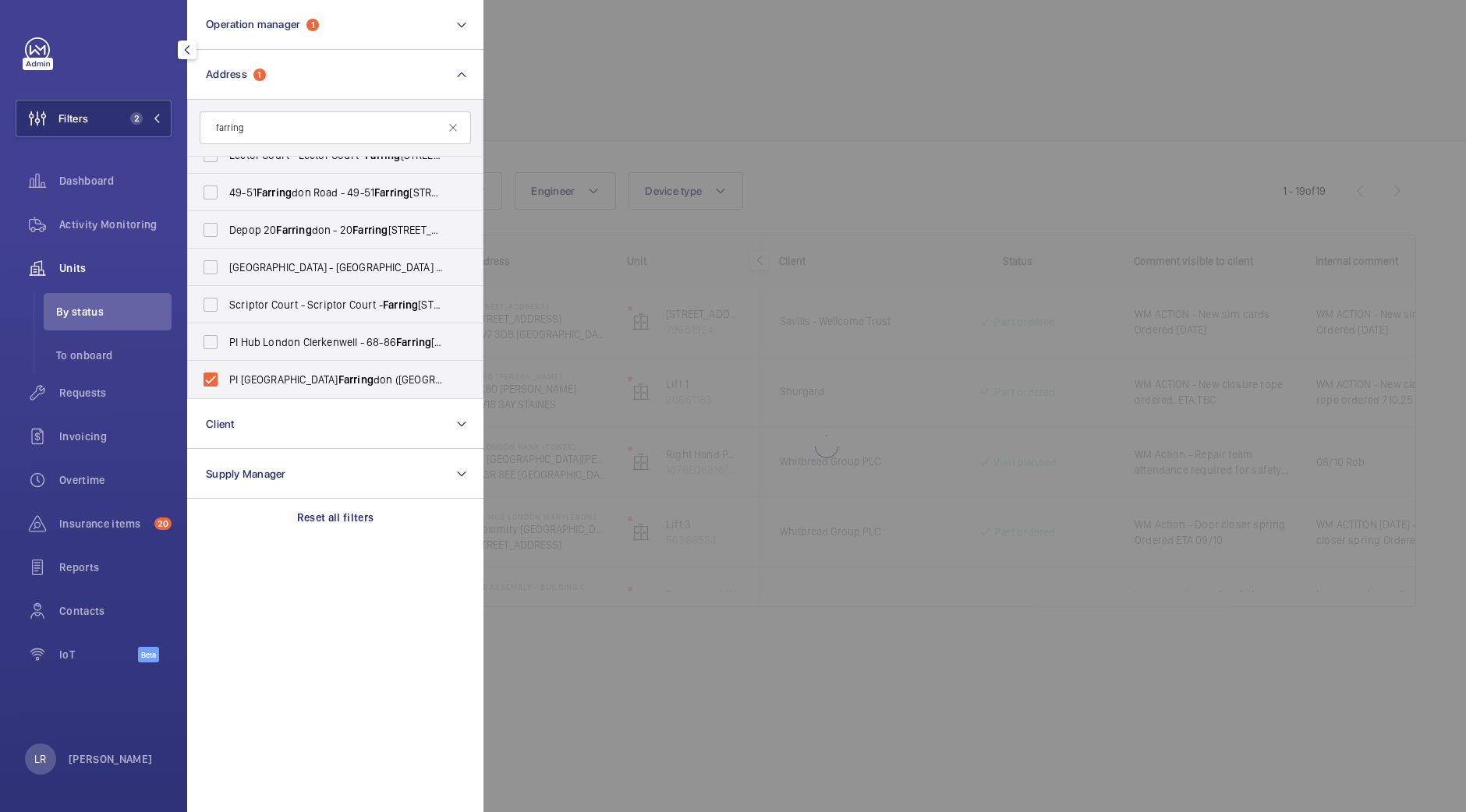
click at [646, 116] on div at bounding box center [1216, 406] width 1466 height 812
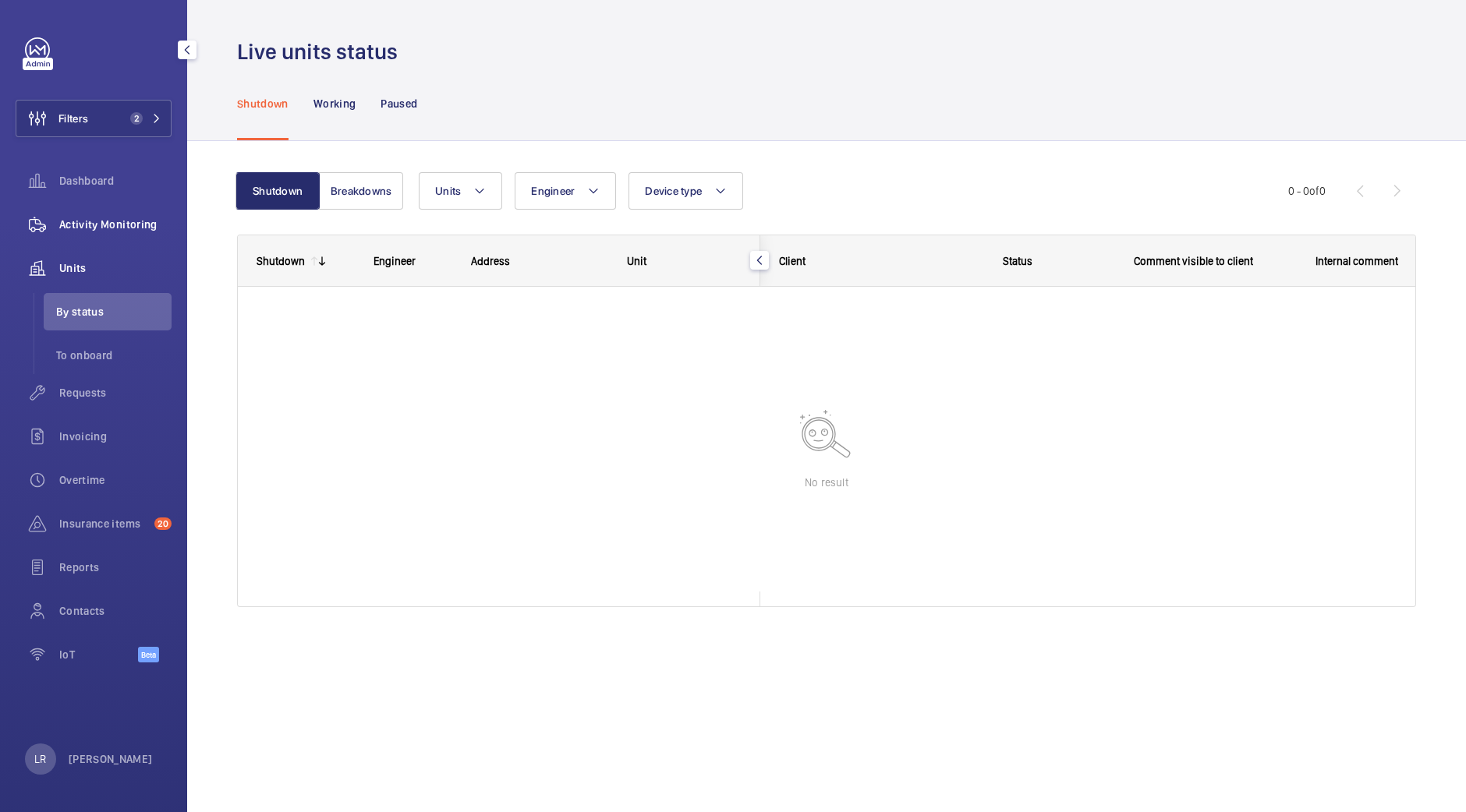
click at [107, 230] on span "Activity Monitoring" at bounding box center [115, 224] width 112 height 15
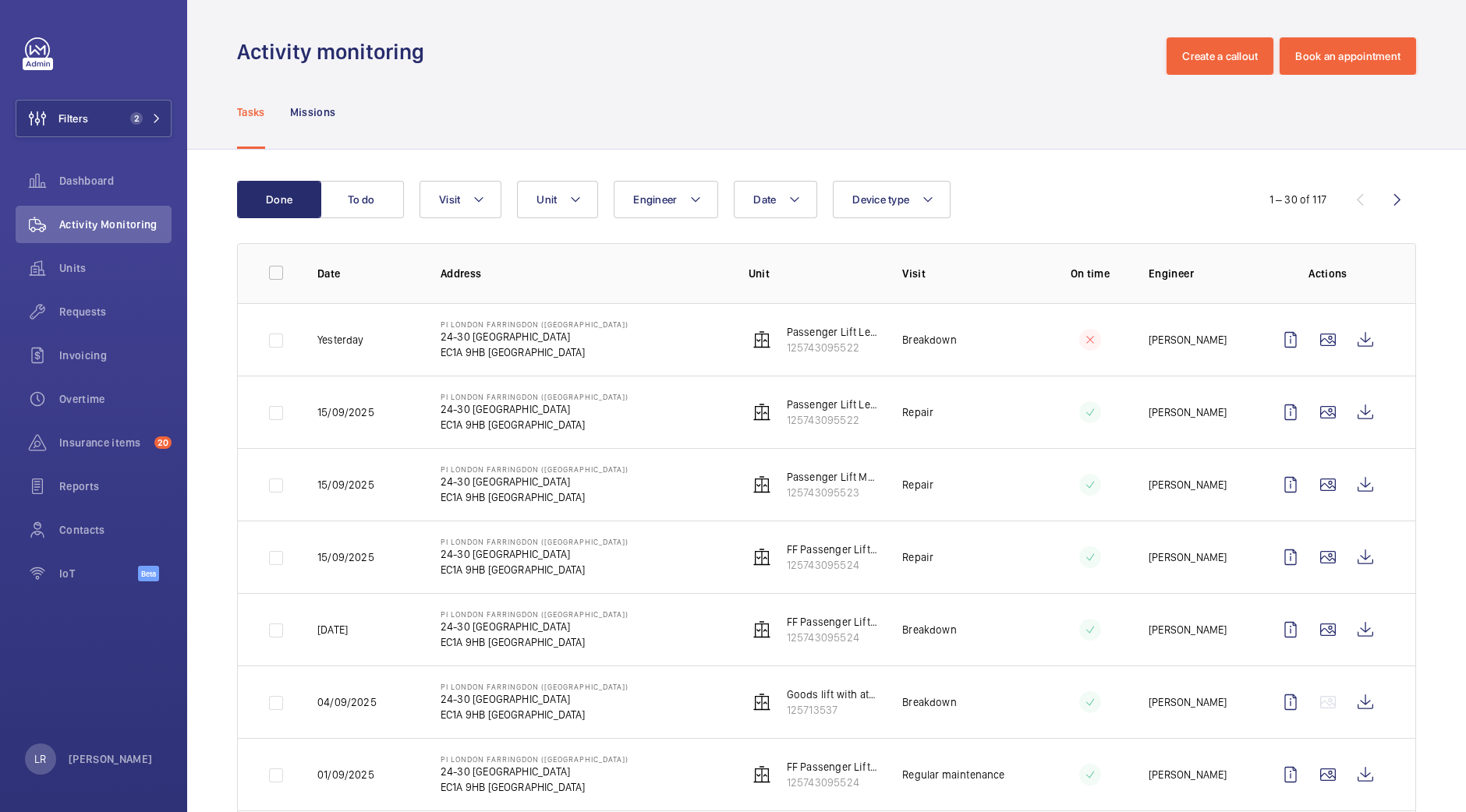
scroll to position [194, 0]
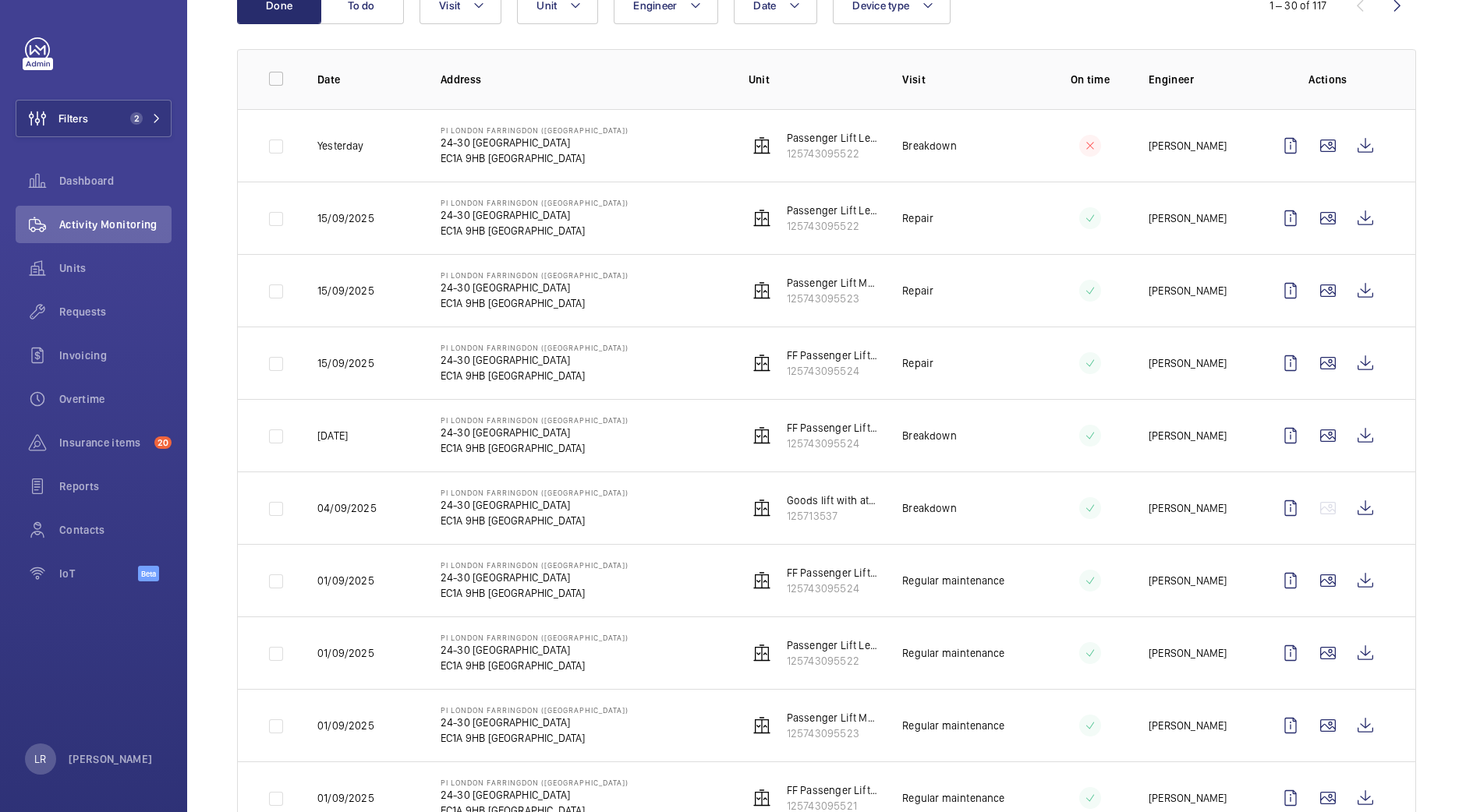
click at [740, 392] on td "FF Passenger Lift Right Hand (evacuation) 125743095524" at bounding box center [800, 362] width 153 height 72
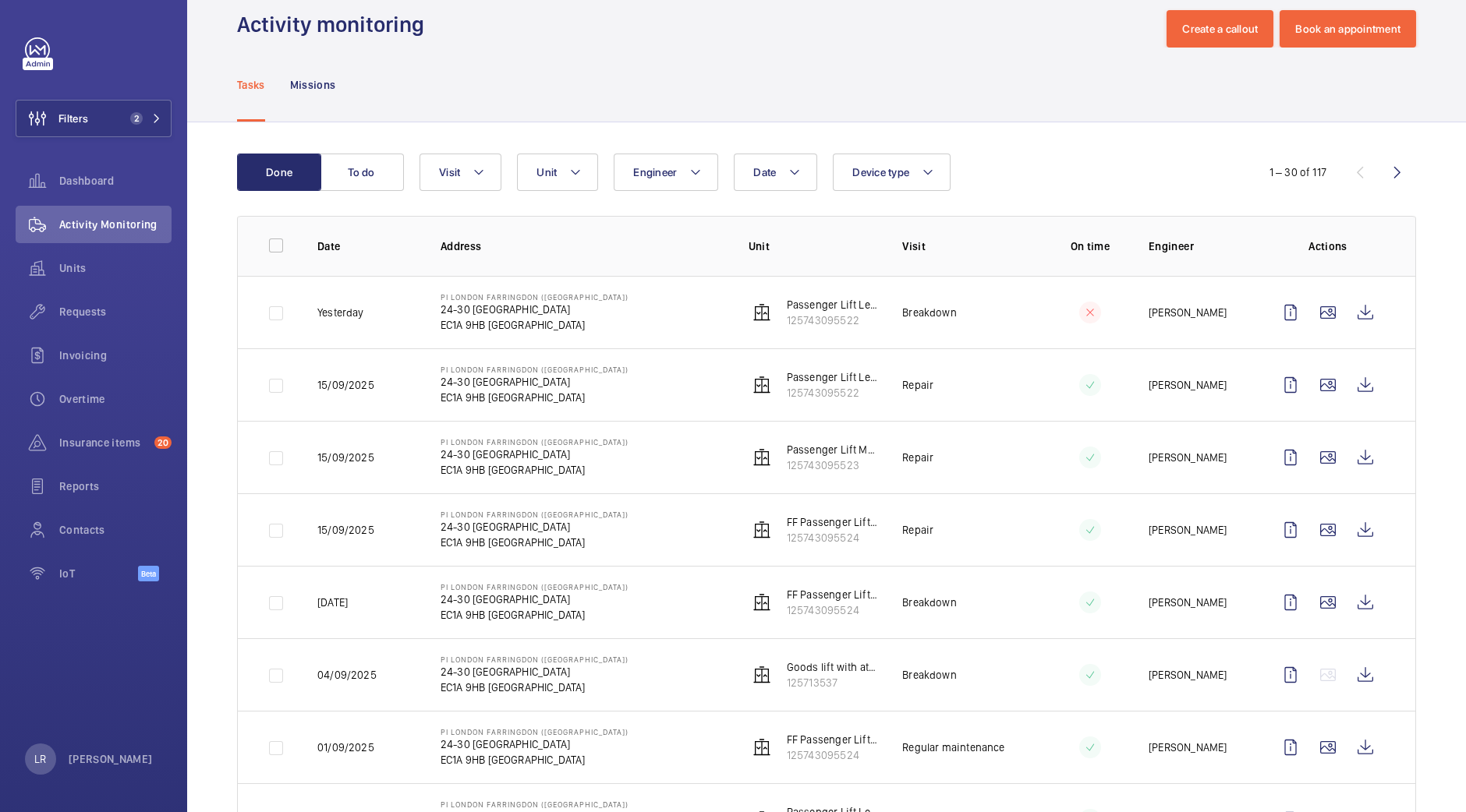
scroll to position [0, 0]
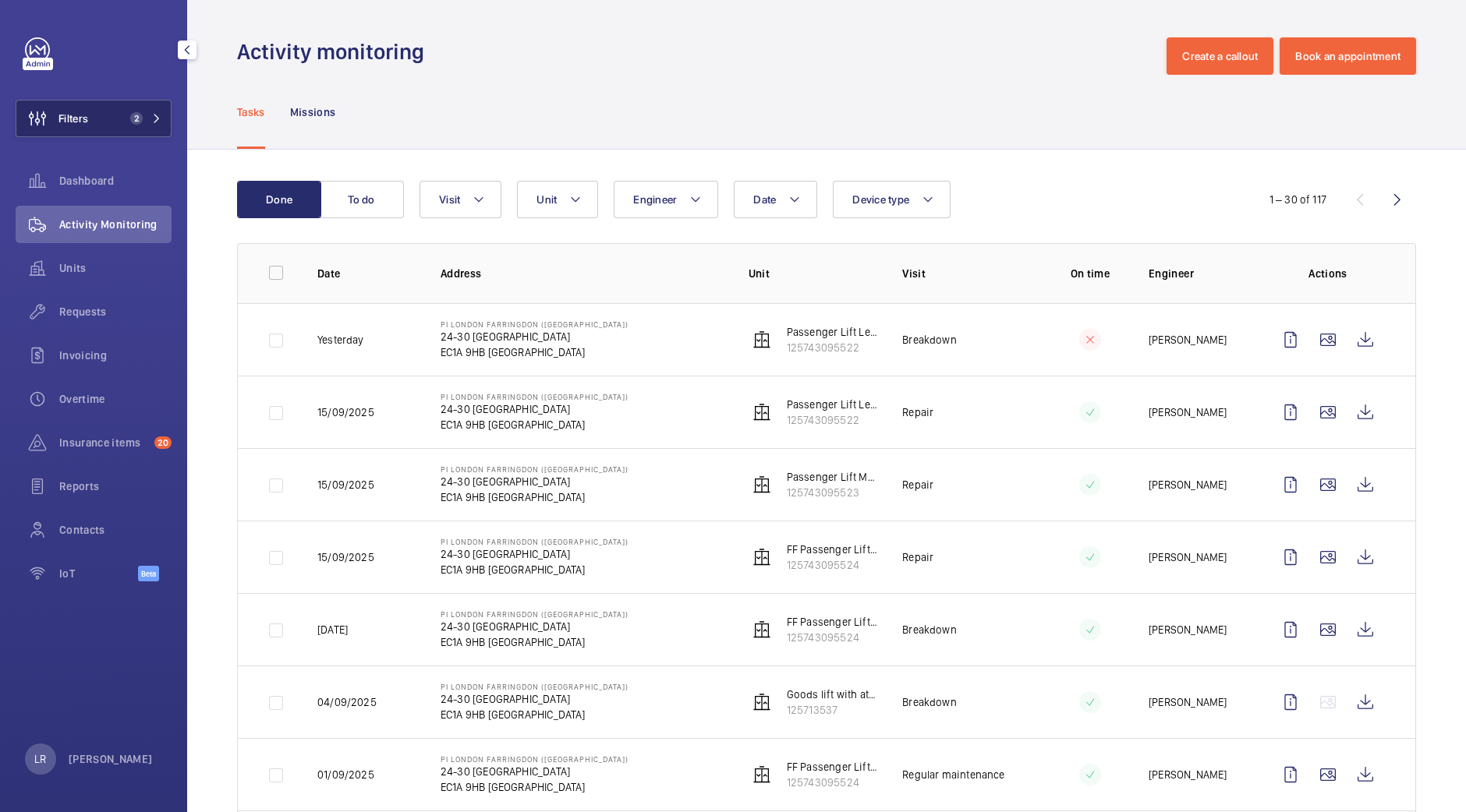
click at [108, 111] on button "Filters 2" at bounding box center [93, 118] width 156 height 37
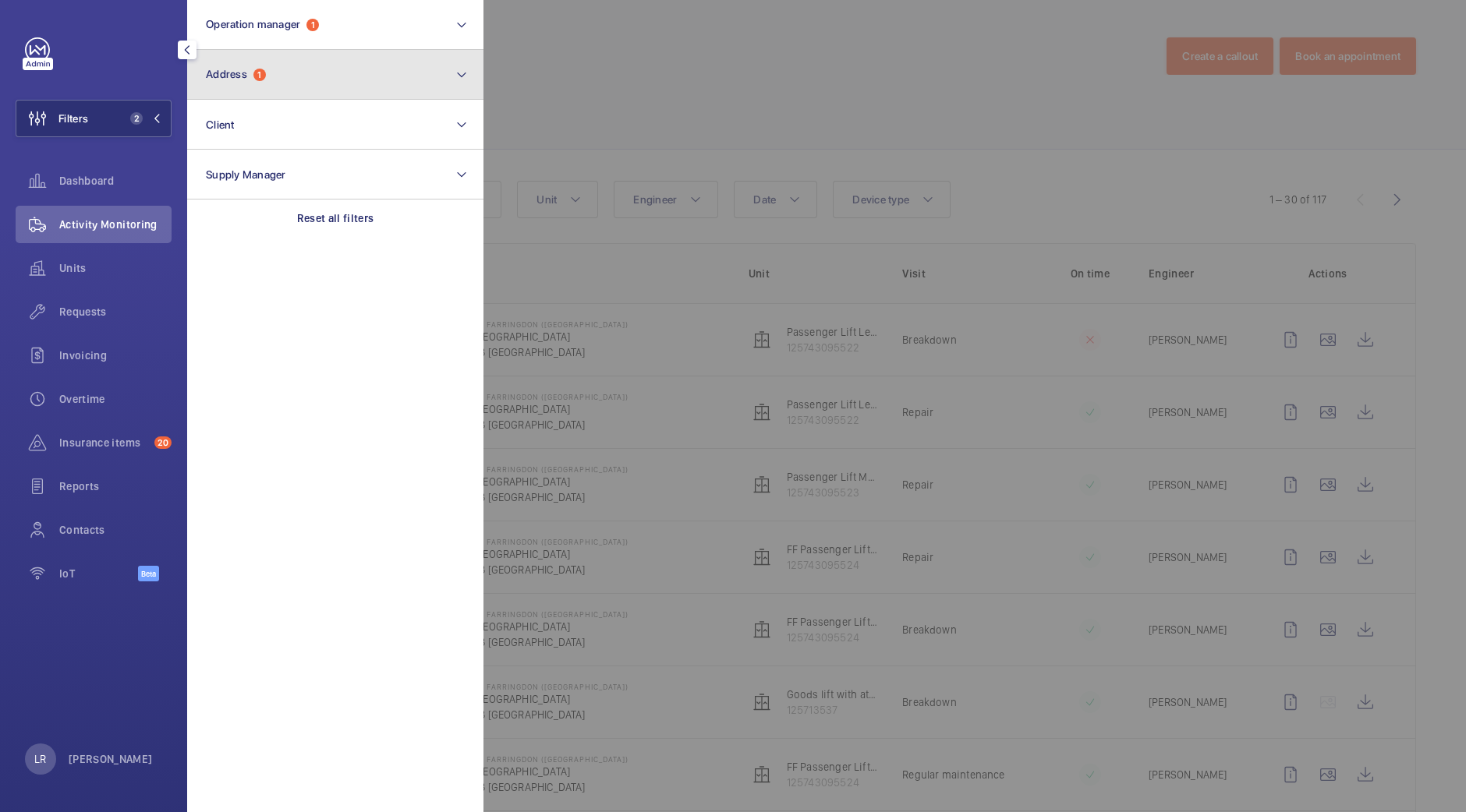
click at [277, 75] on button "Address 1" at bounding box center [335, 74] width 296 height 50
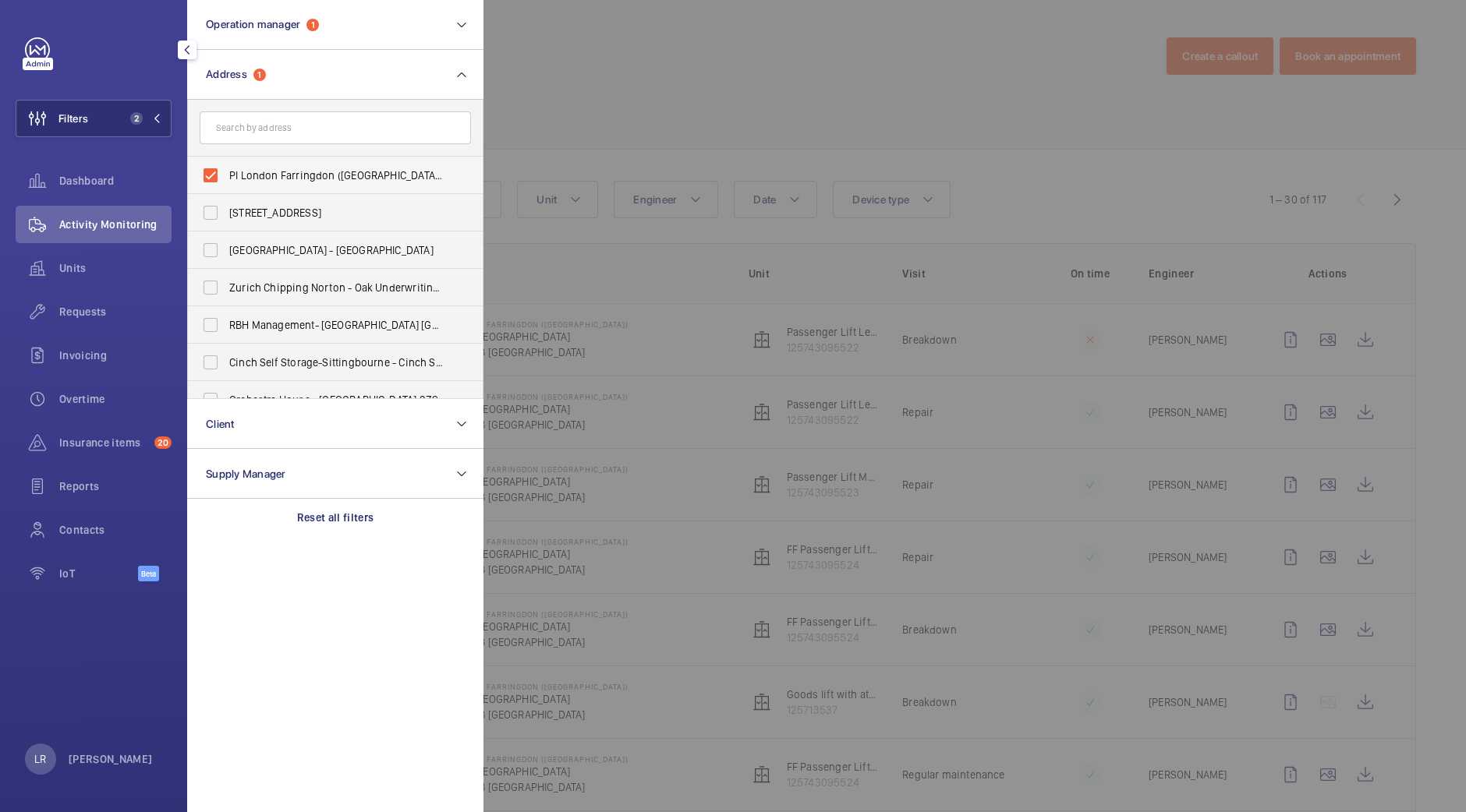
click at [293, 169] on span "PI London Farringdon ([GEOGRAPHIC_DATA]) - [STREET_ADDRESS]" at bounding box center [336, 175] width 215 height 15
click at [226, 169] on input "PI London Farringdon ([GEOGRAPHIC_DATA]) - [STREET_ADDRESS]" at bounding box center [210, 175] width 31 height 31
checkbox input "false"
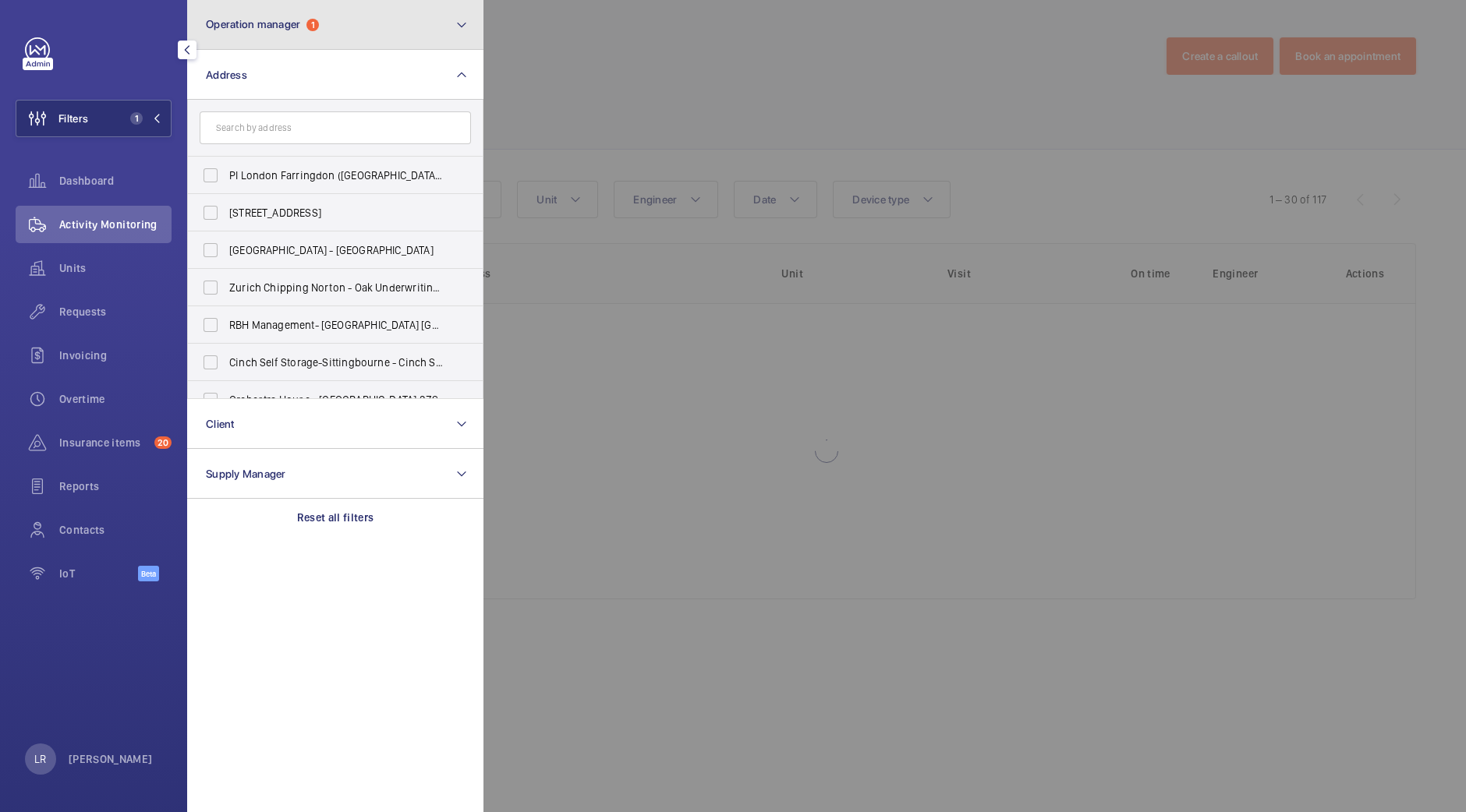
click at [331, 28] on button "Operation manager 1" at bounding box center [335, 24] width 296 height 50
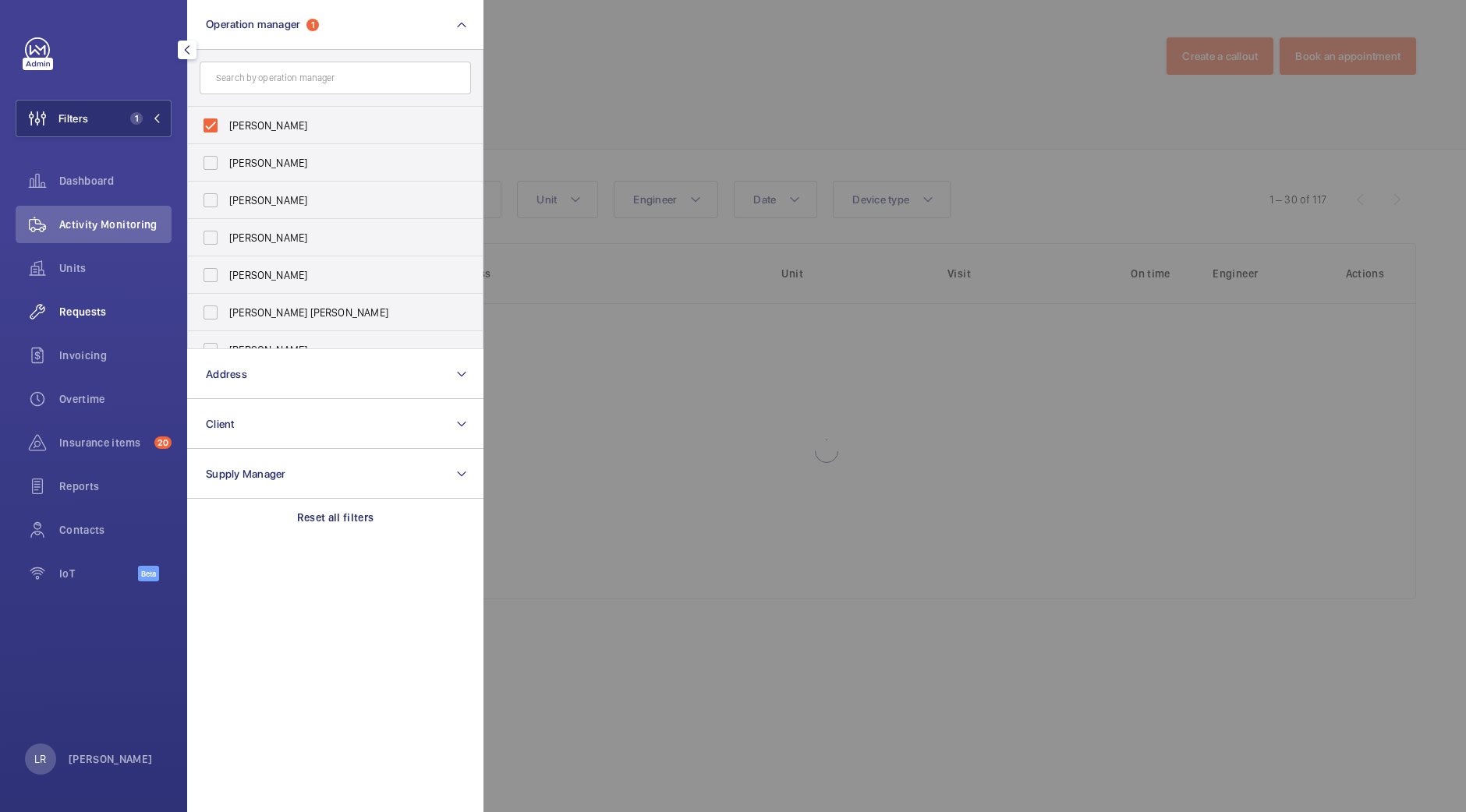
click at [110, 318] on span "Requests" at bounding box center [115, 312] width 112 height 15
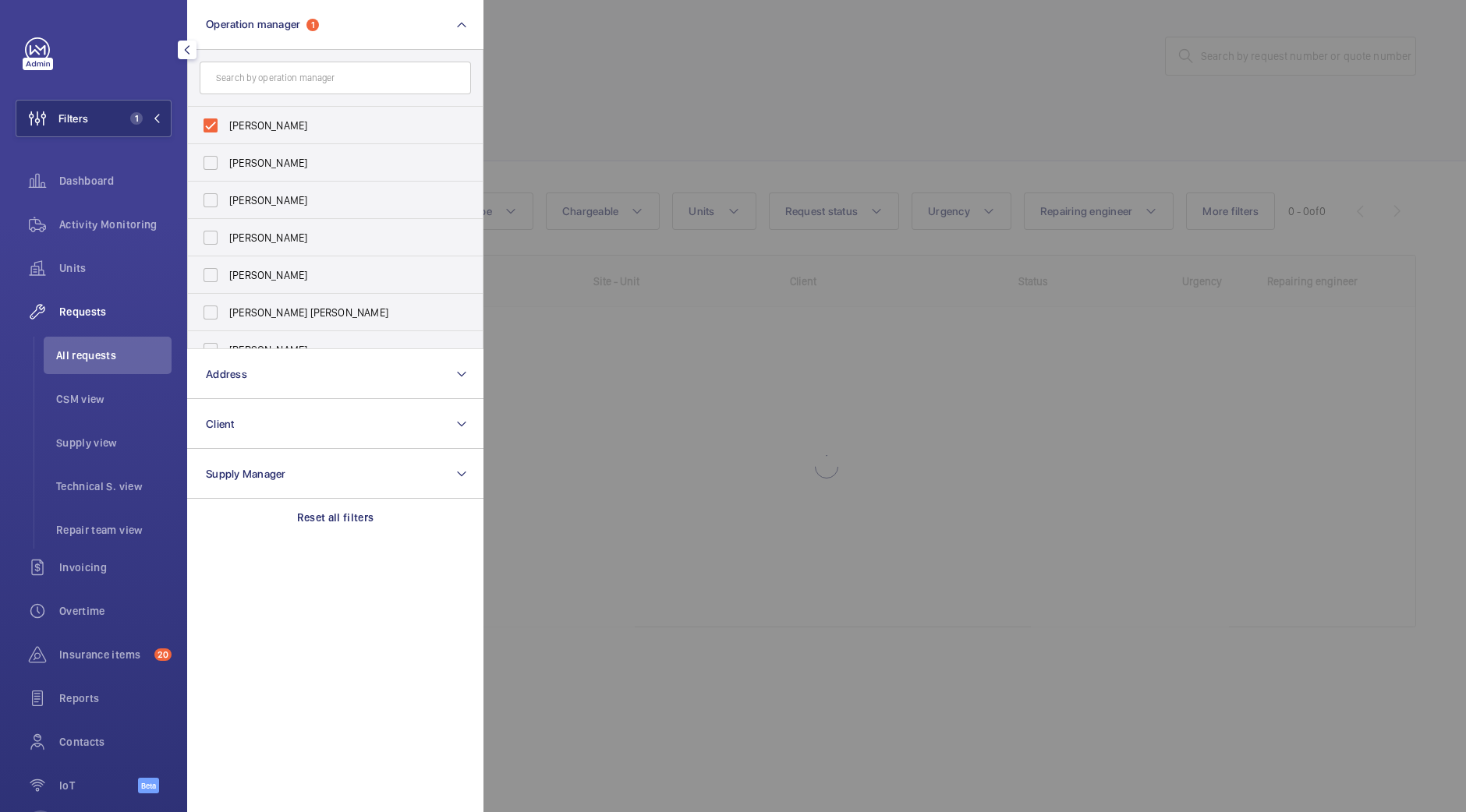
click at [796, 128] on div at bounding box center [1216, 406] width 1466 height 812
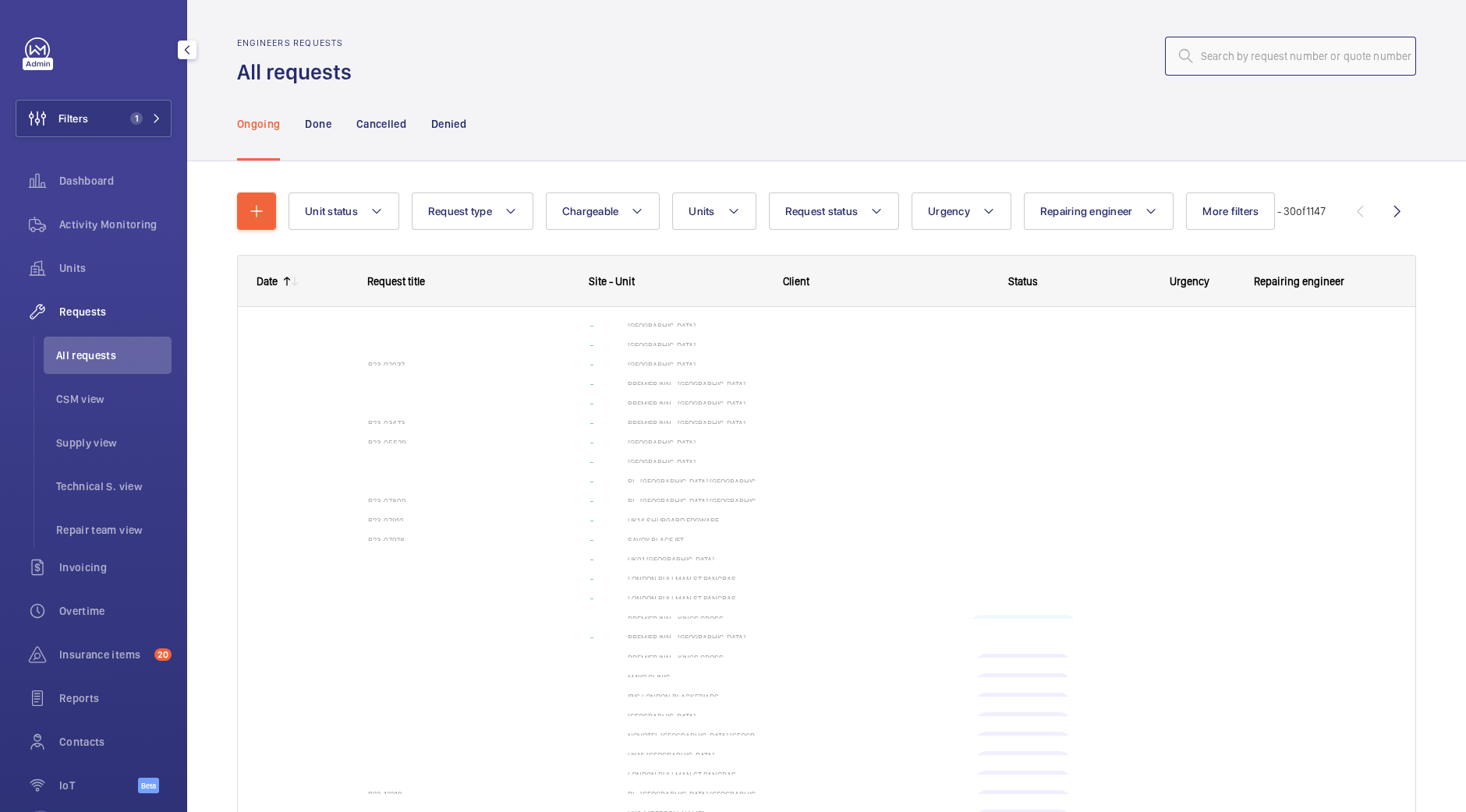
click at [1213, 72] on input "text" at bounding box center [1290, 55] width 251 height 39
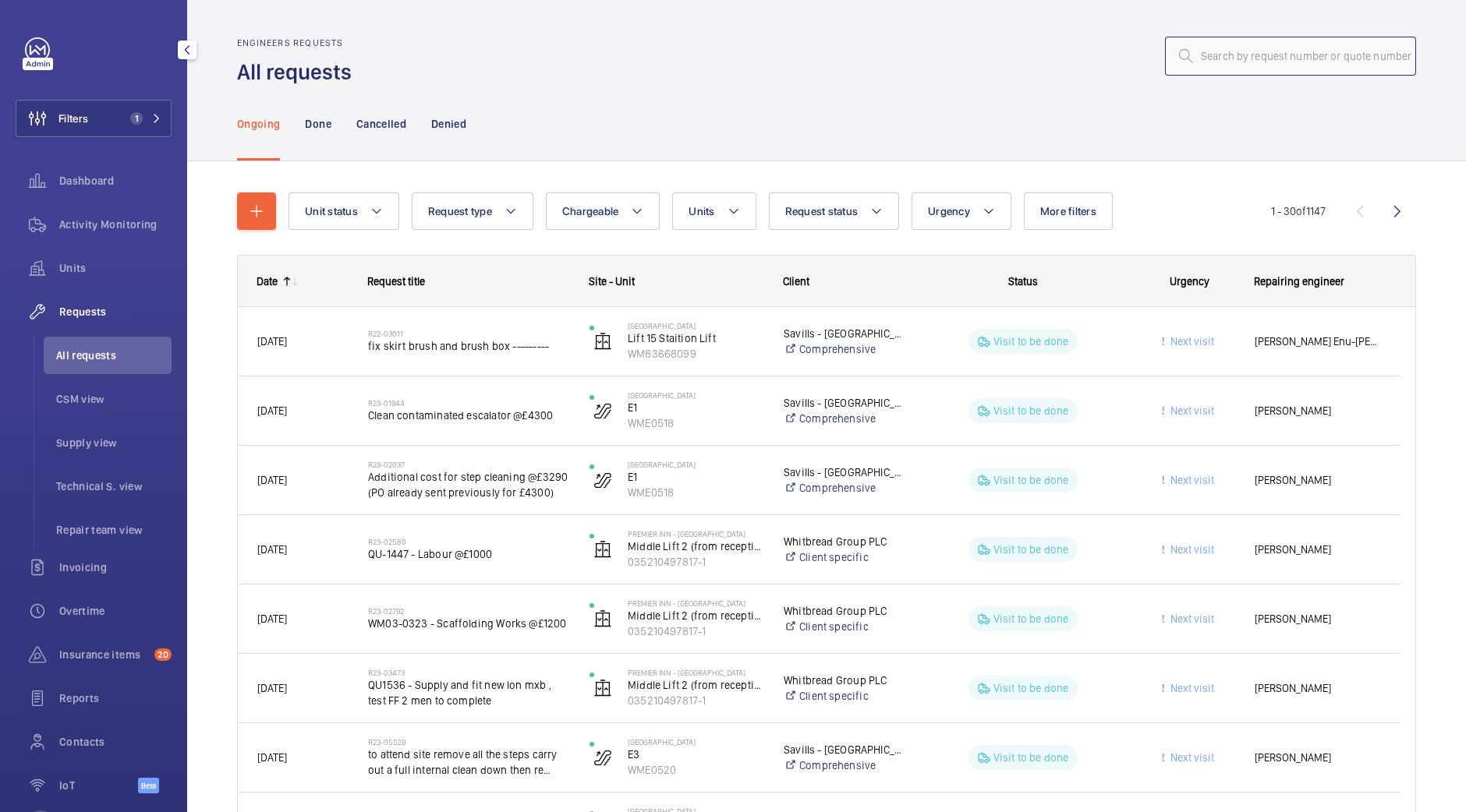
paste input "R25-13374"
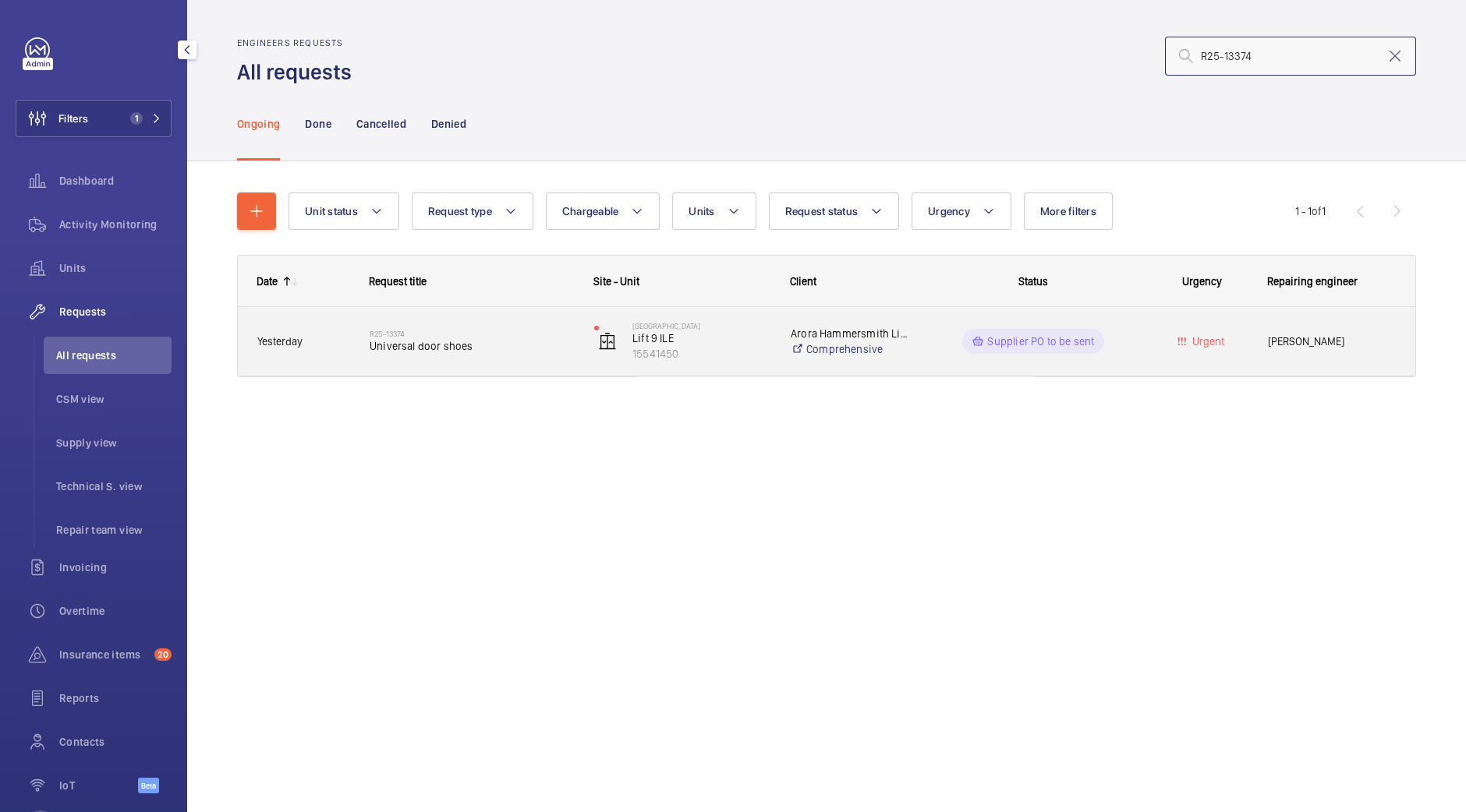
type input "R25-13374"
click at [511, 352] on span "Universal door shoes" at bounding box center [471, 345] width 204 height 15
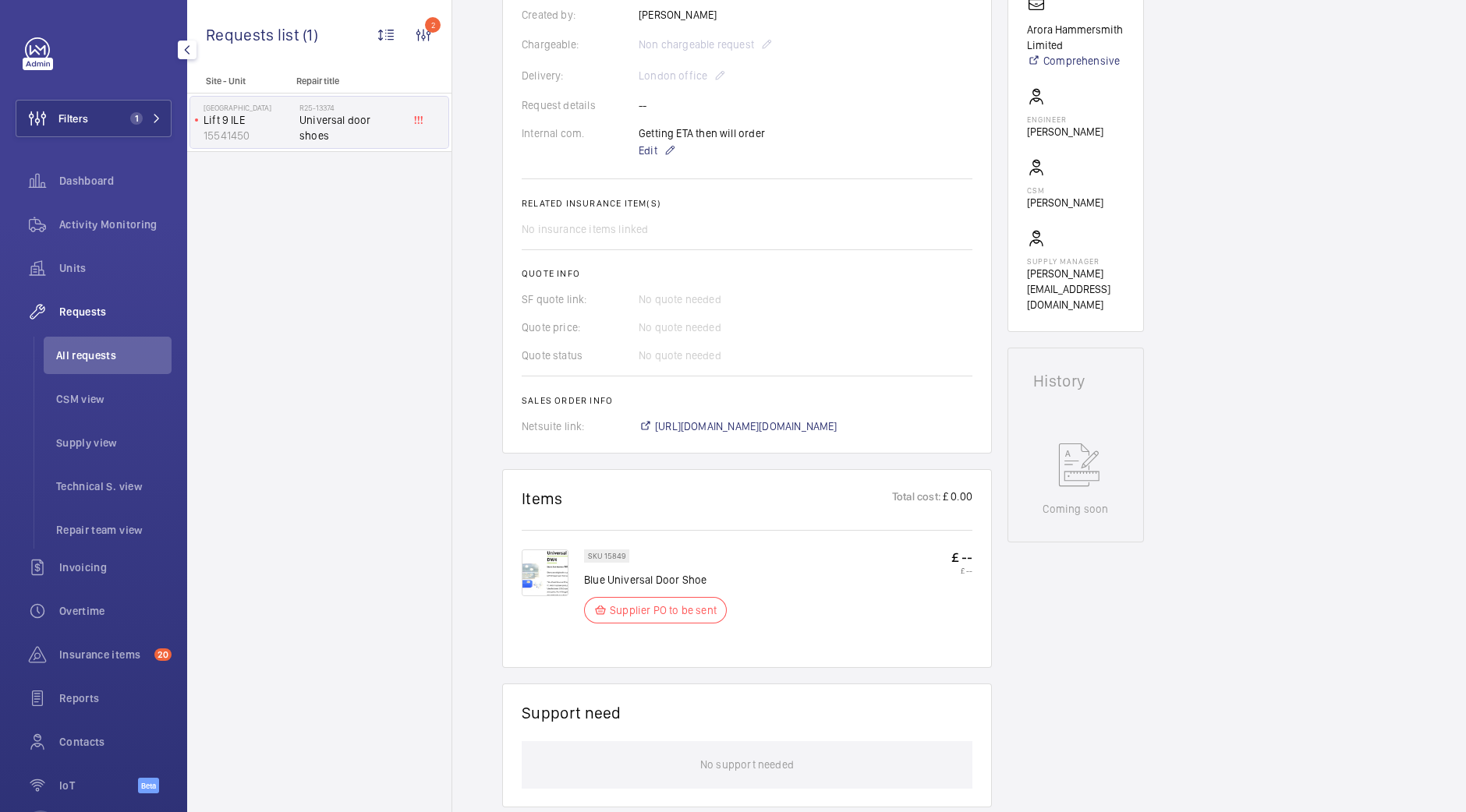
scroll to position [488, 0]
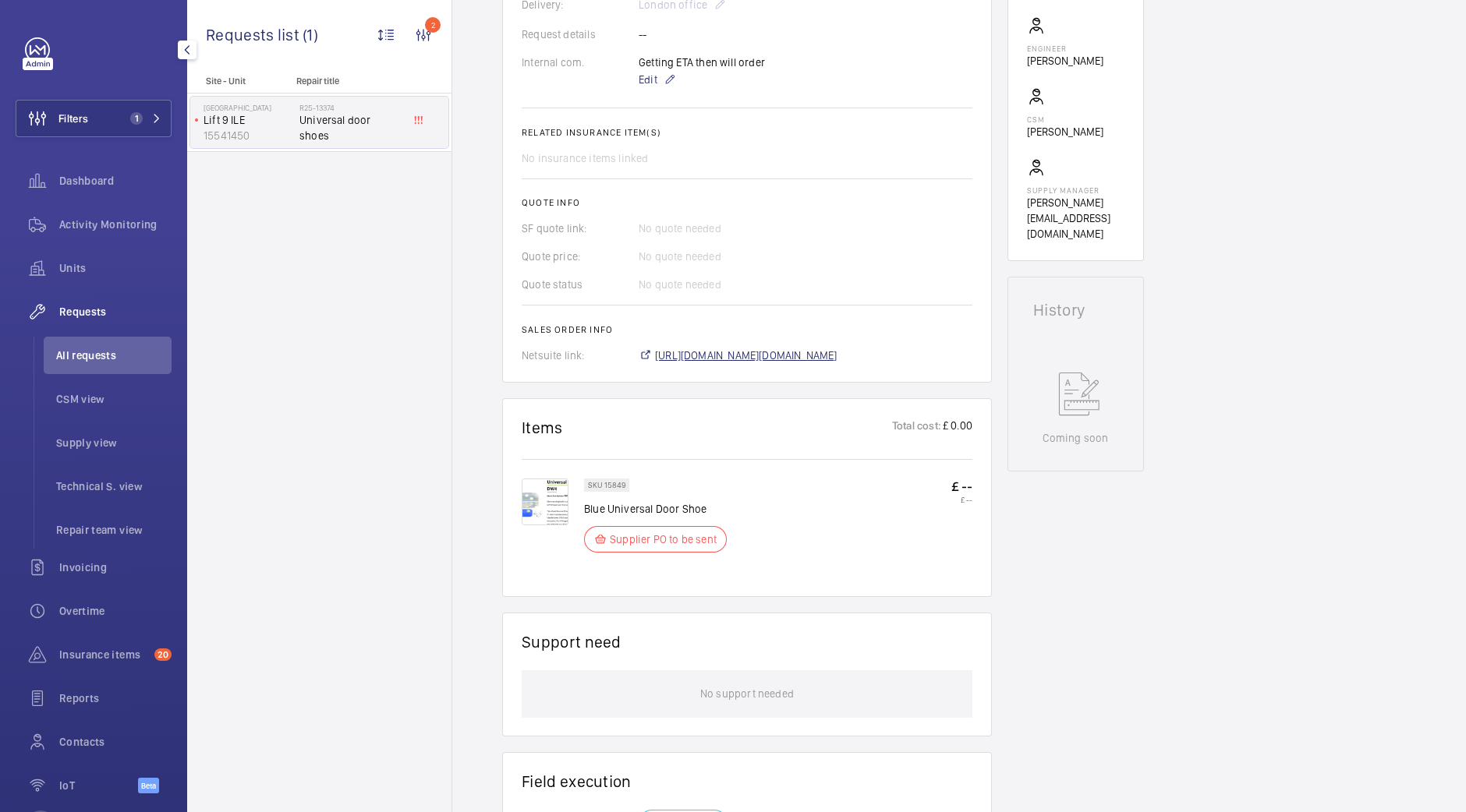
click at [717, 363] on span "[URL][DOMAIN_NAME][DOMAIN_NAME]" at bounding box center [746, 355] width 182 height 15
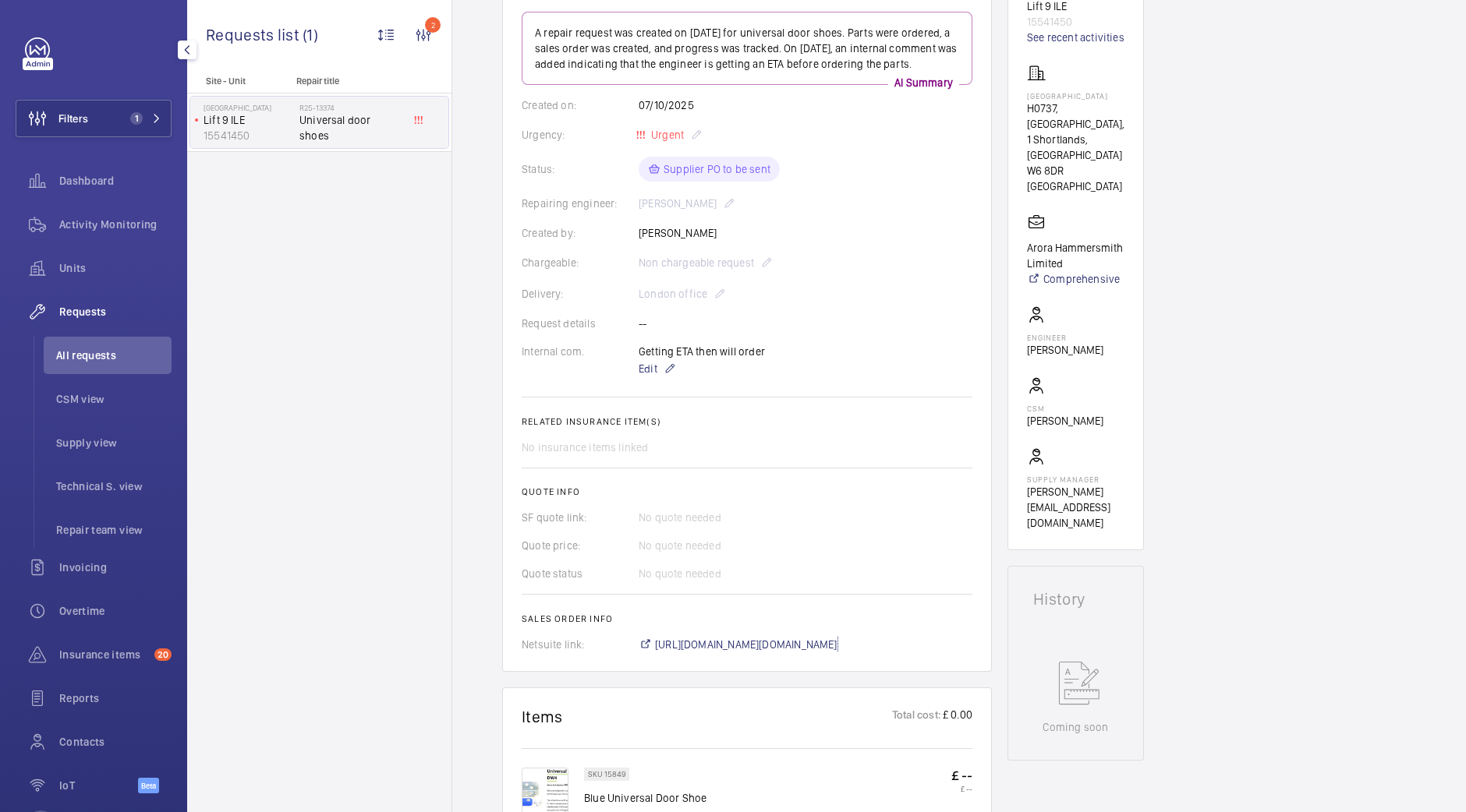
scroll to position [194, 0]
